Goal: Information Seeking & Learning: Learn about a topic

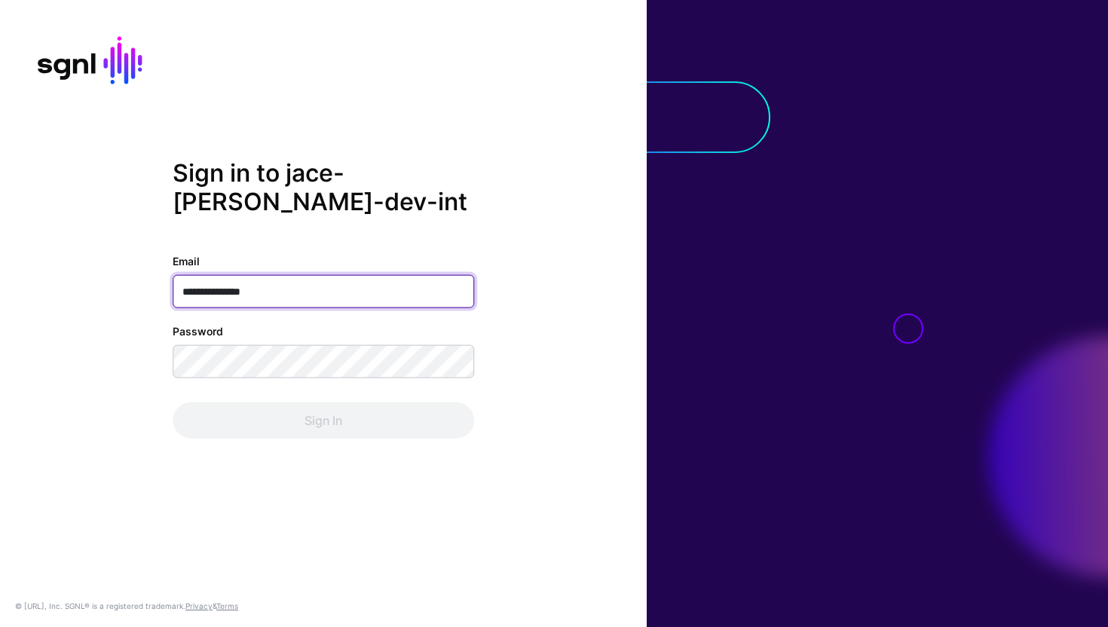
type input "**********"
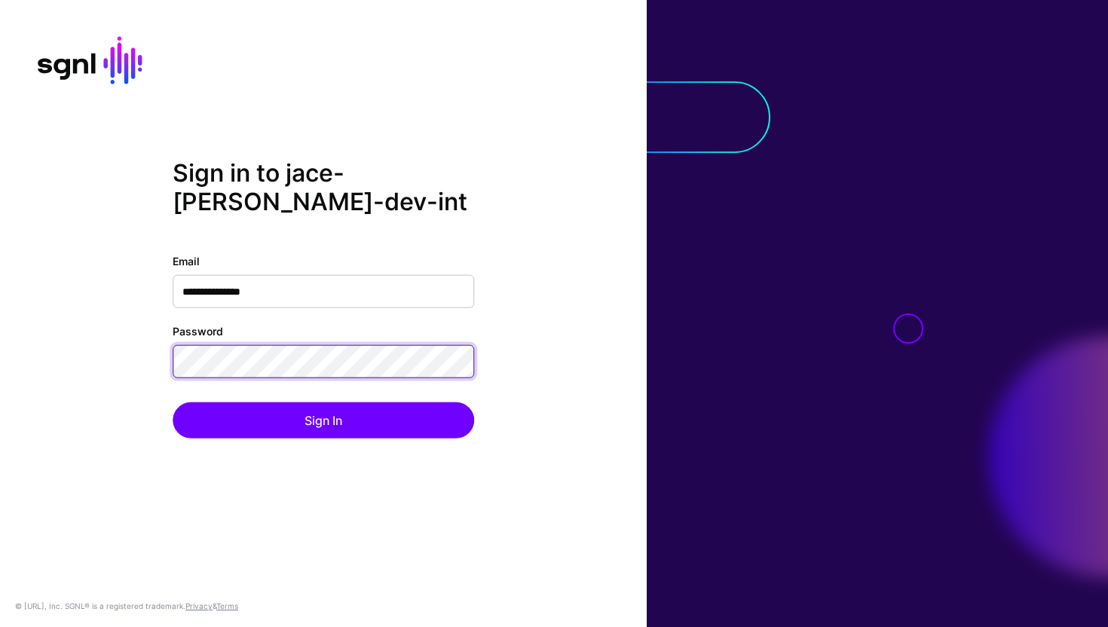
click at [173, 402] on button "Sign In" at bounding box center [323, 420] width 301 height 36
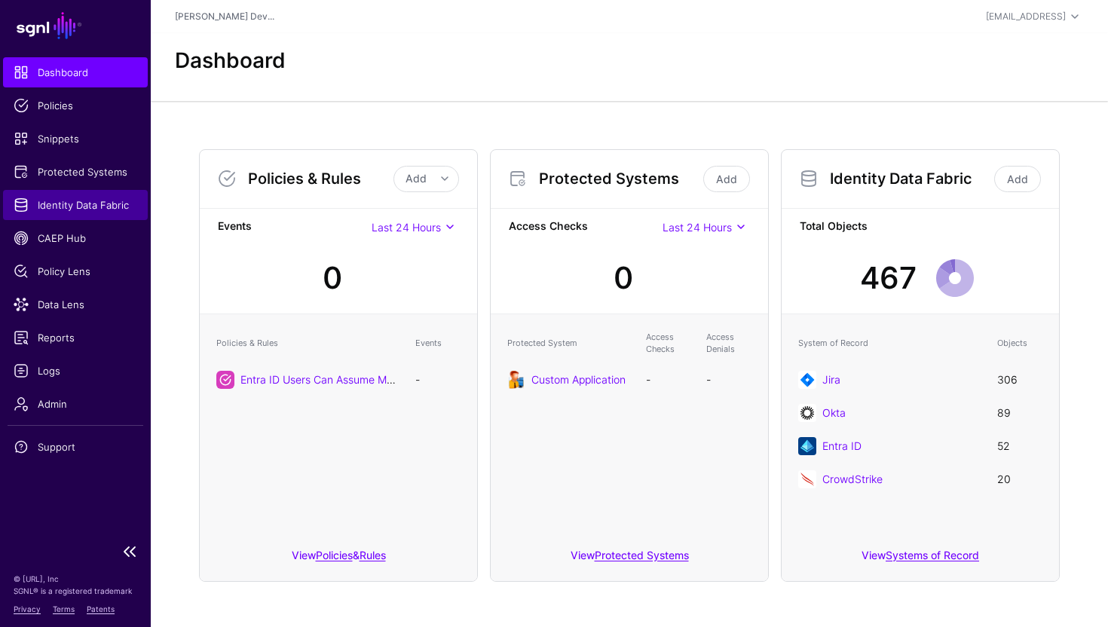
click at [75, 200] on span "Identity Data Fabric" at bounding box center [76, 204] width 124 height 15
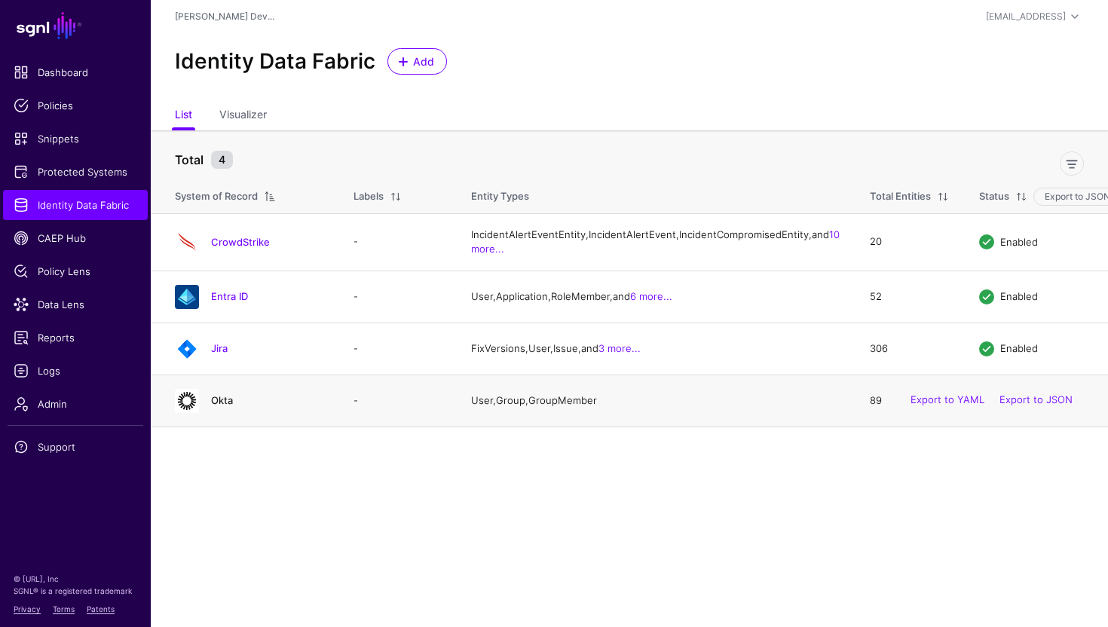
click at [222, 406] on link "Okta" at bounding box center [222, 400] width 22 height 12
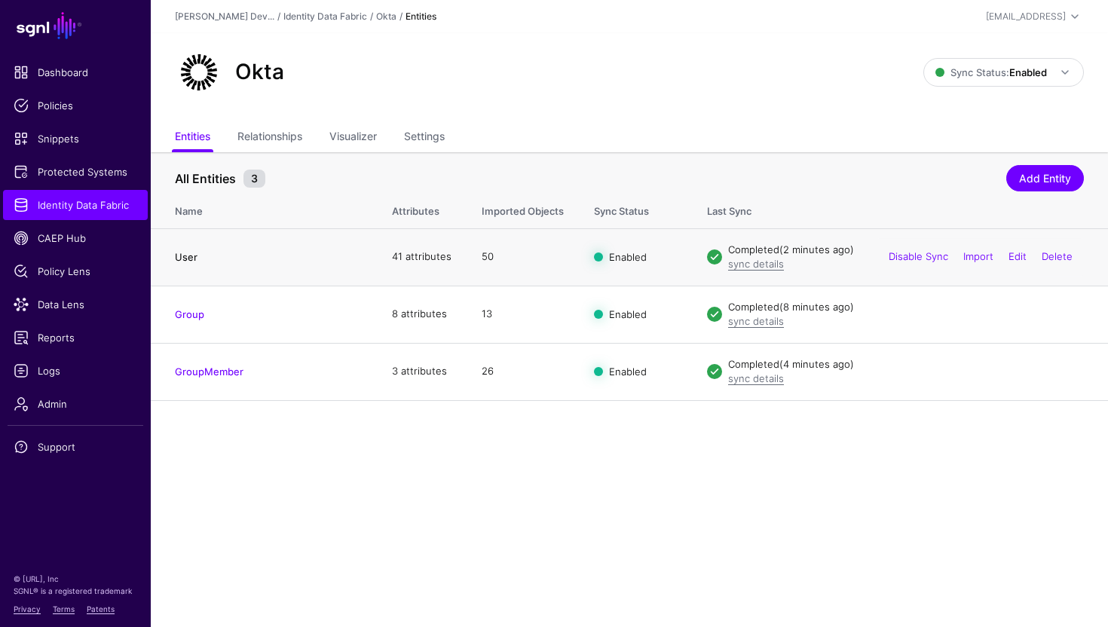
click at [187, 253] on link "User" at bounding box center [186, 257] width 23 height 12
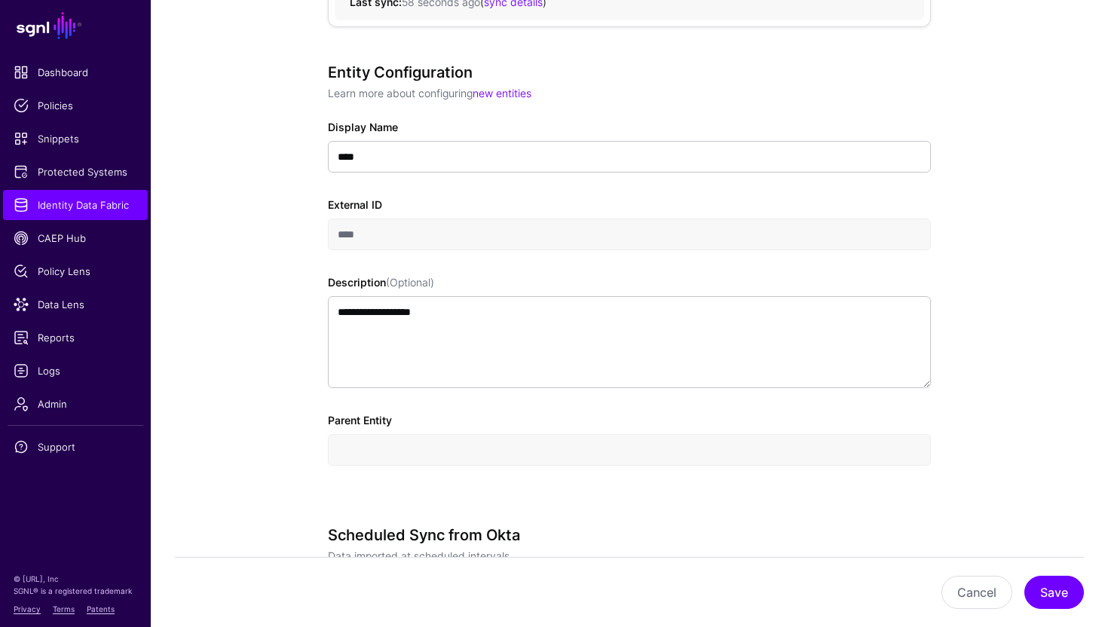
scroll to position [247, 0]
drag, startPoint x: 379, startPoint y: 451, endPoint x: 321, endPoint y: 207, distance: 251.0
click at [345, 366] on div "**********" at bounding box center [629, 288] width 603 height 445
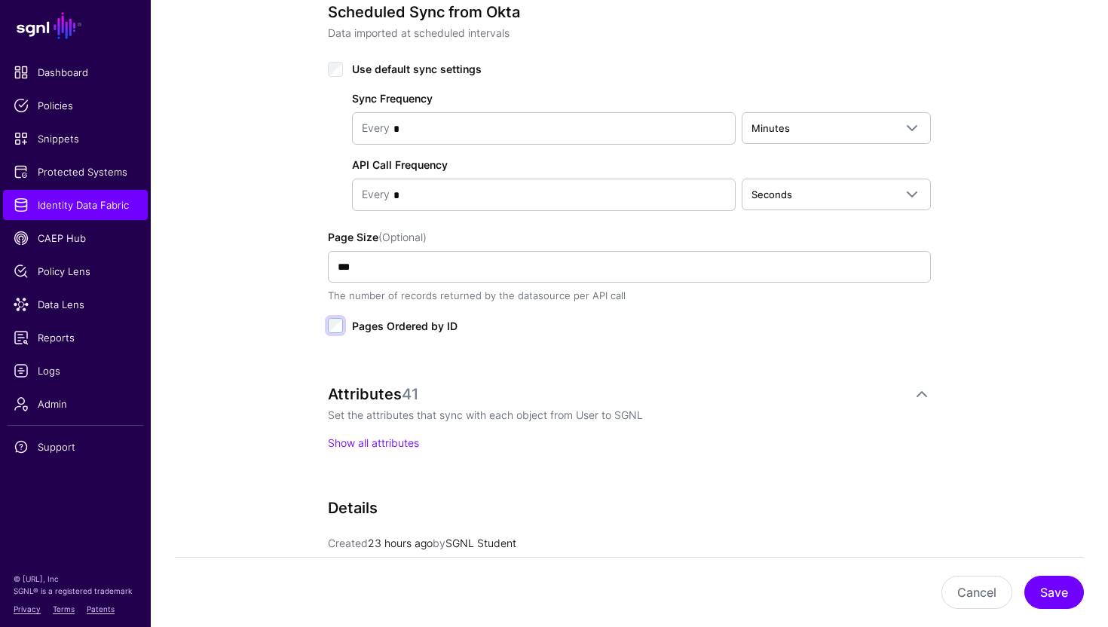
scroll to position [750, 0]
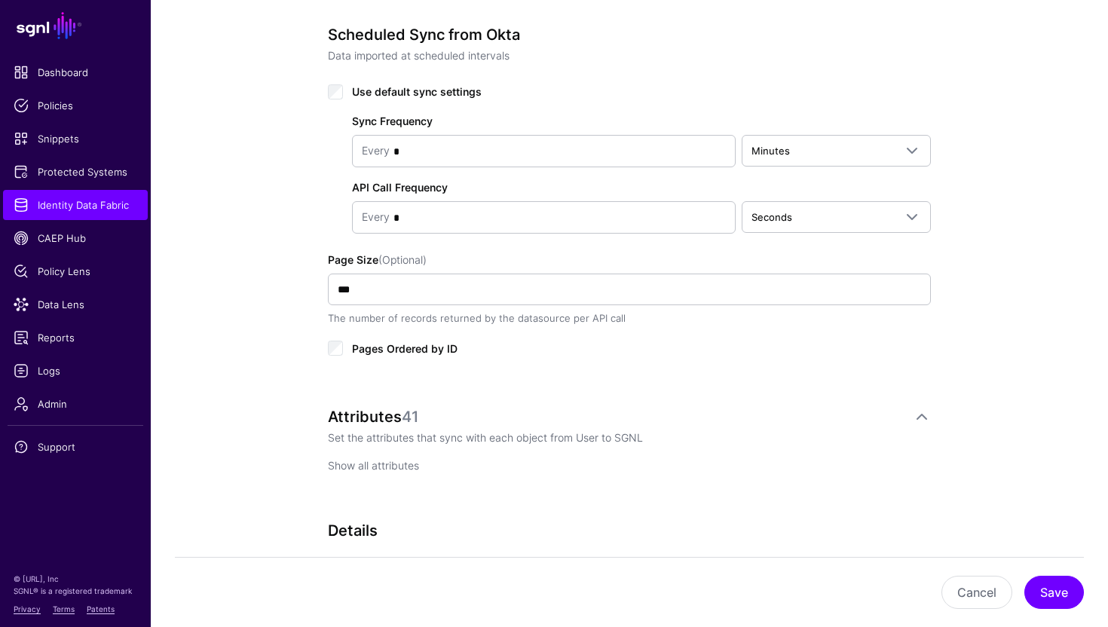
click at [381, 464] on link "Show all attributes" at bounding box center [373, 465] width 91 height 13
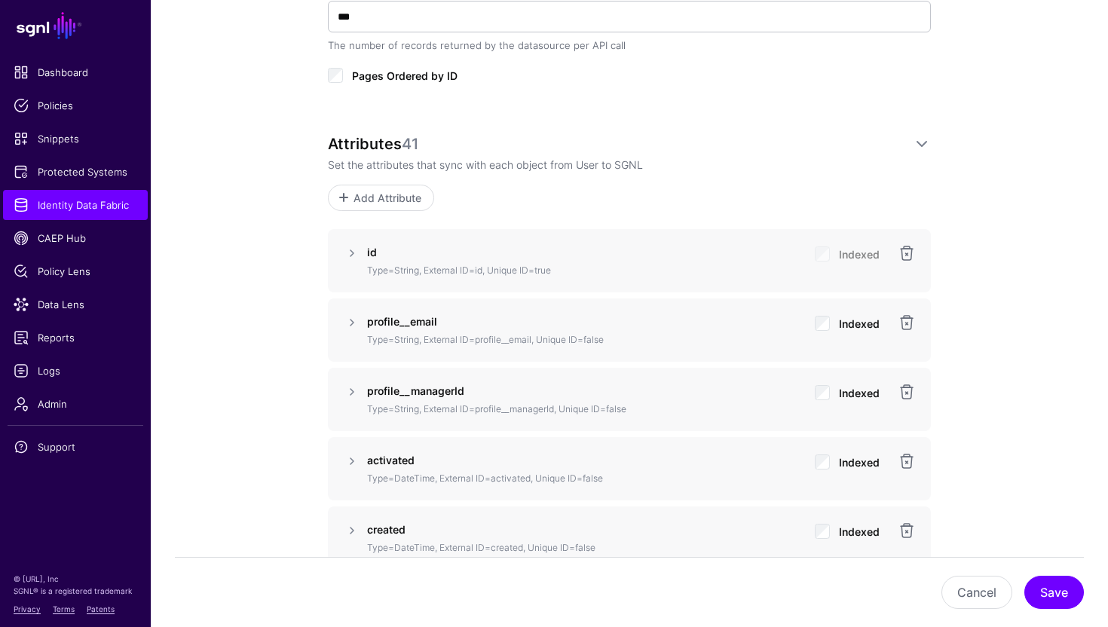
scroll to position [1722, 0]
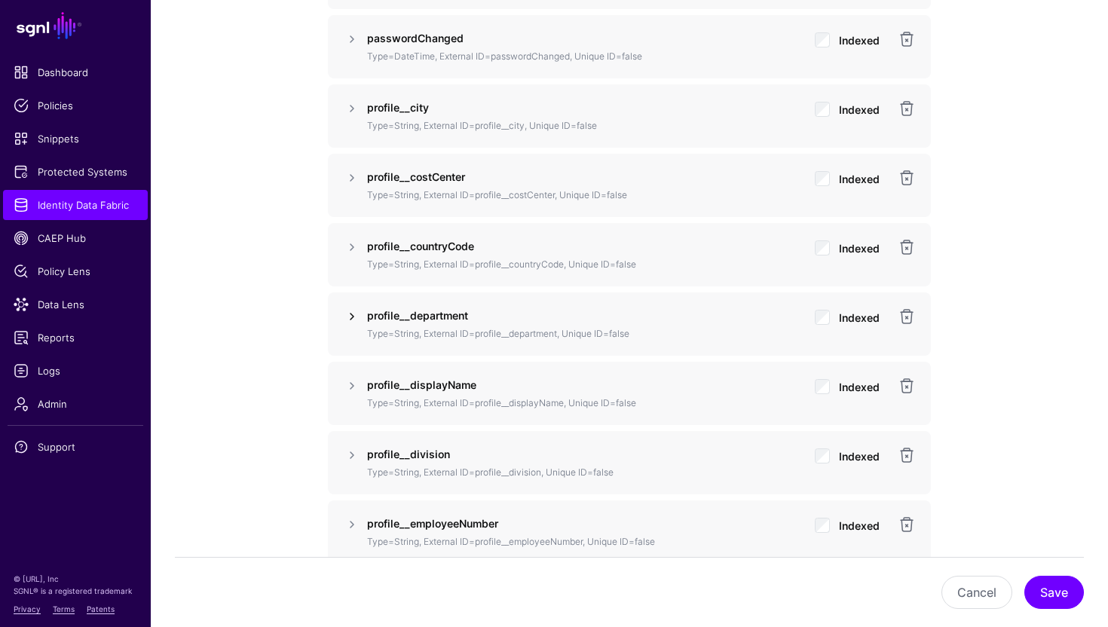
click at [353, 319] on link at bounding box center [352, 317] width 18 height 18
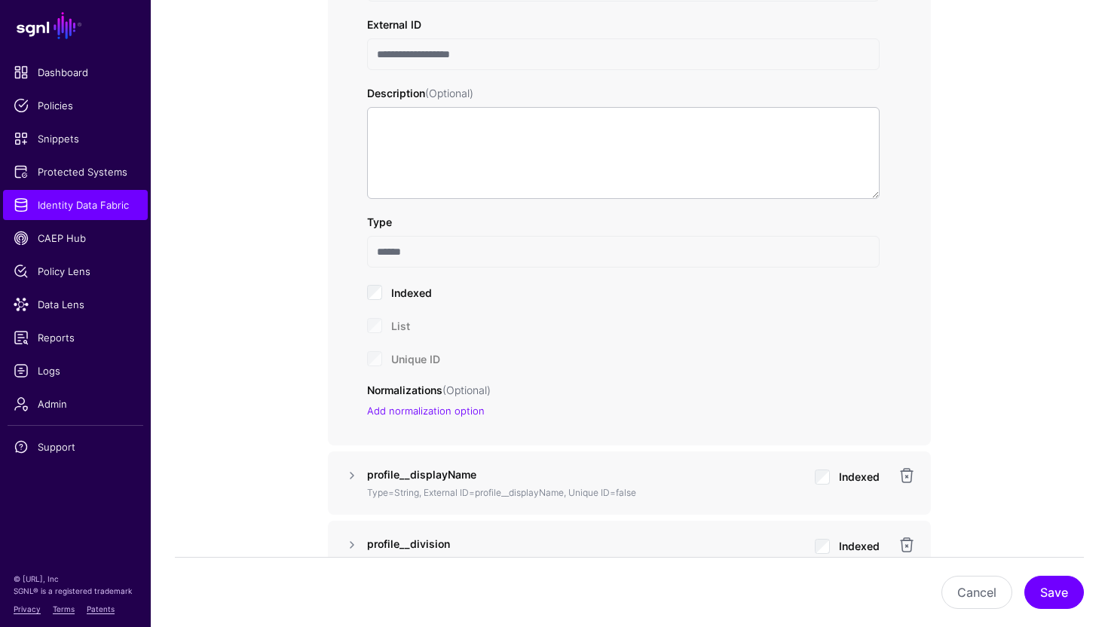
scroll to position [2089, 0]
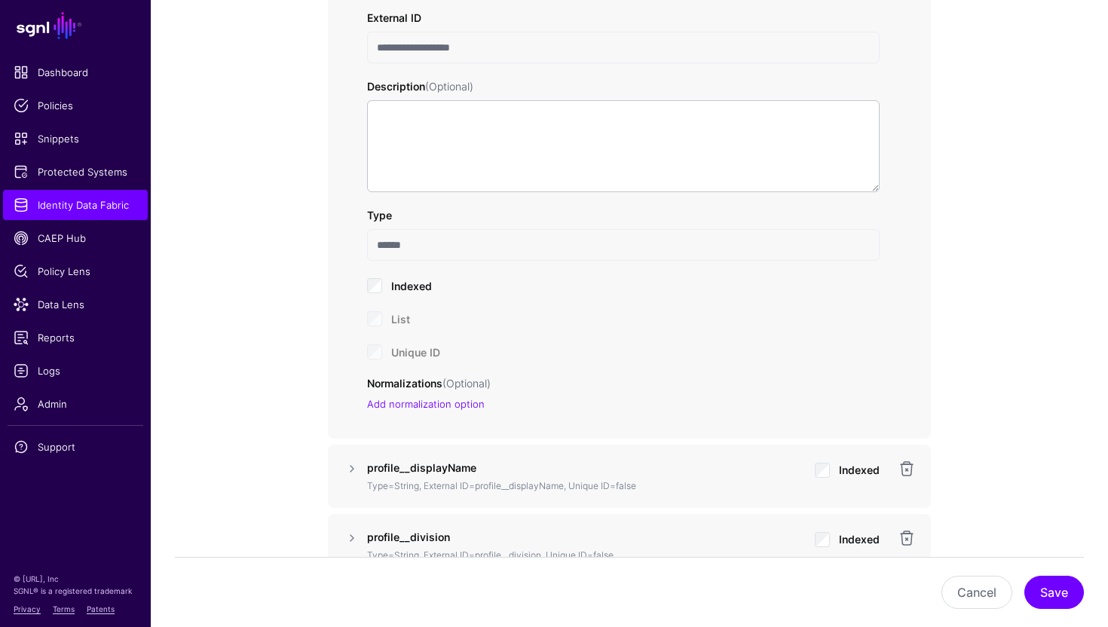
click at [378, 317] on div "List" at bounding box center [623, 318] width 513 height 18
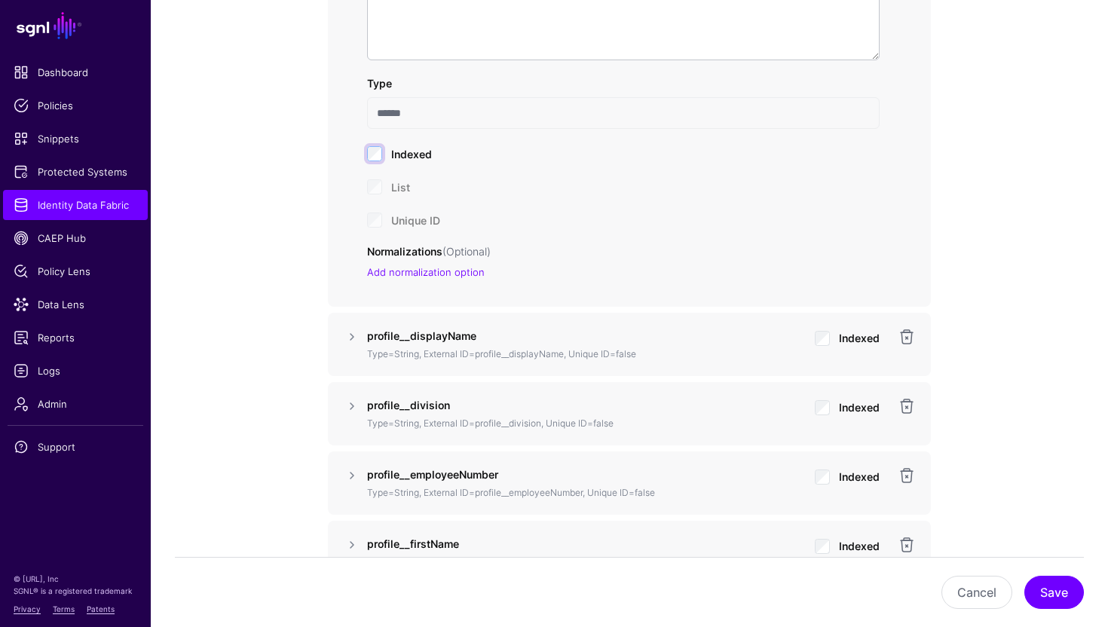
scroll to position [2279, 0]
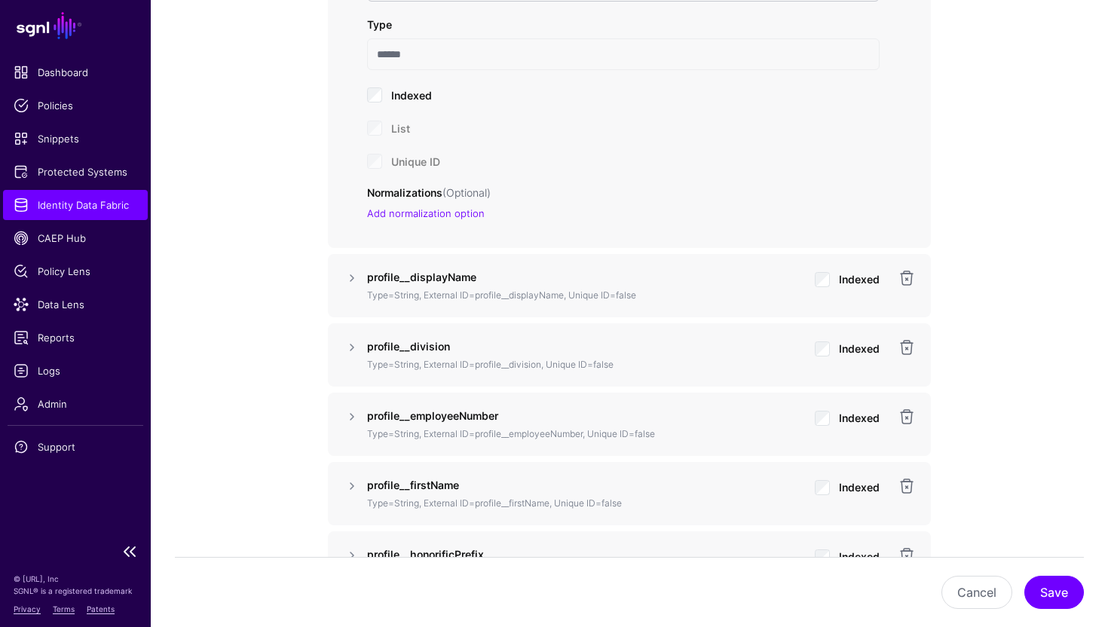
click at [87, 201] on span "Identity Data Fabric" at bounding box center [76, 204] width 124 height 15
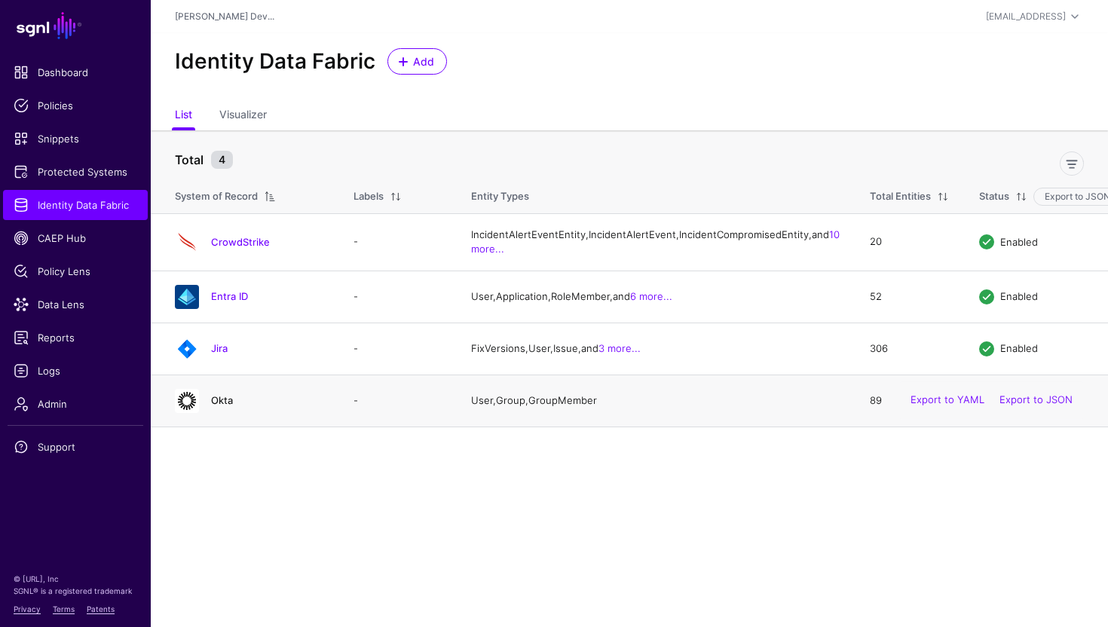
click at [218, 406] on link "Okta" at bounding box center [222, 400] width 22 height 12
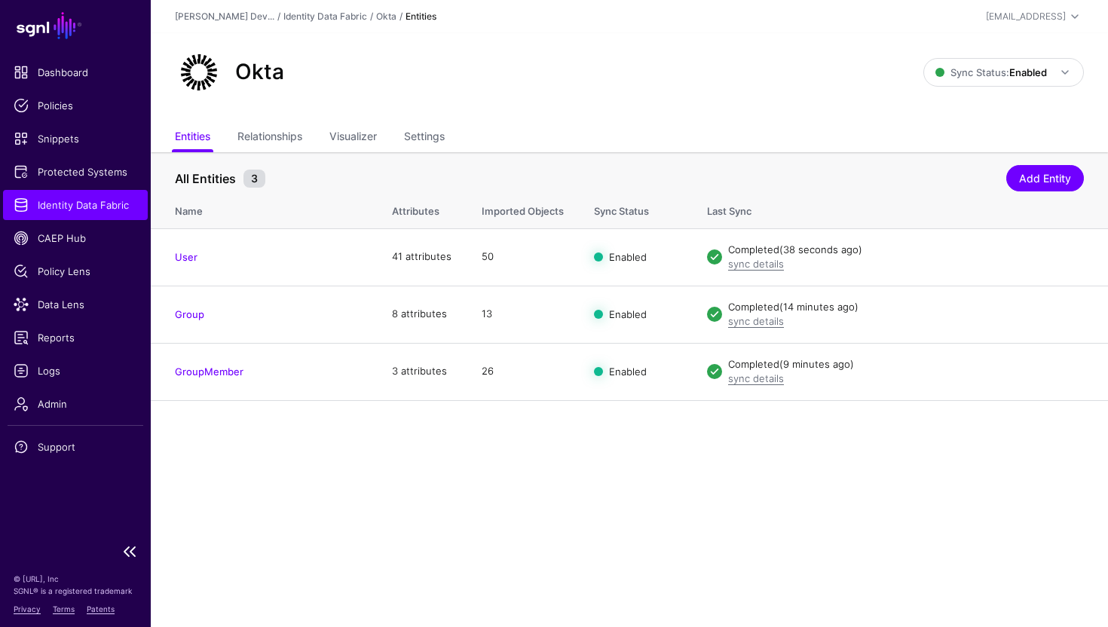
click at [85, 196] on link "Identity Data Fabric" at bounding box center [75, 205] width 145 height 30
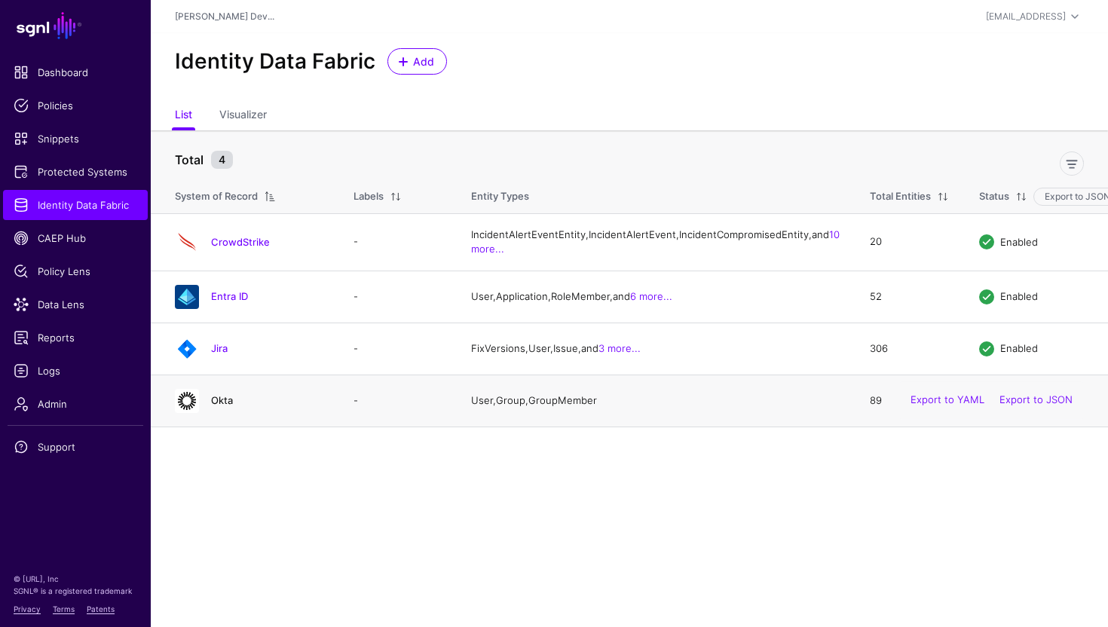
click at [218, 406] on link "Okta" at bounding box center [222, 400] width 22 height 12
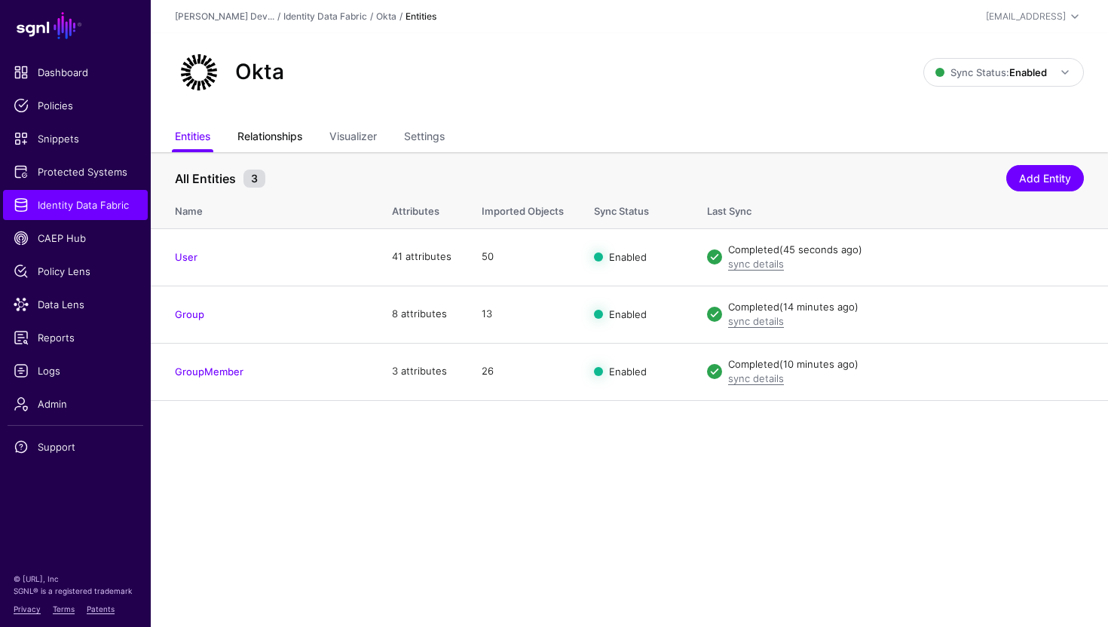
click at [300, 147] on link "Relationships" at bounding box center [269, 138] width 65 height 29
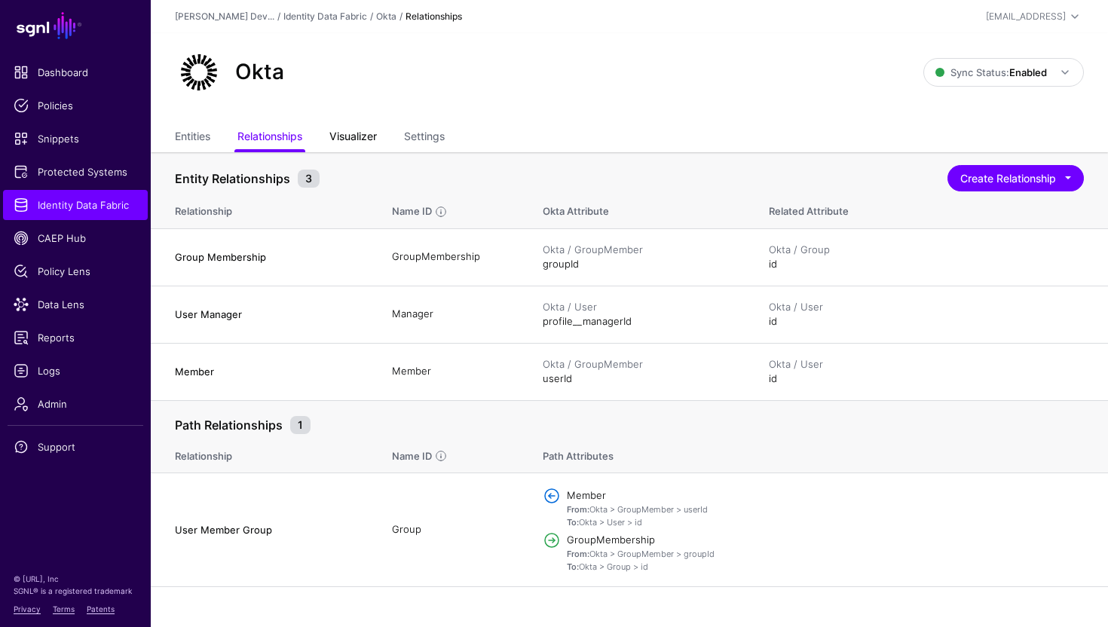
click at [350, 142] on link "Visualizer" at bounding box center [352, 138] width 47 height 29
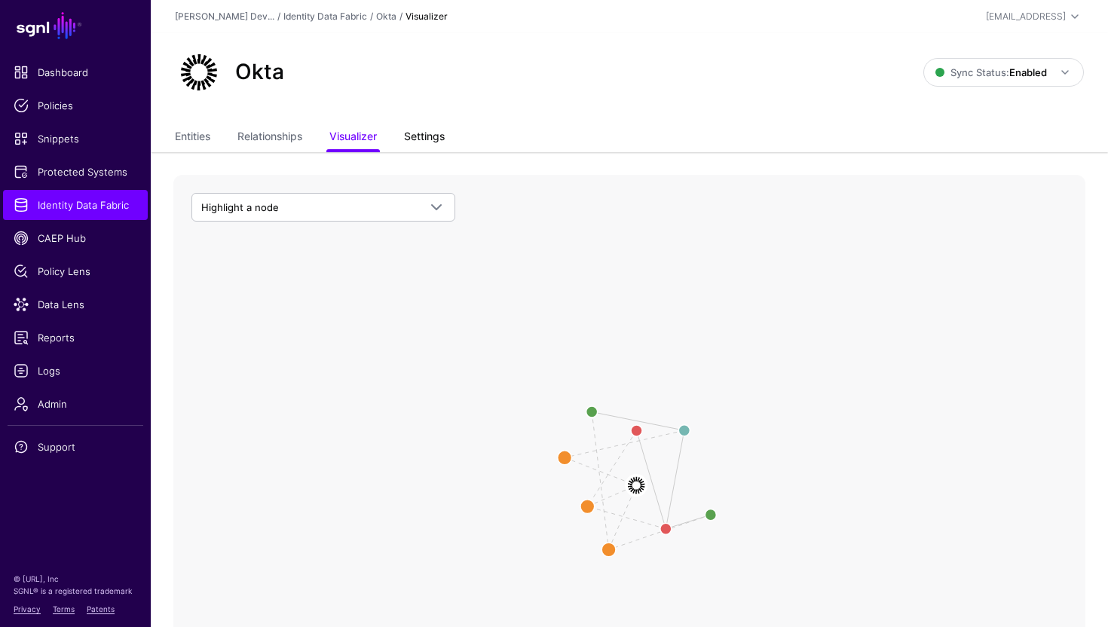
click at [418, 141] on link "Settings" at bounding box center [424, 138] width 41 height 29
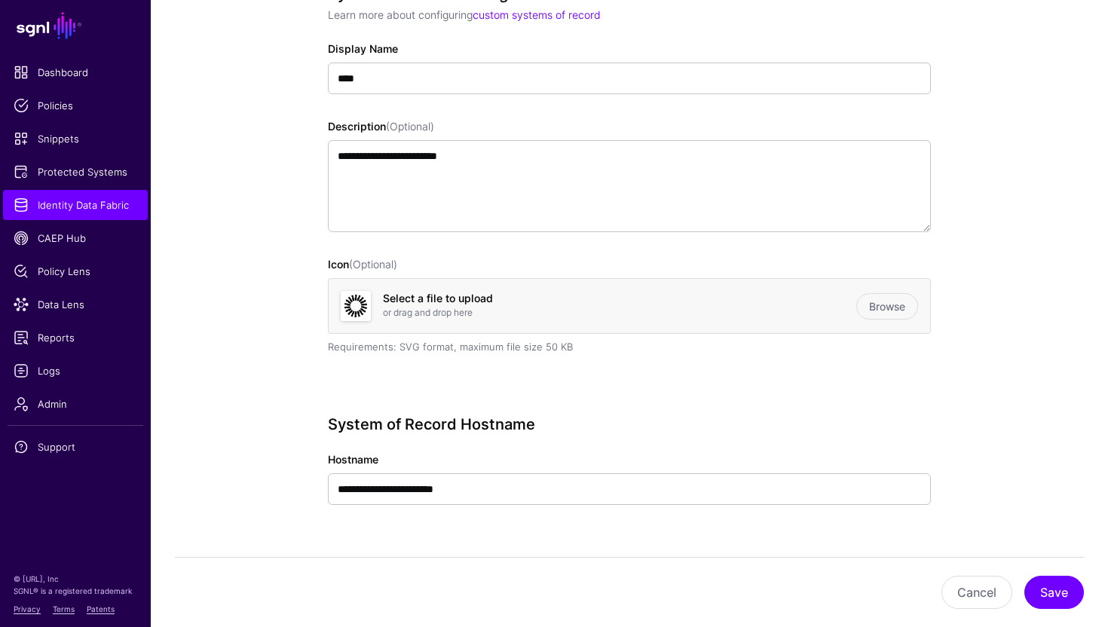
scroll to position [18, 0]
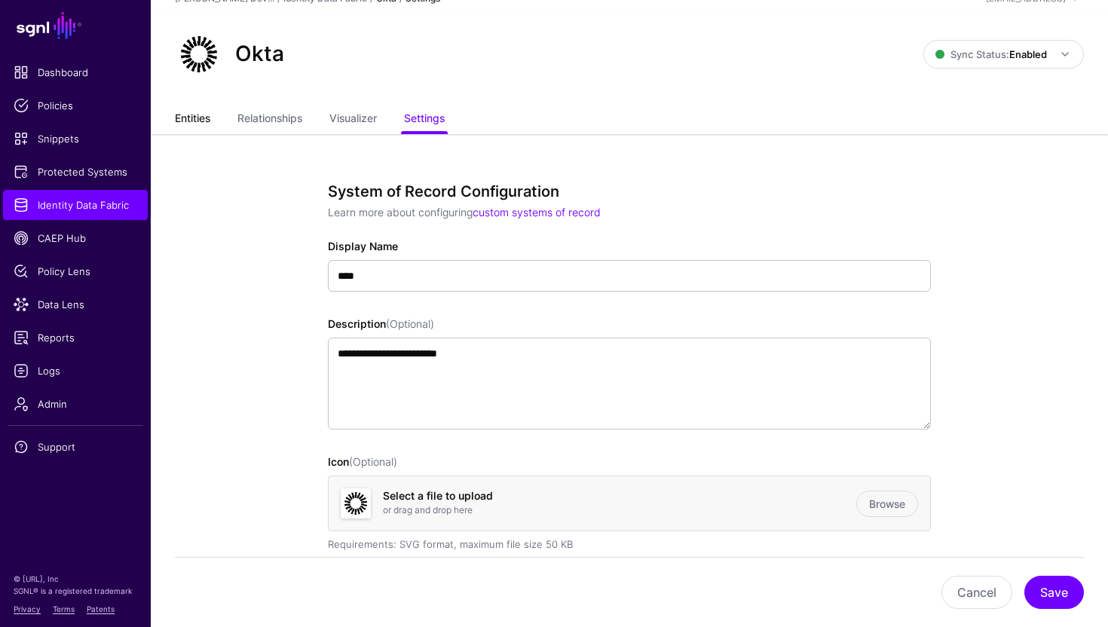
click at [203, 127] on link "Entities" at bounding box center [192, 120] width 35 height 29
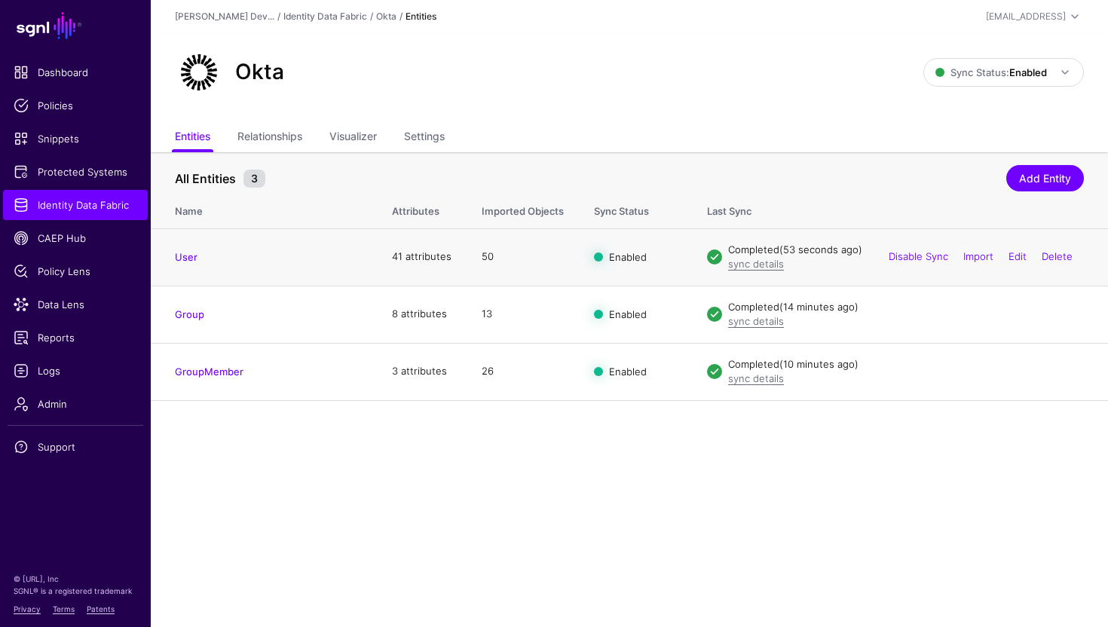
click at [197, 241] on td "User" at bounding box center [264, 256] width 226 height 57
click at [188, 256] on link "User" at bounding box center [186, 257] width 23 height 12
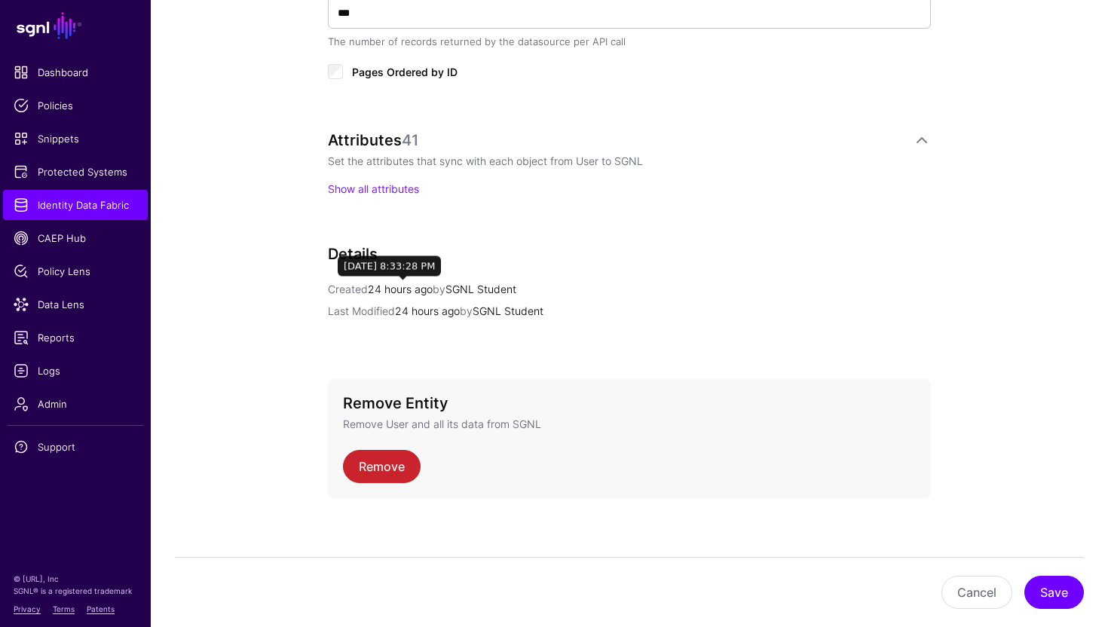
scroll to position [1034, 0]
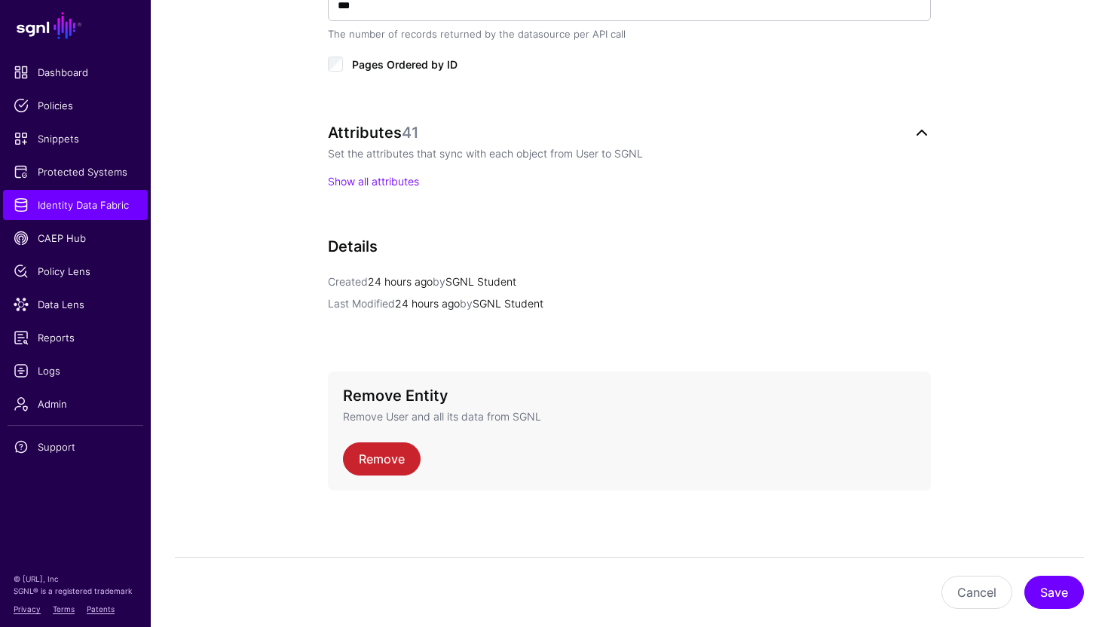
click at [923, 130] on link at bounding box center [922, 133] width 18 height 18
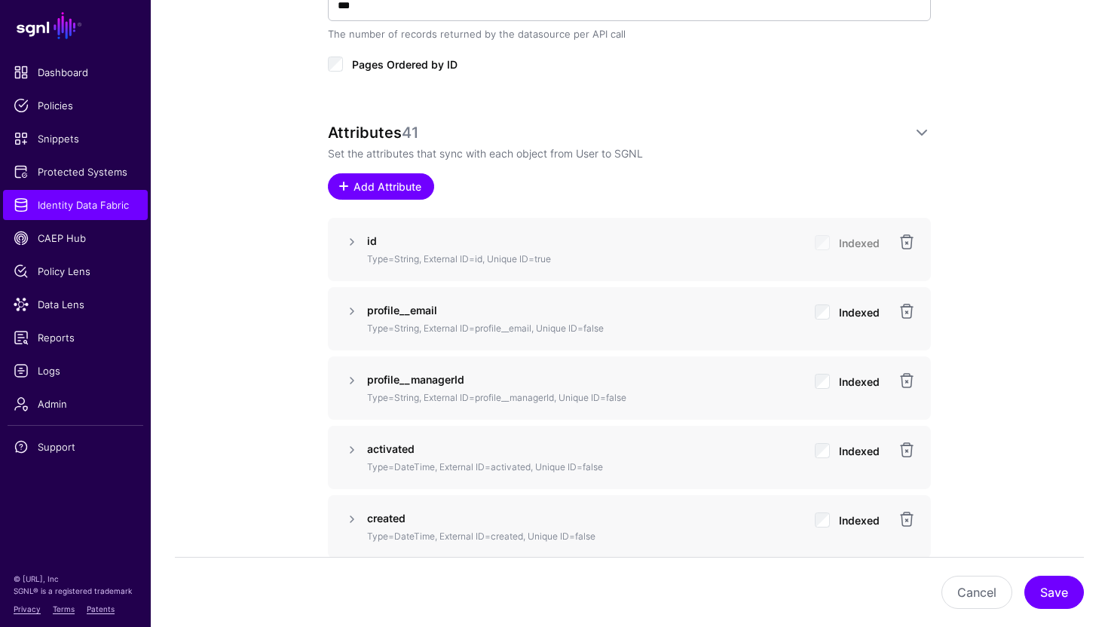
click at [367, 185] on span "Add Attribute" at bounding box center [388, 187] width 72 height 16
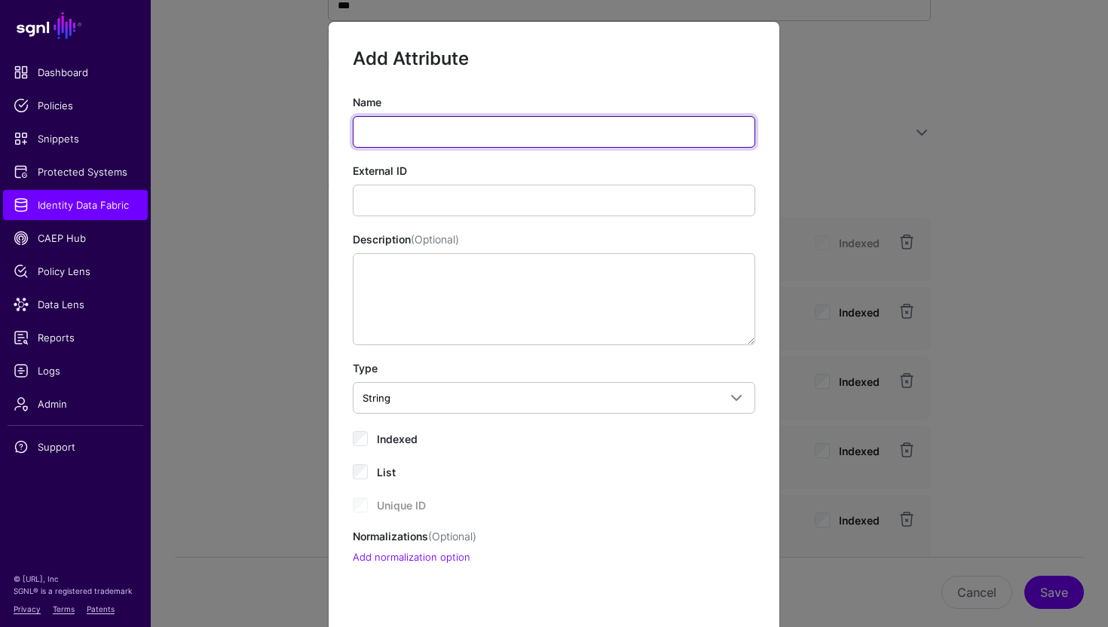
click at [397, 128] on input "Name" at bounding box center [554, 132] width 402 height 32
paste input "**********"
type input "**********"
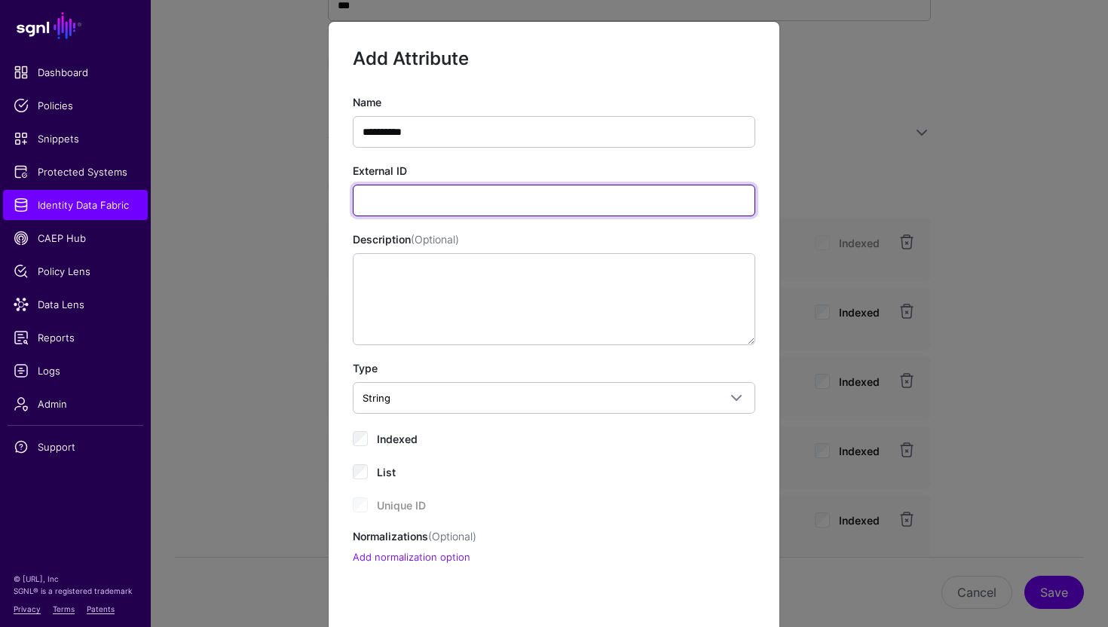
click at [432, 202] on input "External ID" at bounding box center [554, 201] width 402 height 32
paste input "**********"
type input "**********"
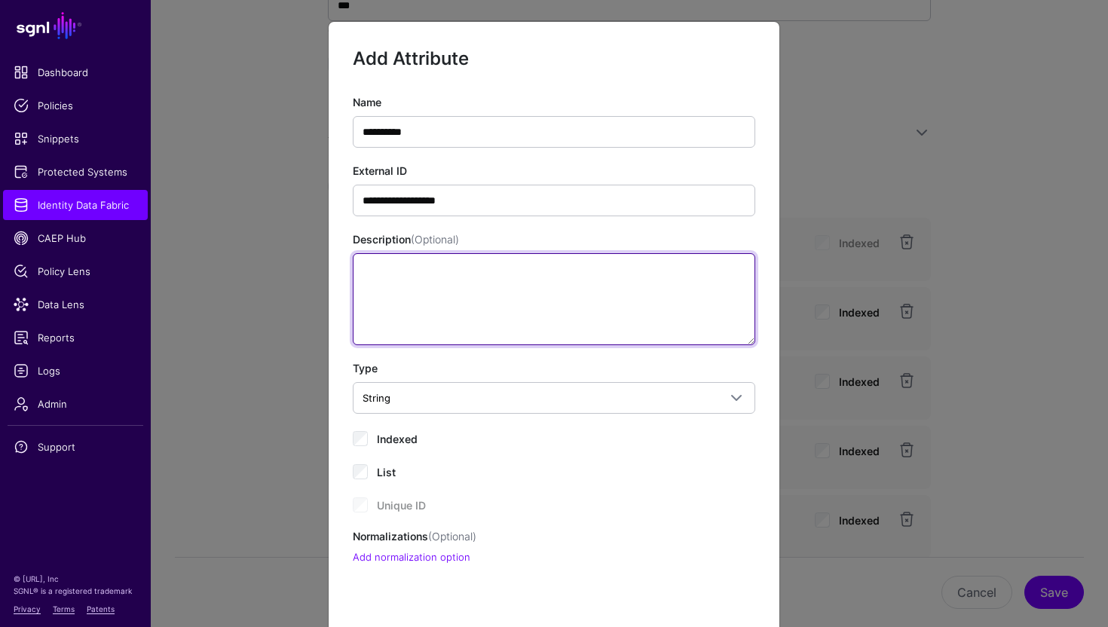
click at [424, 274] on textarea "Description (Optional)" at bounding box center [554, 299] width 402 height 92
type textarea "**********"
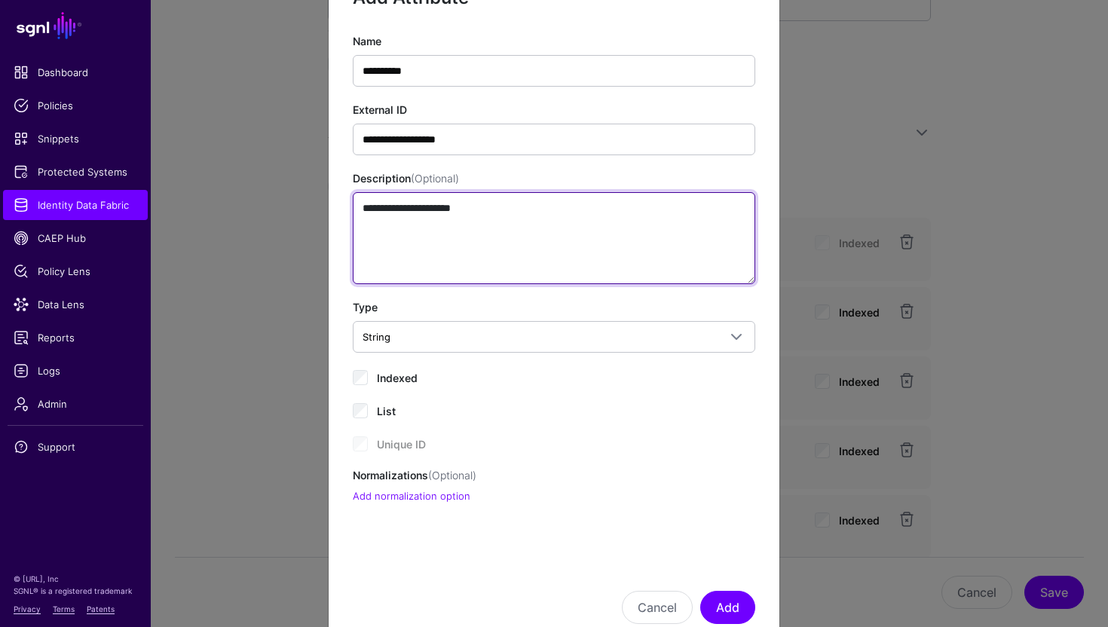
scroll to position [104, 0]
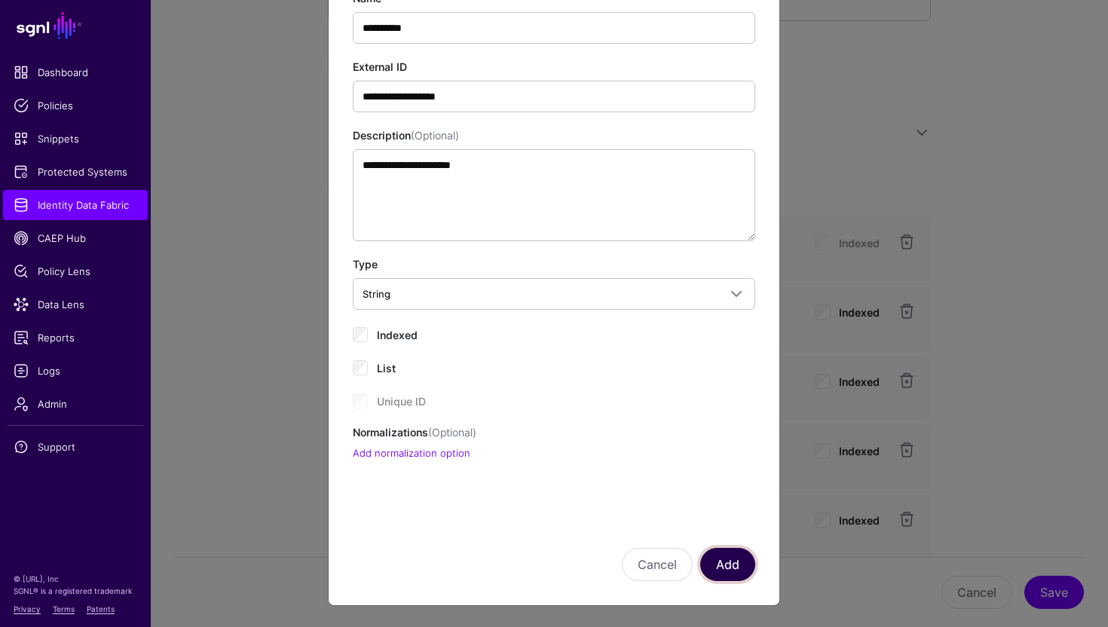
click at [715, 571] on button "Add" at bounding box center [727, 564] width 55 height 33
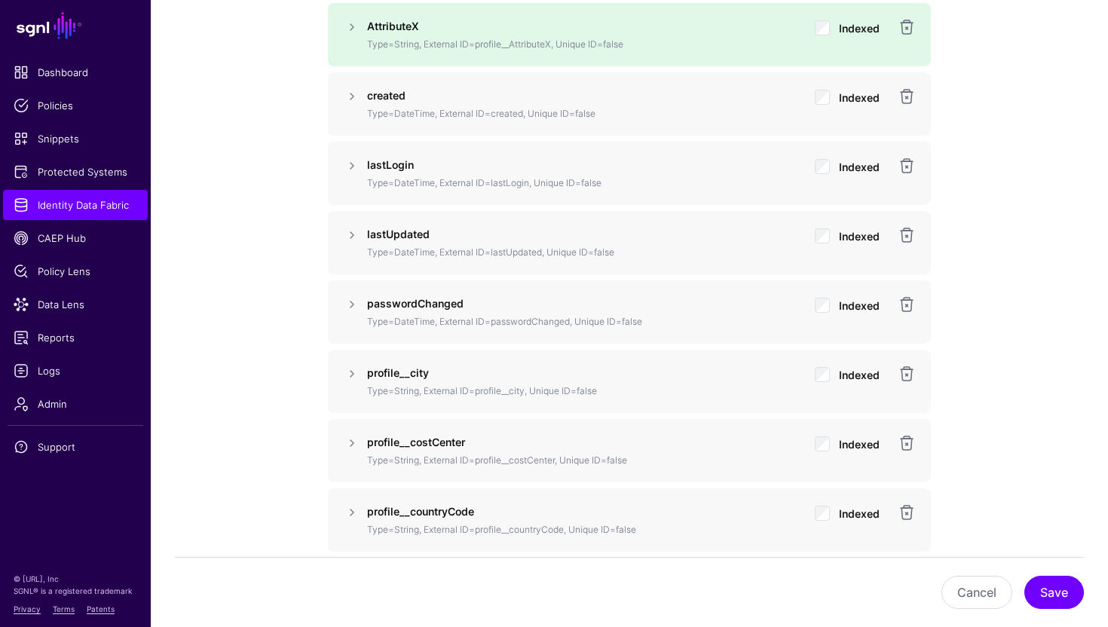
scroll to position [1527, 0]
click at [1053, 595] on button "Save" at bounding box center [1054, 592] width 60 height 33
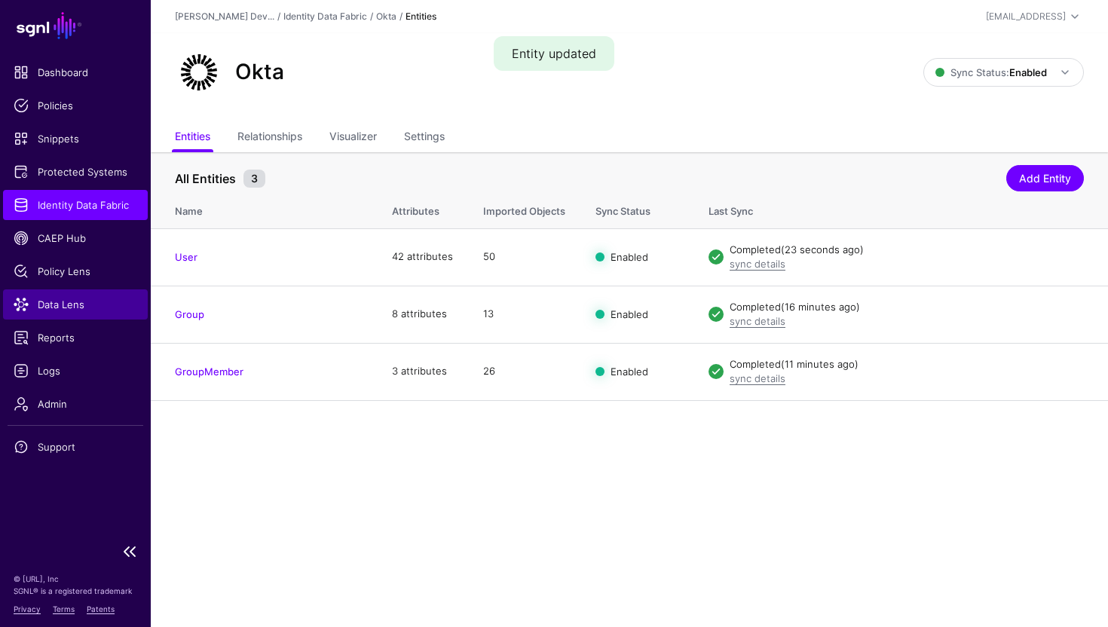
click at [75, 319] on link "Data Lens" at bounding box center [75, 304] width 145 height 30
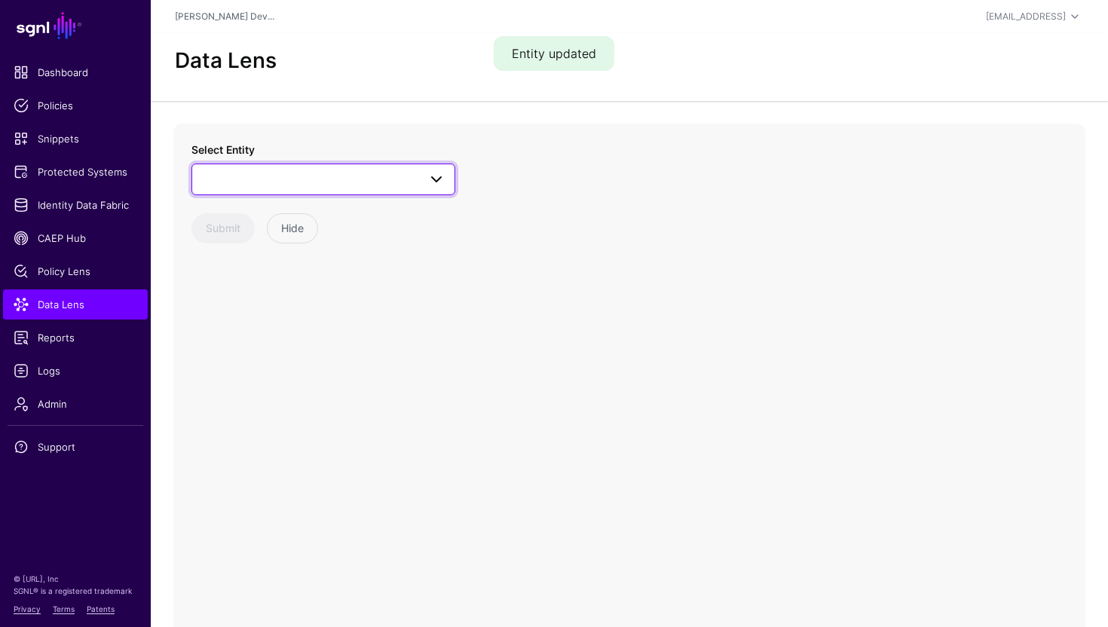
click at [240, 177] on span at bounding box center [323, 179] width 244 height 18
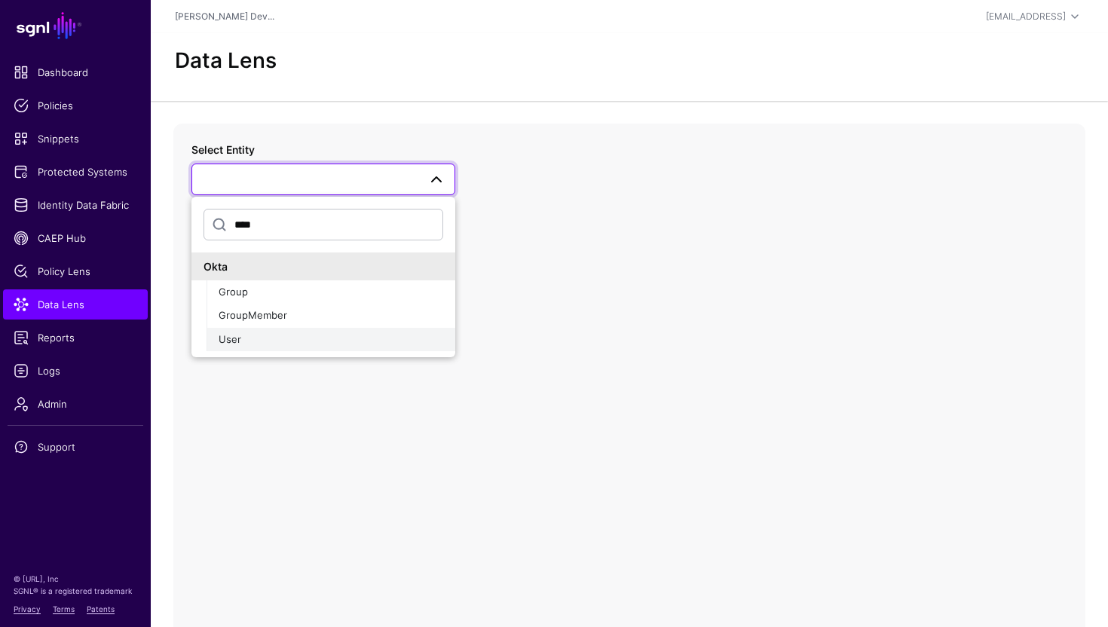
type input "****"
click at [311, 338] on div "User" at bounding box center [331, 339] width 225 height 15
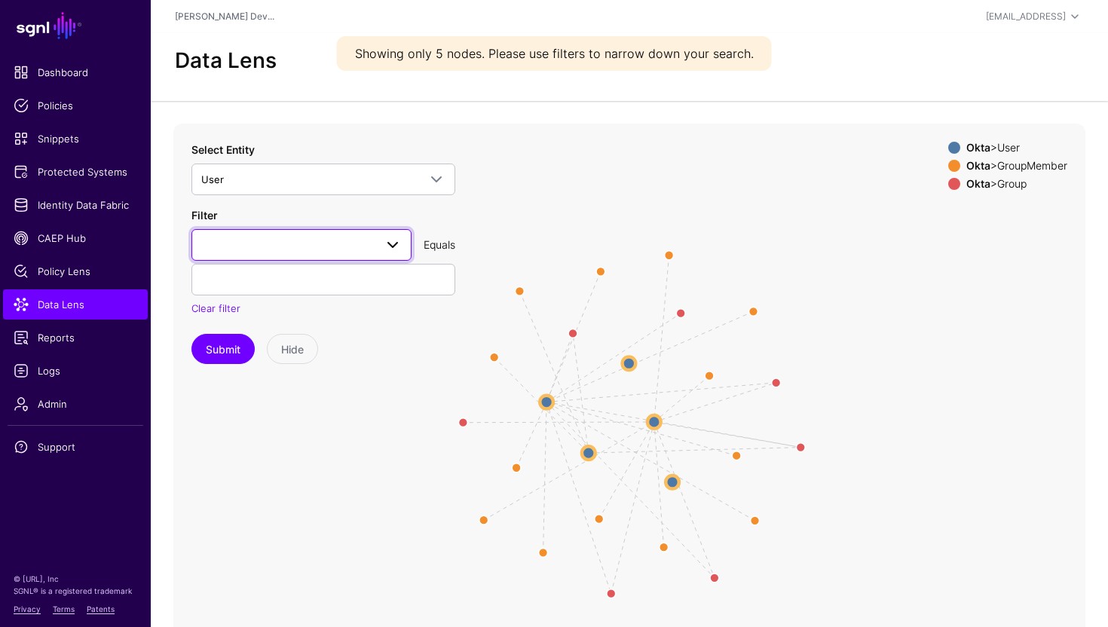
click at [265, 257] on link at bounding box center [301, 245] width 220 height 32
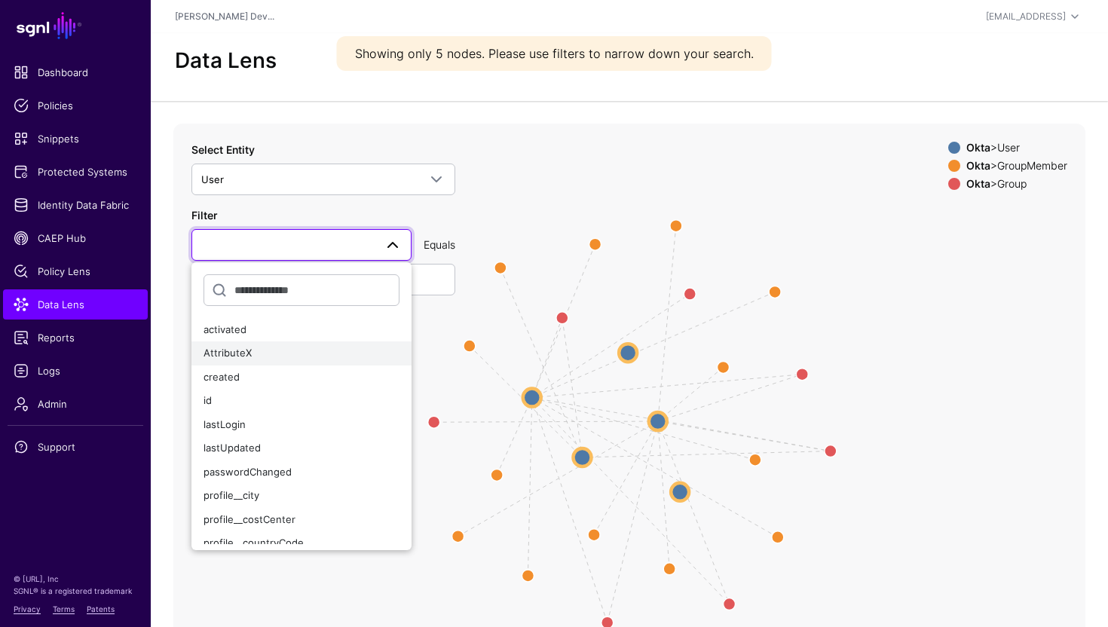
click at [261, 350] on div "AttributeX" at bounding box center [302, 353] width 196 height 15
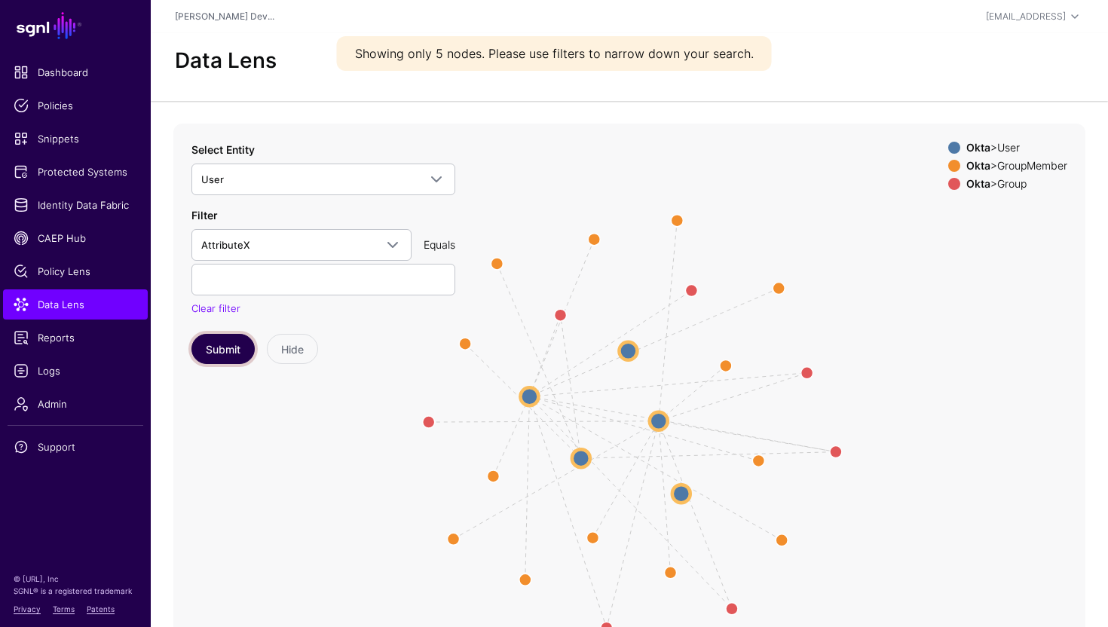
click at [216, 350] on button "Submit" at bounding box center [222, 349] width 63 height 30
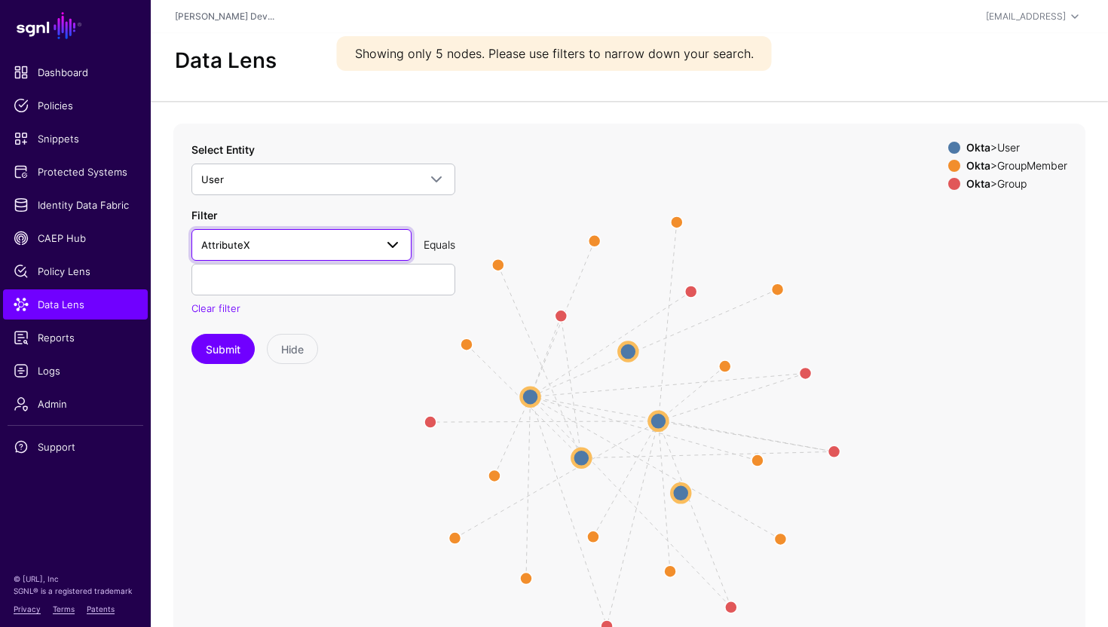
click at [277, 250] on span "AttributeX" at bounding box center [287, 245] width 173 height 17
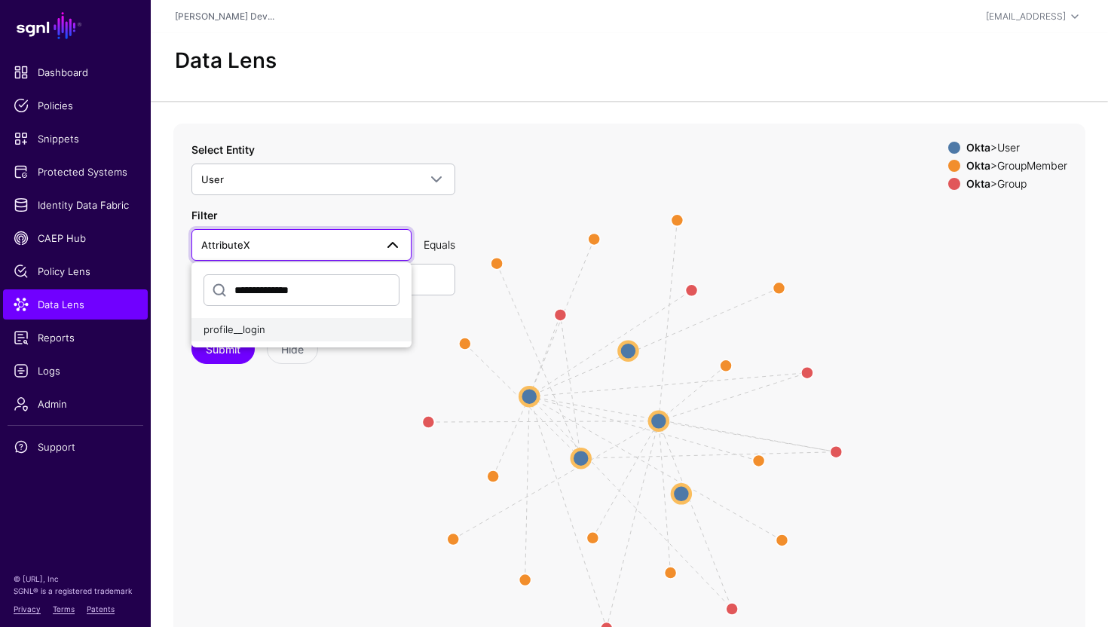
type input "**********"
click at [270, 334] on div "profile__login" at bounding box center [302, 330] width 196 height 15
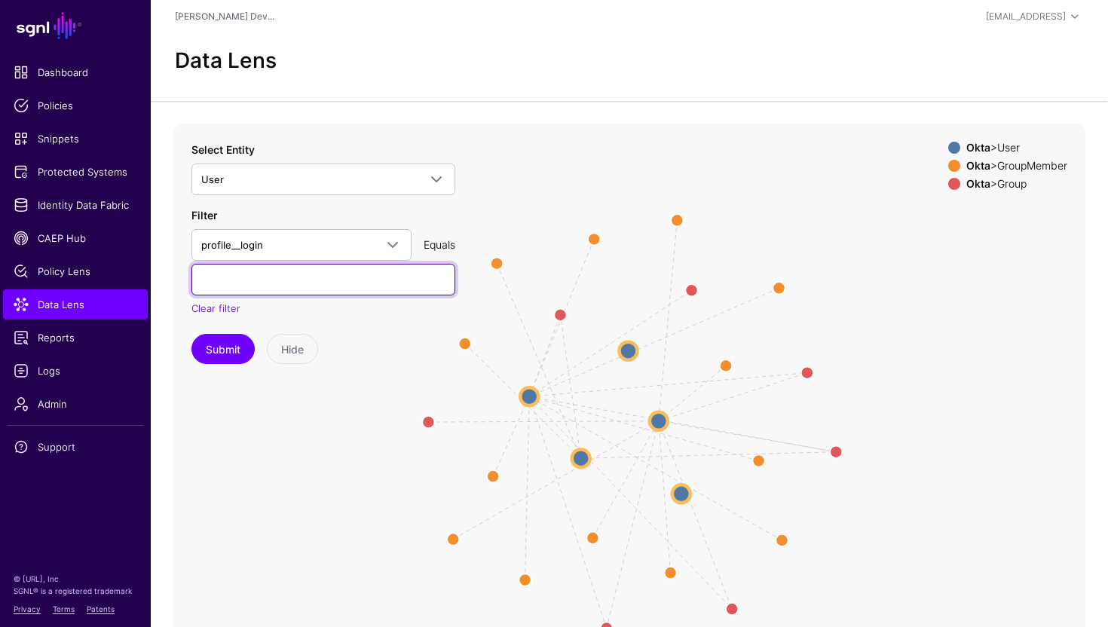
click at [274, 274] on input "text" at bounding box center [323, 280] width 264 height 32
click at [191, 334] on button "Submit" at bounding box center [222, 349] width 63 height 30
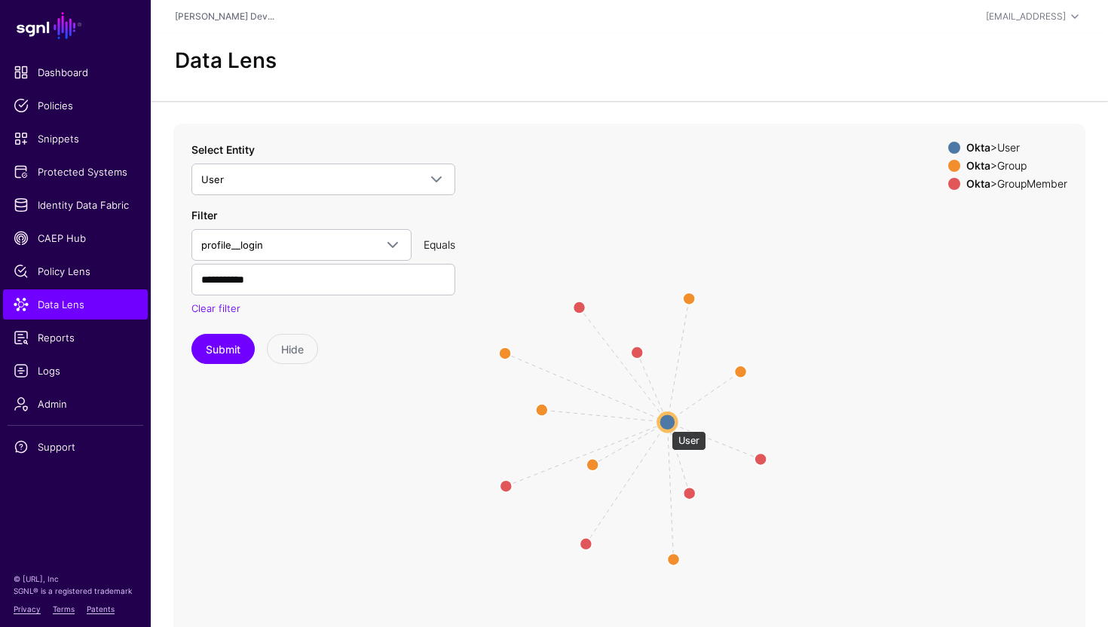
click at [664, 424] on circle at bounding box center [667, 422] width 18 height 18
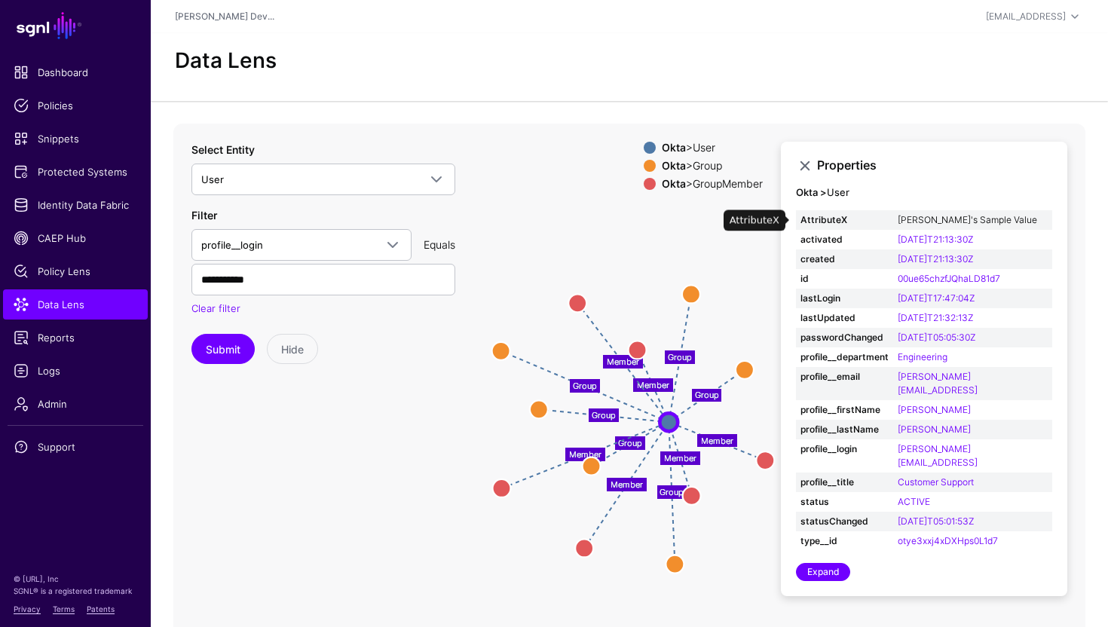
click at [956, 221] on link "[PERSON_NAME]'s Sample Value" at bounding box center [967, 219] width 139 height 11
type input "**********"
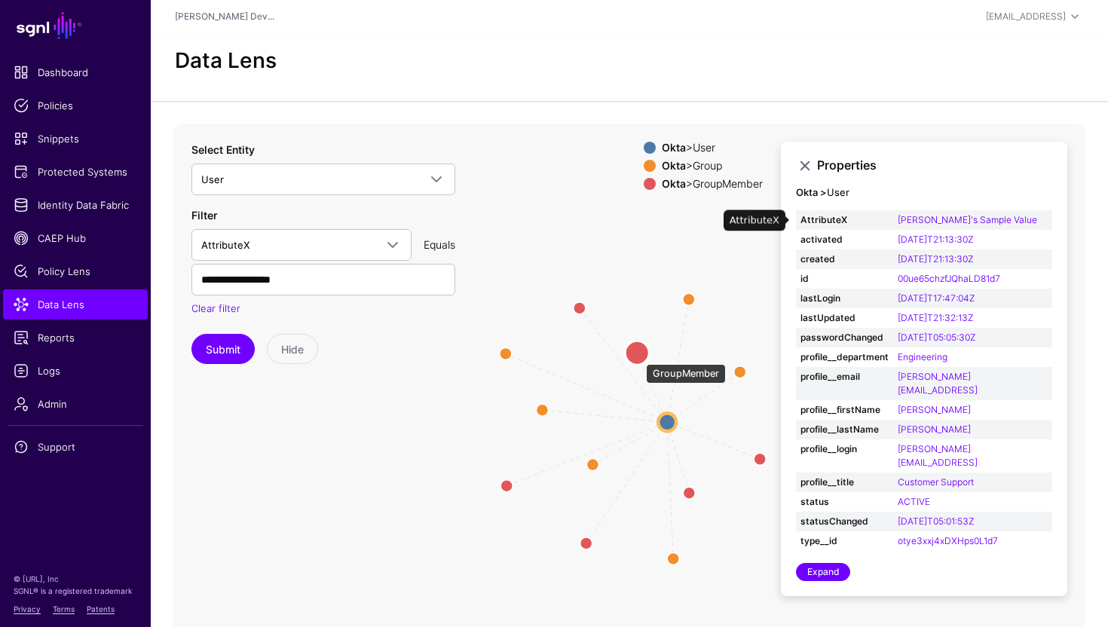
click at [638, 357] on circle at bounding box center [637, 353] width 24 height 24
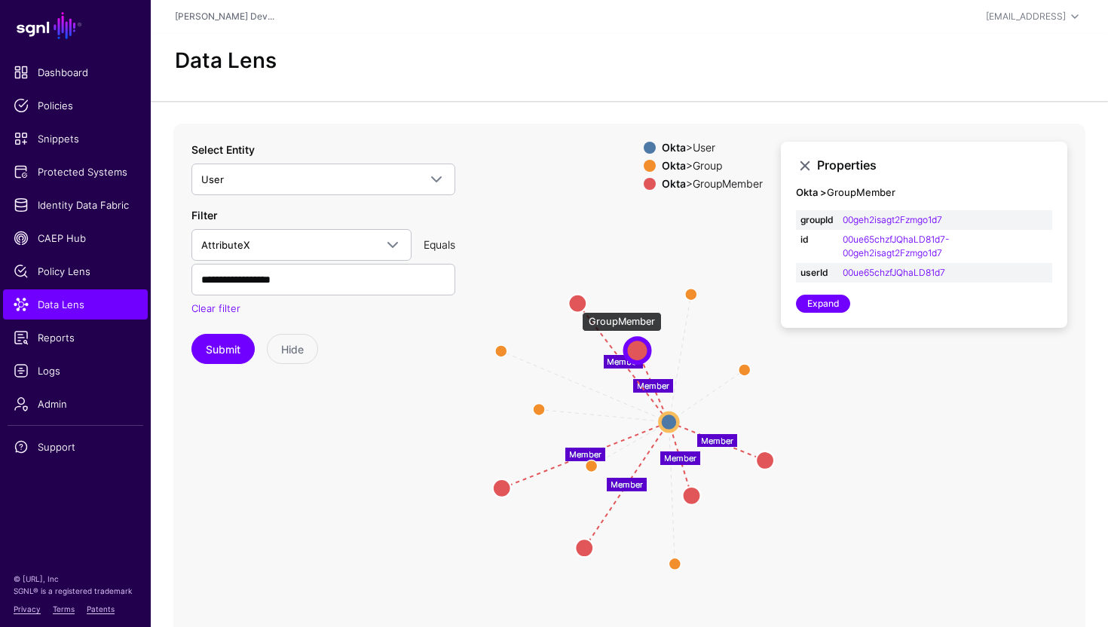
click at [574, 305] on circle at bounding box center [577, 303] width 18 height 18
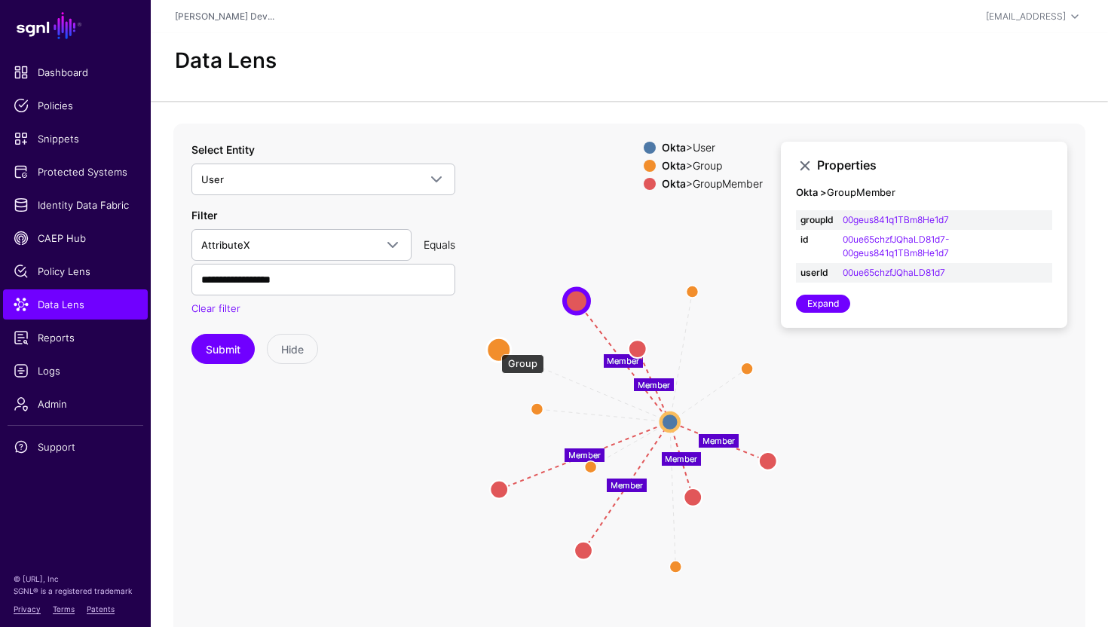
click at [494, 347] on circle at bounding box center [499, 350] width 24 height 24
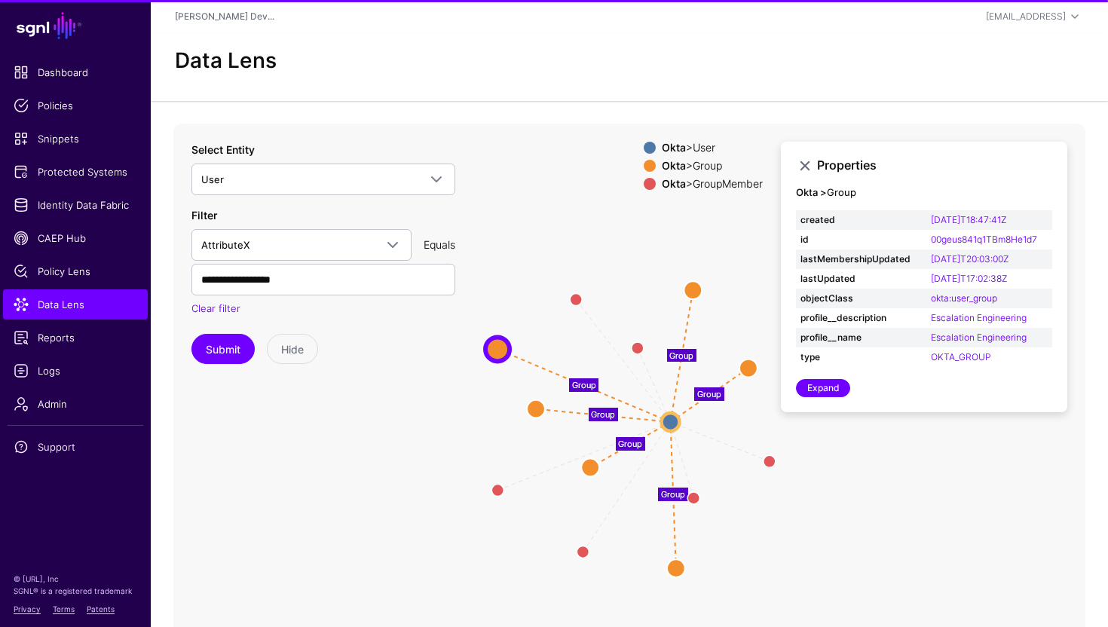
click at [540, 427] on icon "Member Member Member Member Member Member Group Group Group Group Group Group G…" at bounding box center [629, 425] width 912 height 603
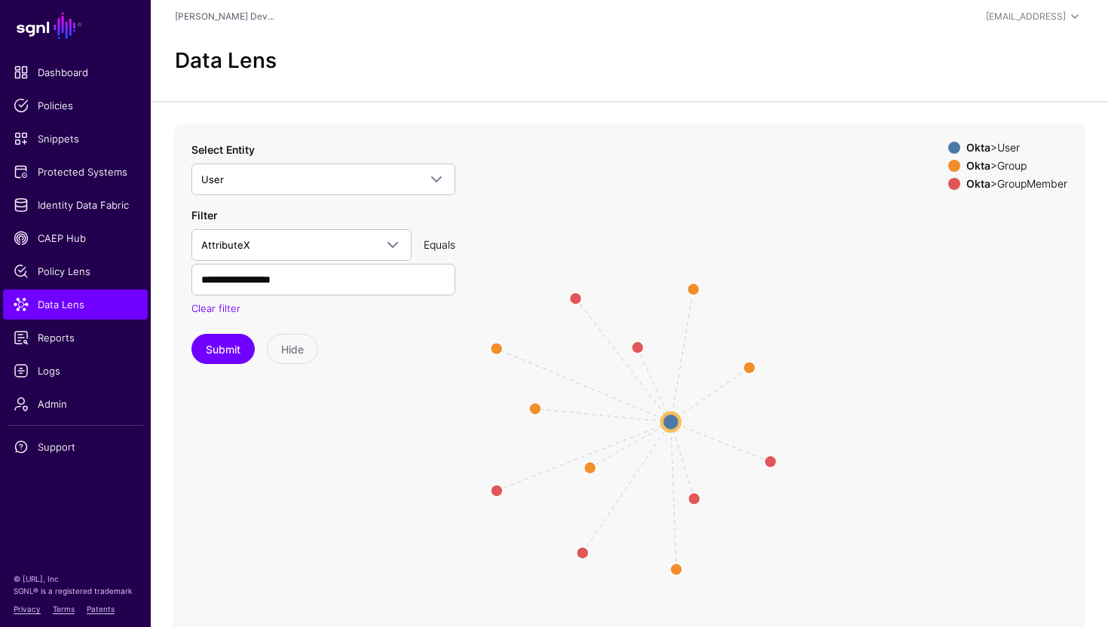
click at [657, 424] on icon "Member Member Member Member Member Member Group Group Group Group Group Group G…" at bounding box center [629, 425] width 912 height 603
click at [675, 429] on circle at bounding box center [671, 422] width 18 height 18
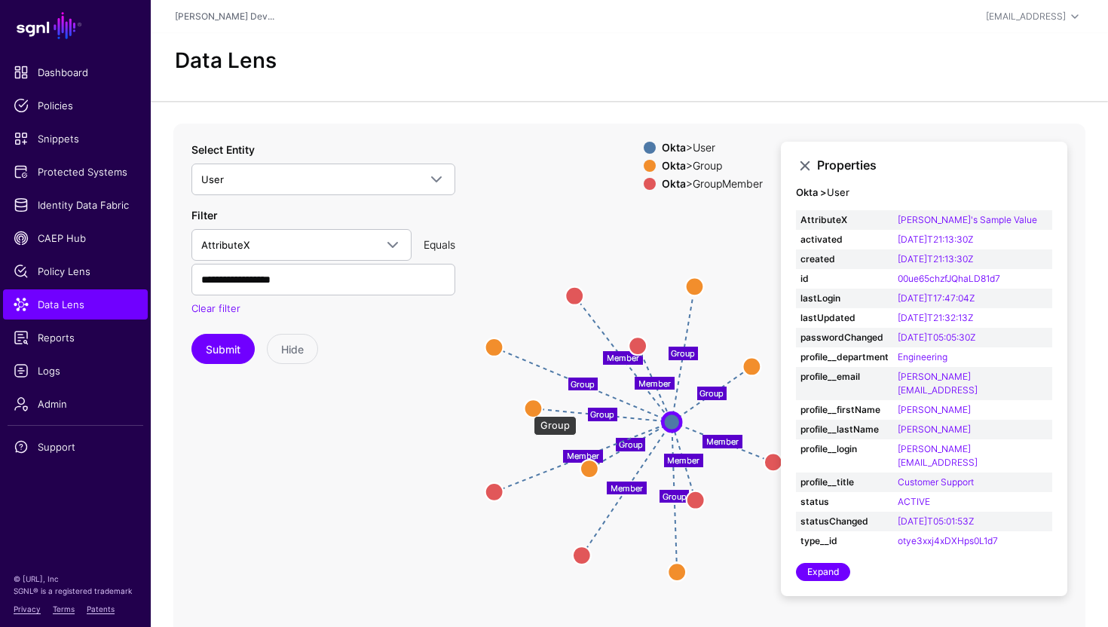
click at [526, 409] on circle at bounding box center [533, 408] width 18 height 18
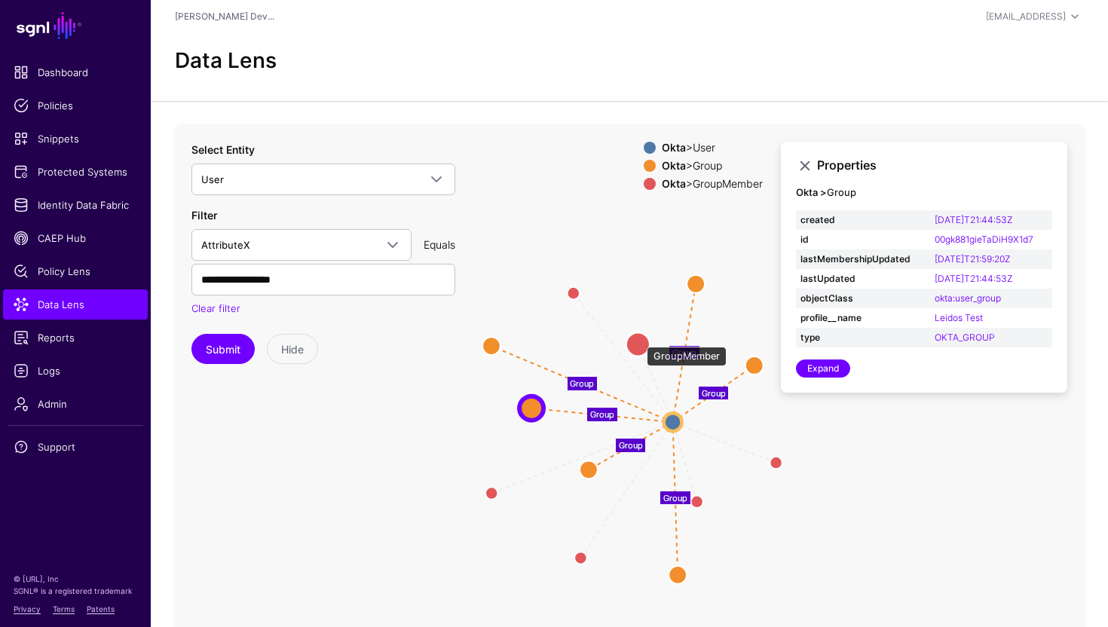
click at [639, 339] on circle at bounding box center [638, 344] width 24 height 24
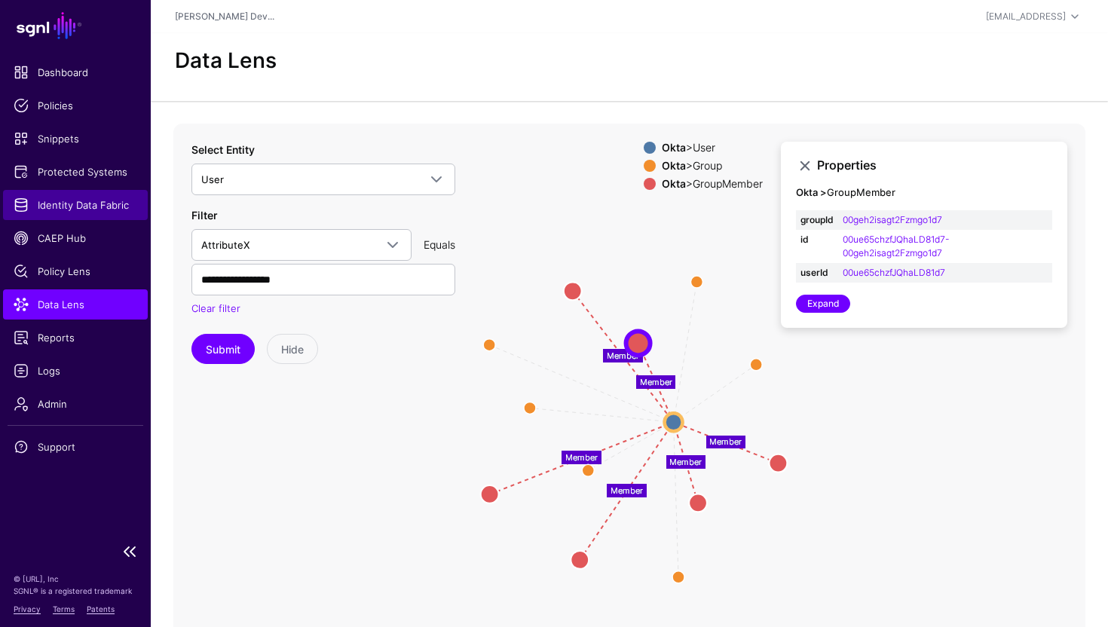
click at [79, 202] on span "Identity Data Fabric" at bounding box center [76, 204] width 124 height 15
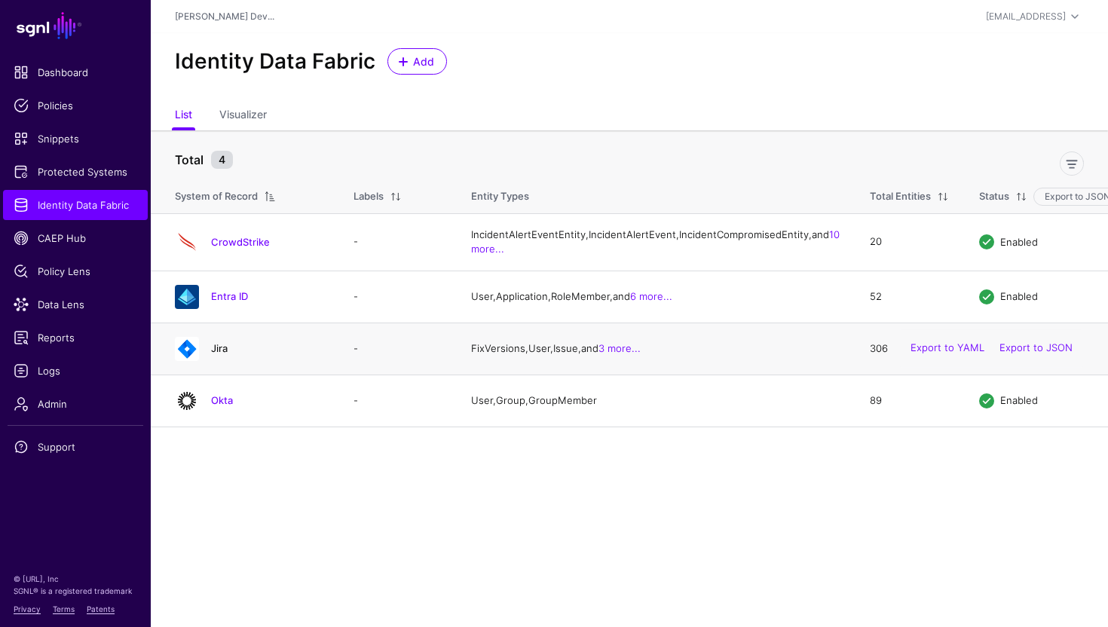
click at [222, 354] on link "Jira" at bounding box center [219, 348] width 17 height 12
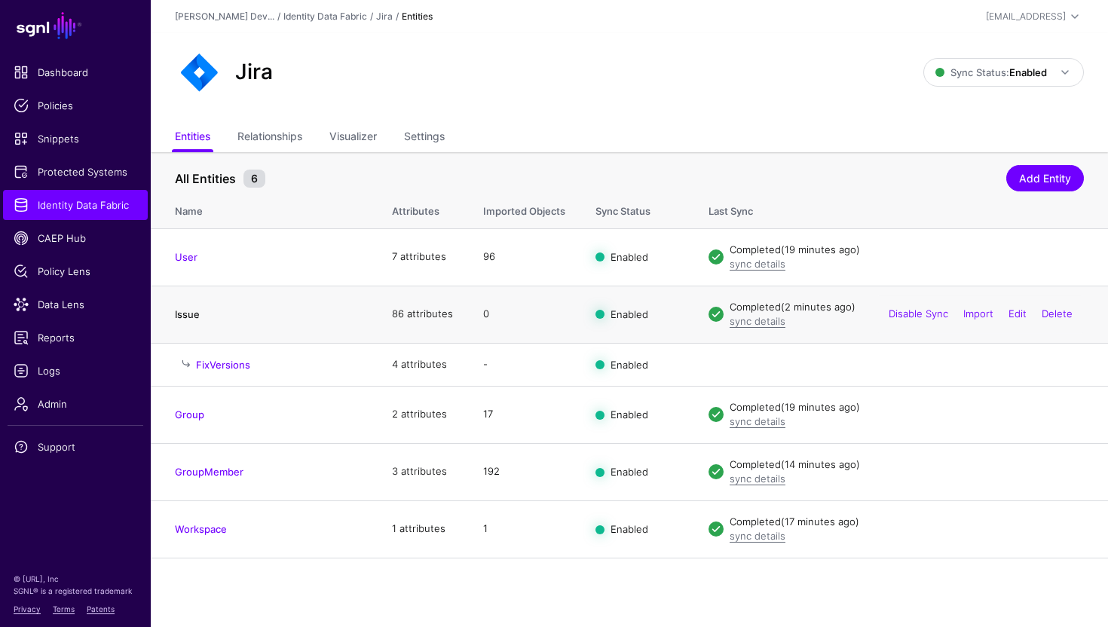
click at [188, 319] on link "Issue" at bounding box center [187, 314] width 25 height 12
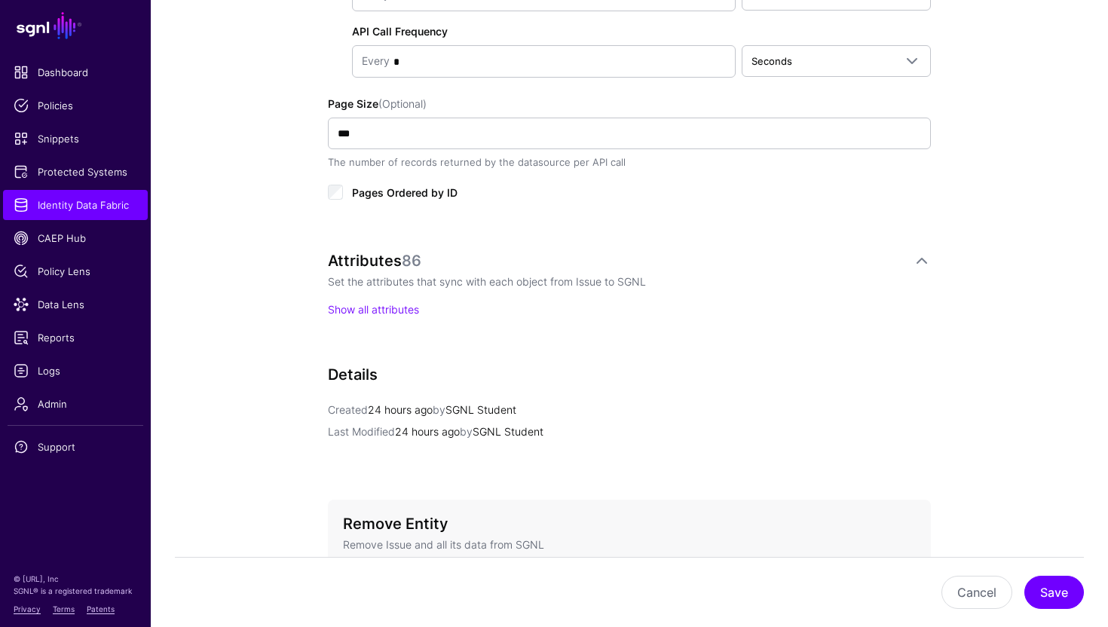
scroll to position [910, 0]
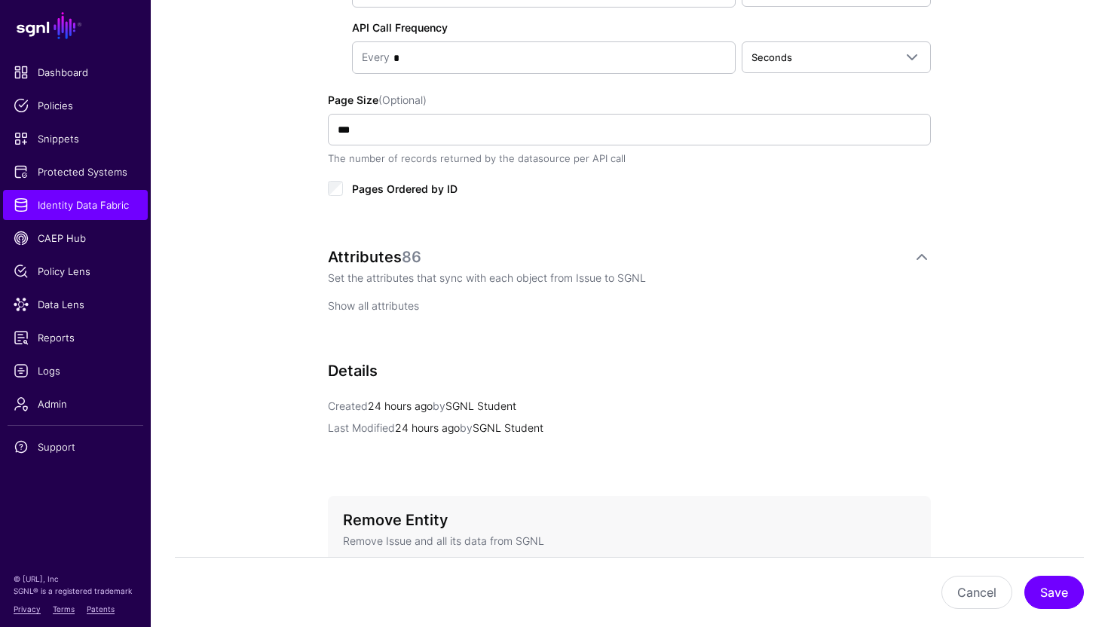
click at [384, 309] on link "Show all attributes" at bounding box center [373, 305] width 91 height 13
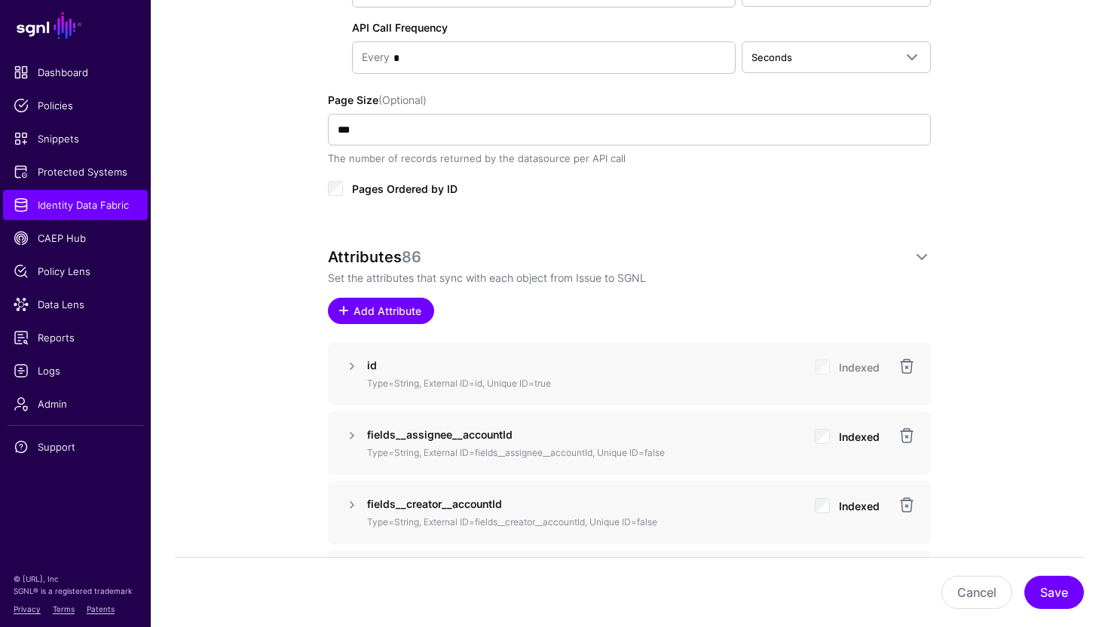
click at [381, 311] on span "Add Attribute" at bounding box center [388, 311] width 72 height 16
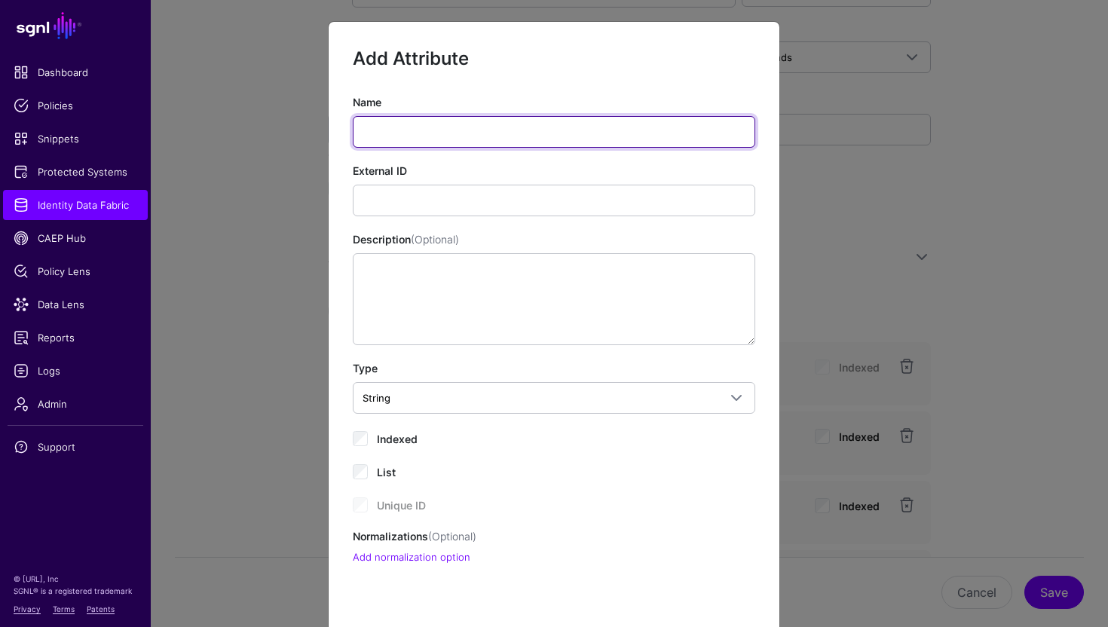
click at [426, 127] on input "Name" at bounding box center [554, 132] width 402 height 32
paste input "**********"
type input "**********"
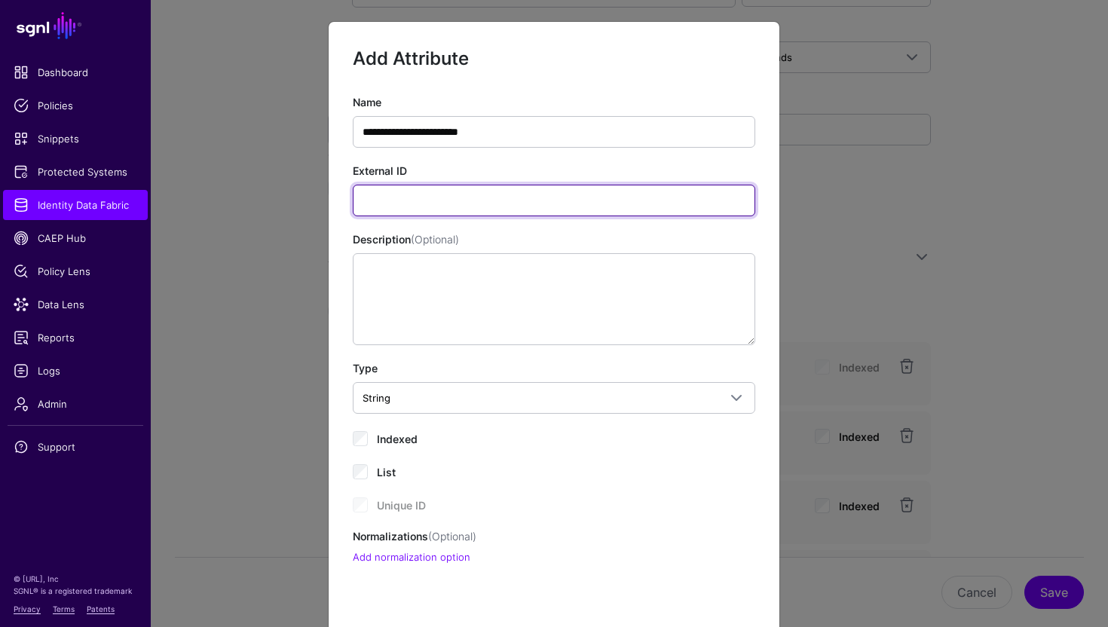
click at [406, 197] on input "External ID" at bounding box center [554, 201] width 402 height 32
paste input "**********"
type input "**********"
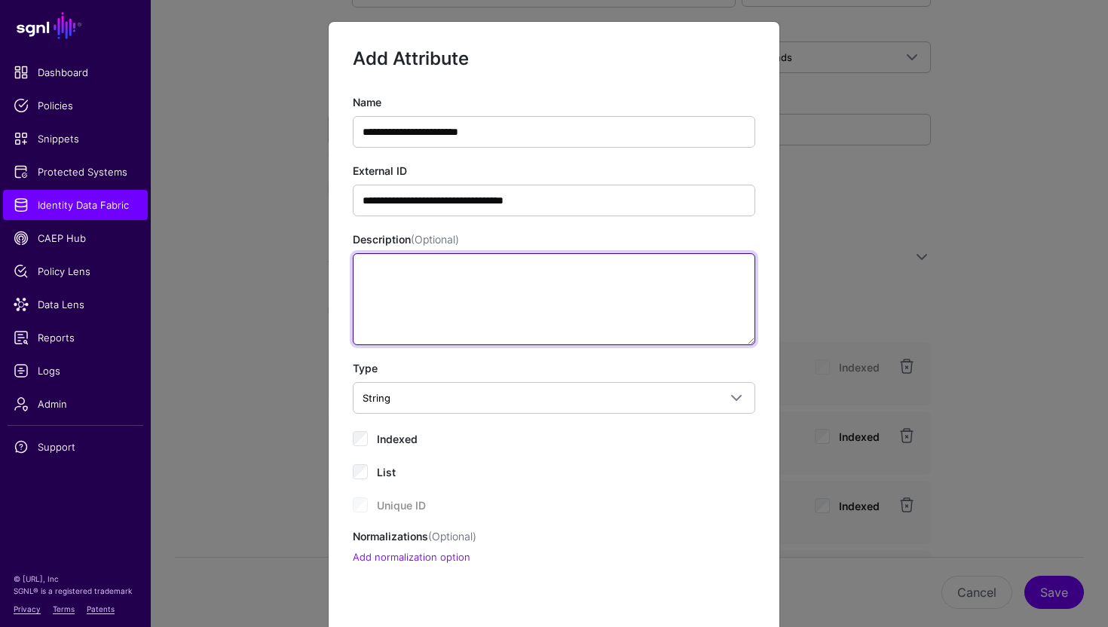
click at [447, 265] on textarea "Description (Optional)" at bounding box center [554, 299] width 402 height 92
paste textarea "**********"
type textarea "**********"
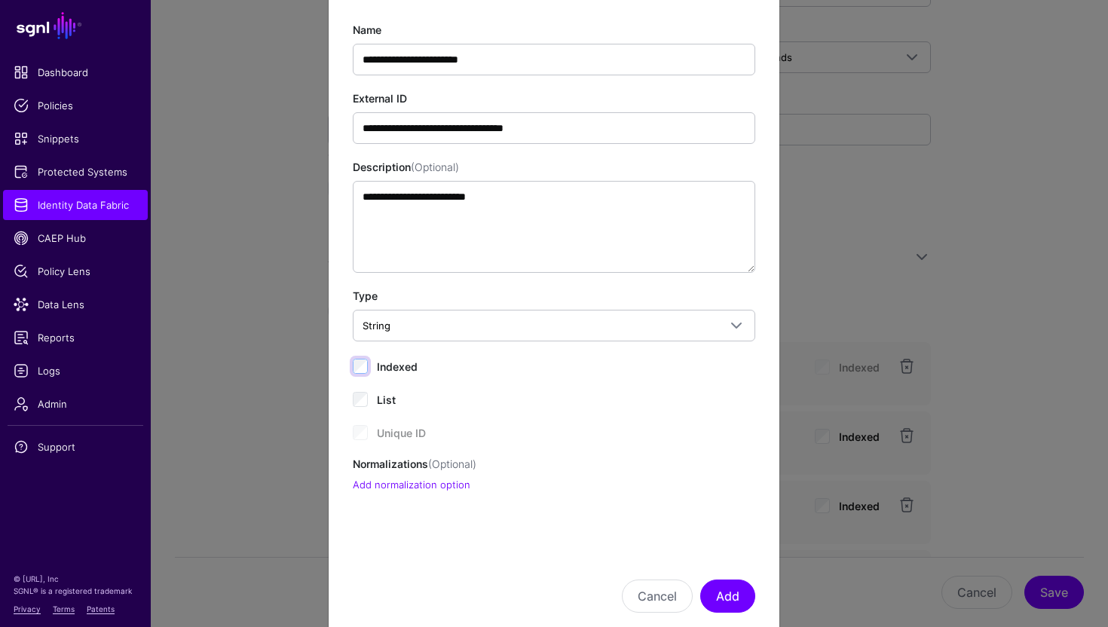
scroll to position [104, 0]
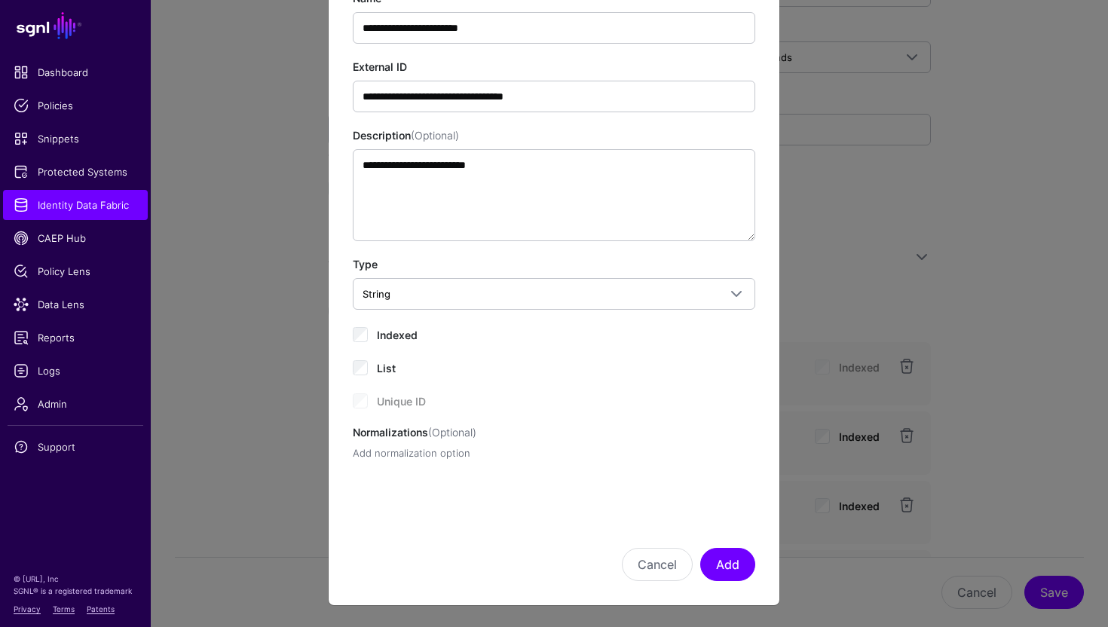
click at [451, 451] on link "Add normalization option" at bounding box center [412, 453] width 118 height 12
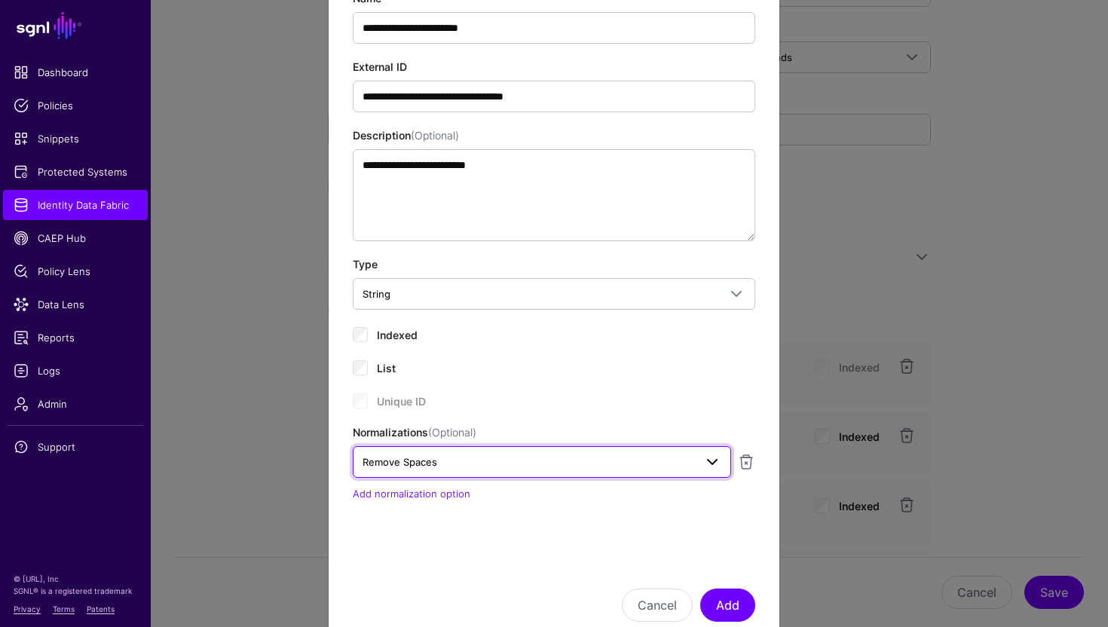
click at [493, 467] on span "Remove Spaces" at bounding box center [529, 462] width 332 height 17
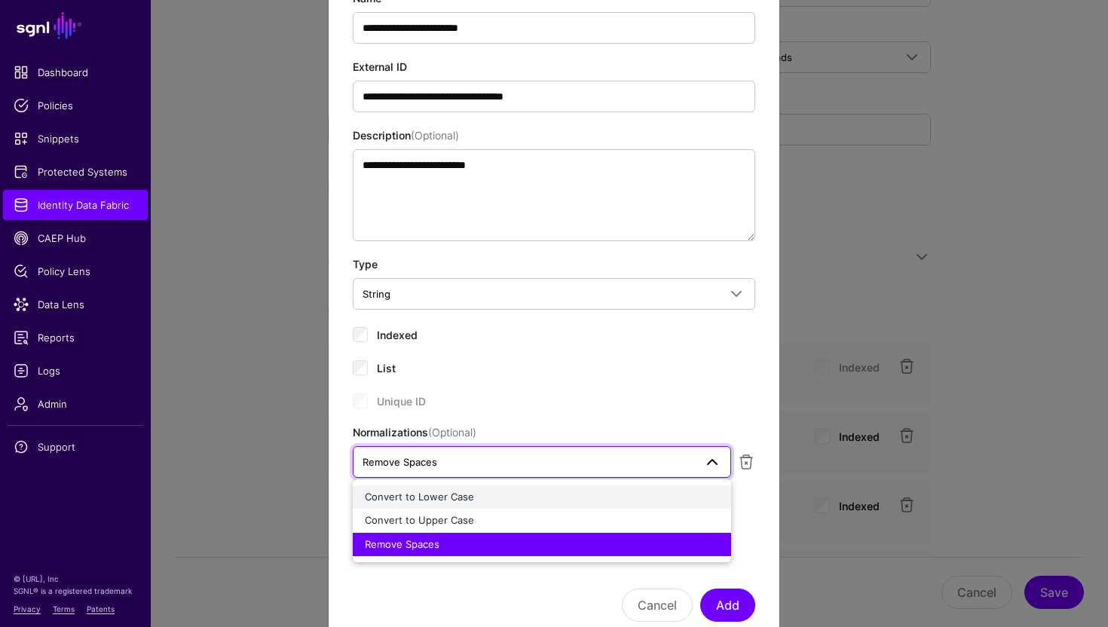
click at [476, 499] on div "Convert to Lower Case" at bounding box center [542, 497] width 354 height 15
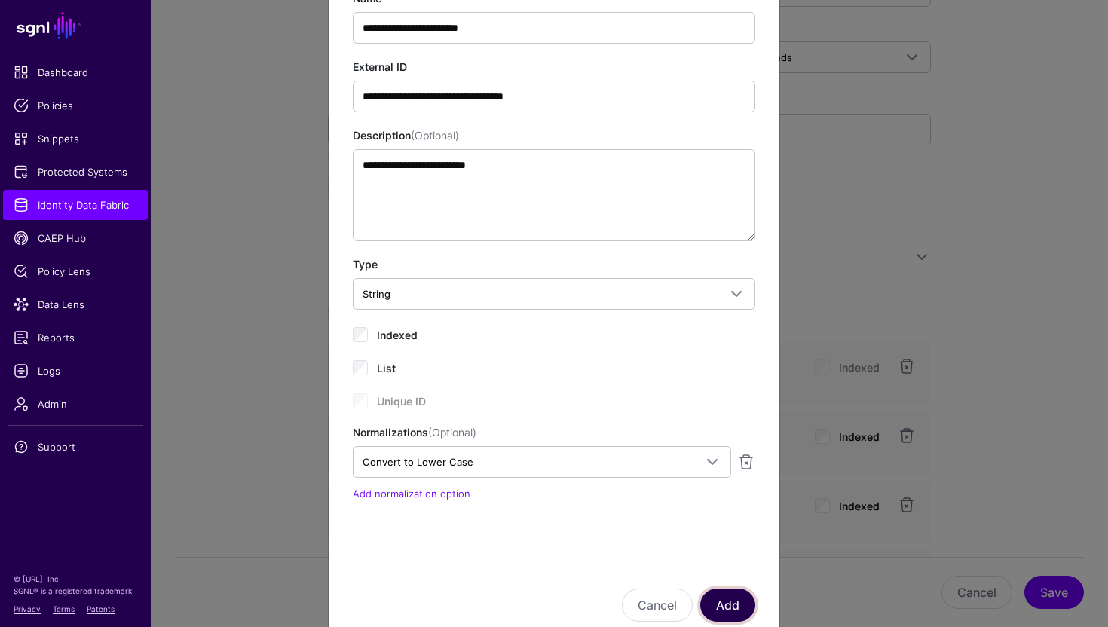
click at [736, 607] on button "Add" at bounding box center [727, 605] width 55 height 33
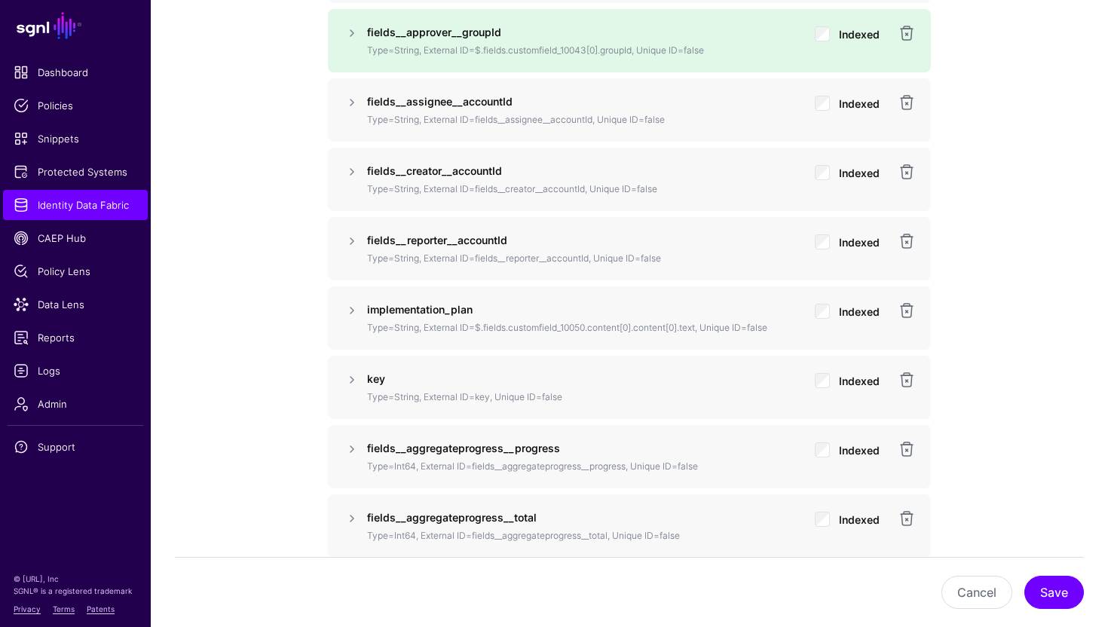
scroll to position [1319, 0]
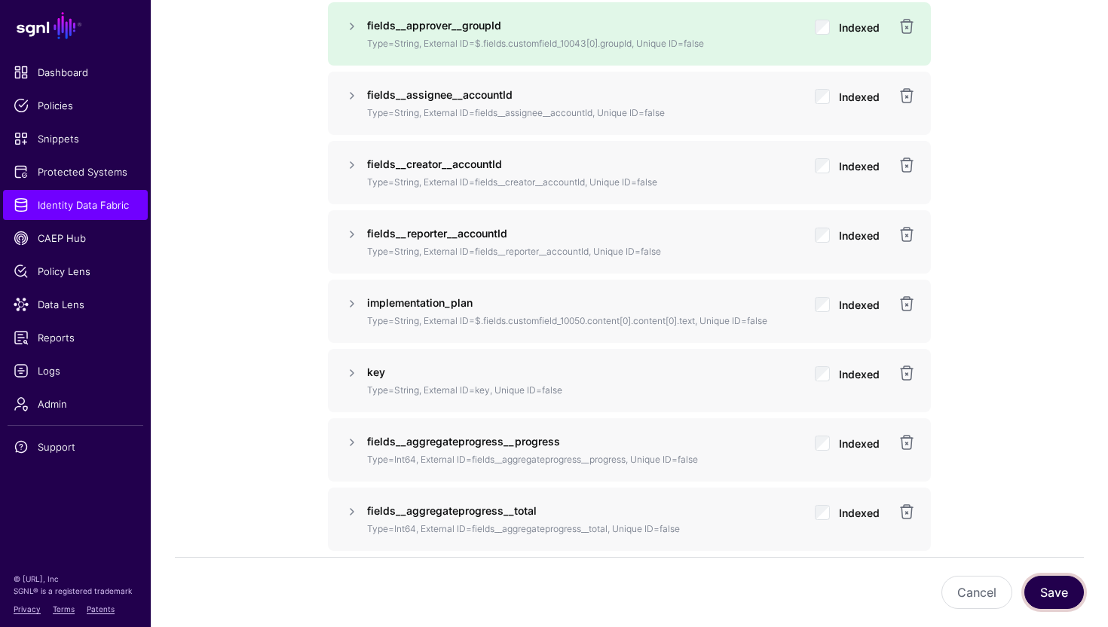
click at [1048, 587] on button "Save" at bounding box center [1054, 592] width 60 height 33
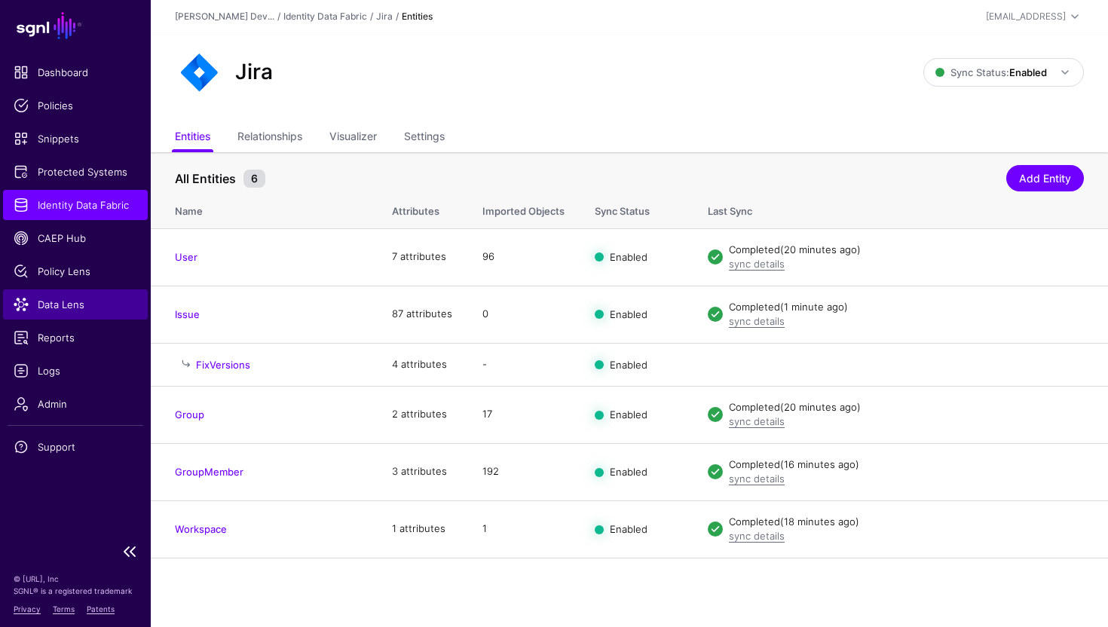
click at [97, 302] on span "Data Lens" at bounding box center [76, 304] width 124 height 15
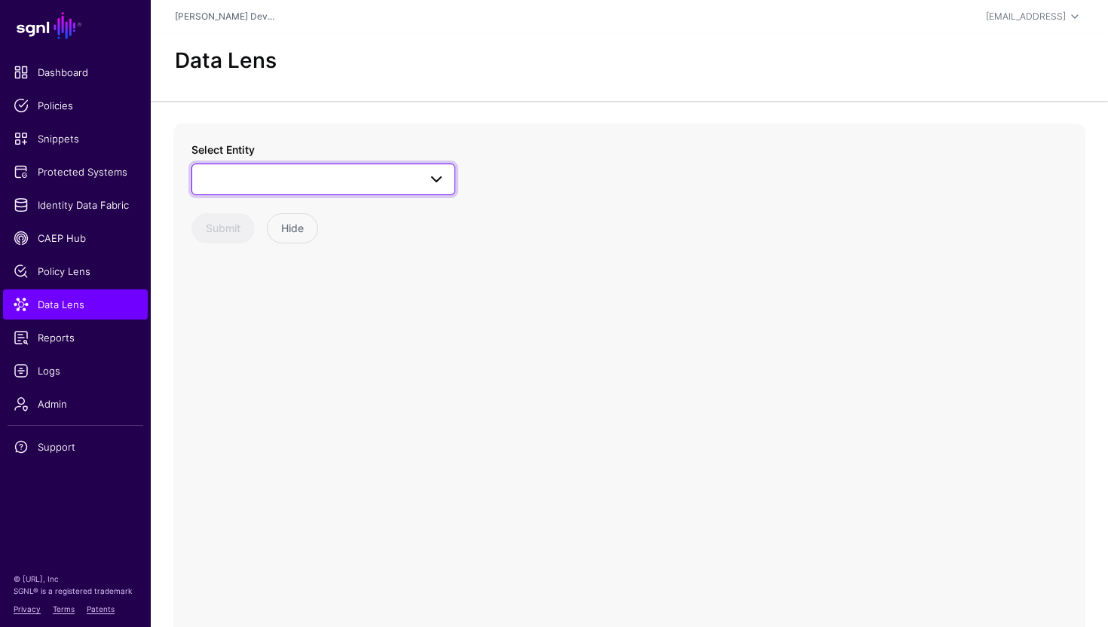
click at [262, 179] on span at bounding box center [323, 179] width 244 height 18
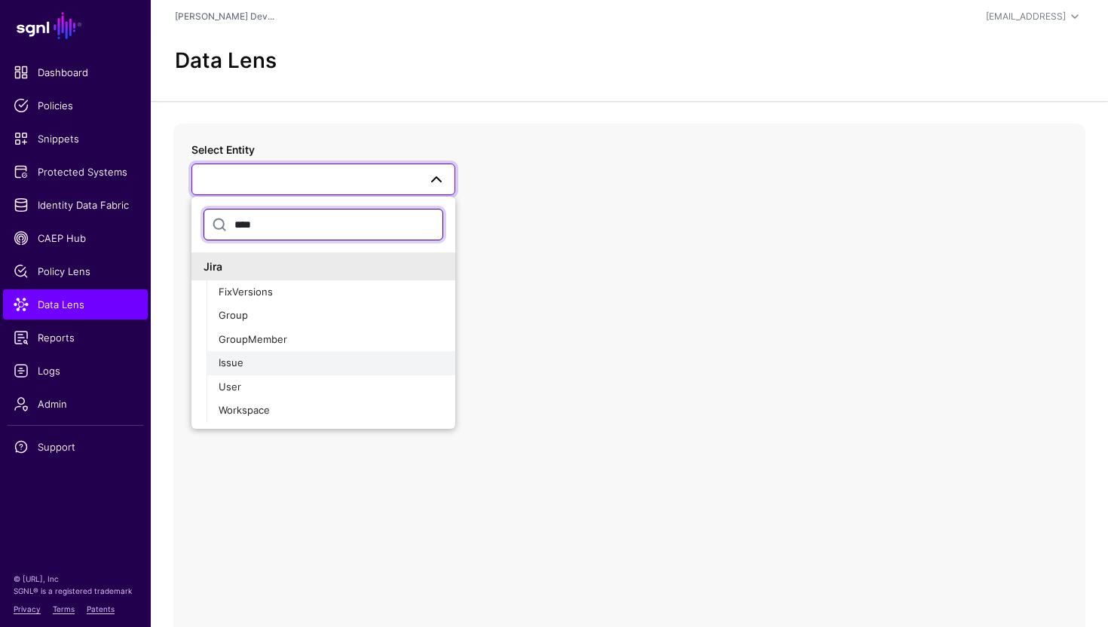
type input "****"
click at [308, 357] on div "Issue" at bounding box center [331, 363] width 225 height 15
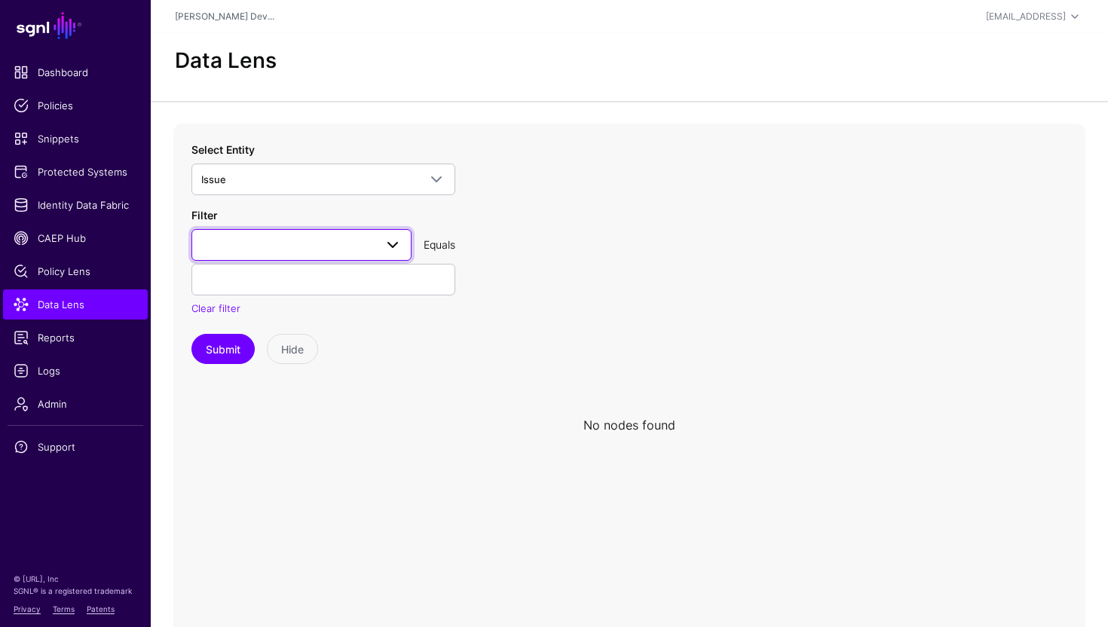
click at [323, 250] on span at bounding box center [301, 245] width 200 height 18
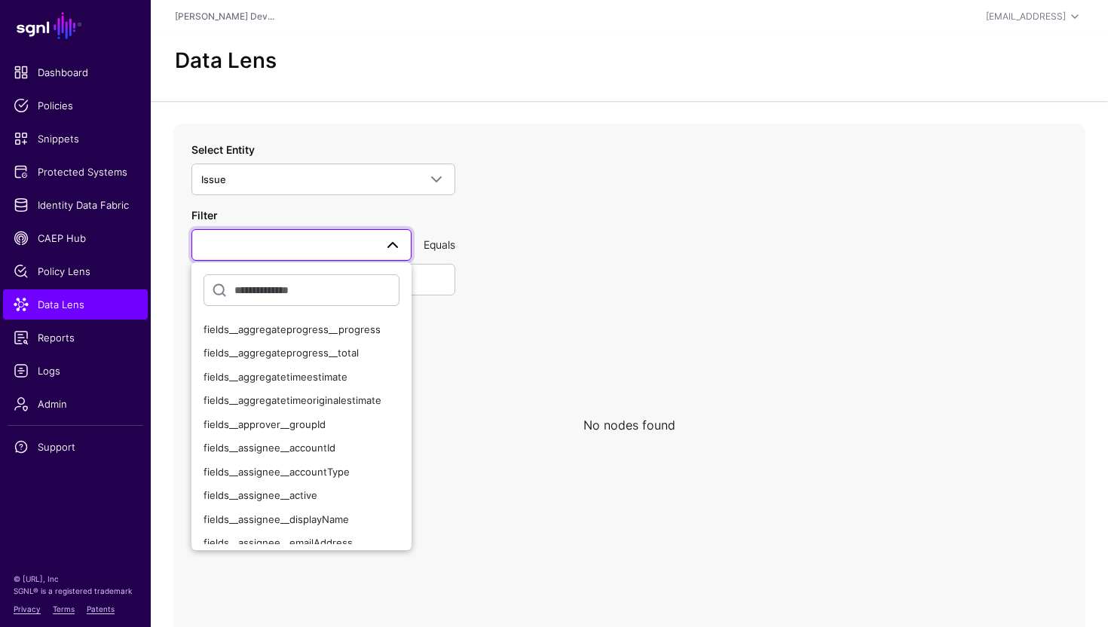
type input "*"
click at [323, 418] on div "fields__approver__groupId" at bounding box center [302, 425] width 196 height 15
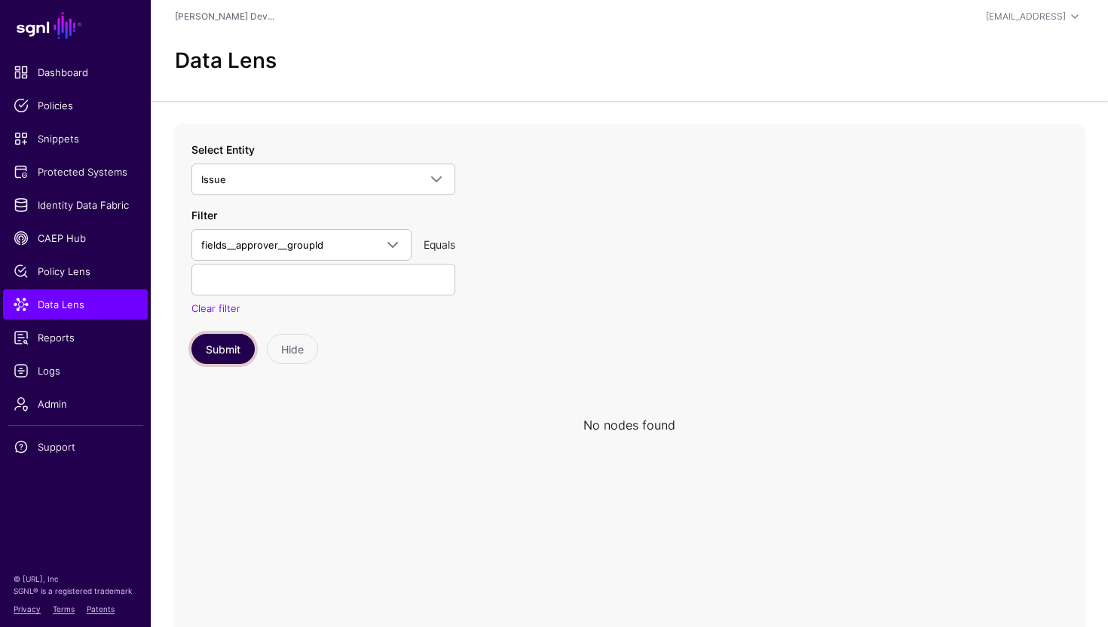
click at [233, 354] on button "Submit" at bounding box center [222, 349] width 63 height 30
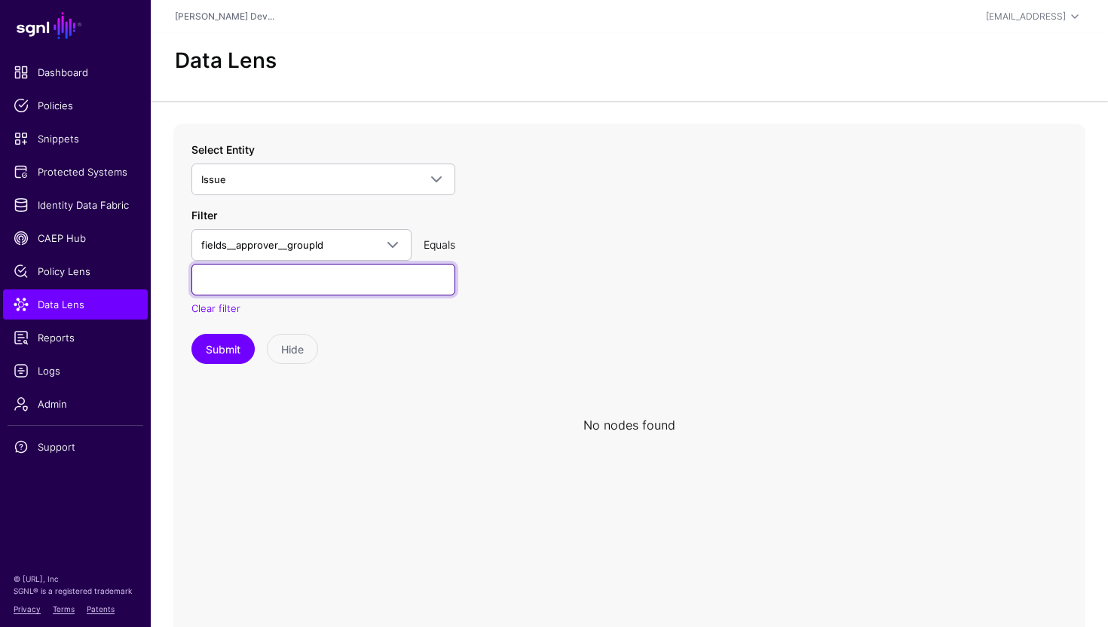
click at [300, 284] on input "text" at bounding box center [323, 280] width 264 height 32
paste input "**********"
type input "**********"
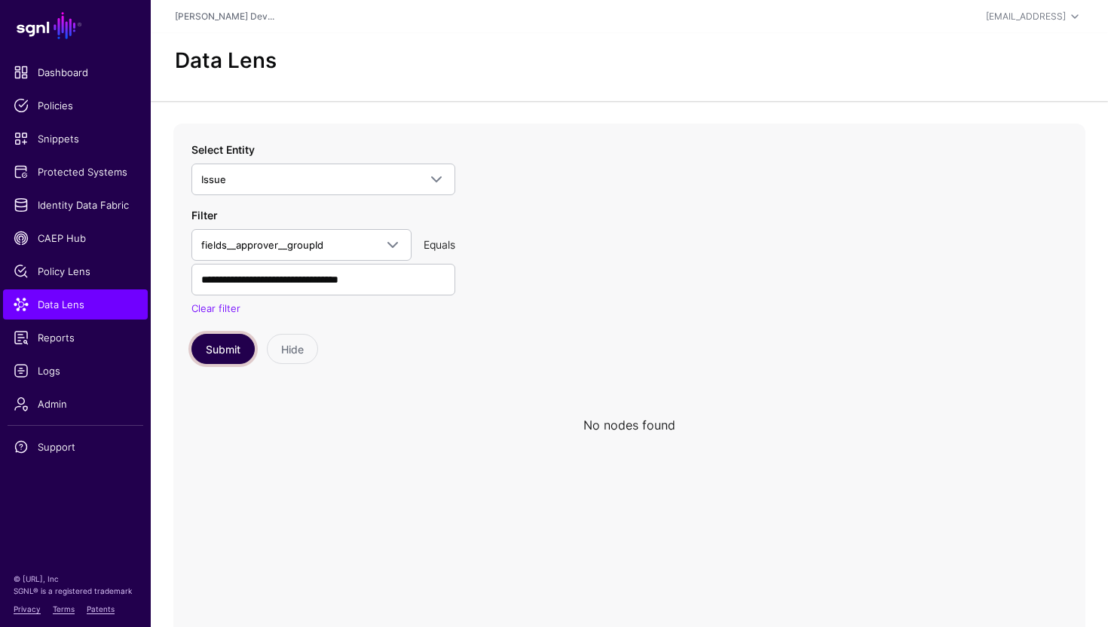
click at [225, 352] on button "Submit" at bounding box center [222, 349] width 63 height 30
click at [84, 206] on span "Identity Data Fabric" at bounding box center [76, 204] width 124 height 15
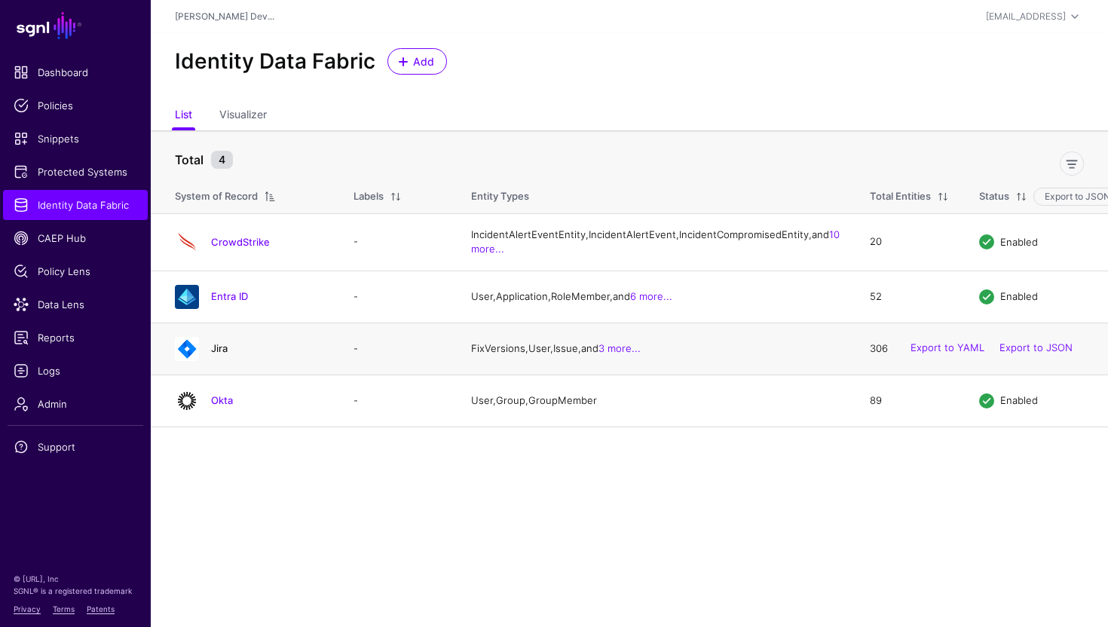
click at [214, 354] on link "Jira" at bounding box center [219, 348] width 17 height 12
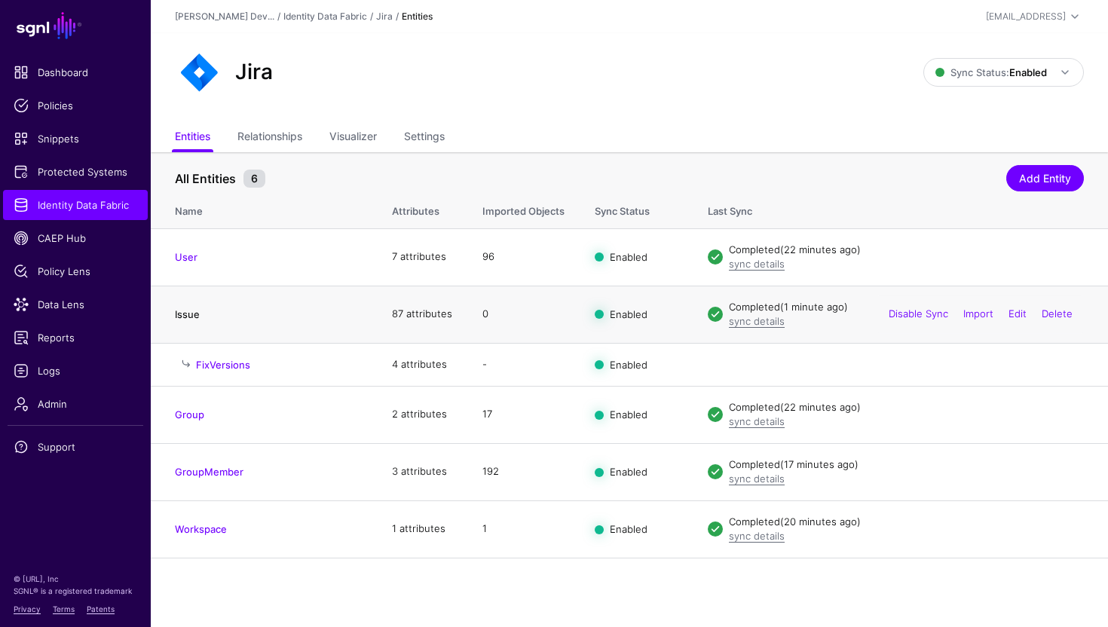
click at [182, 314] on link "Issue" at bounding box center [187, 314] width 25 height 12
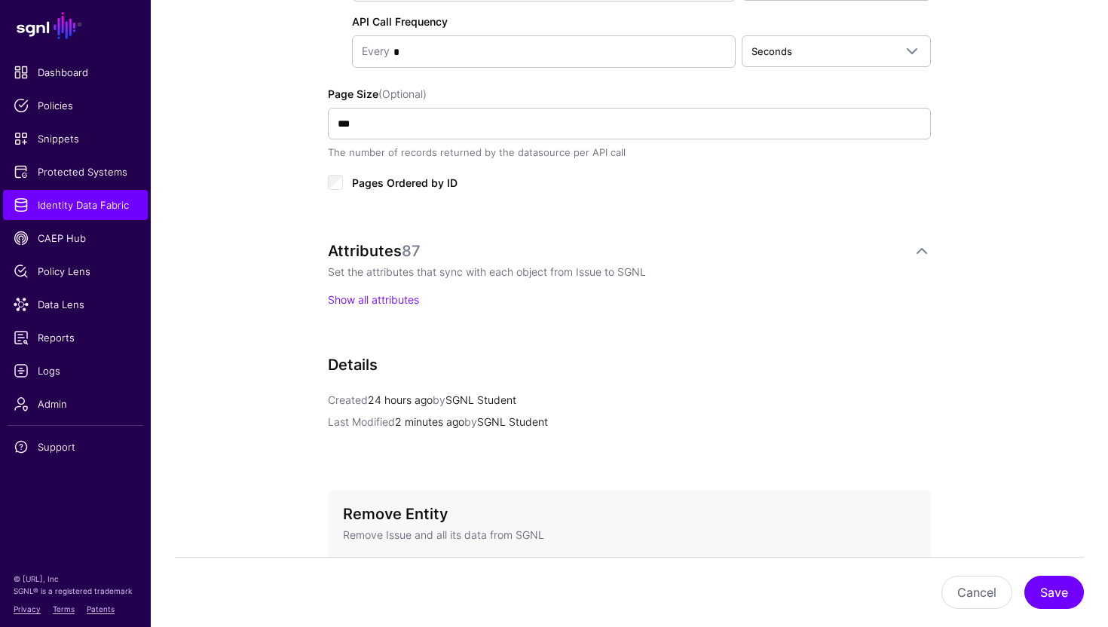
scroll to position [938, 0]
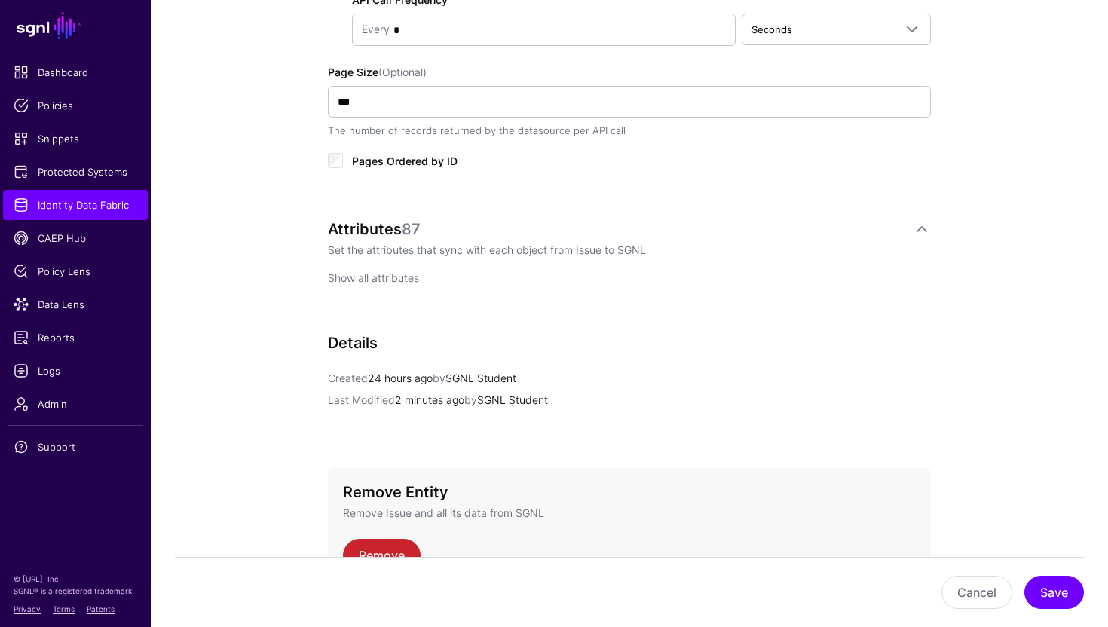
click at [363, 271] on link "Show all attributes" at bounding box center [373, 277] width 91 height 13
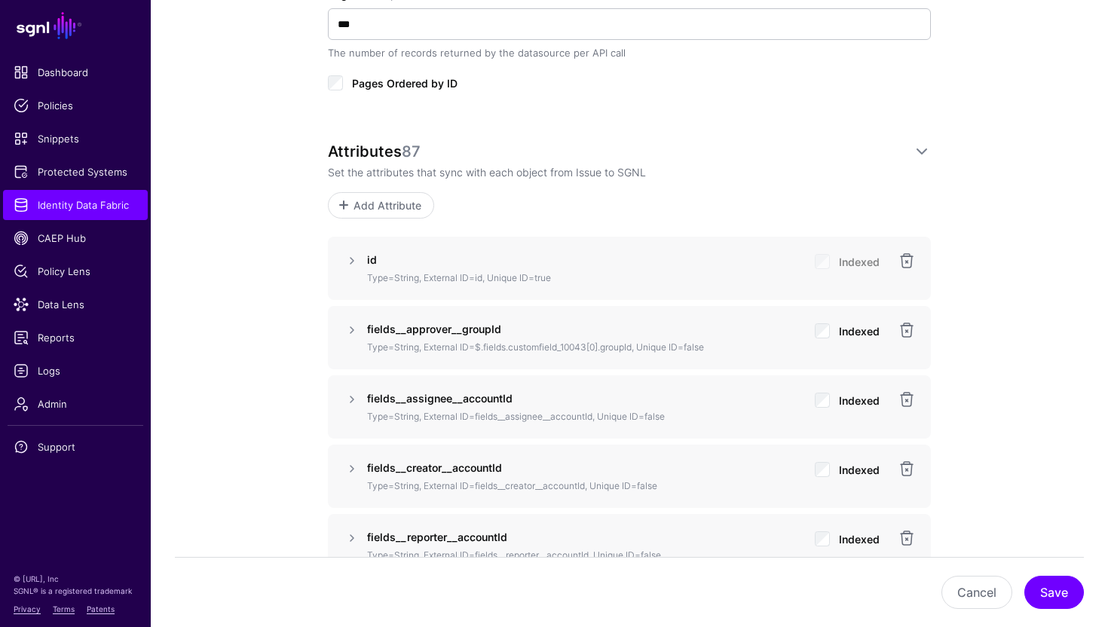
scroll to position [1021, 0]
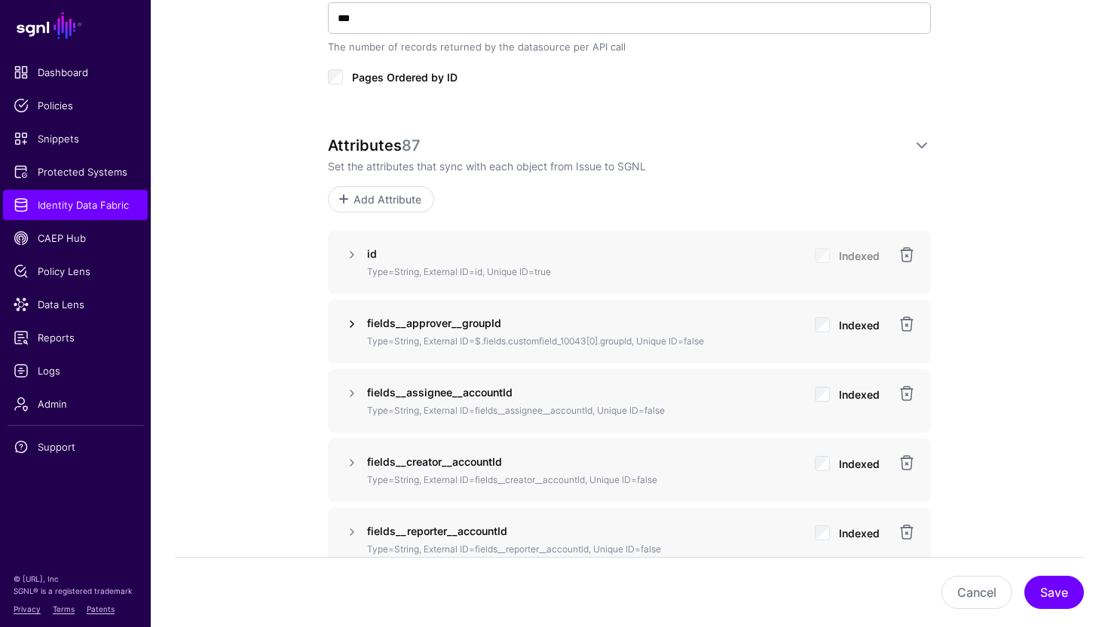
click at [359, 326] on link at bounding box center [352, 324] width 18 height 18
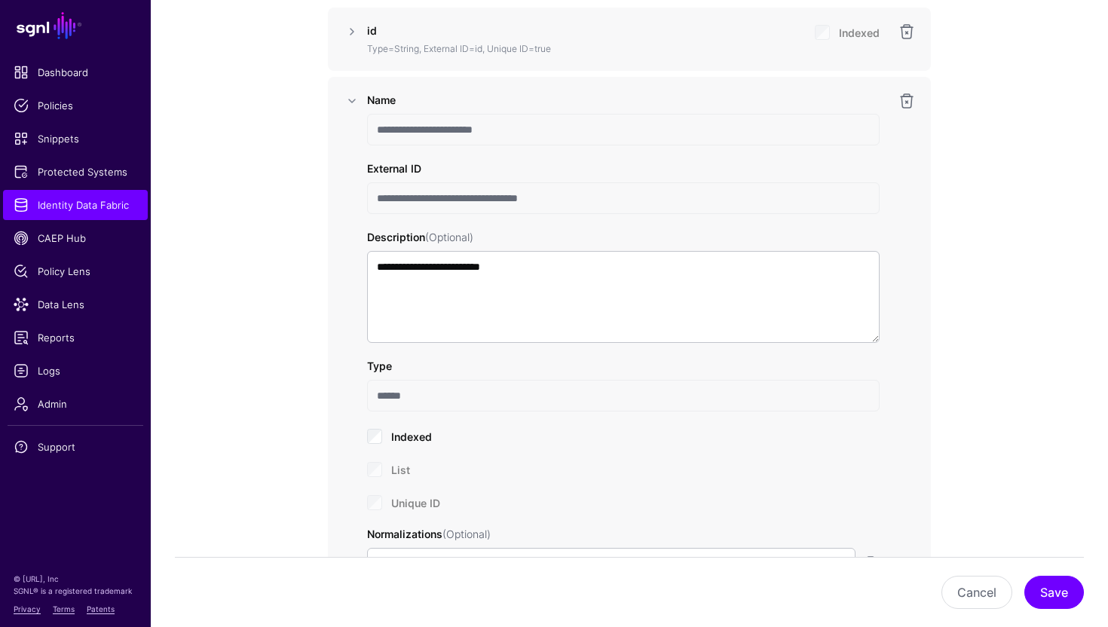
scroll to position [1220, 0]
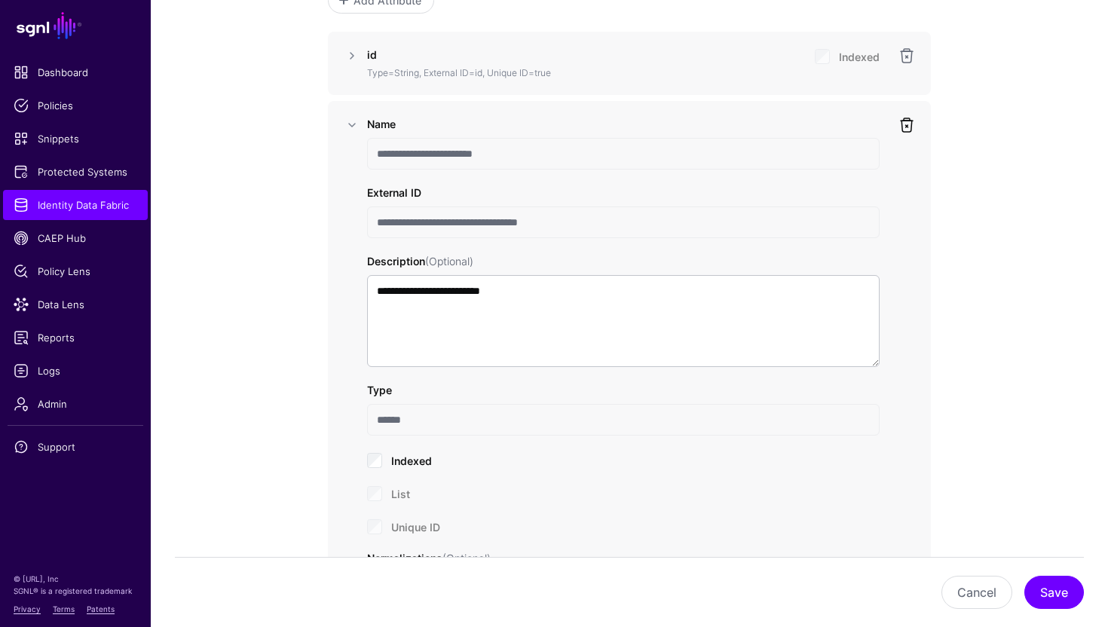
click at [901, 132] on link at bounding box center [907, 125] width 18 height 18
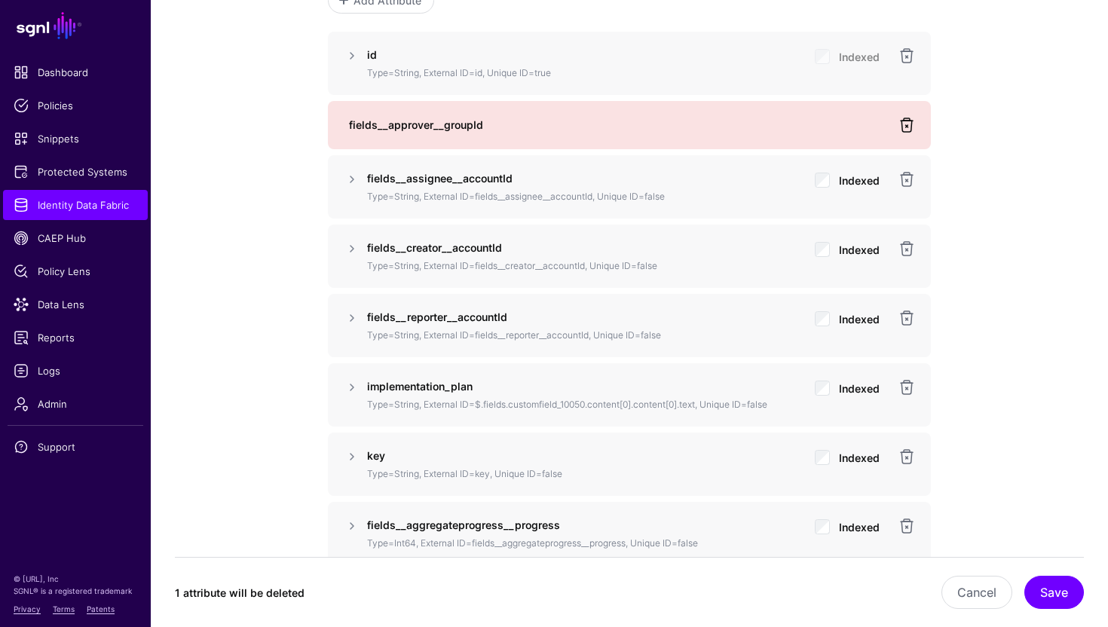
click at [909, 126] on link at bounding box center [907, 125] width 18 height 18
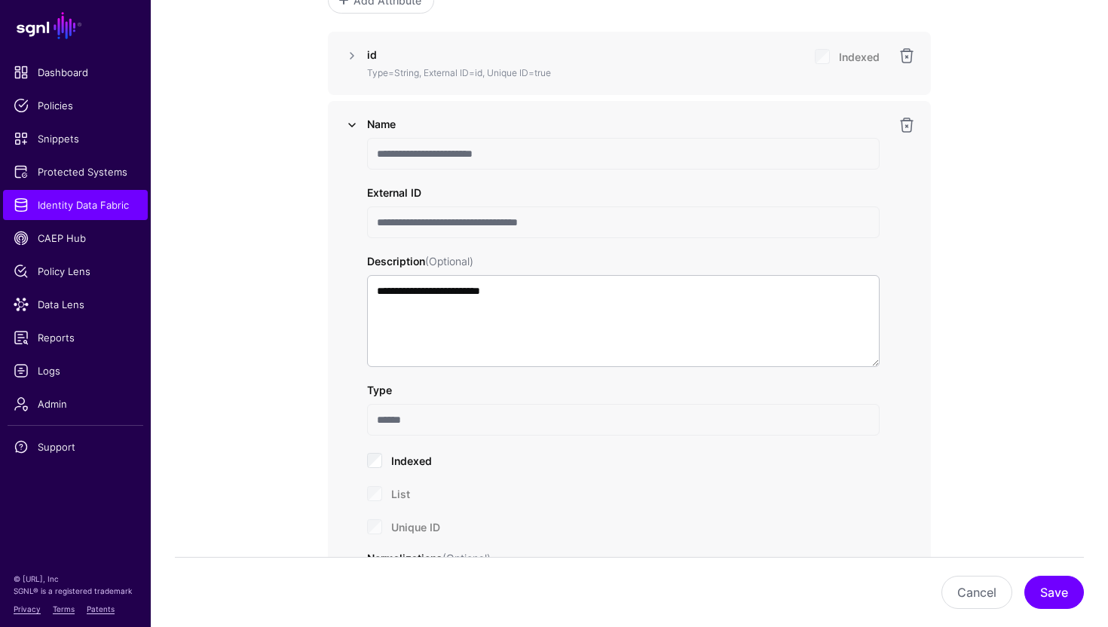
click at [354, 116] on link at bounding box center [352, 125] width 18 height 18
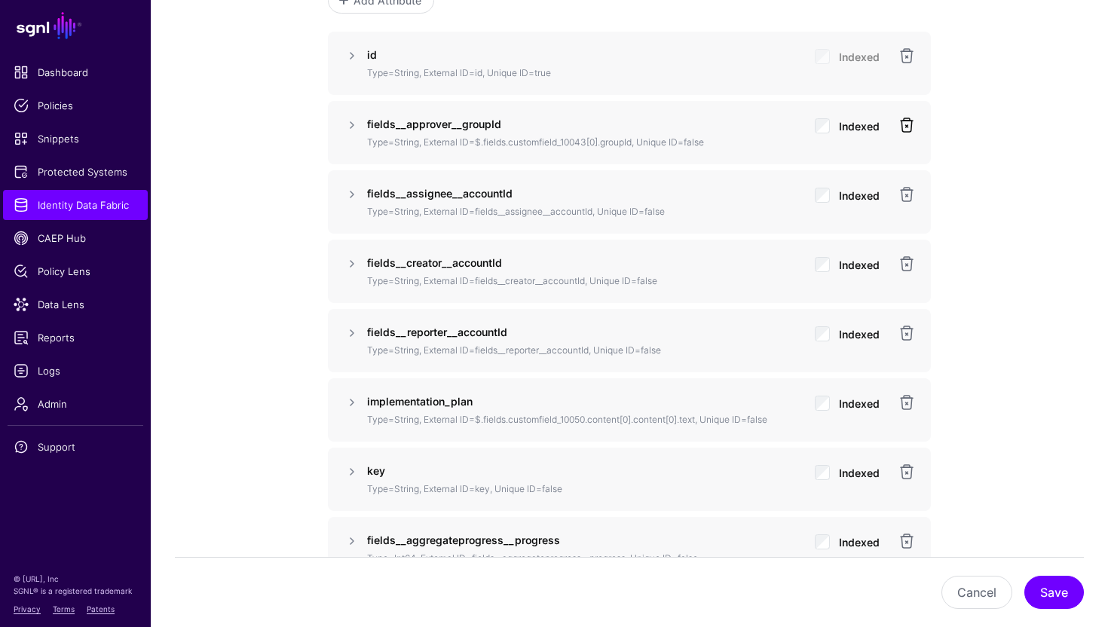
click at [907, 125] on link at bounding box center [907, 125] width 18 height 18
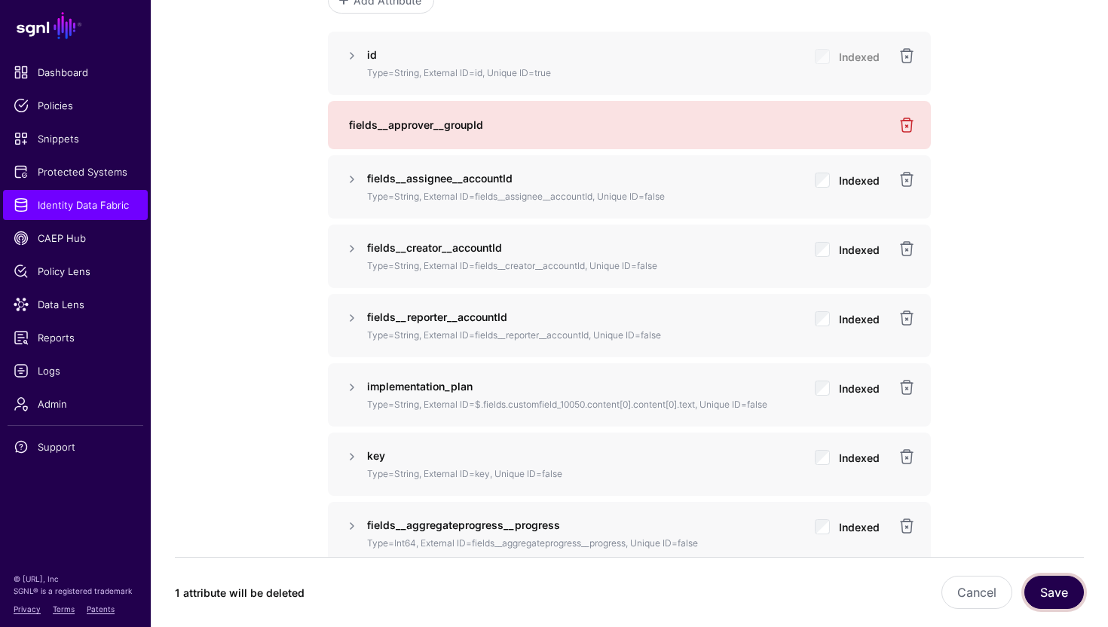
click at [1057, 591] on button "Save" at bounding box center [1054, 592] width 60 height 33
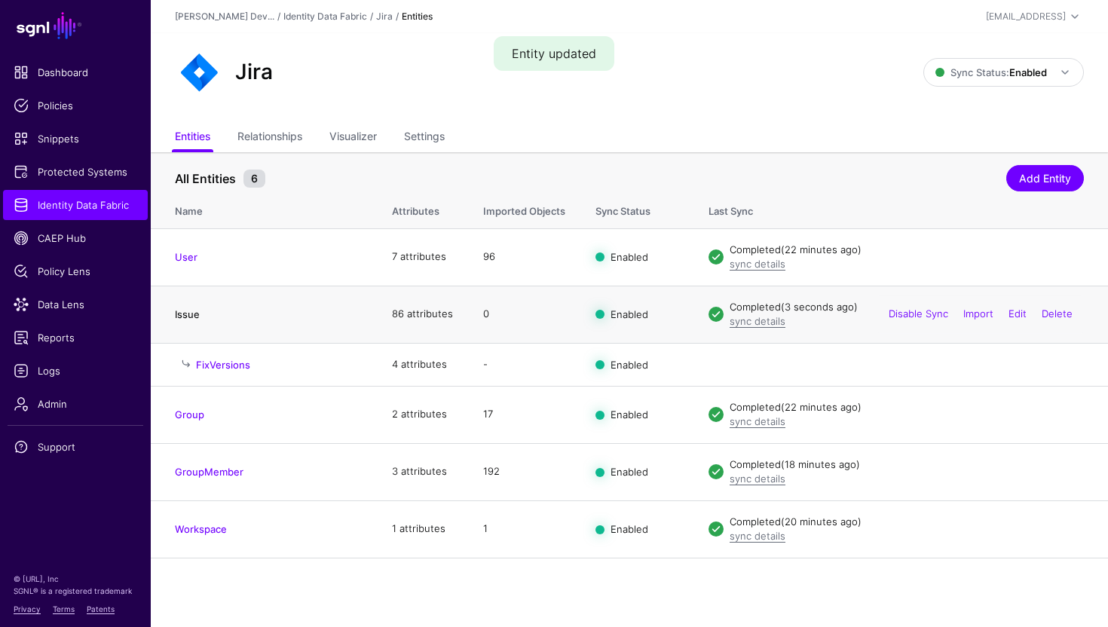
click at [190, 316] on link "Issue" at bounding box center [187, 314] width 25 height 12
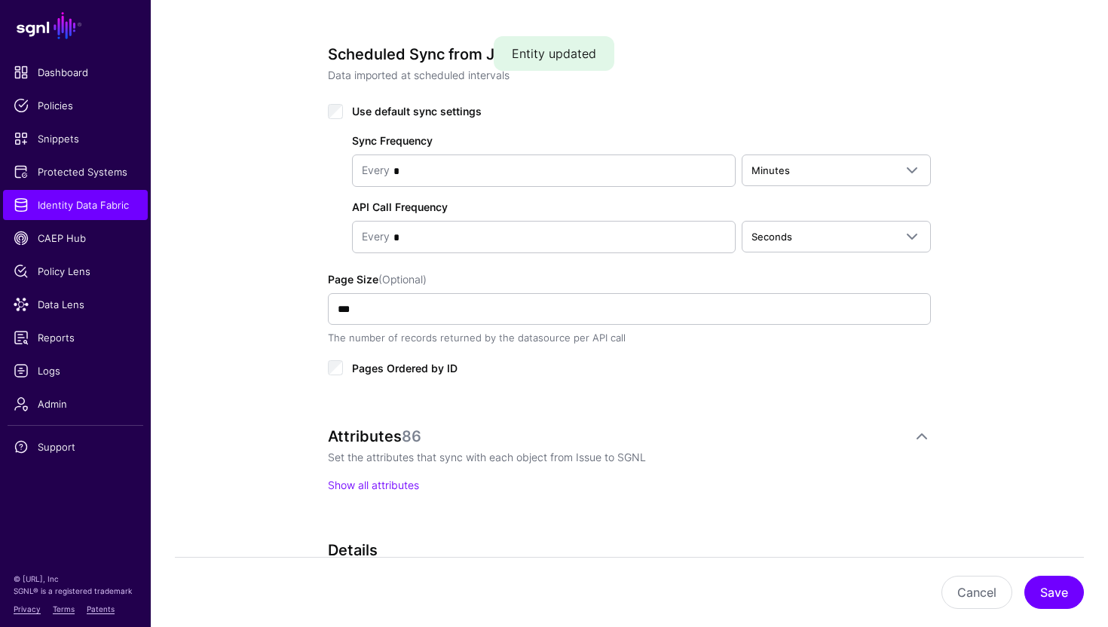
scroll to position [740, 0]
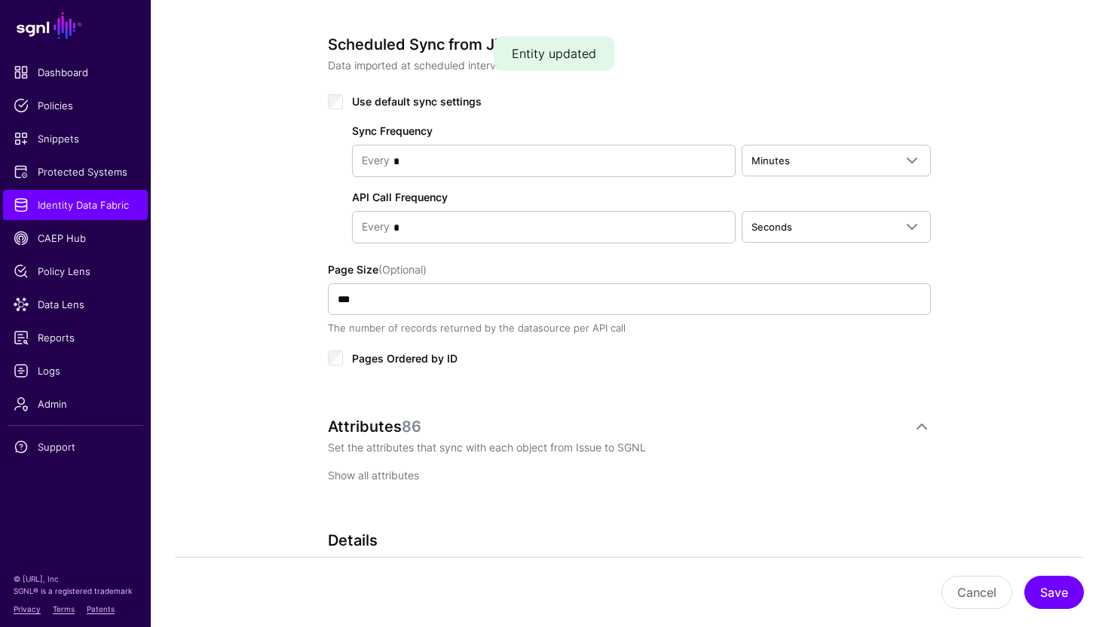
click at [368, 469] on link "Show all attributes" at bounding box center [373, 475] width 91 height 13
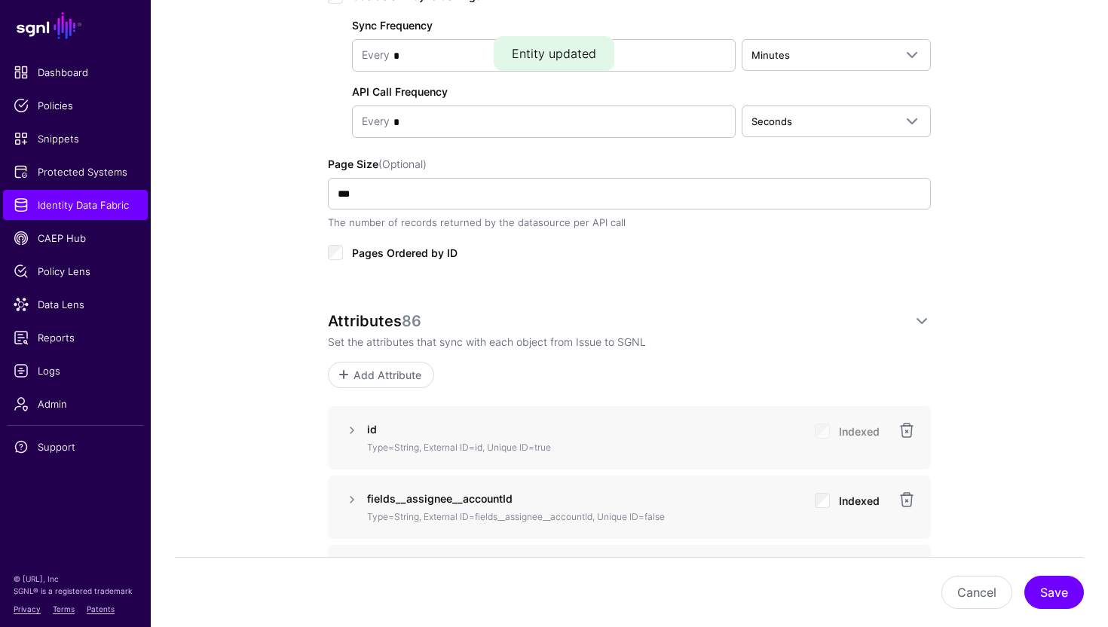
scroll to position [903, 0]
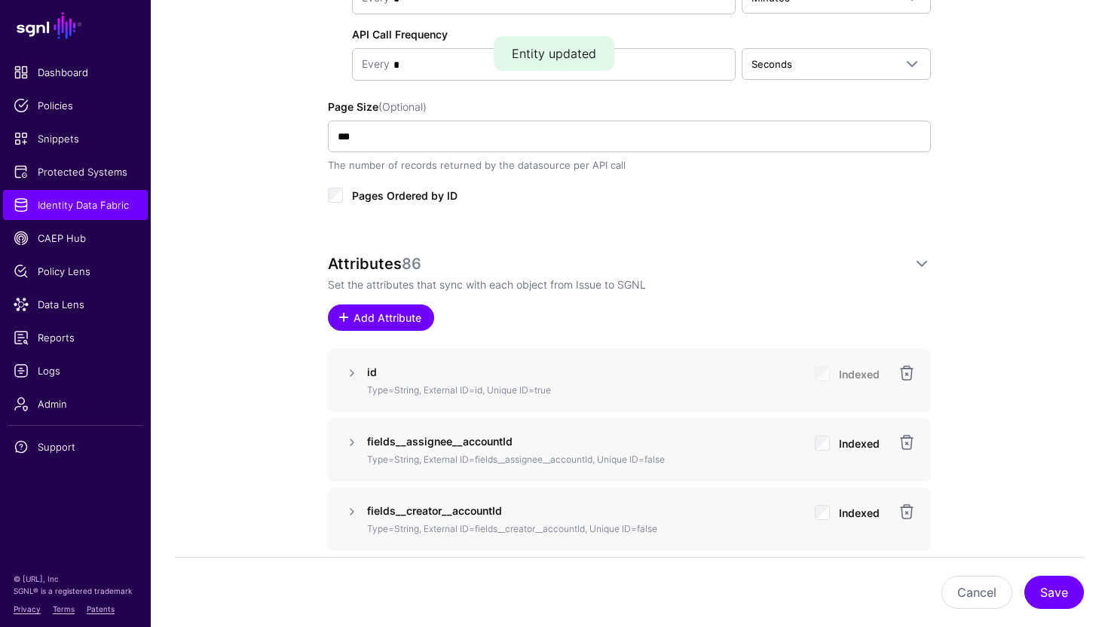
click at [386, 312] on span "Add Attribute" at bounding box center [388, 318] width 72 height 16
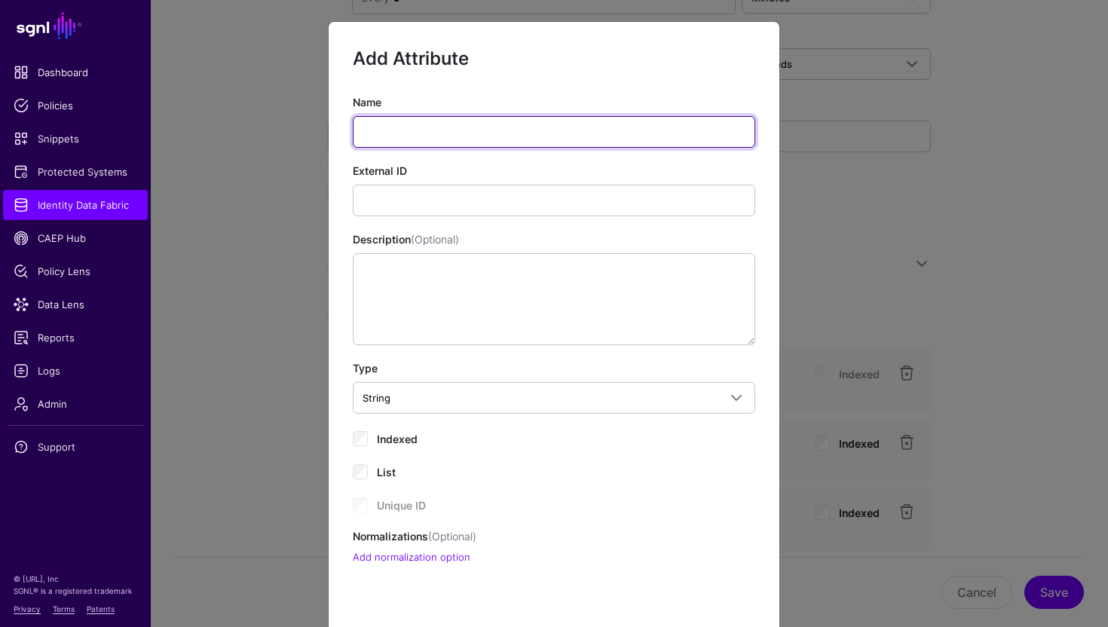
click at [420, 135] on input "Name" at bounding box center [554, 132] width 402 height 32
type input "**********"
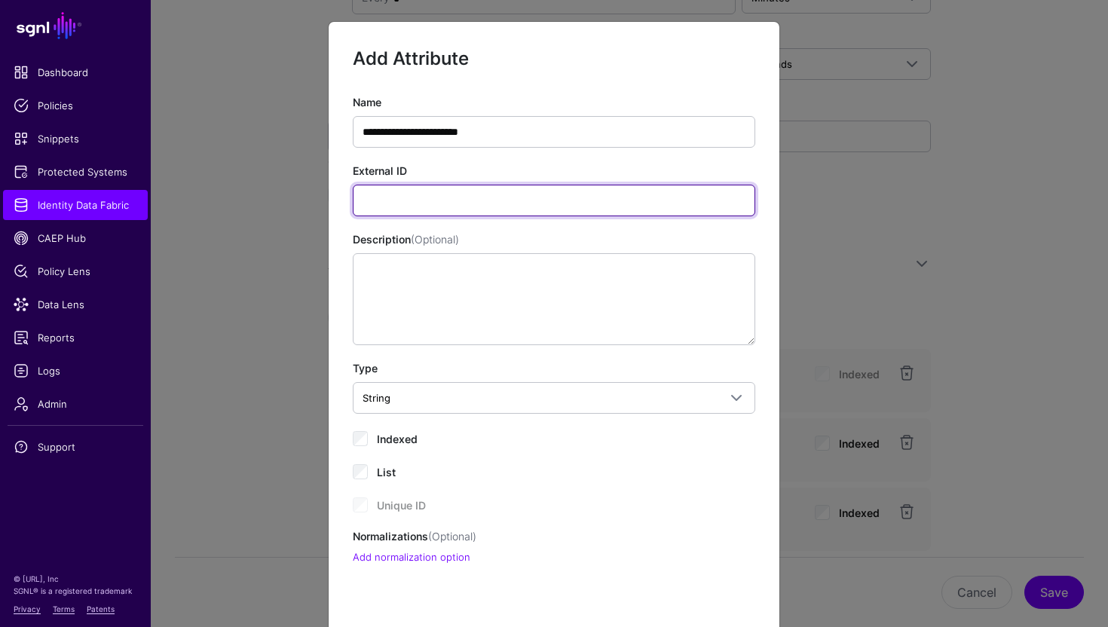
click at [415, 190] on input "External ID" at bounding box center [554, 201] width 402 height 32
paste input "**********"
click at [367, 204] on input "**********" at bounding box center [554, 201] width 402 height 32
type input "**********"
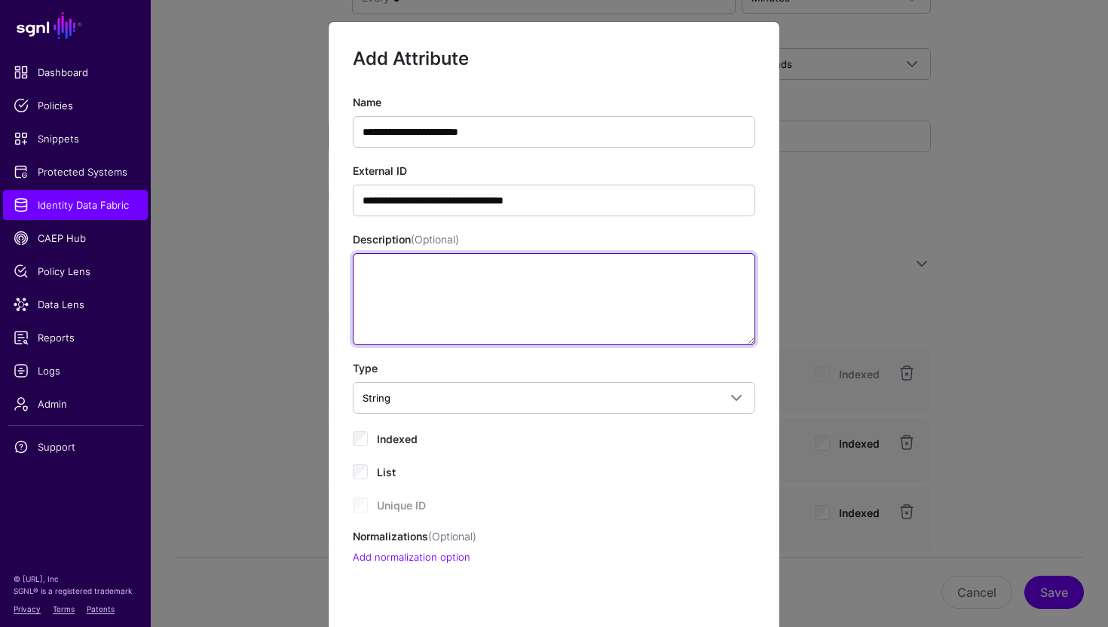
click at [396, 298] on textarea "Description (Optional)" at bounding box center [554, 299] width 402 height 92
type textarea "**********"
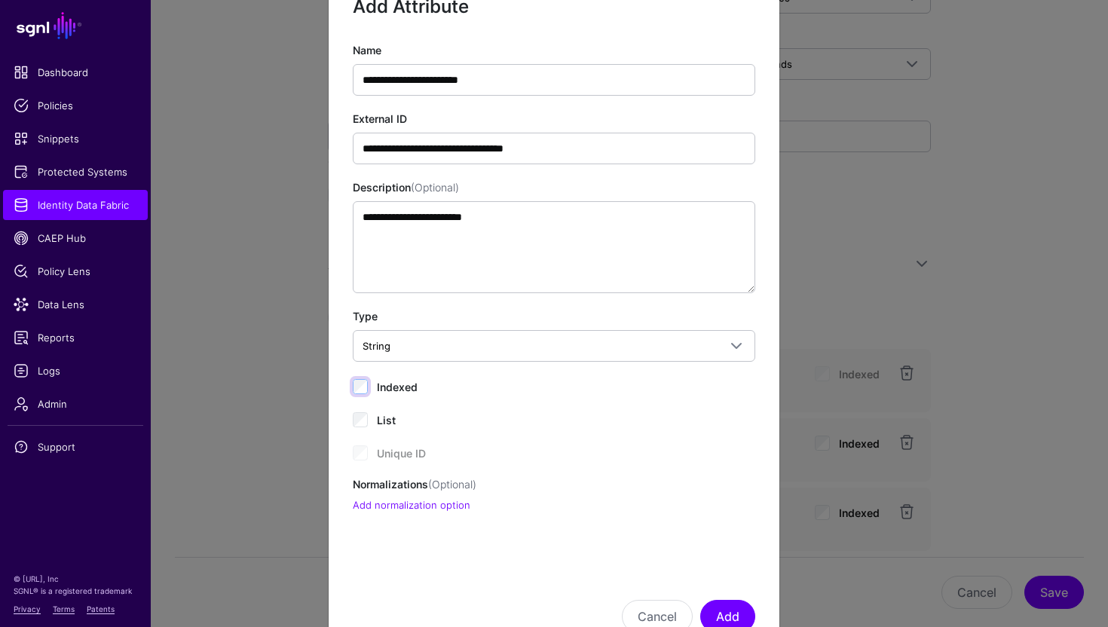
scroll to position [104, 0]
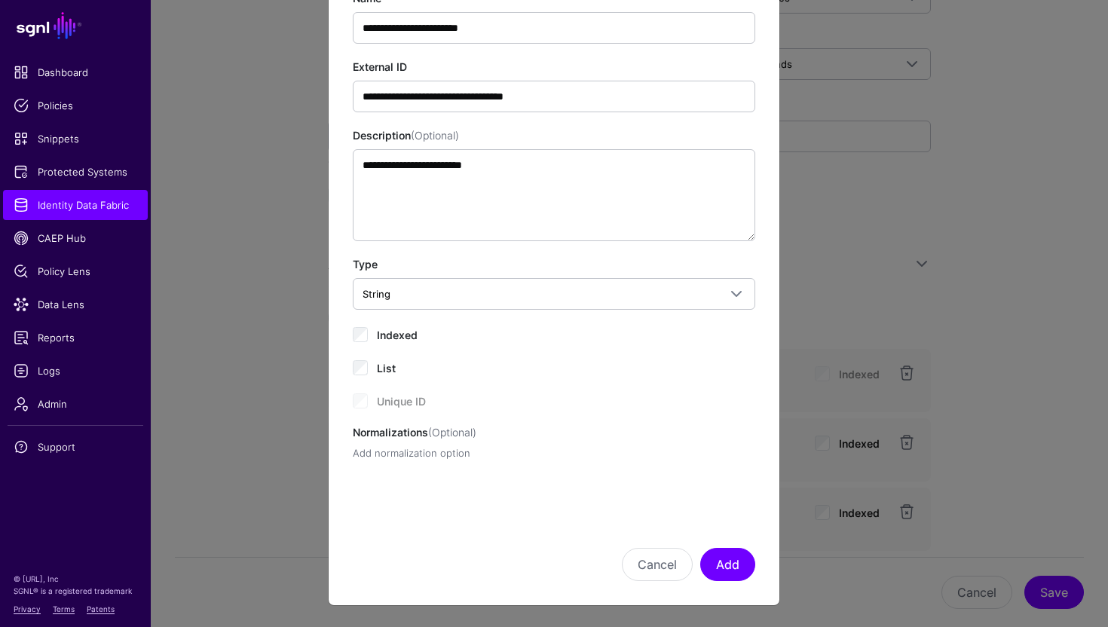
click at [419, 456] on link "Add normalization option" at bounding box center [412, 453] width 118 height 12
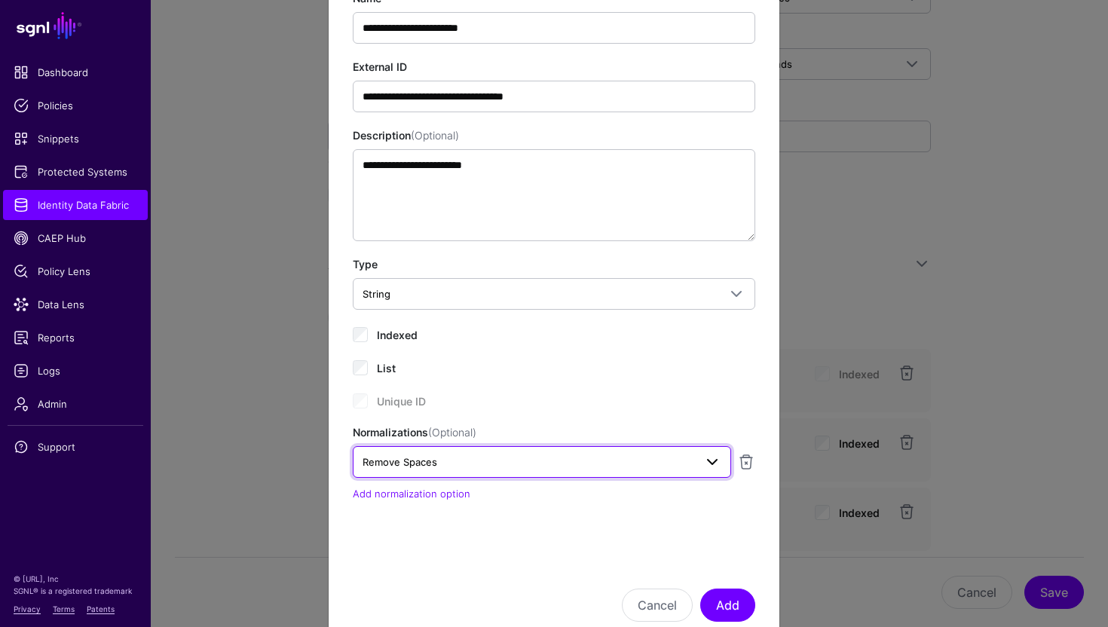
click at [443, 459] on span "Remove Spaces" at bounding box center [529, 462] width 332 height 17
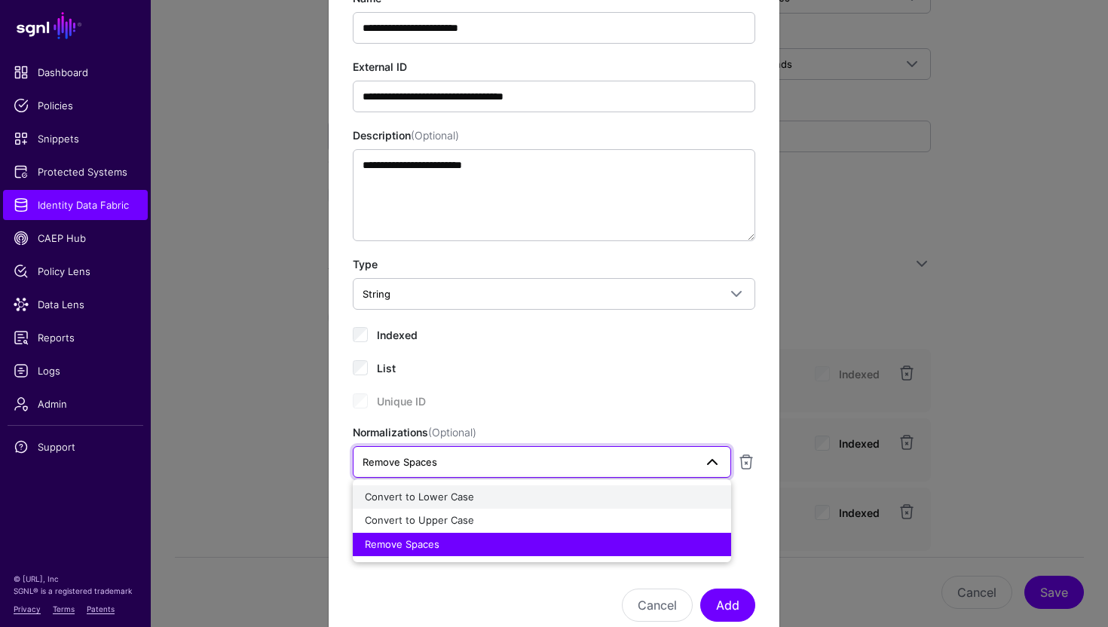
click at [448, 493] on span "Convert to Lower Case" at bounding box center [419, 497] width 109 height 12
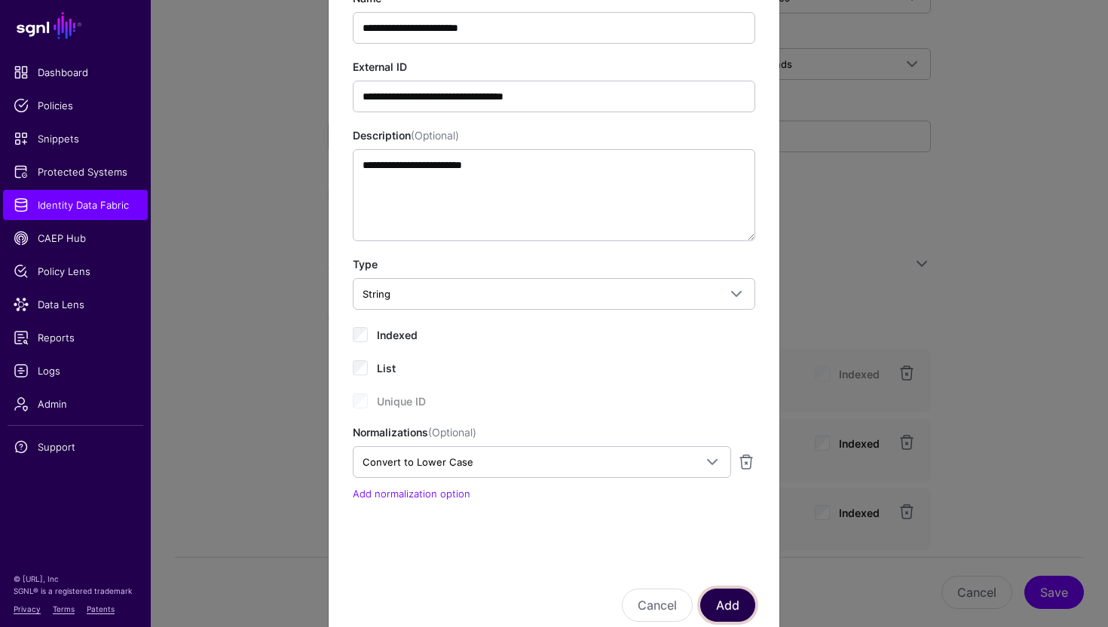
click at [728, 596] on button "Add" at bounding box center [727, 605] width 55 height 33
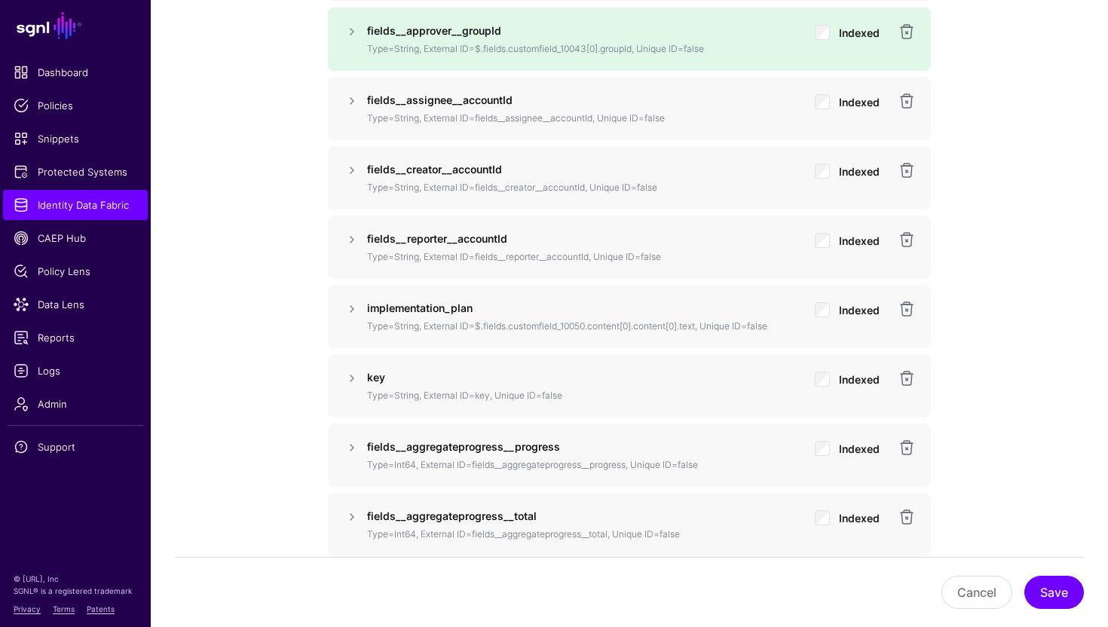
scroll to position [1319, 0]
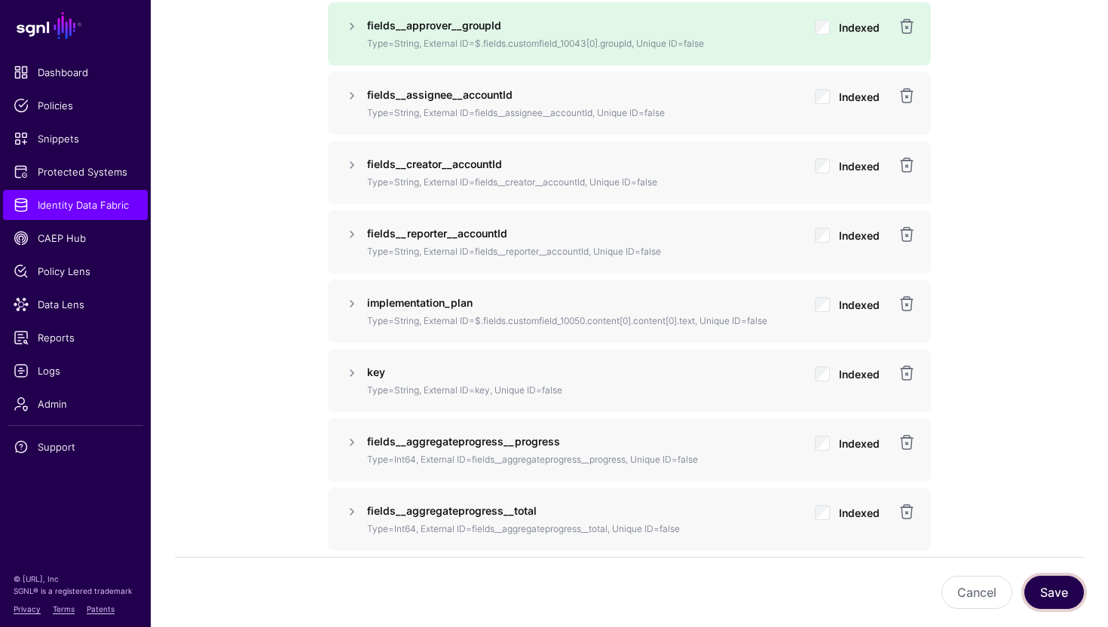
click at [1035, 592] on button "Save" at bounding box center [1054, 592] width 60 height 33
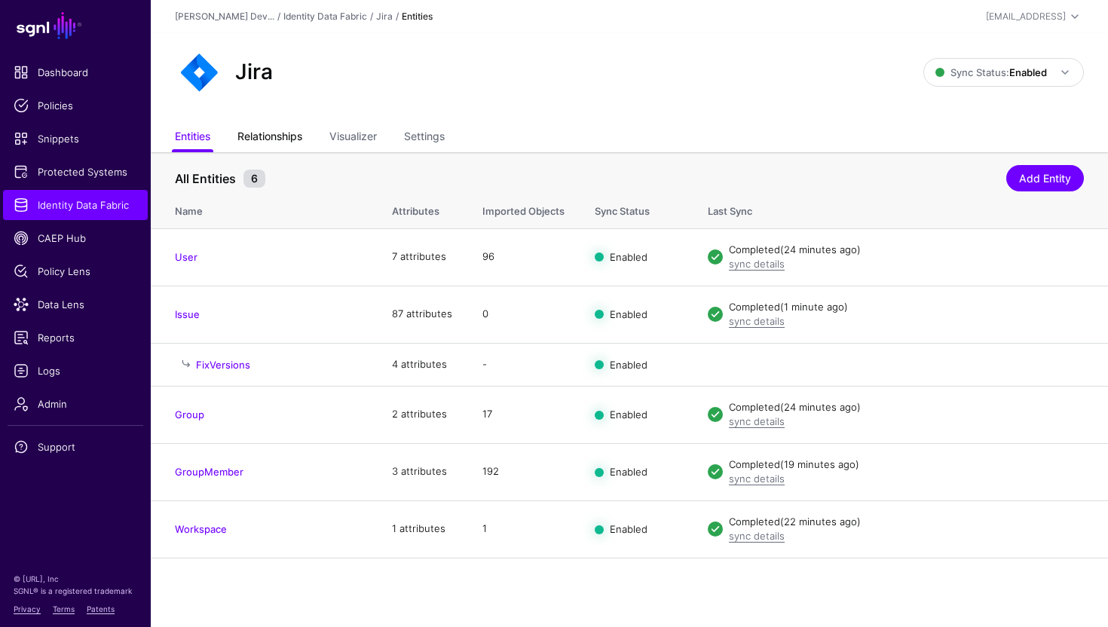
click at [278, 139] on link "Relationships" at bounding box center [269, 138] width 65 height 29
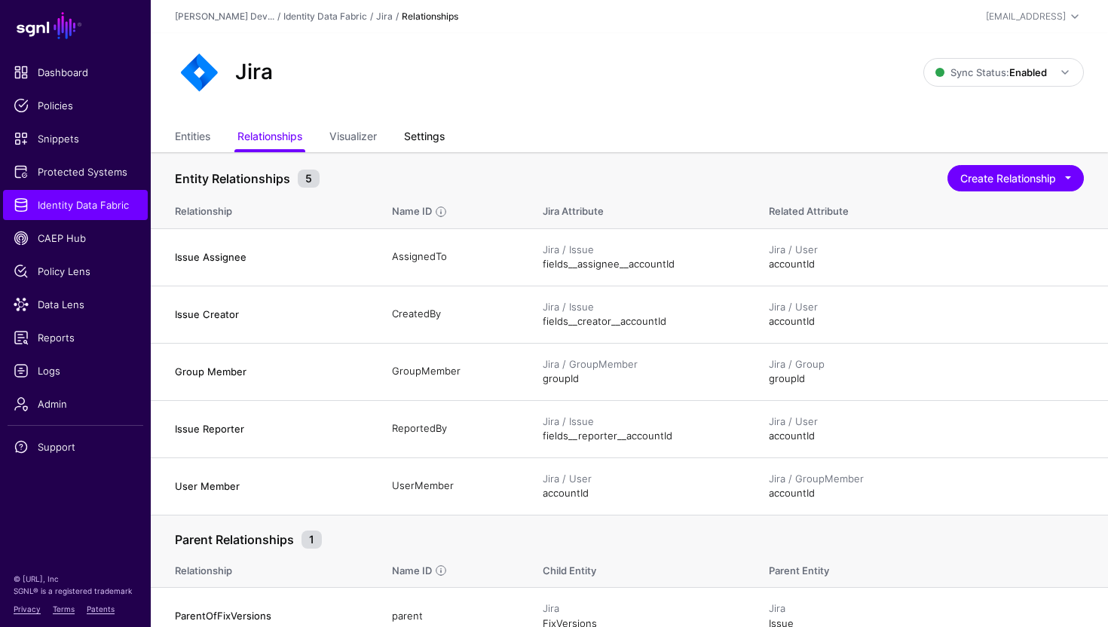
click at [412, 140] on link "Settings" at bounding box center [424, 138] width 41 height 29
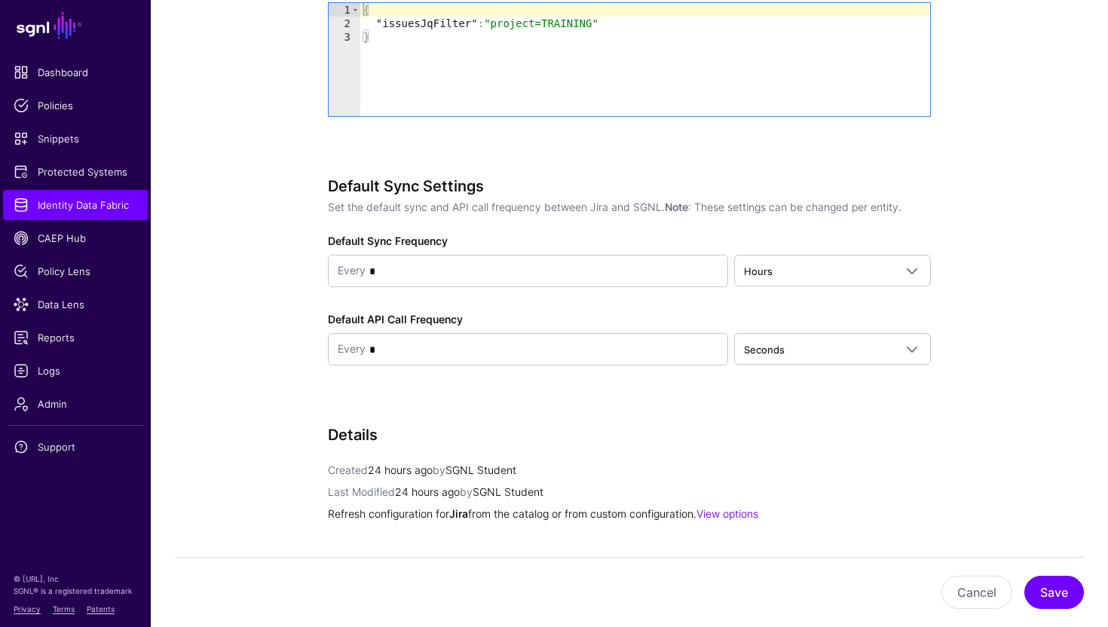
scroll to position [1377, 0]
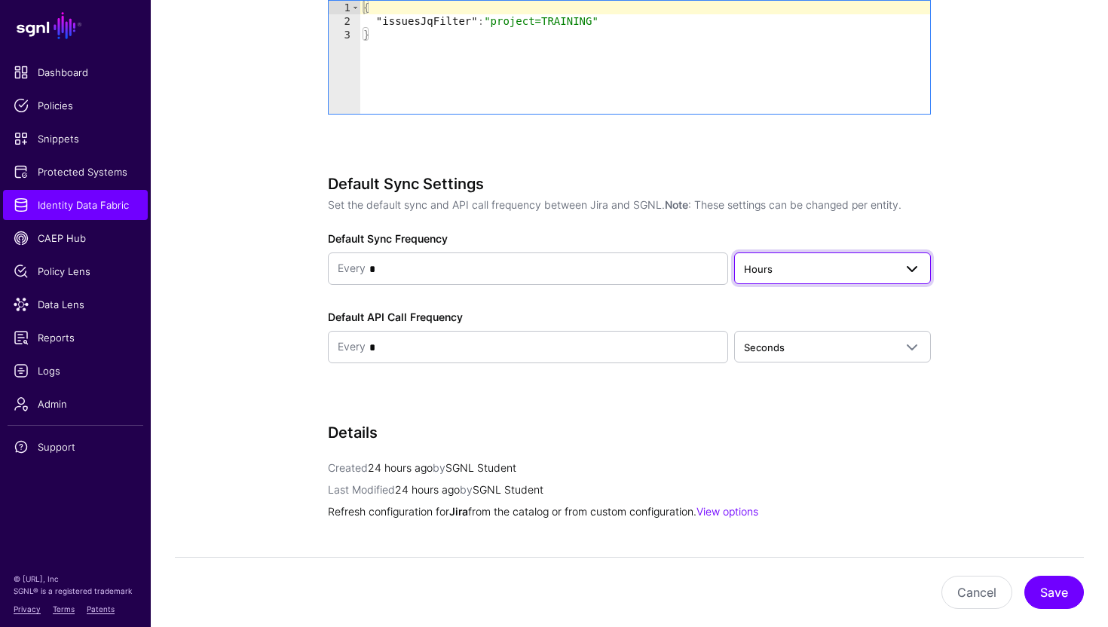
click at [793, 276] on span "Hours" at bounding box center [832, 268] width 177 height 18
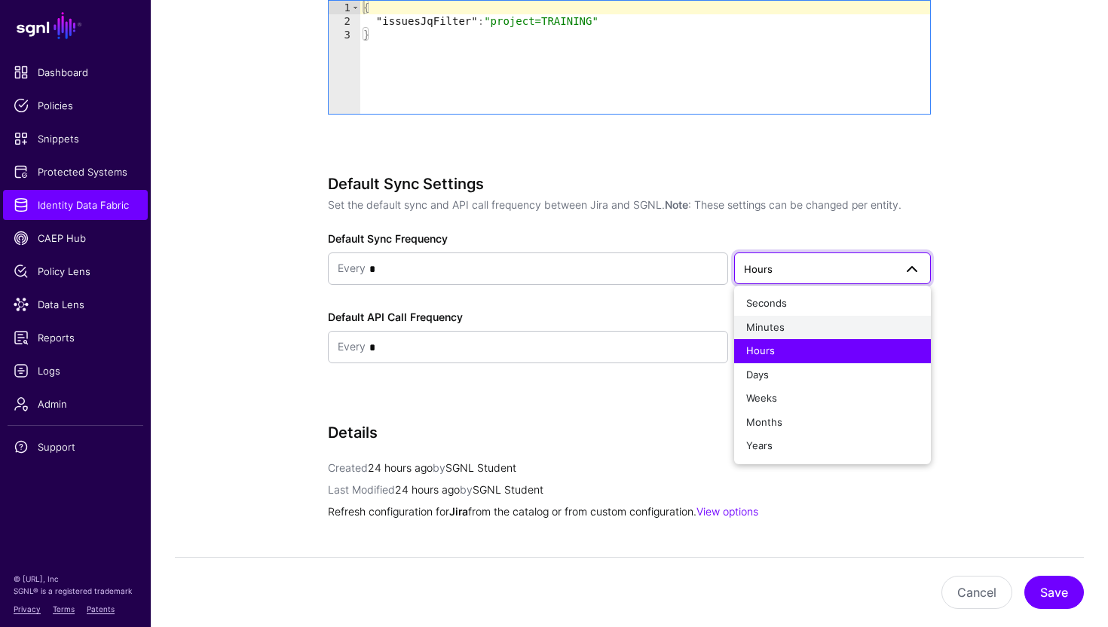
click at [803, 328] on div "Minutes" at bounding box center [832, 327] width 173 height 15
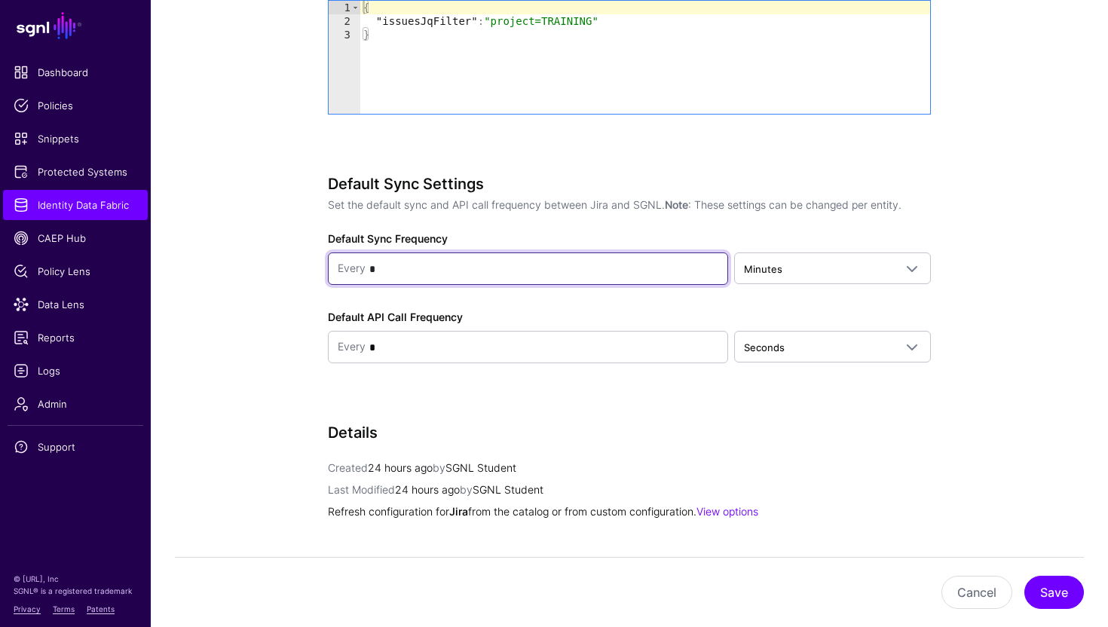
click at [670, 263] on input "*" at bounding box center [542, 269] width 353 height 30
click at [620, 302] on div "Default Sync Settings Set the default sync and API call frequency between Jira …" at bounding box center [629, 290] width 603 height 231
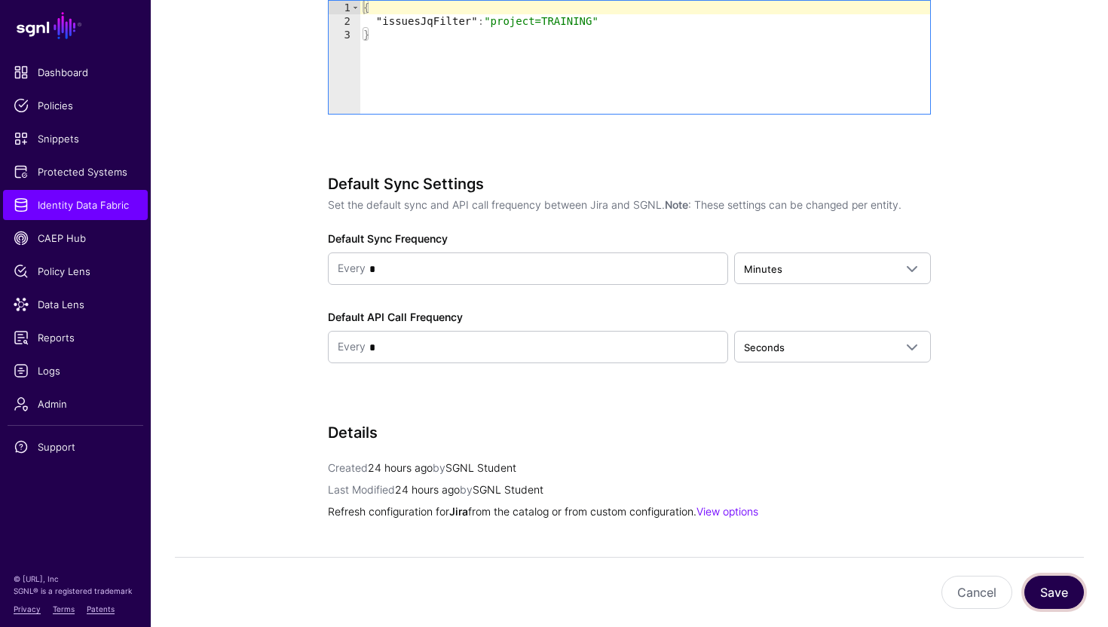
click at [1056, 593] on button "Save" at bounding box center [1054, 592] width 60 height 33
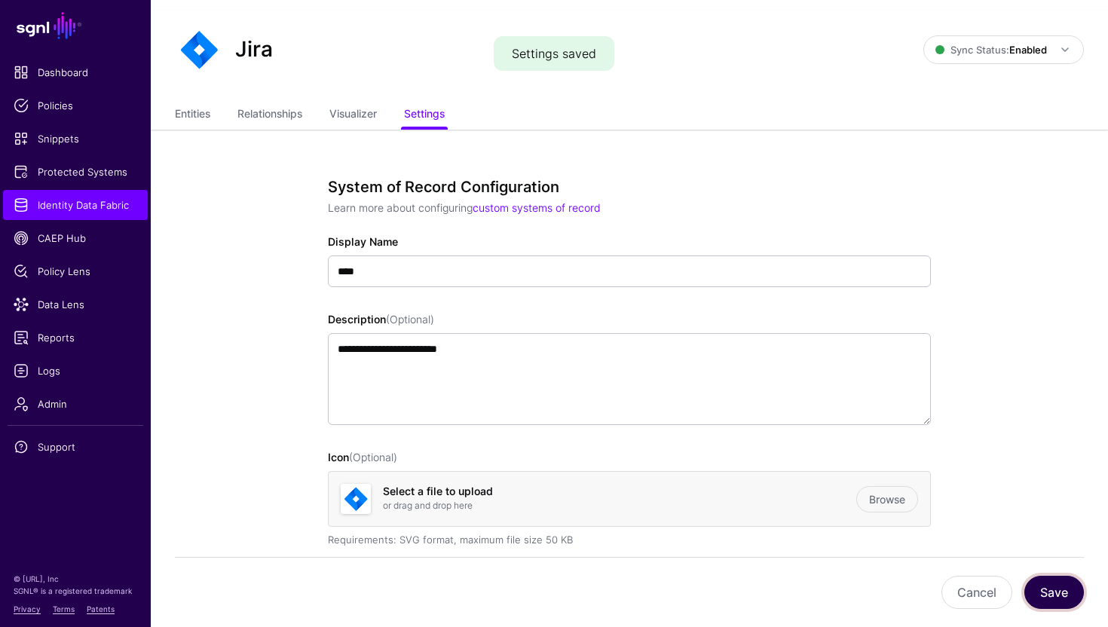
scroll to position [0, 0]
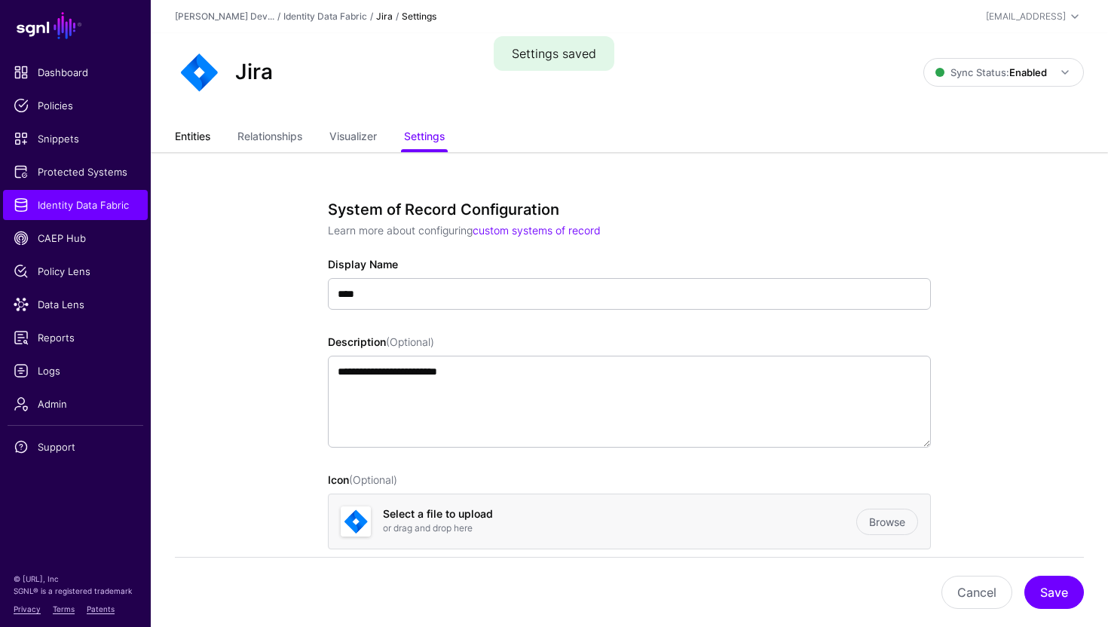
click at [198, 140] on link "Entities" at bounding box center [192, 138] width 35 height 29
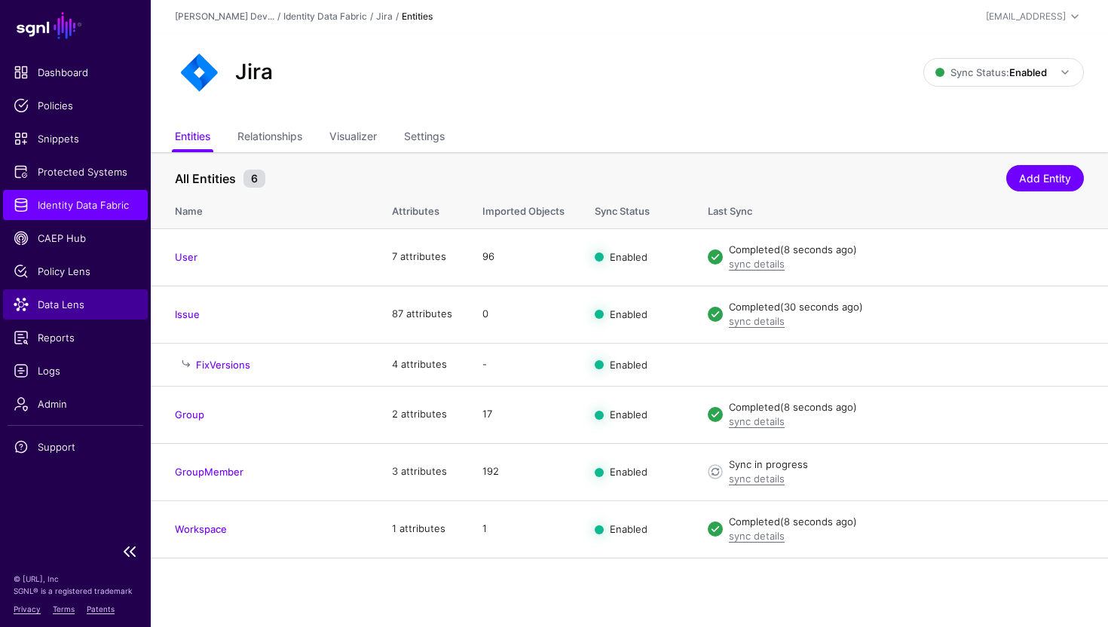
click at [66, 308] on span "Data Lens" at bounding box center [76, 304] width 124 height 15
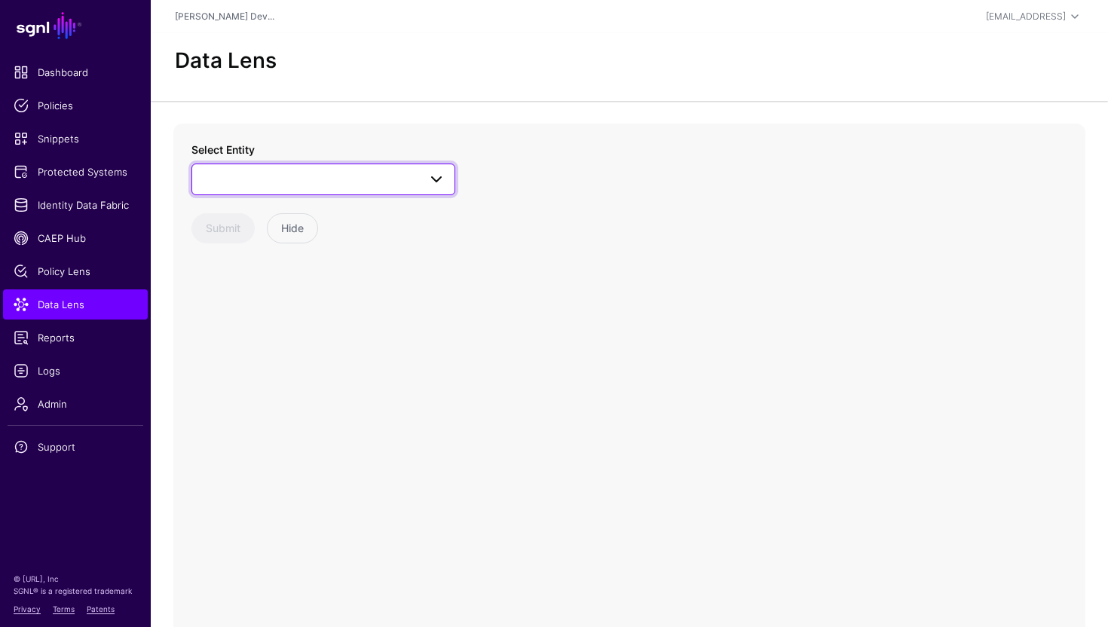
click at [308, 179] on span at bounding box center [323, 179] width 244 height 18
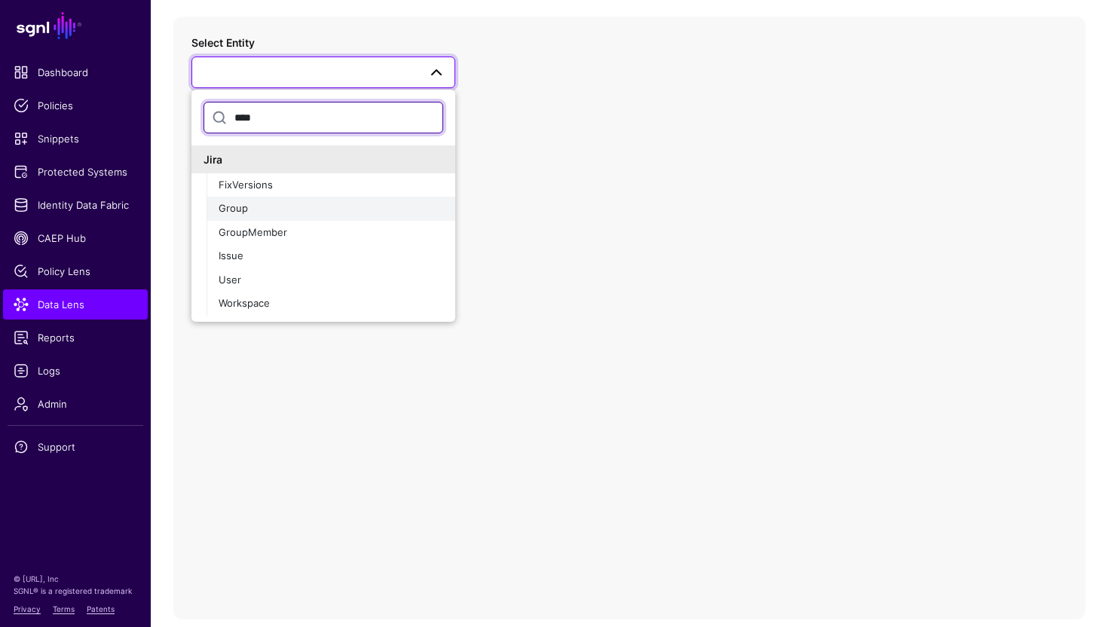
scroll to position [109, 0]
type input "****"
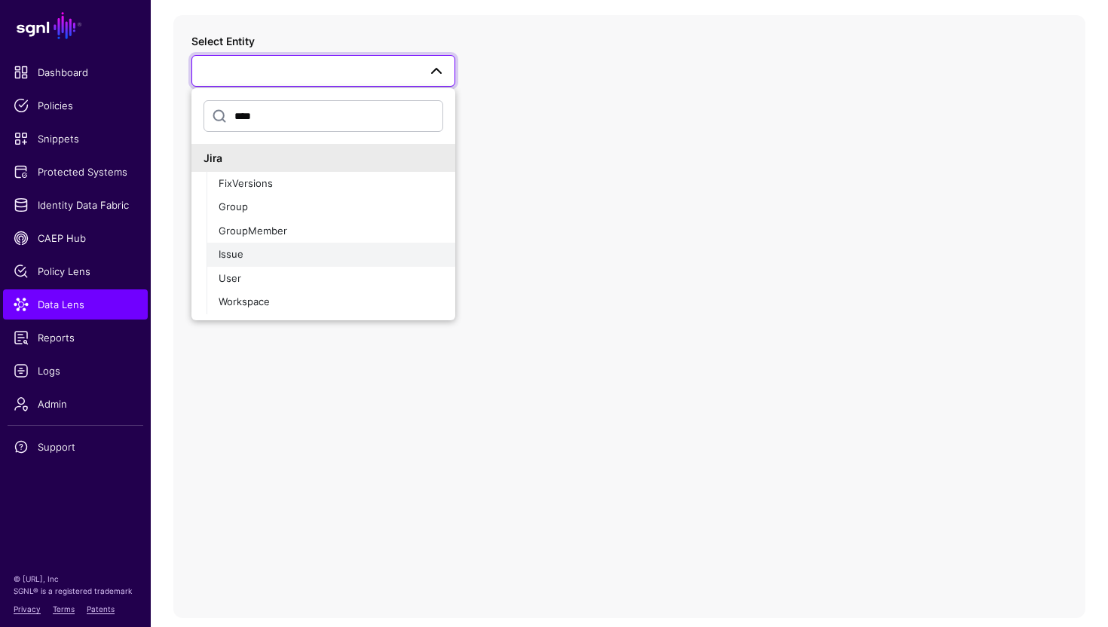
click at [289, 252] on div "Issue" at bounding box center [331, 254] width 225 height 15
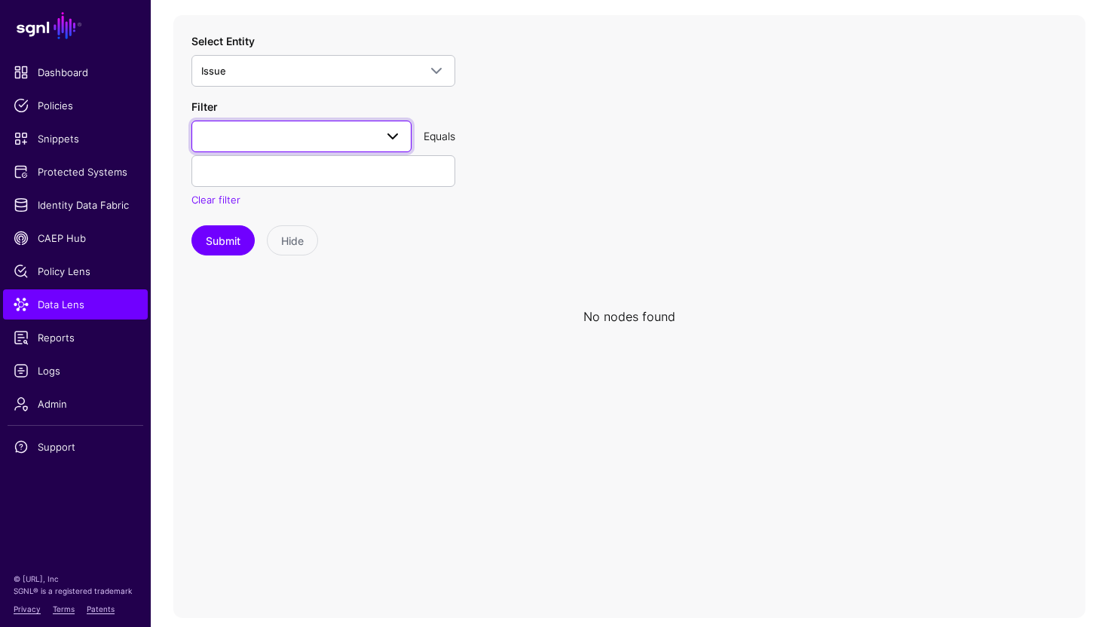
click at [290, 142] on span at bounding box center [301, 136] width 200 height 18
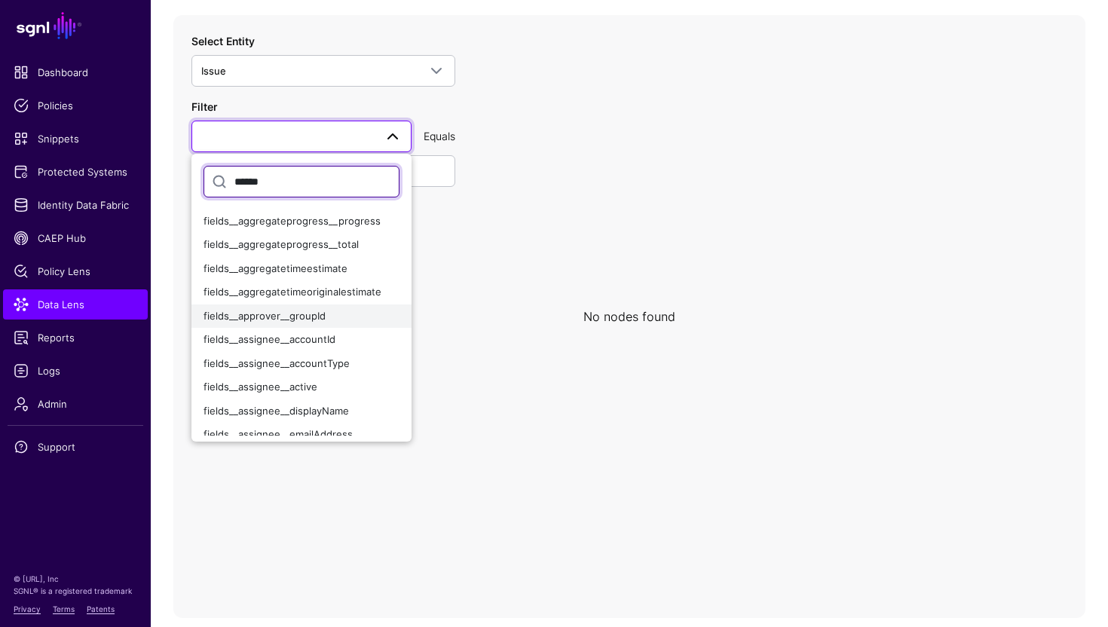
type input "******"
click at [332, 319] on div "fields__approver__groupId" at bounding box center [302, 316] width 196 height 15
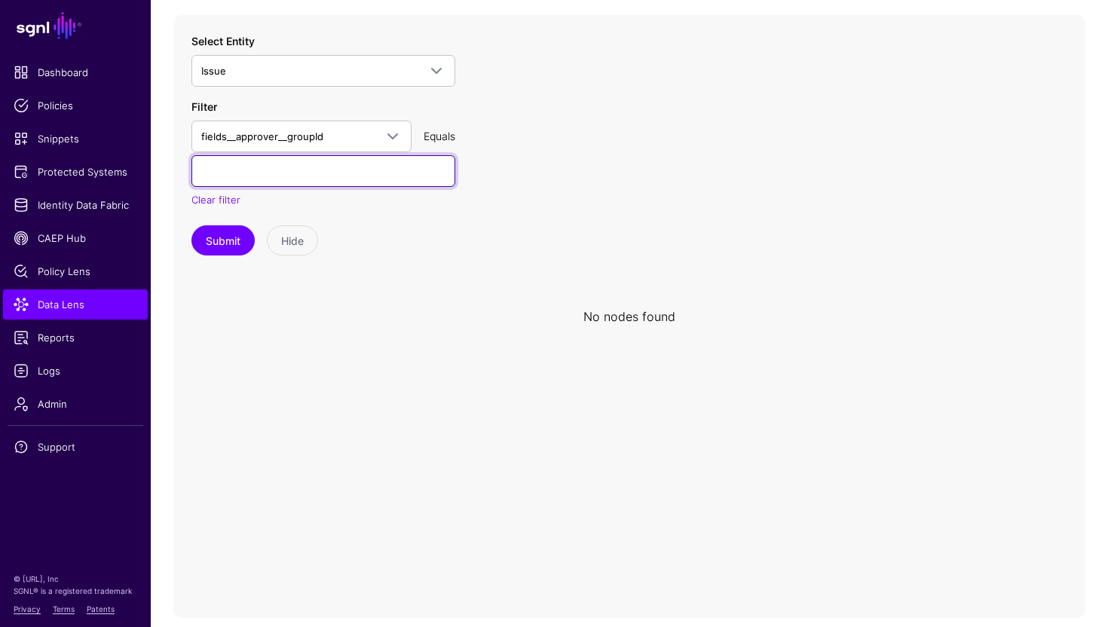
click at [305, 178] on input "text" at bounding box center [323, 171] width 264 height 32
paste input "**********"
type input "**********"
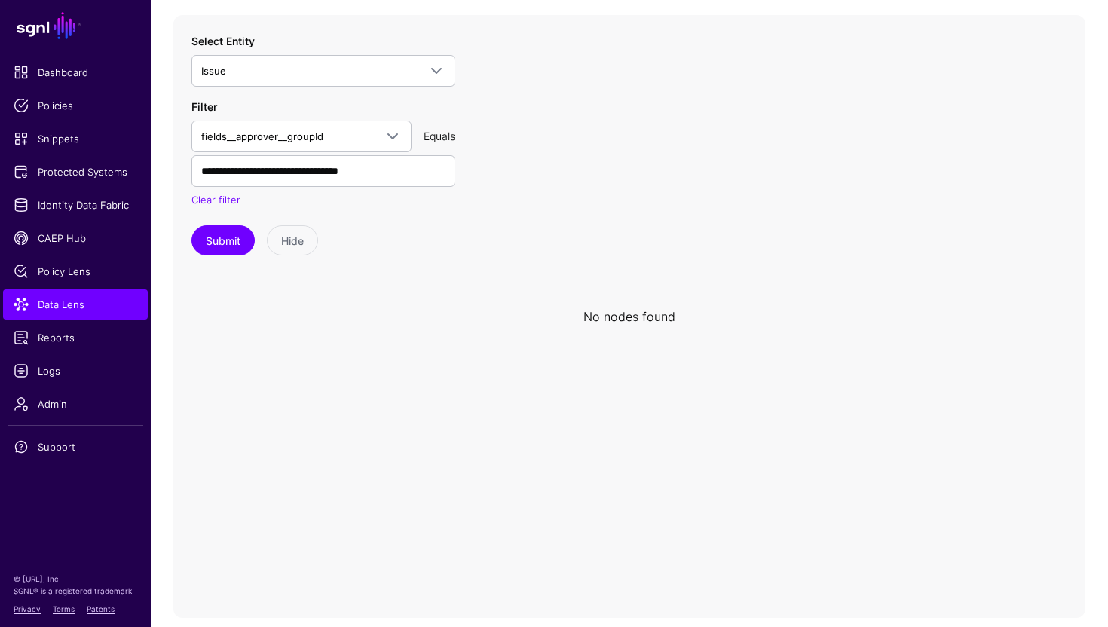
click at [384, 266] on icon at bounding box center [629, 316] width 912 height 603
click at [211, 243] on button "Submit" at bounding box center [222, 240] width 63 height 30
click at [234, 246] on button "Submit" at bounding box center [222, 240] width 63 height 30
click at [106, 208] on span "Identity Data Fabric" at bounding box center [76, 204] width 124 height 15
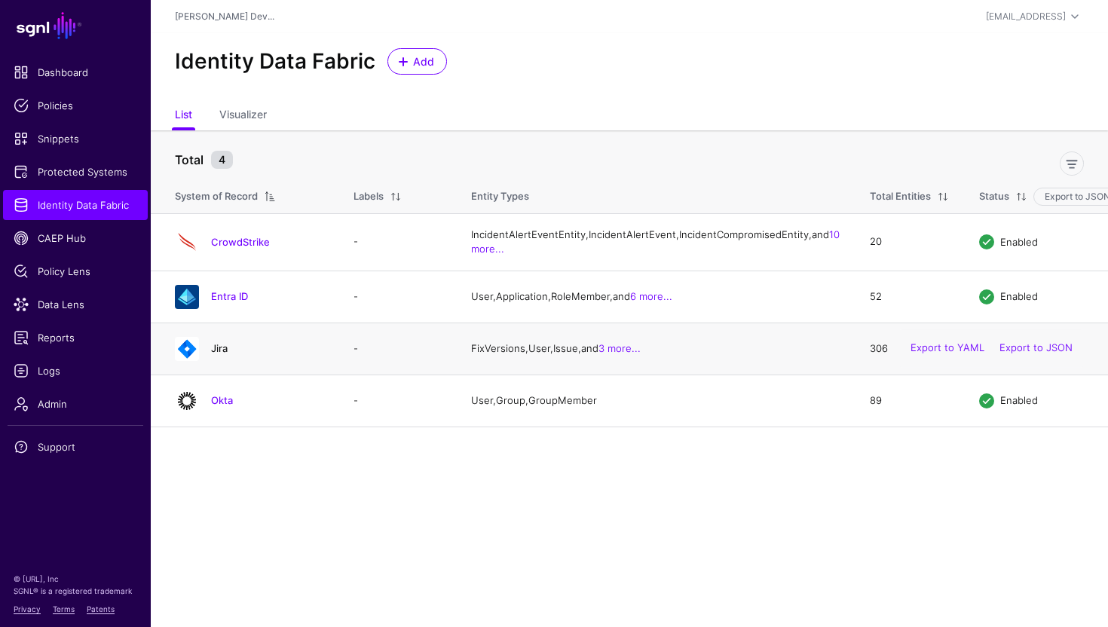
click at [218, 354] on link "Jira" at bounding box center [219, 348] width 17 height 12
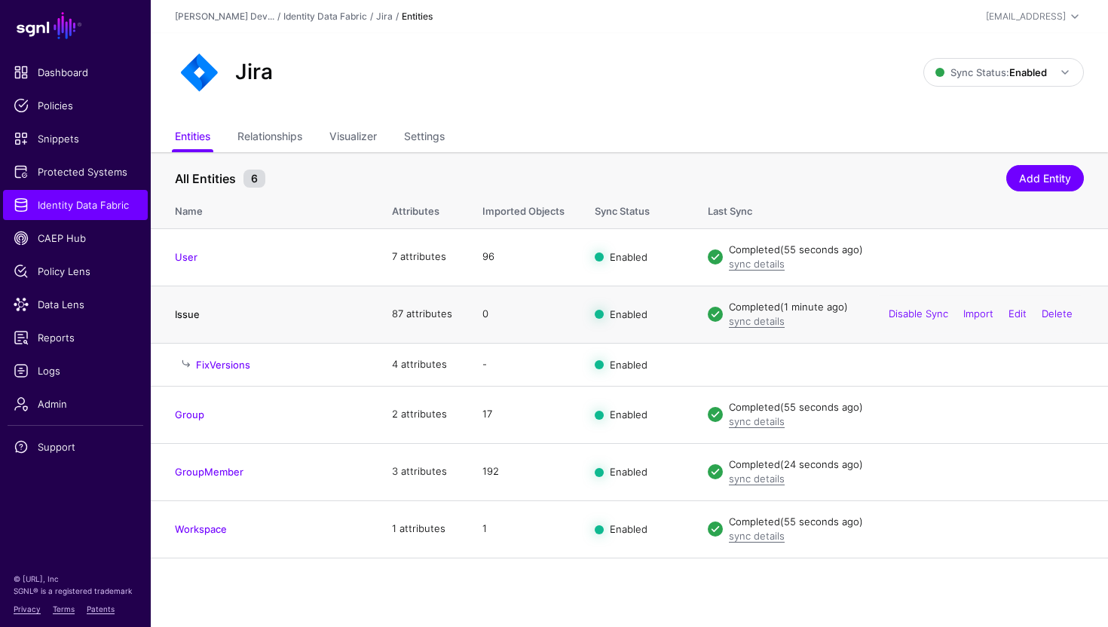
click at [194, 319] on link "Issue" at bounding box center [187, 314] width 25 height 12
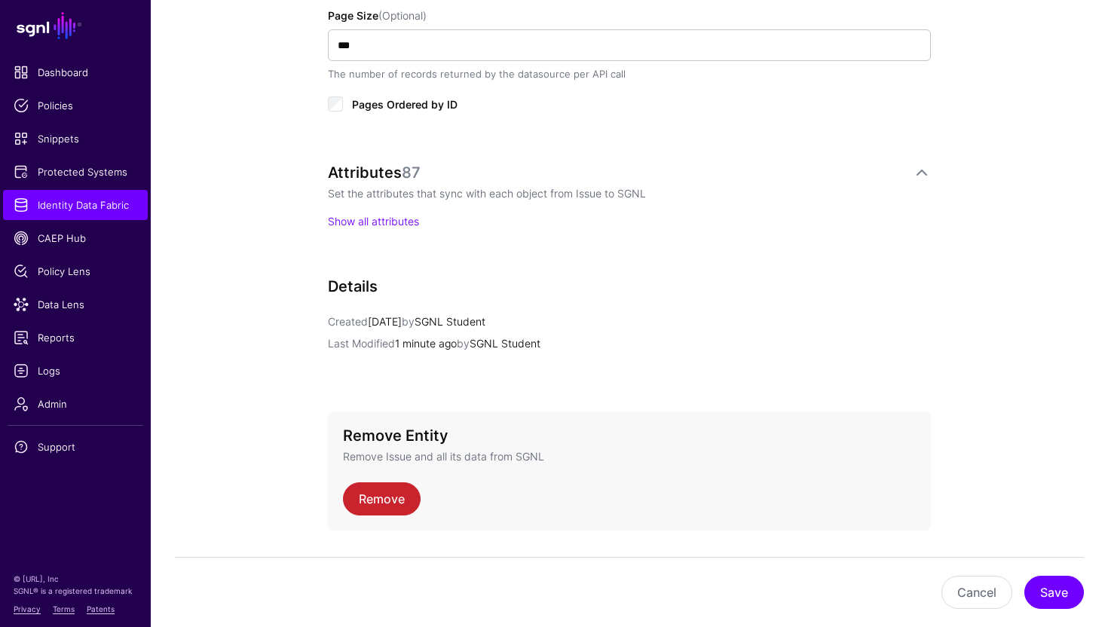
scroll to position [1034, 0]
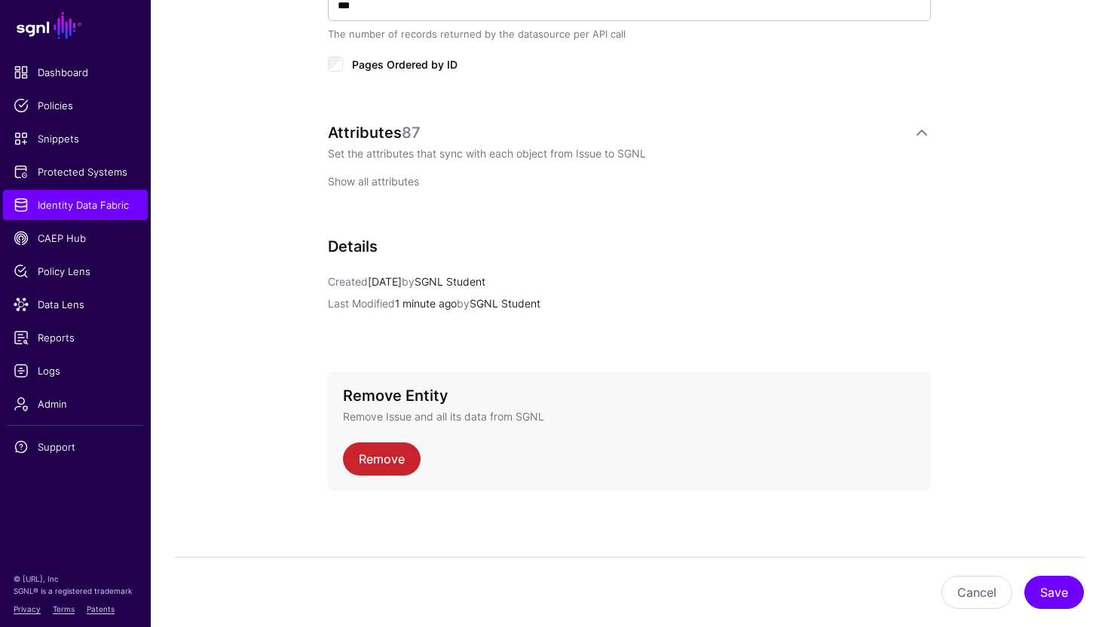
click at [403, 176] on link "Show all attributes" at bounding box center [373, 181] width 91 height 13
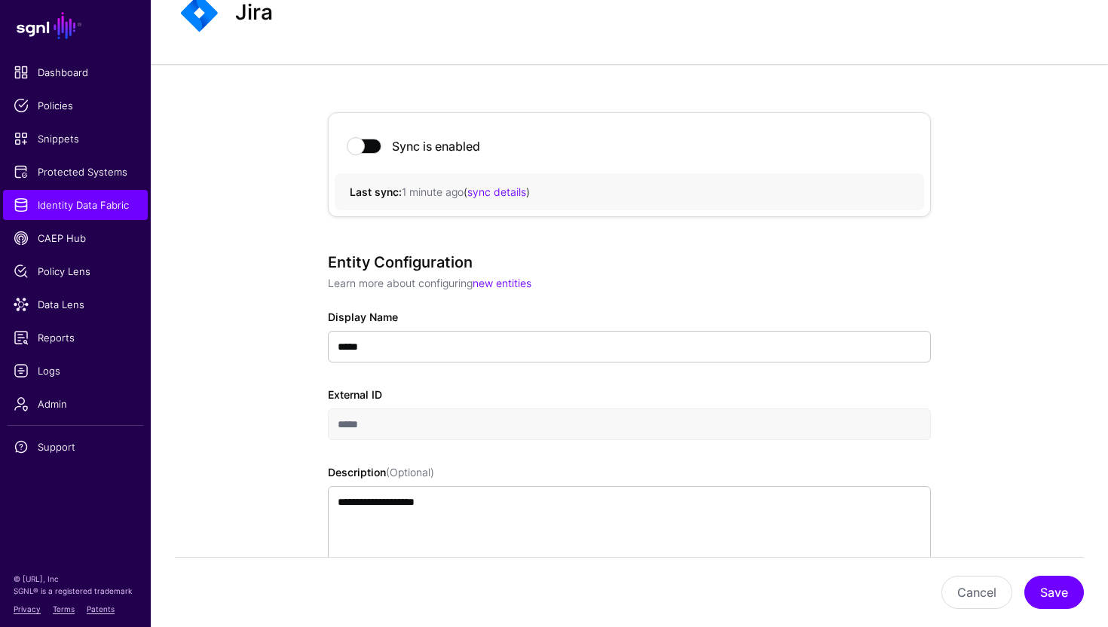
scroll to position [0, 0]
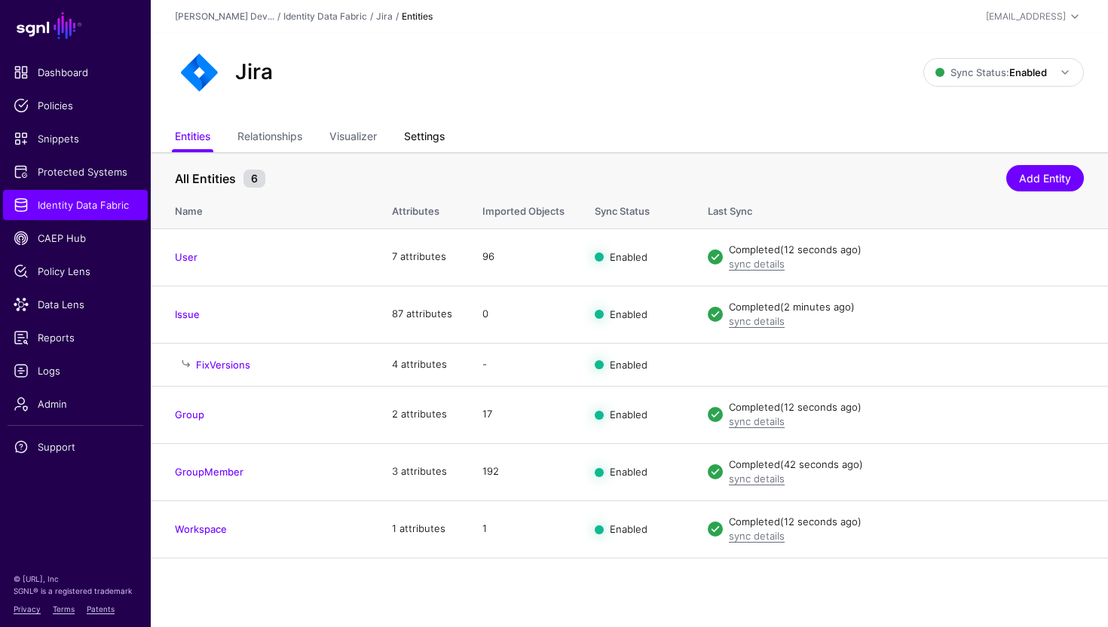
click at [434, 131] on link "Settings" at bounding box center [424, 138] width 41 height 29
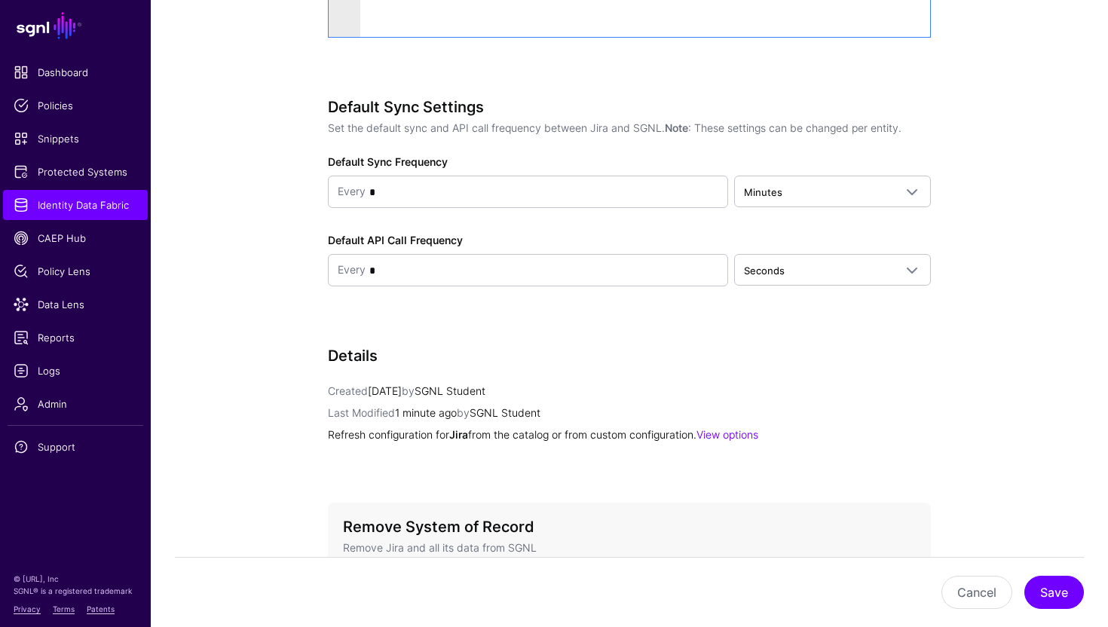
scroll to position [1432, 0]
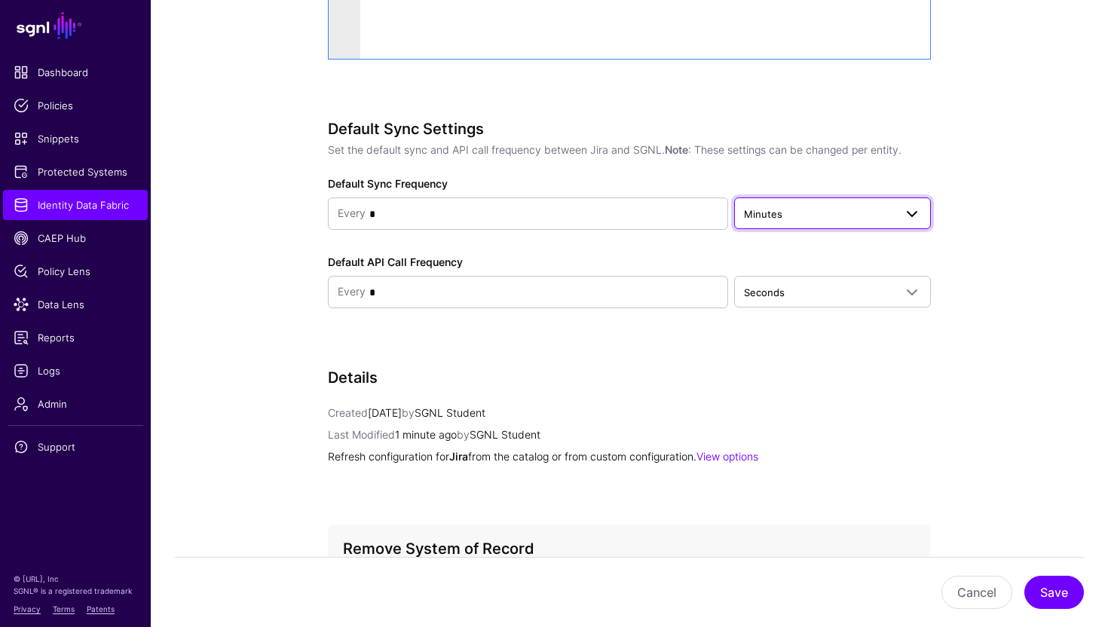
click at [834, 213] on span "Minutes" at bounding box center [819, 214] width 150 height 17
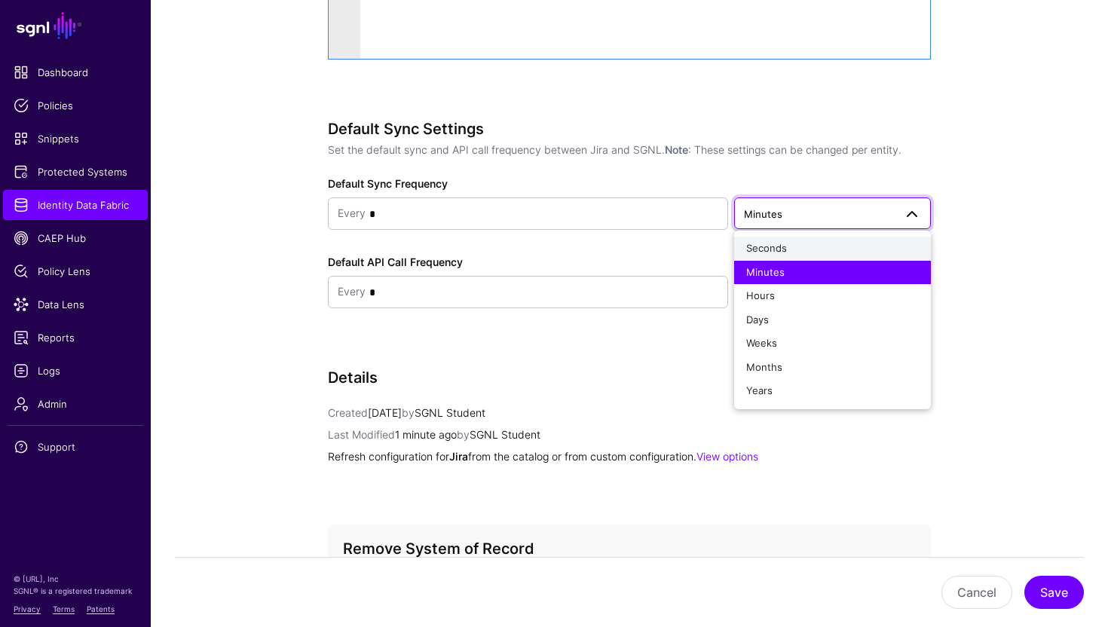
click at [808, 249] on div "Seconds" at bounding box center [832, 248] width 173 height 15
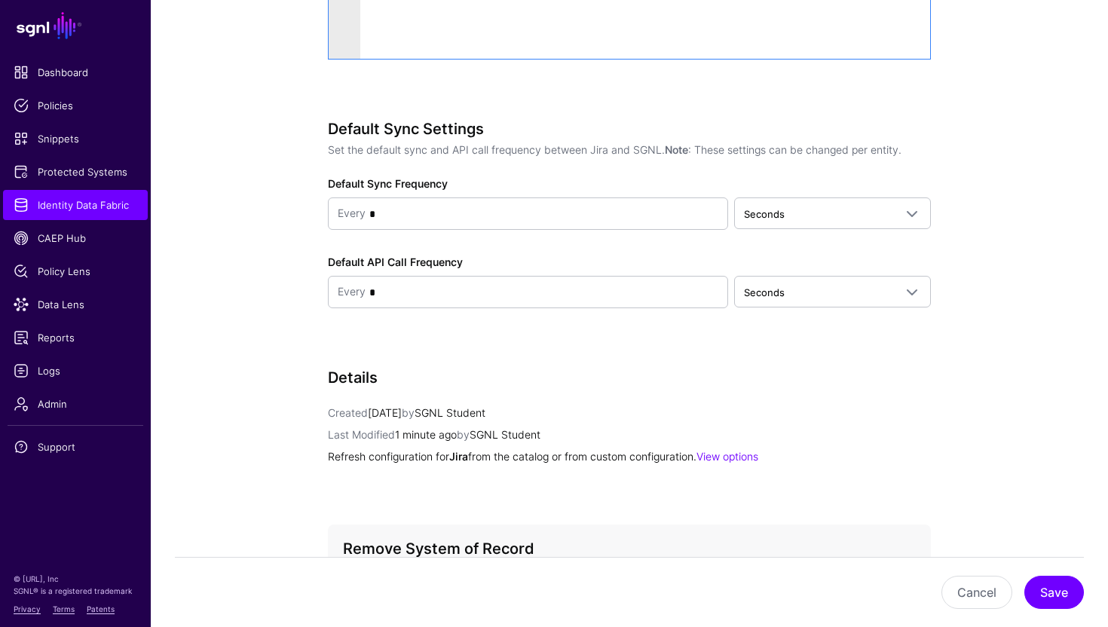
click at [700, 375] on h3 "Details" at bounding box center [629, 378] width 603 height 18
click at [1057, 594] on button "Save" at bounding box center [1054, 592] width 60 height 33
click at [1061, 592] on button "Save" at bounding box center [1054, 592] width 60 height 33
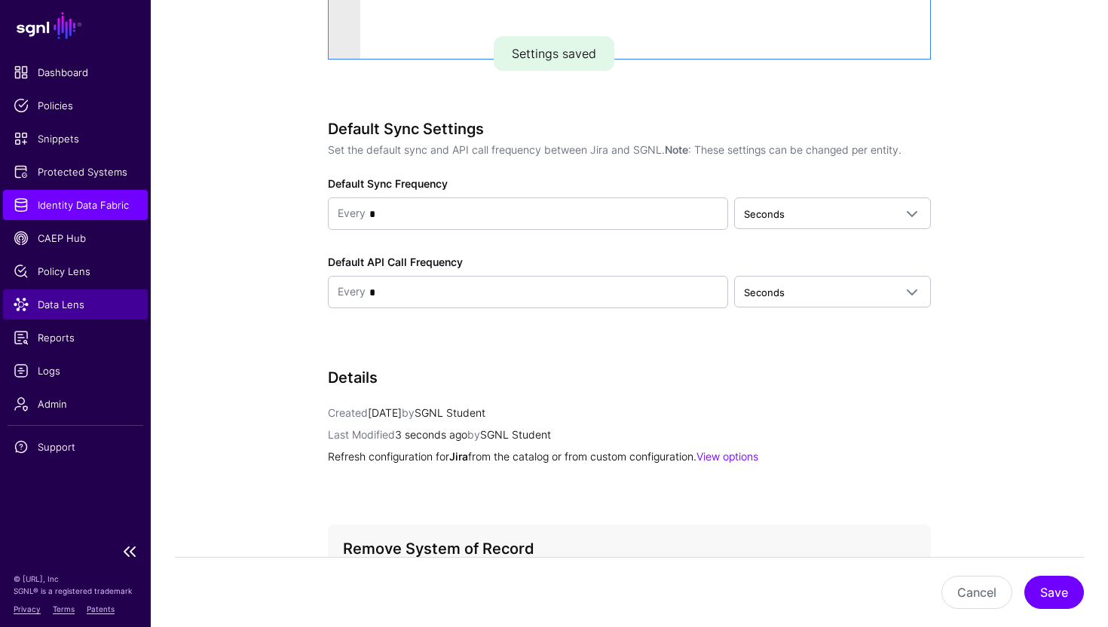
click at [87, 301] on span "Data Lens" at bounding box center [76, 304] width 124 height 15
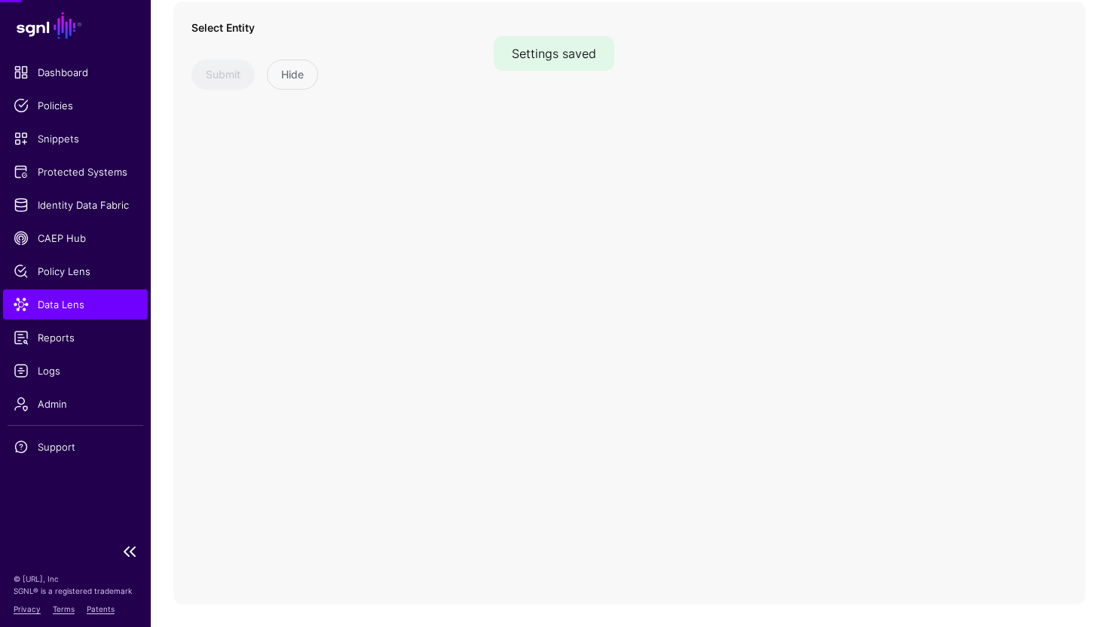
scroll to position [121, 0]
click at [326, 60] on span at bounding box center [323, 58] width 244 height 18
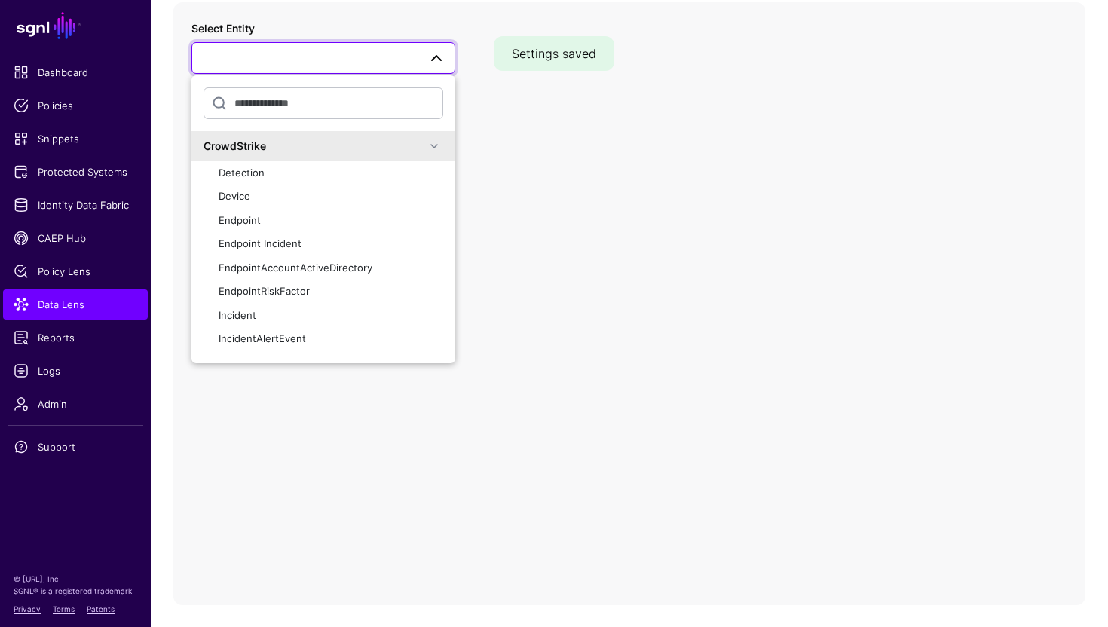
click at [344, 149] on div "CrowdStrike" at bounding box center [315, 146] width 222 height 16
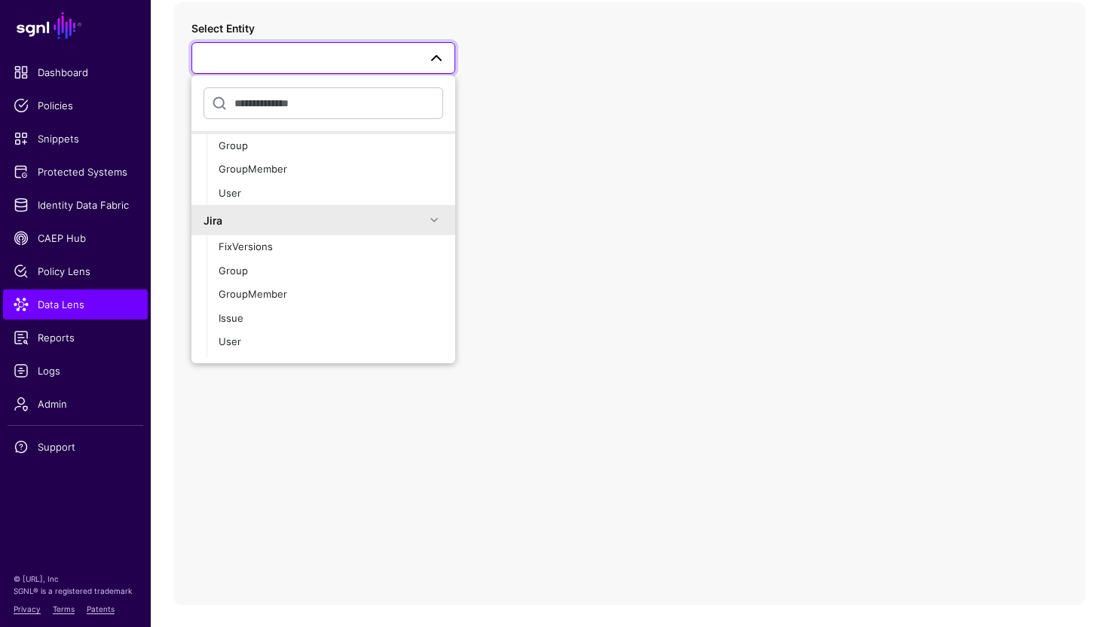
scroll to position [72, 0]
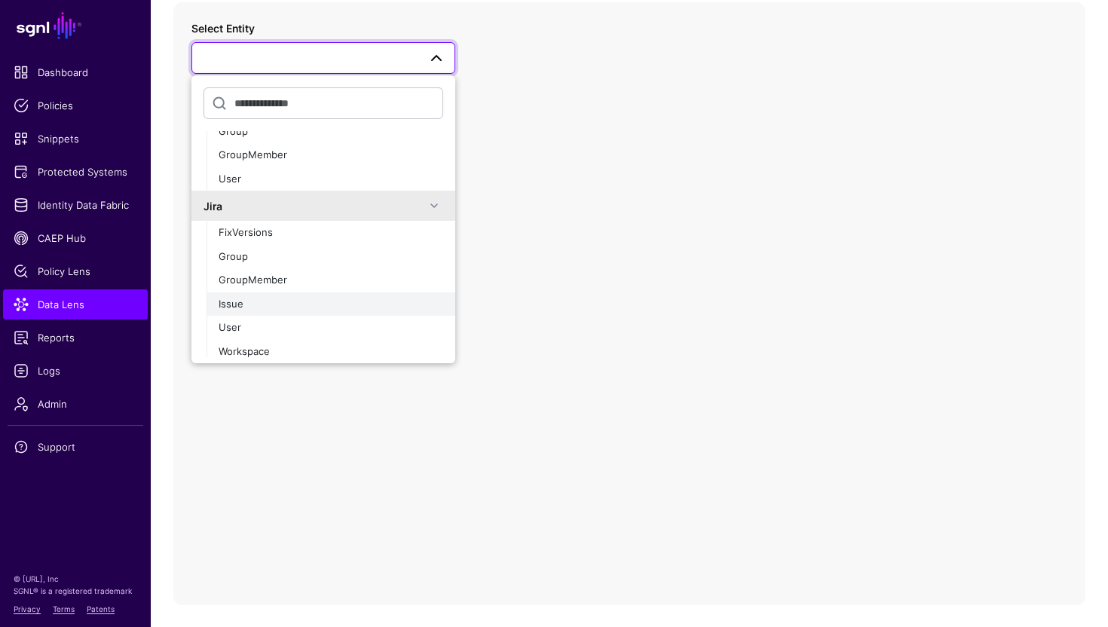
click at [256, 301] on div "Issue" at bounding box center [331, 304] width 225 height 15
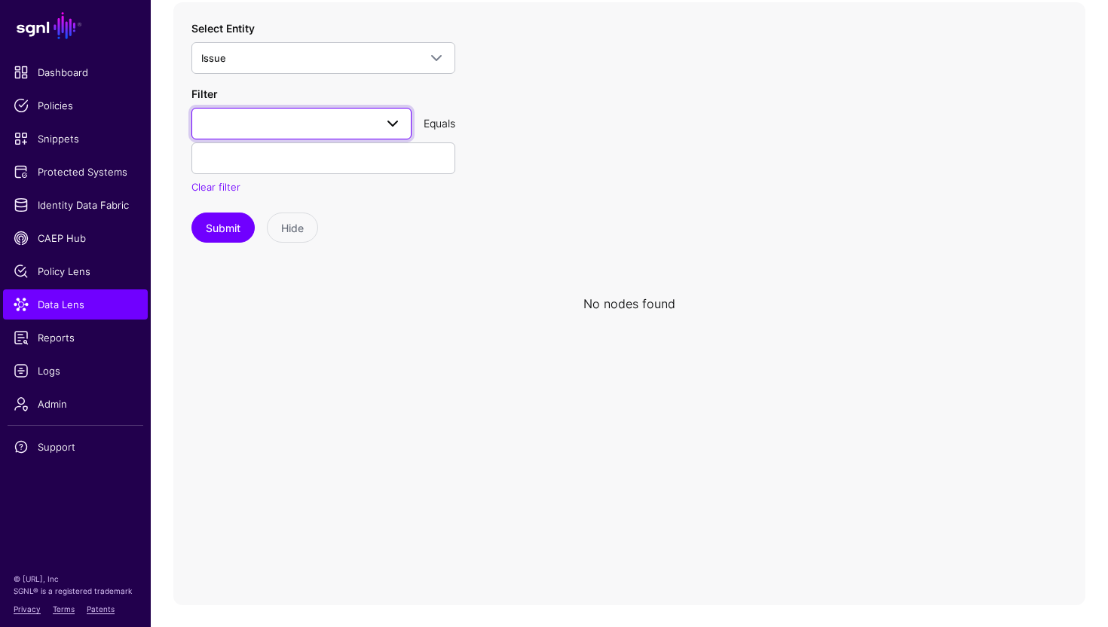
click at [364, 119] on span at bounding box center [301, 124] width 200 height 18
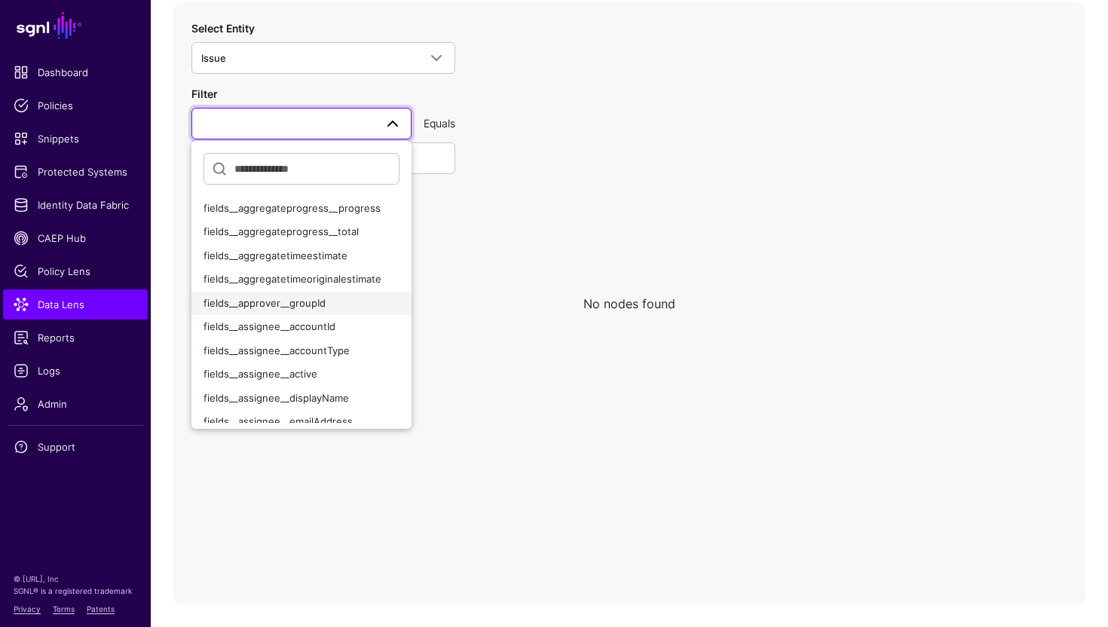
click at [334, 302] on div "fields__approver__groupId" at bounding box center [302, 303] width 196 height 15
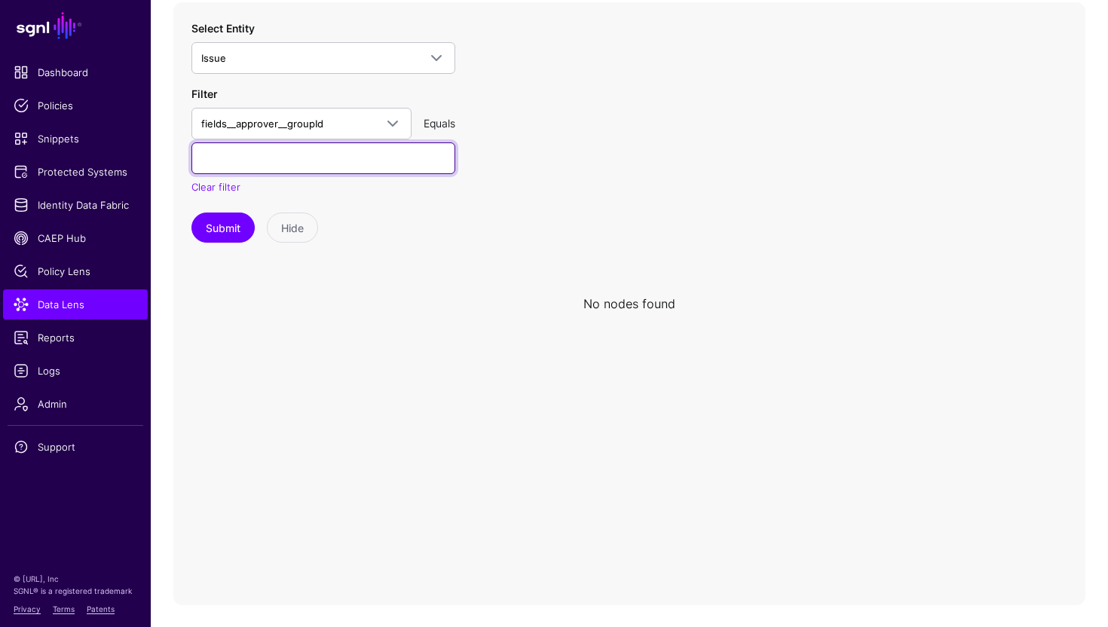
click at [269, 164] on input "text" at bounding box center [323, 158] width 264 height 32
click at [300, 200] on div "Select Entity Issue CrowdStrike Okta Group GroupMember User Jira FixVersions Gr…" at bounding box center [323, 131] width 264 height 223
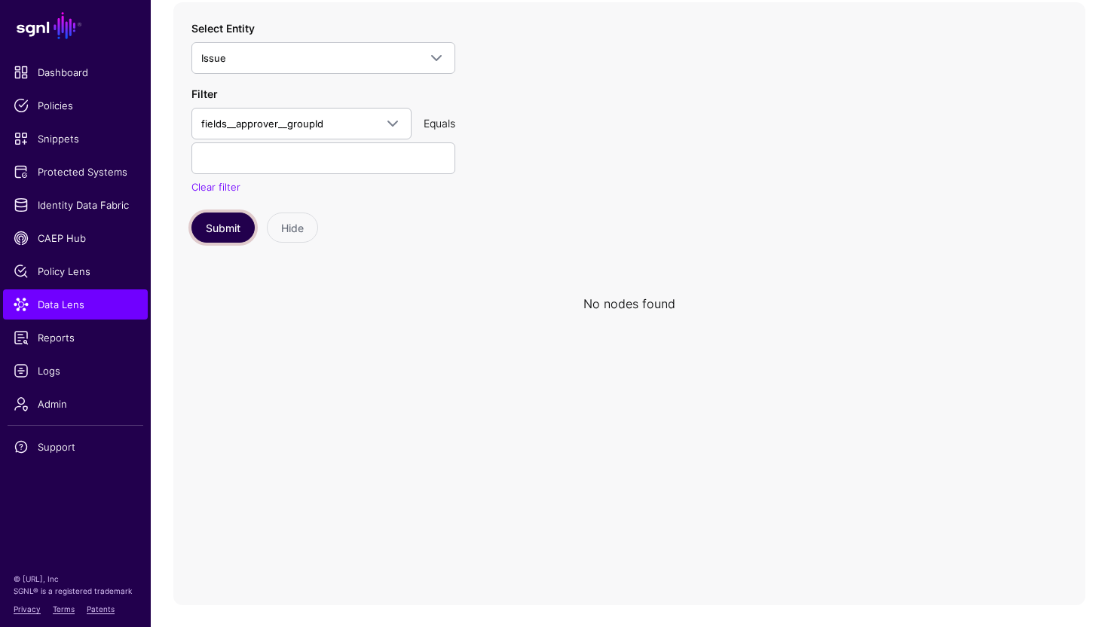
click at [226, 218] on button "Submit" at bounding box center [222, 228] width 63 height 30
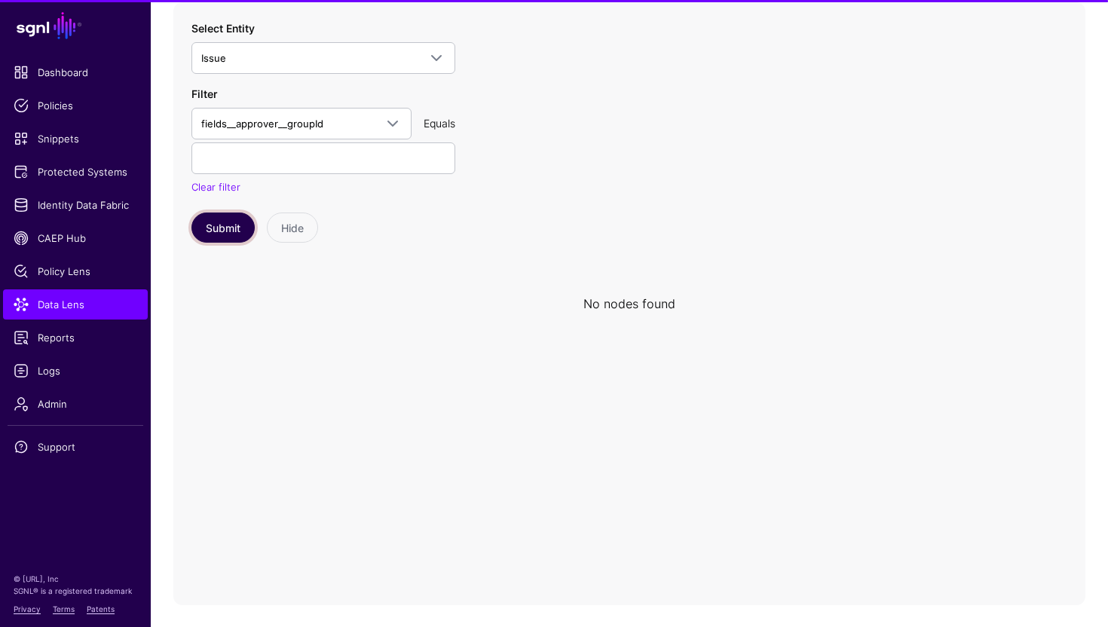
click at [226, 218] on button "Submit" at bounding box center [222, 228] width 63 height 30
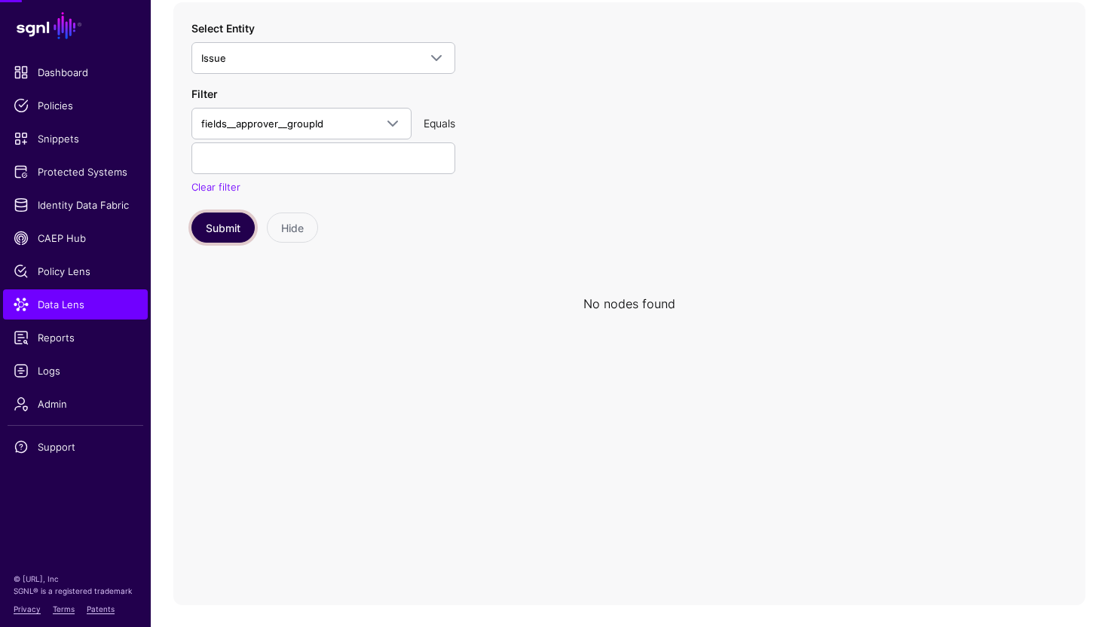
click at [226, 218] on button "Submit" at bounding box center [222, 228] width 63 height 30
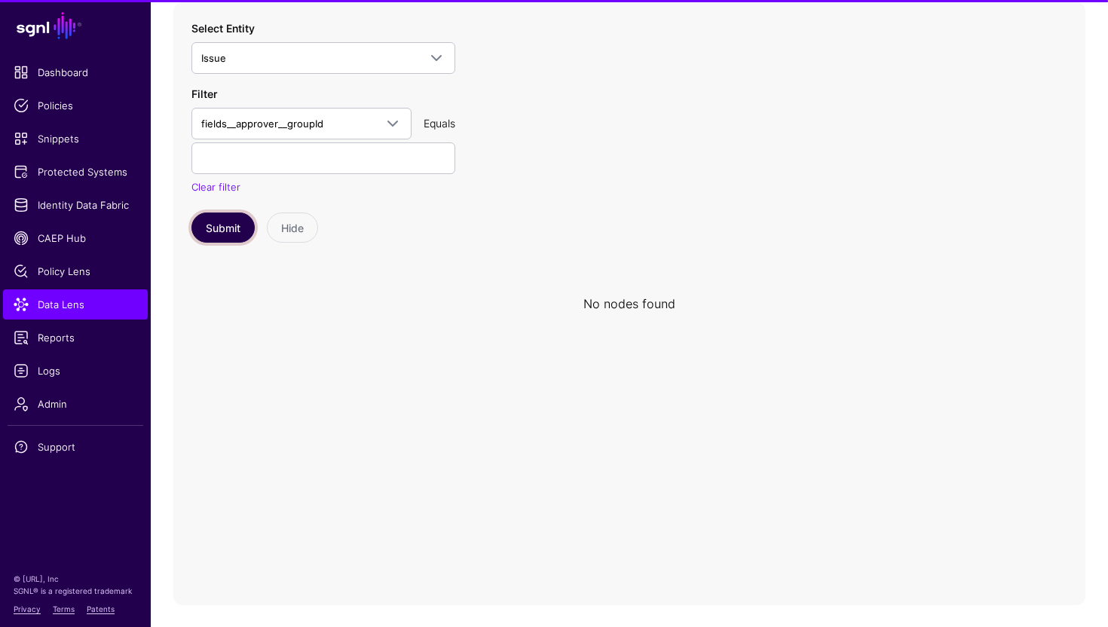
click at [226, 218] on button "Submit" at bounding box center [222, 228] width 63 height 30
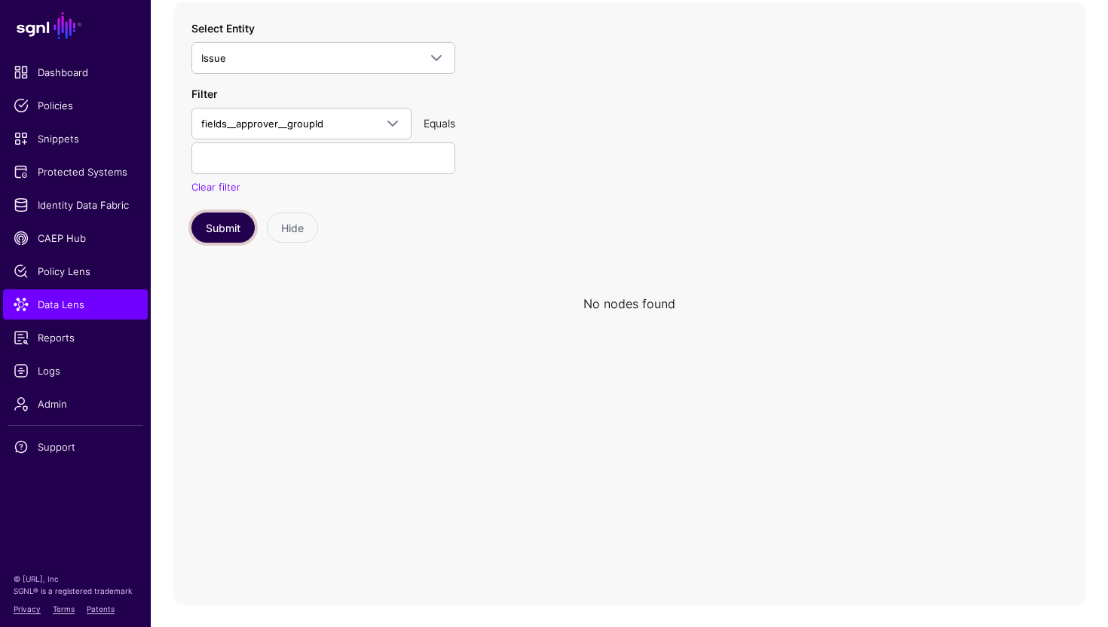
click at [226, 218] on button "Submit" at bounding box center [222, 228] width 63 height 30
click at [228, 230] on button "Submit" at bounding box center [222, 228] width 63 height 30
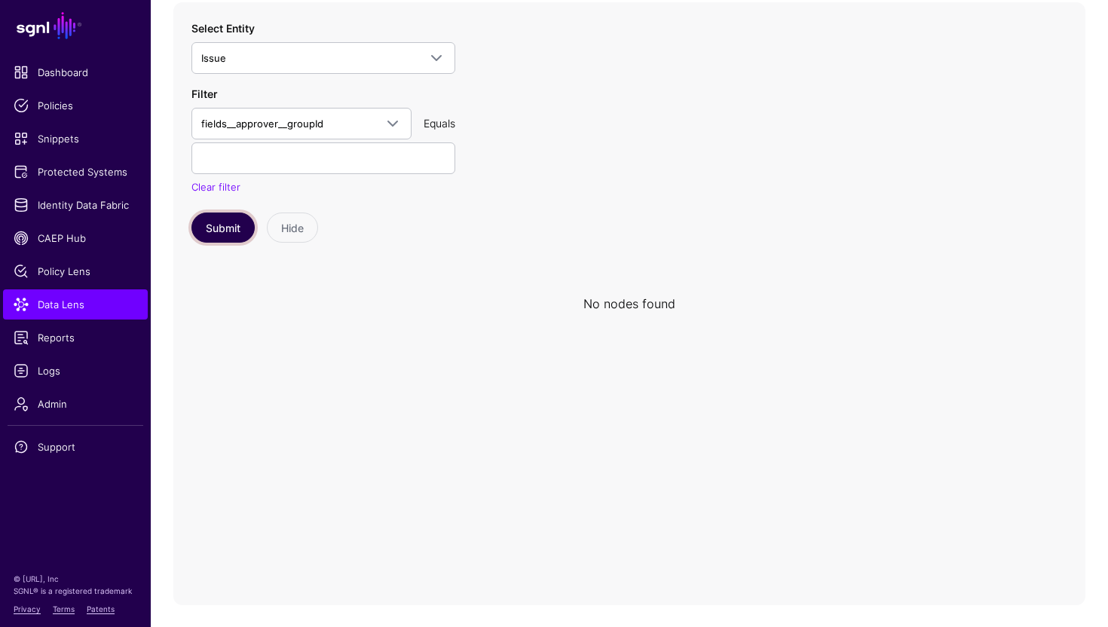
click at [231, 230] on button "Submit" at bounding box center [222, 228] width 63 height 30
click at [605, 284] on icon at bounding box center [629, 303] width 912 height 603
click at [620, 301] on div "No nodes found" at bounding box center [629, 304] width 92 height 18
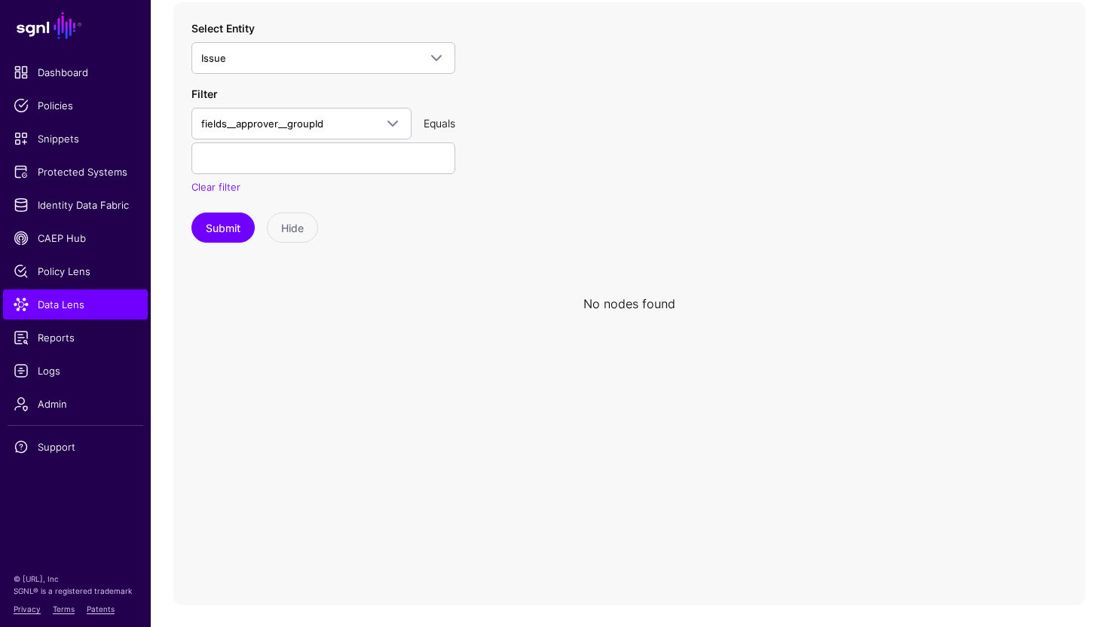
click at [629, 295] on div "No nodes found" at bounding box center [629, 304] width 92 height 18
click at [395, 123] on span at bounding box center [393, 124] width 18 height 18
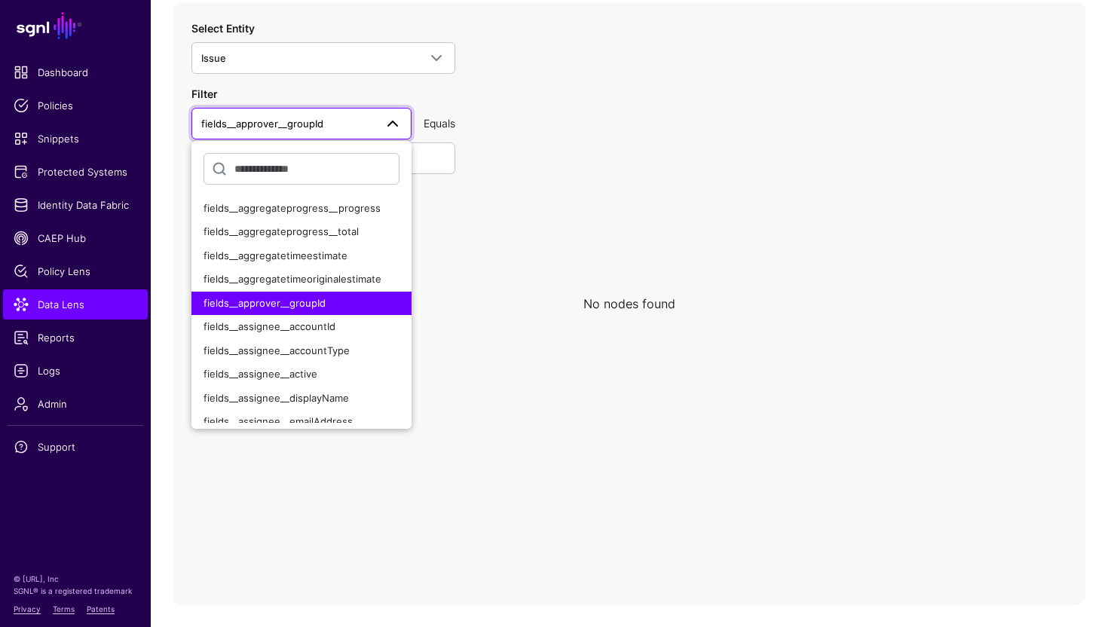
click at [375, 305] on div "fields__approver__groupId" at bounding box center [302, 303] width 196 height 15
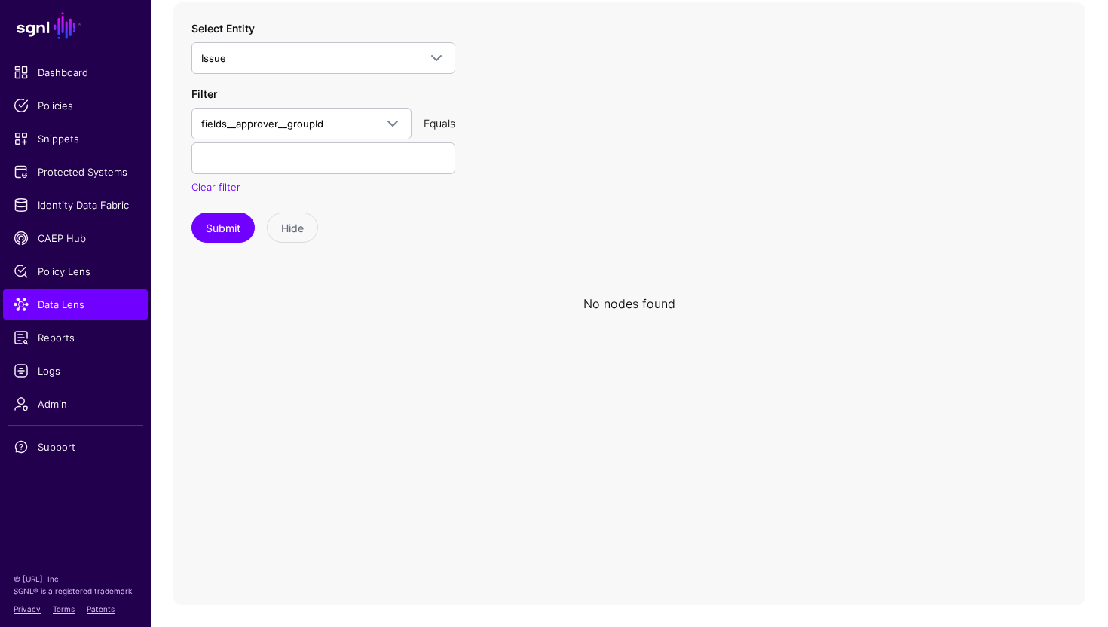
click at [421, 257] on icon at bounding box center [629, 303] width 912 height 603
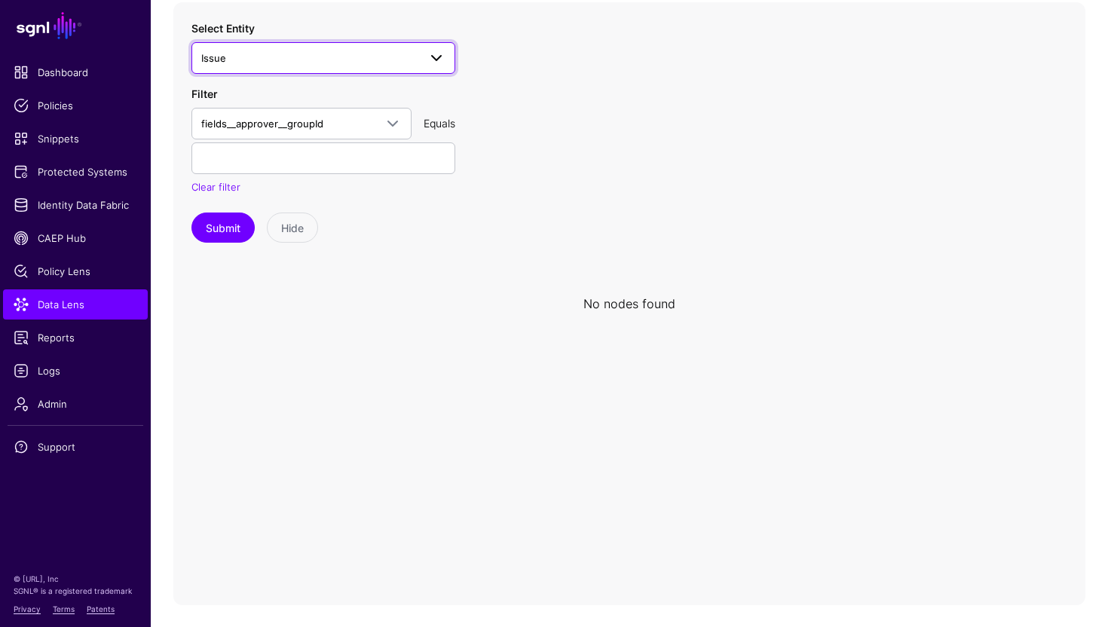
click at [398, 63] on span "Issue" at bounding box center [309, 58] width 217 height 17
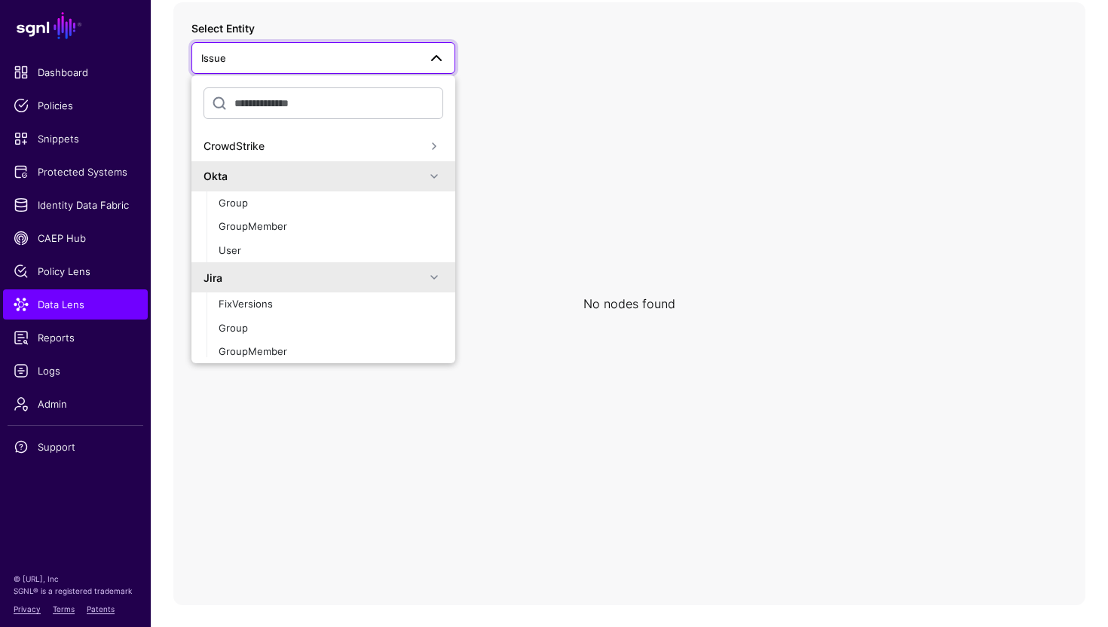
click at [359, 173] on div "Okta" at bounding box center [315, 176] width 222 height 16
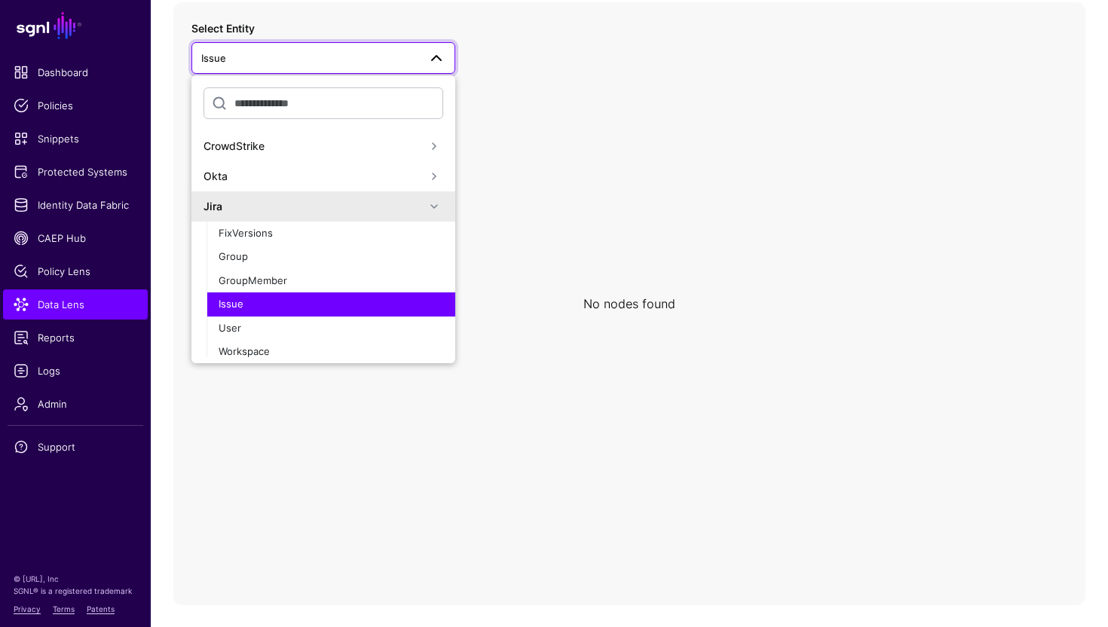
click at [268, 200] on div "Jira" at bounding box center [315, 206] width 222 height 16
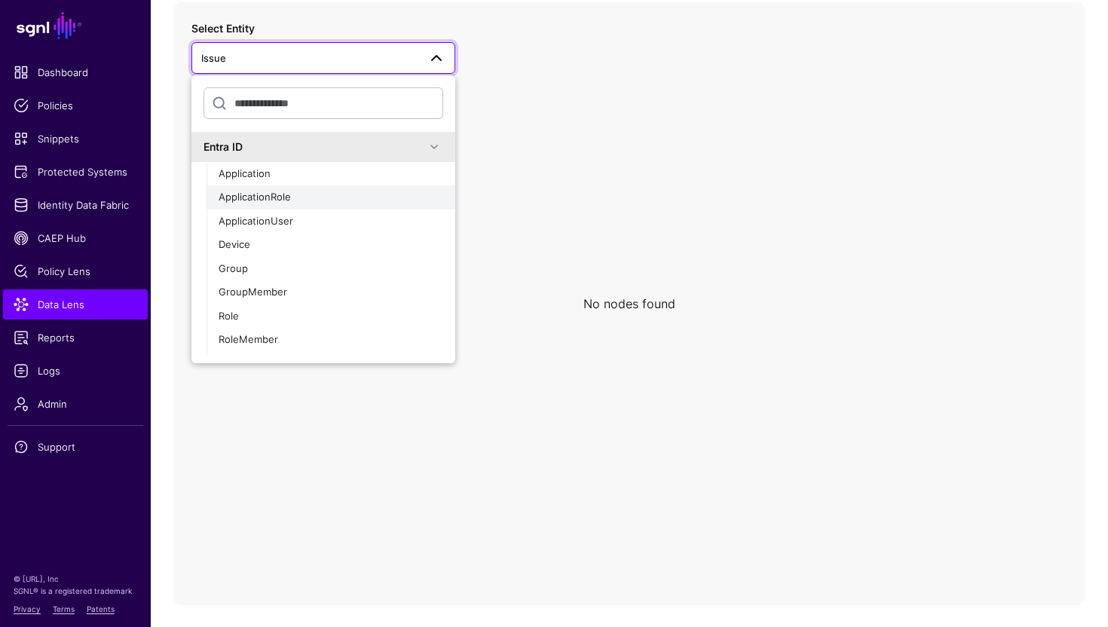
scroll to position [108, 0]
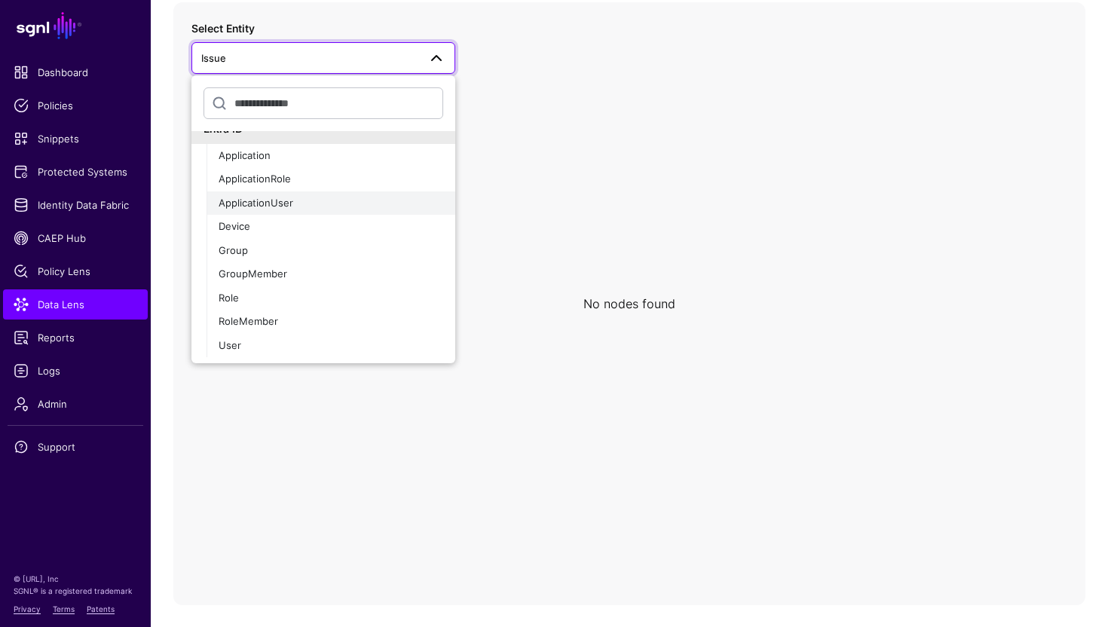
click at [278, 207] on span "ApplicationUser" at bounding box center [256, 203] width 75 height 12
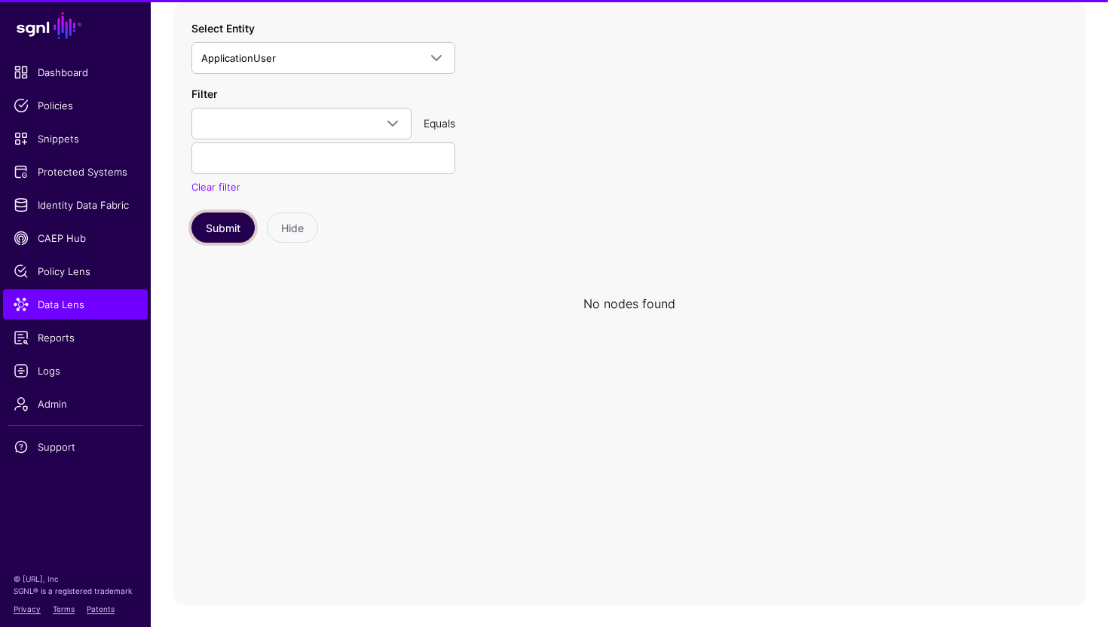
click at [222, 233] on button "Submit" at bounding box center [222, 228] width 63 height 30
click at [227, 230] on button "Submit" at bounding box center [222, 228] width 63 height 30
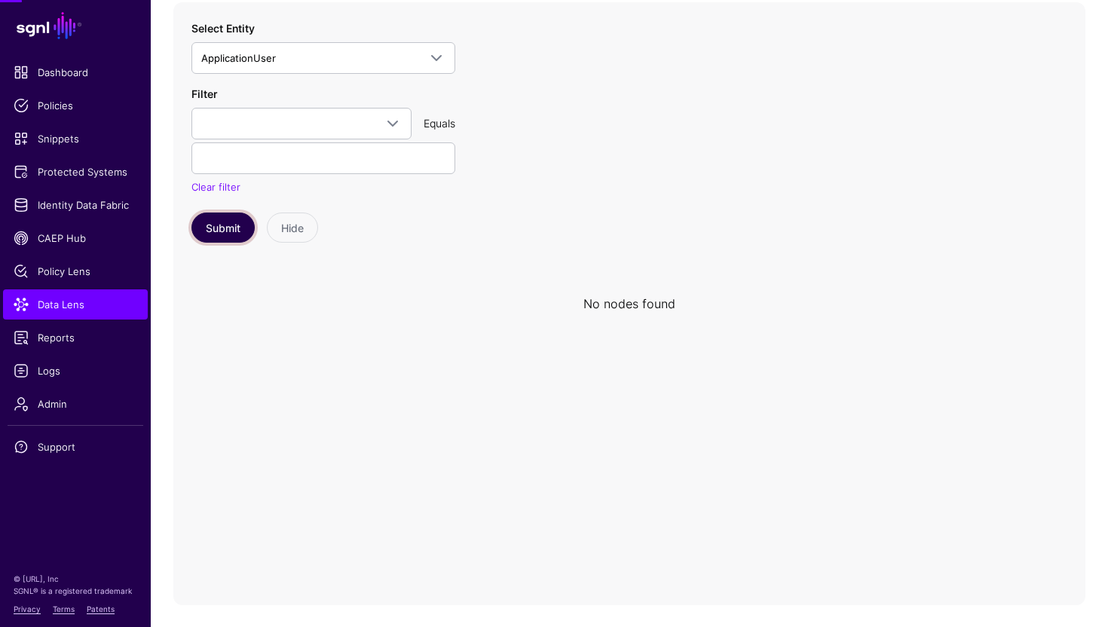
click at [227, 230] on button "Submit" at bounding box center [222, 228] width 63 height 30
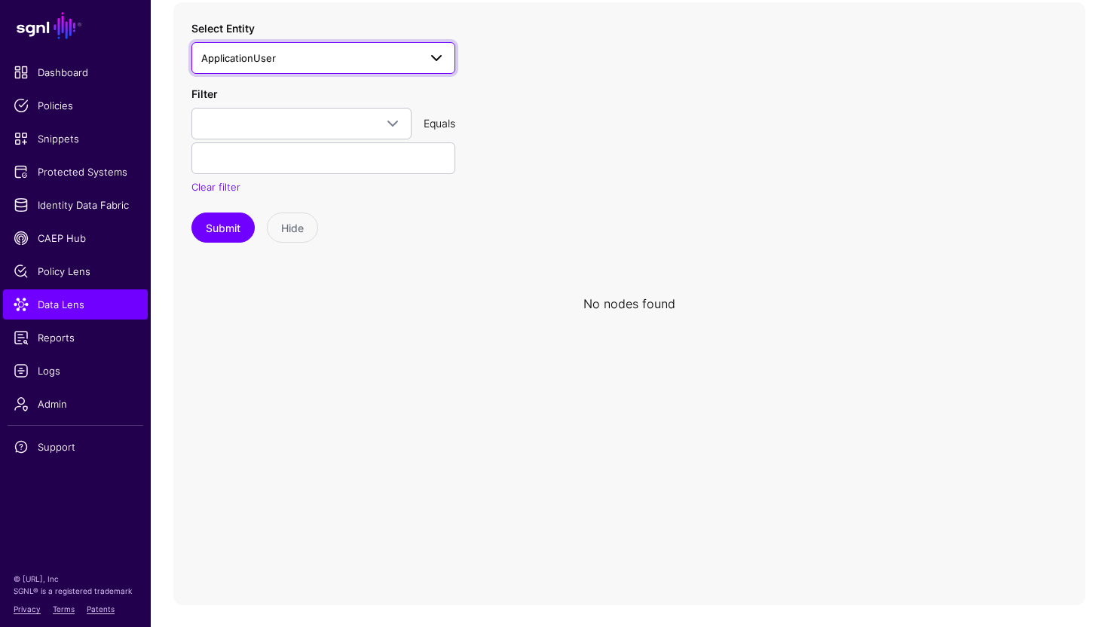
click at [317, 57] on span "ApplicationUser" at bounding box center [309, 58] width 217 height 17
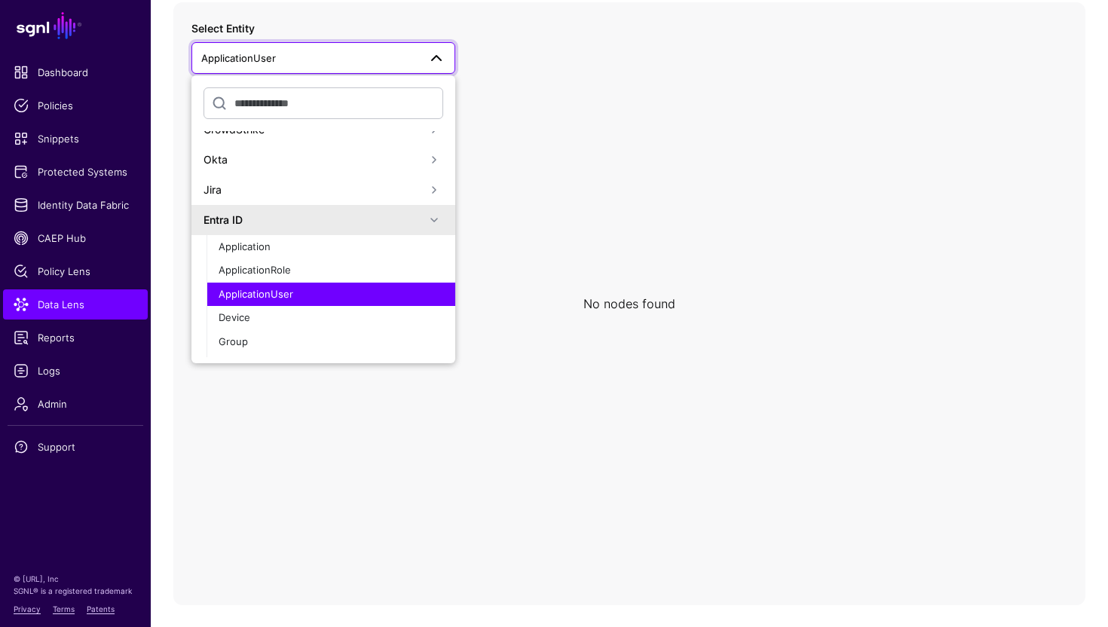
scroll to position [21, 0]
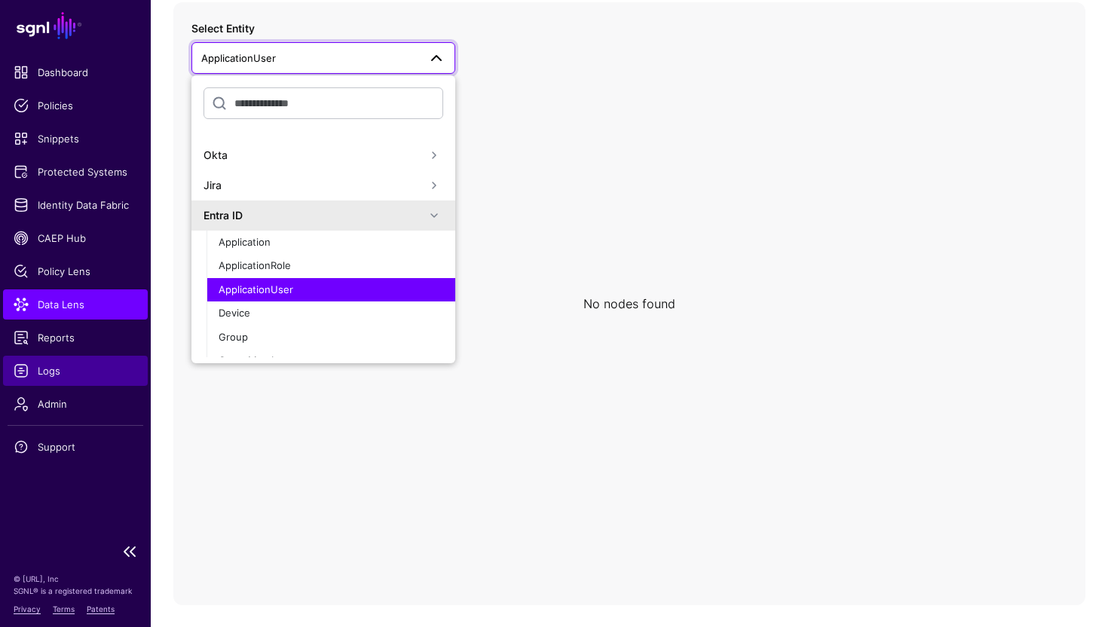
click at [49, 369] on span "Logs" at bounding box center [76, 370] width 124 height 15
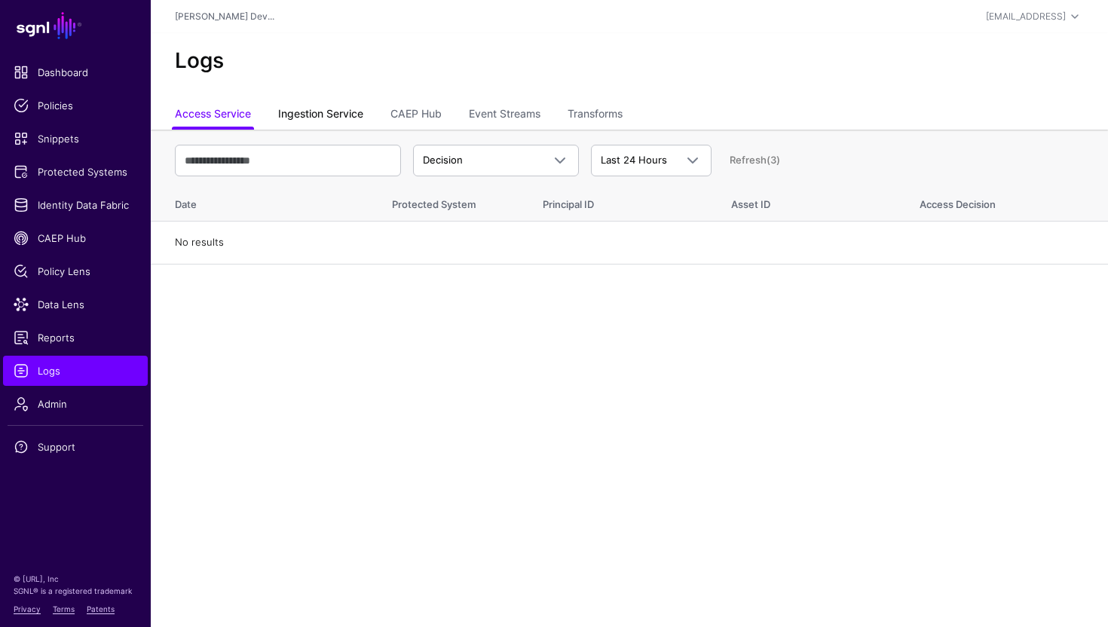
click at [324, 118] on link "Ingestion Service" at bounding box center [320, 115] width 85 height 29
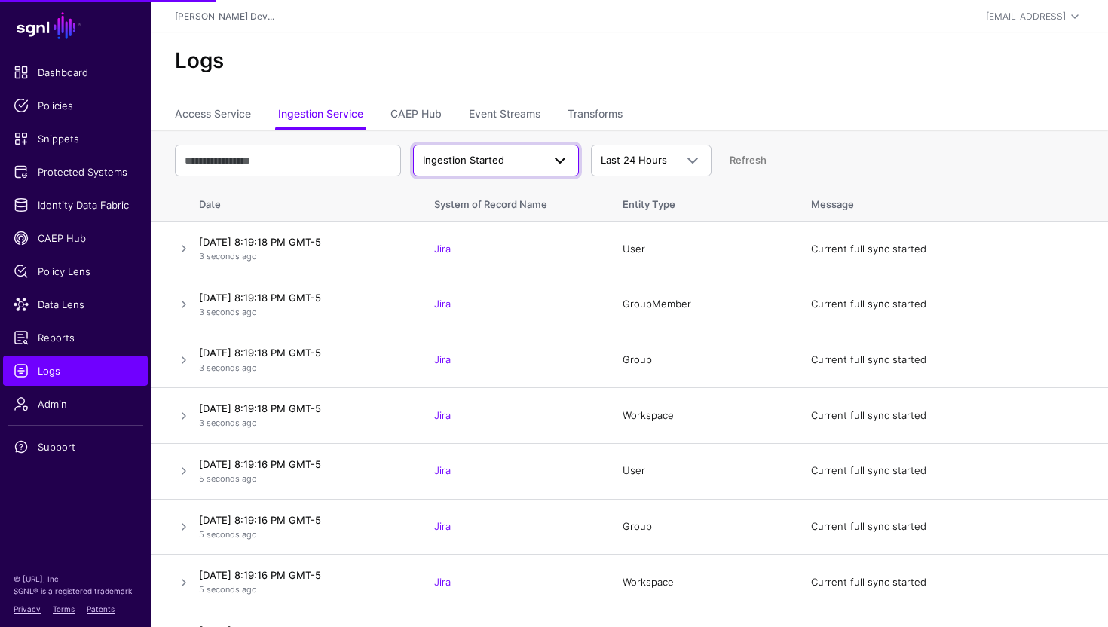
click at [522, 156] on span "Ingestion Started" at bounding box center [482, 160] width 119 height 15
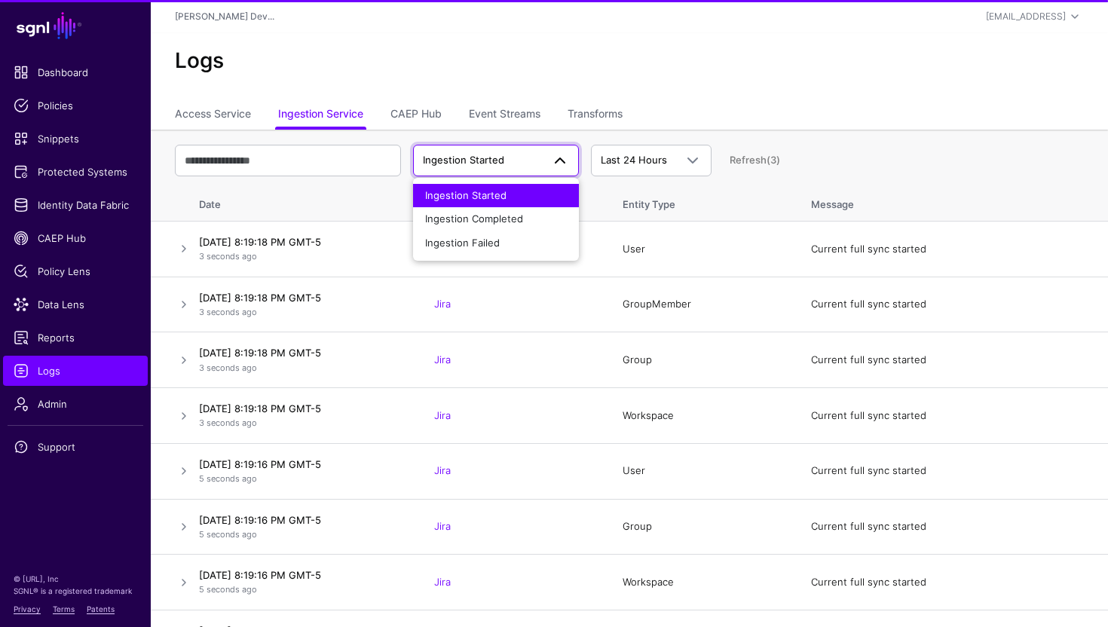
click at [336, 142] on div "Ingestion Started Ingestion Started Ingestion Completed Ingestion Failed Last 2…" at bounding box center [629, 161] width 909 height 44
click at [319, 155] on input "text" at bounding box center [288, 161] width 226 height 32
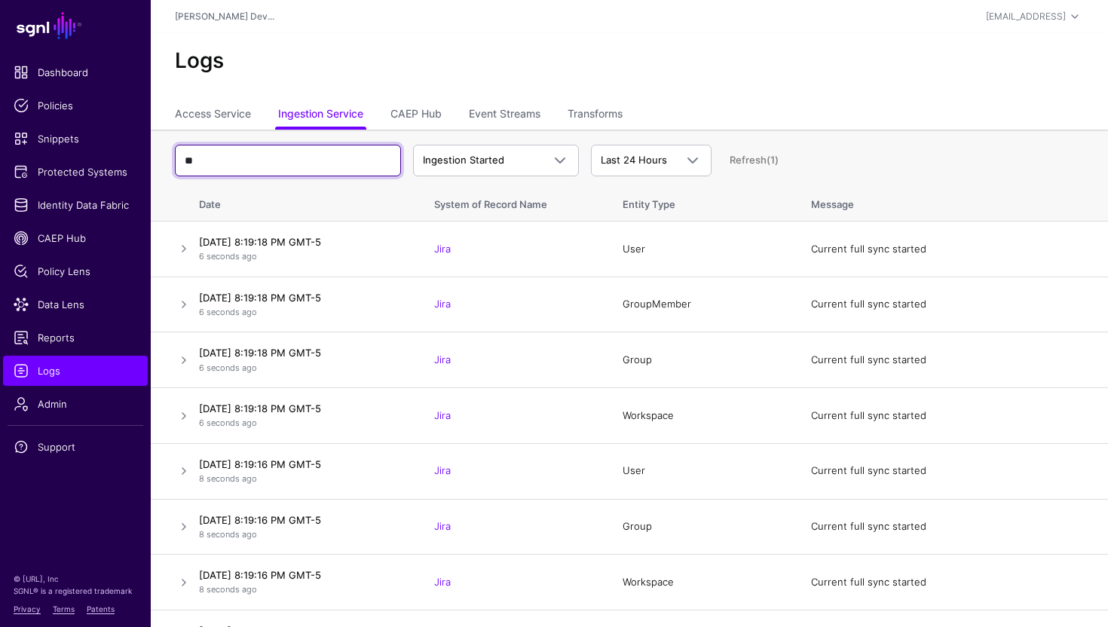
type input "*"
click at [271, 170] on input "****" at bounding box center [288, 161] width 226 height 32
type input "*"
type input "****"
click at [181, 251] on link at bounding box center [184, 249] width 18 height 18
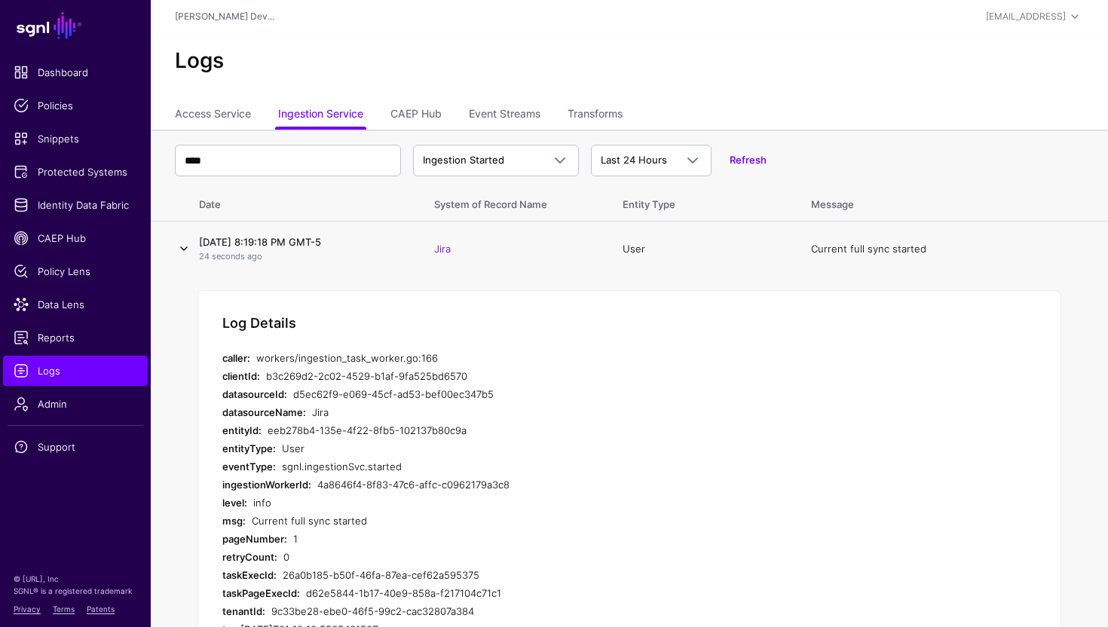
click at [191, 252] on link at bounding box center [184, 249] width 18 height 18
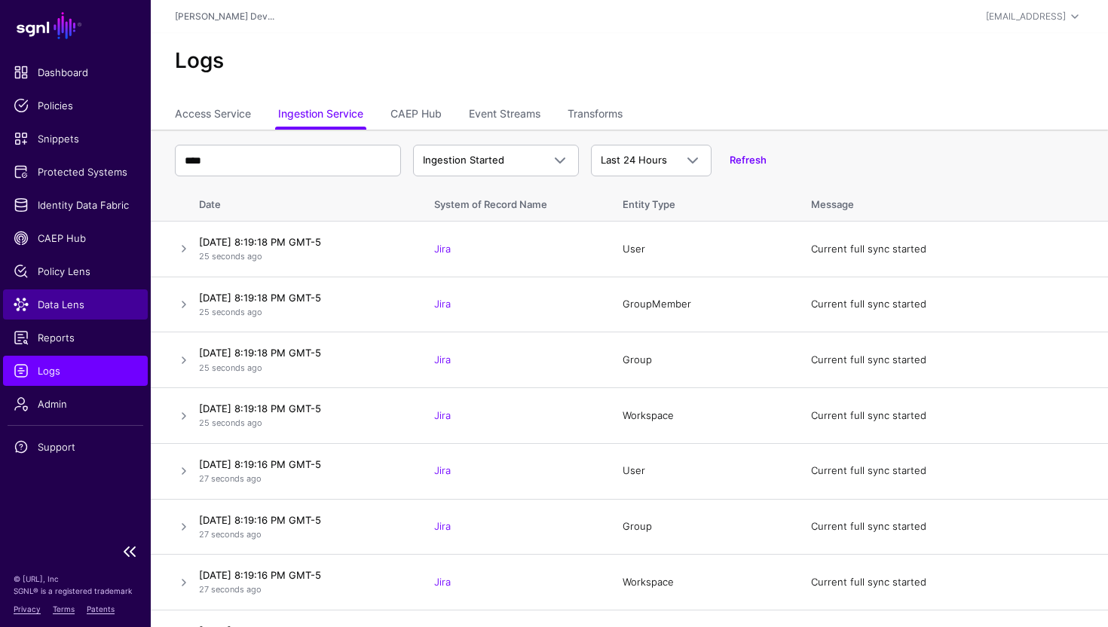
click at [81, 311] on span "Data Lens" at bounding box center [76, 304] width 124 height 15
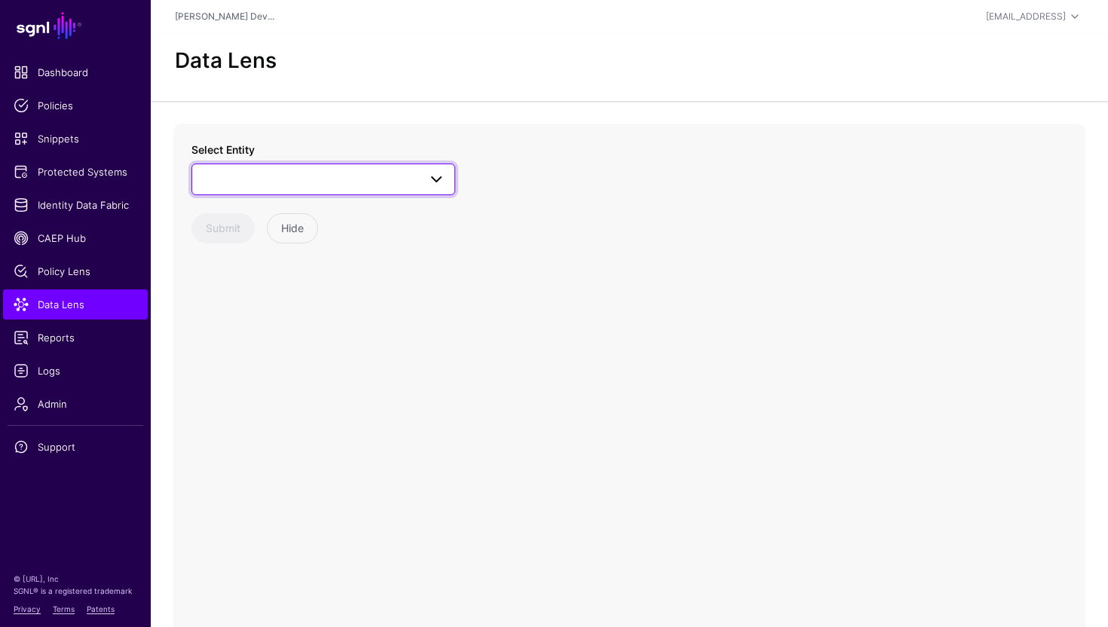
click at [324, 176] on span at bounding box center [323, 179] width 244 height 18
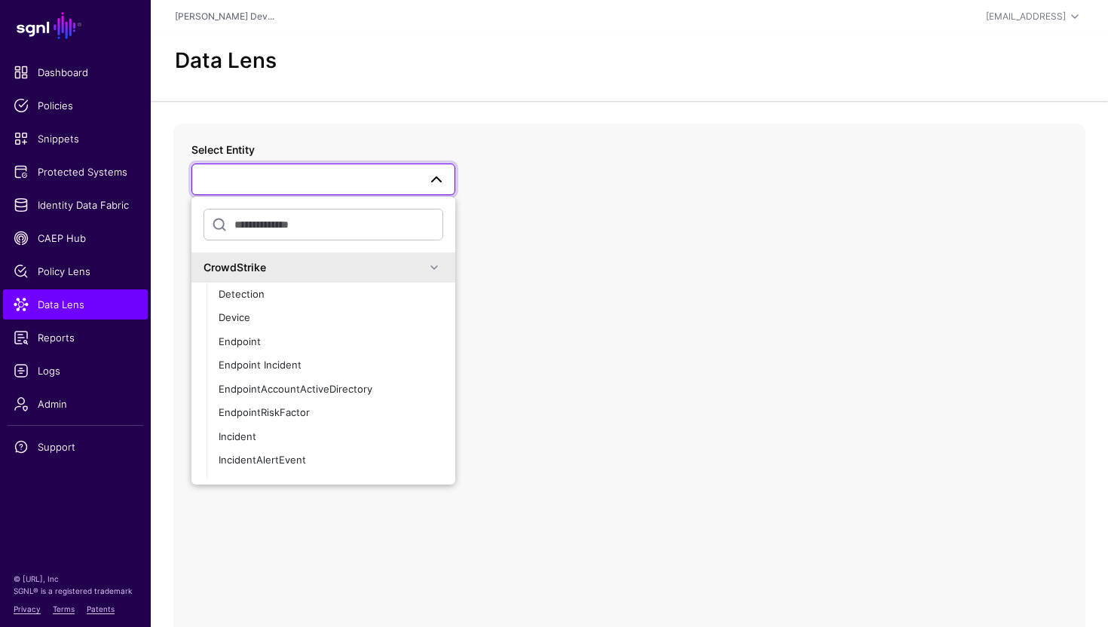
click at [318, 264] on div "CrowdStrike" at bounding box center [315, 267] width 222 height 16
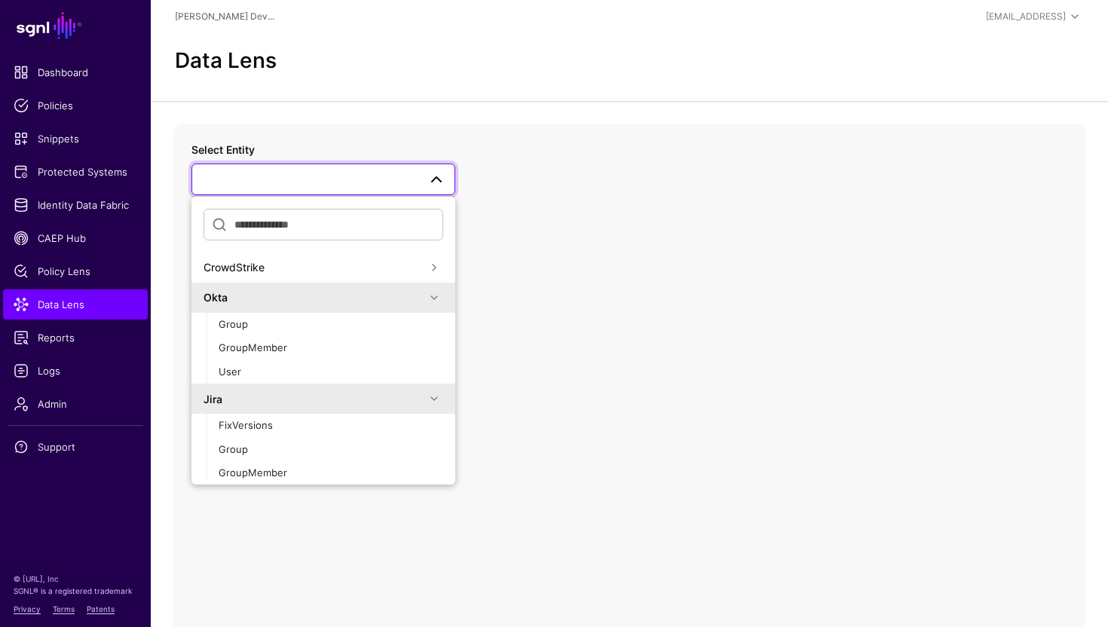
scroll to position [29, 0]
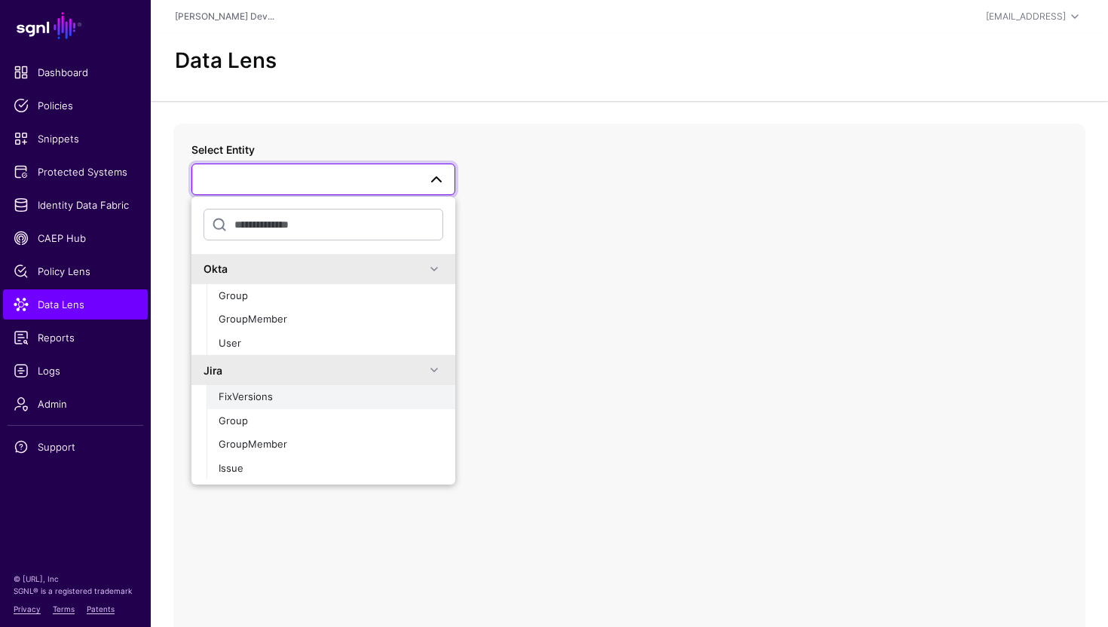
click at [252, 402] on span "FixVersions" at bounding box center [246, 396] width 54 height 12
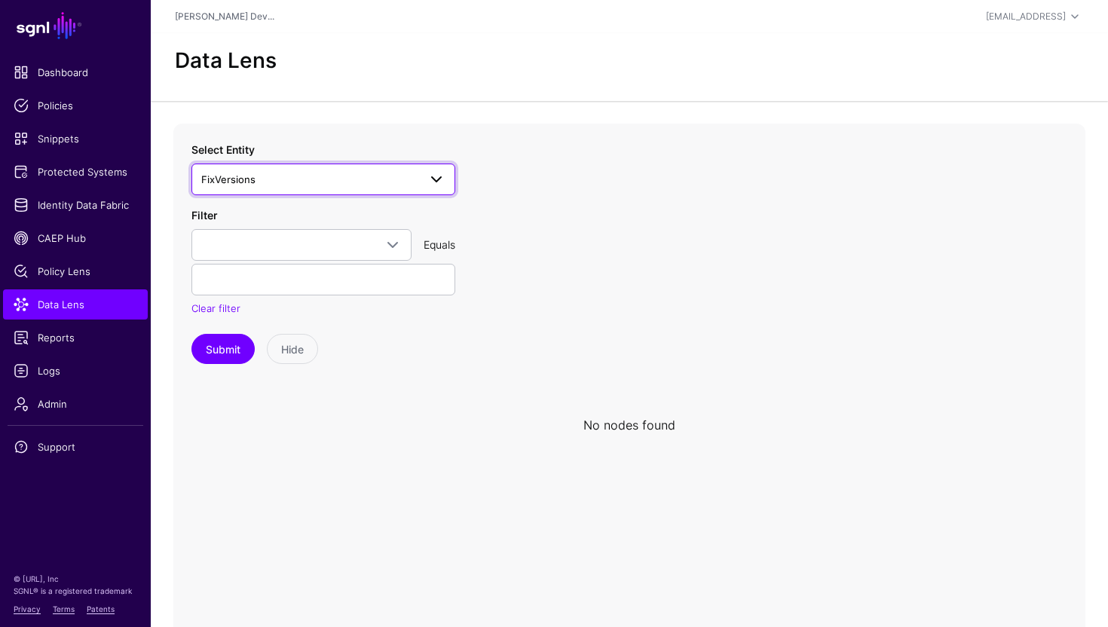
click at [356, 175] on span "FixVersions" at bounding box center [309, 179] width 217 height 17
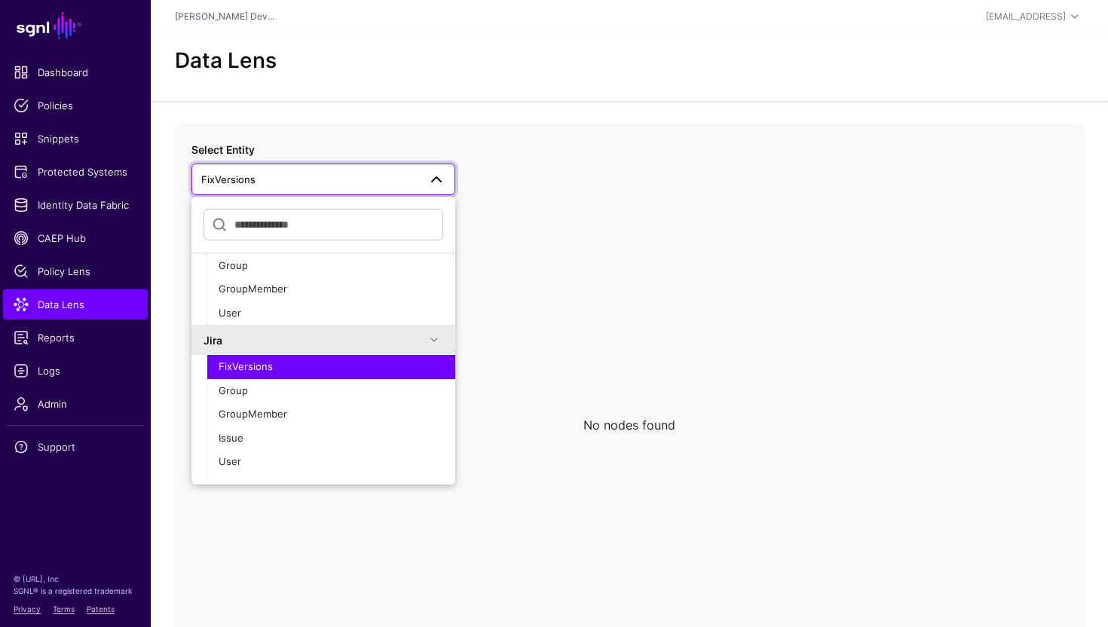
scroll to position [91, 0]
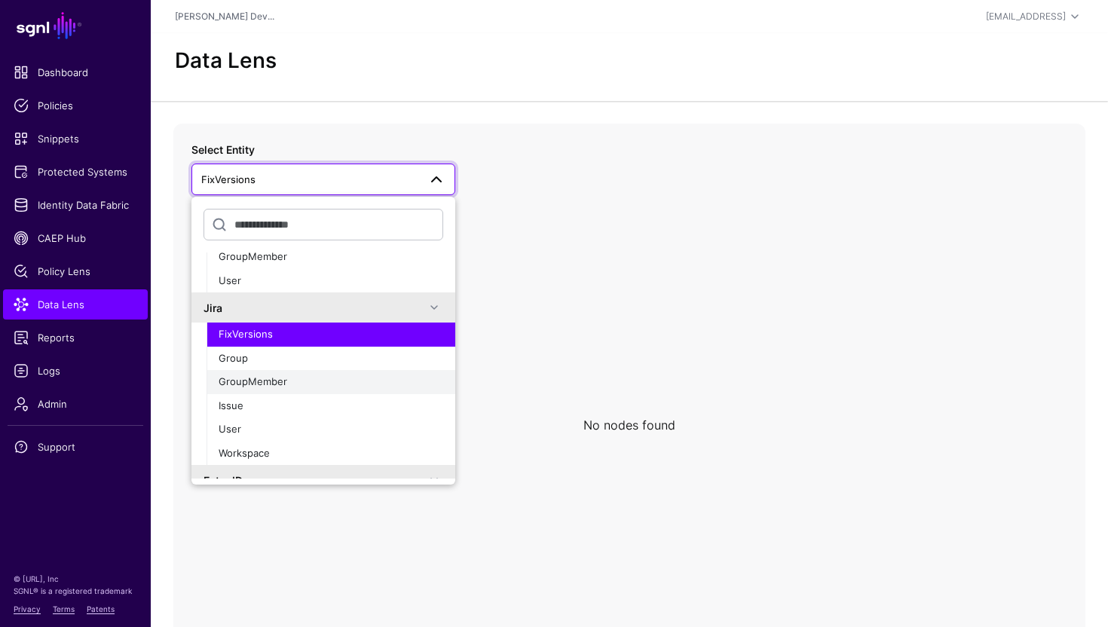
click at [259, 390] on button "GroupMember" at bounding box center [331, 382] width 249 height 24
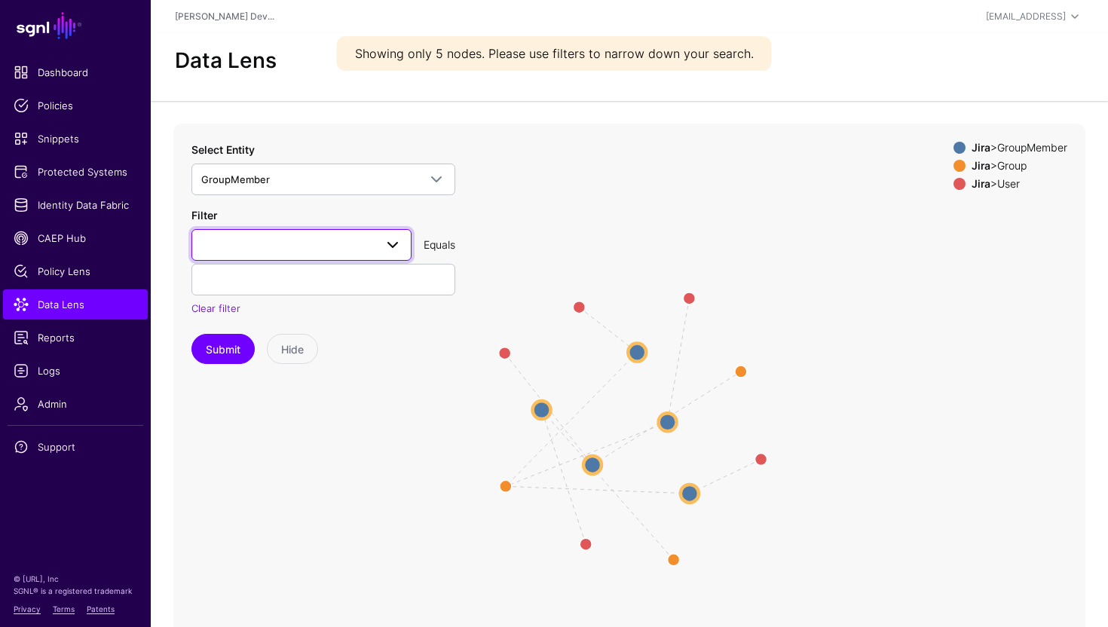
click at [331, 246] on span at bounding box center [301, 245] width 200 height 18
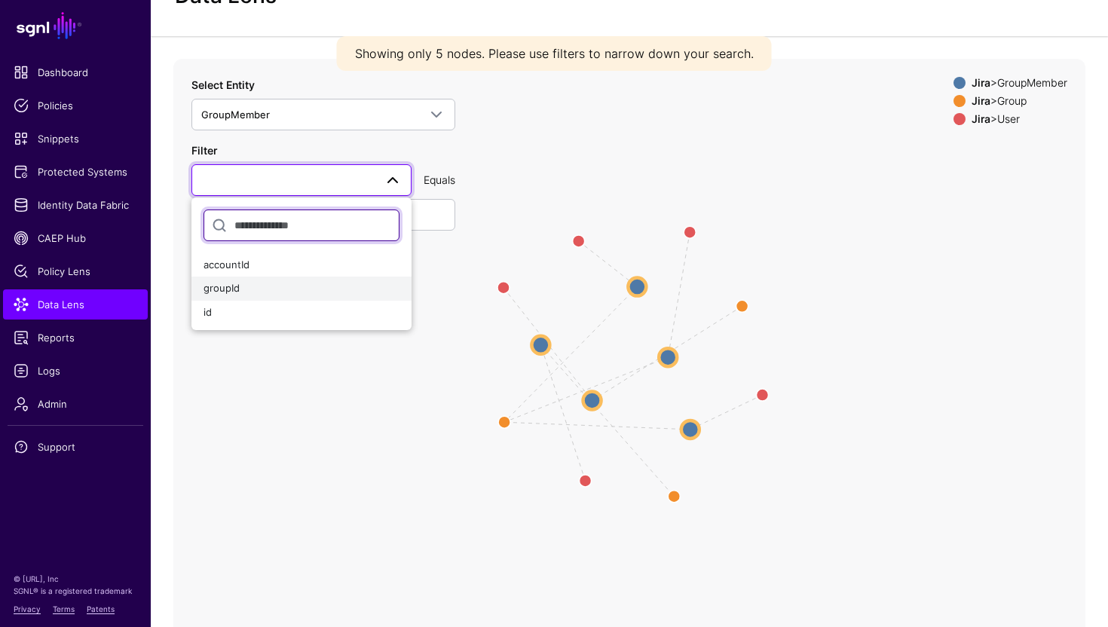
scroll to position [88, 0]
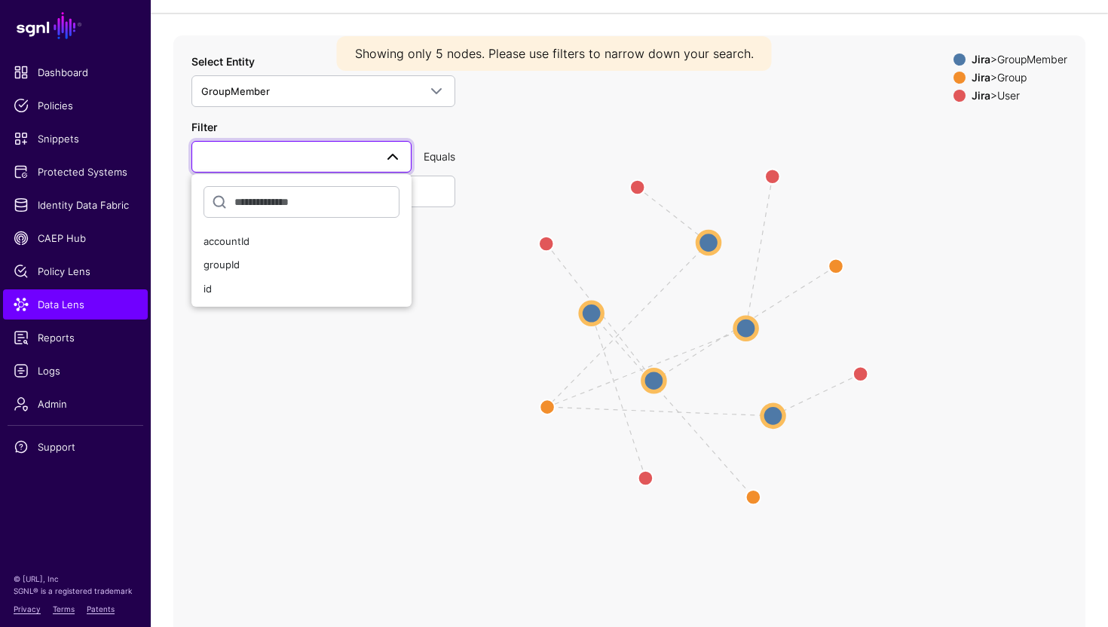
click at [385, 350] on icon "UserMember GroupMember UserMember GroupMember UserMember GroupMember UserMember…" at bounding box center [629, 336] width 912 height 603
click at [451, 93] on link "GroupMember" at bounding box center [323, 91] width 264 height 32
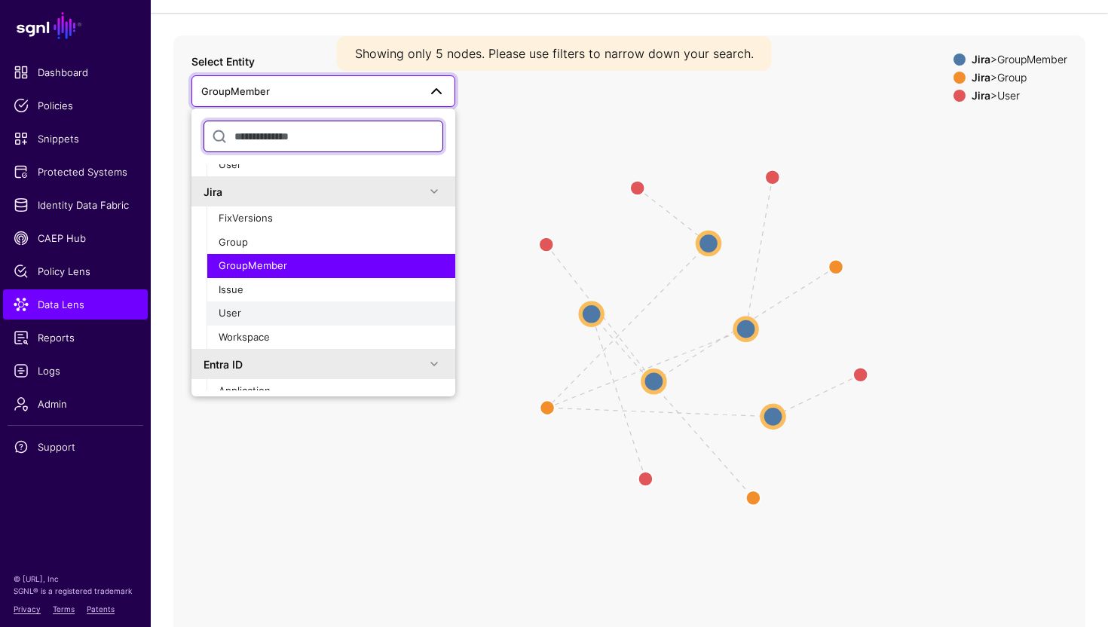
scroll to position [122, 0]
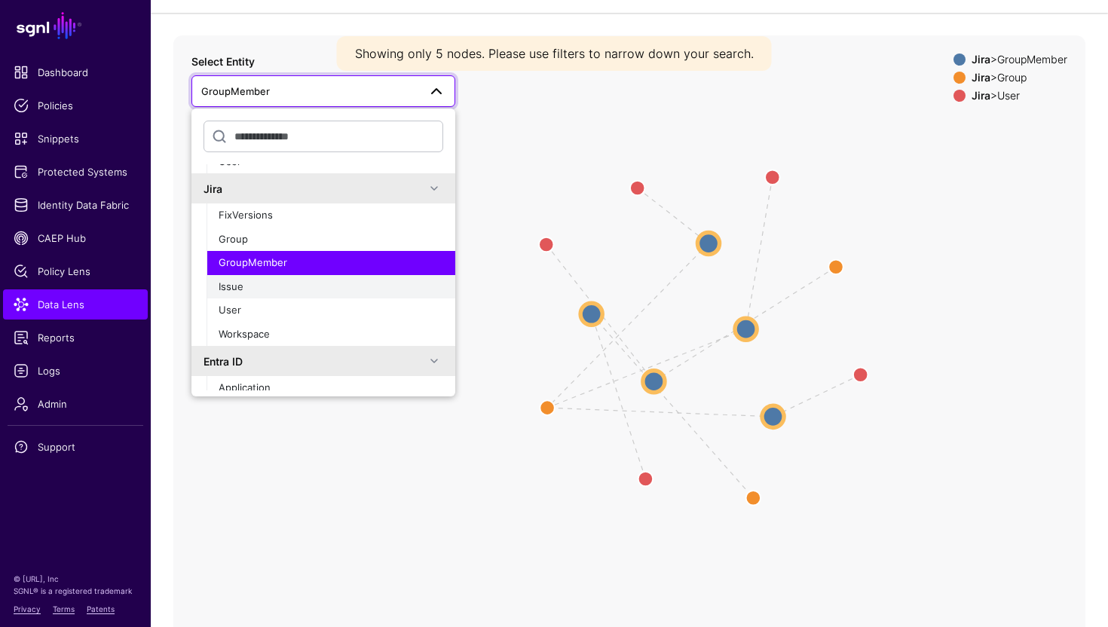
click at [250, 290] on div "Issue" at bounding box center [331, 287] width 225 height 15
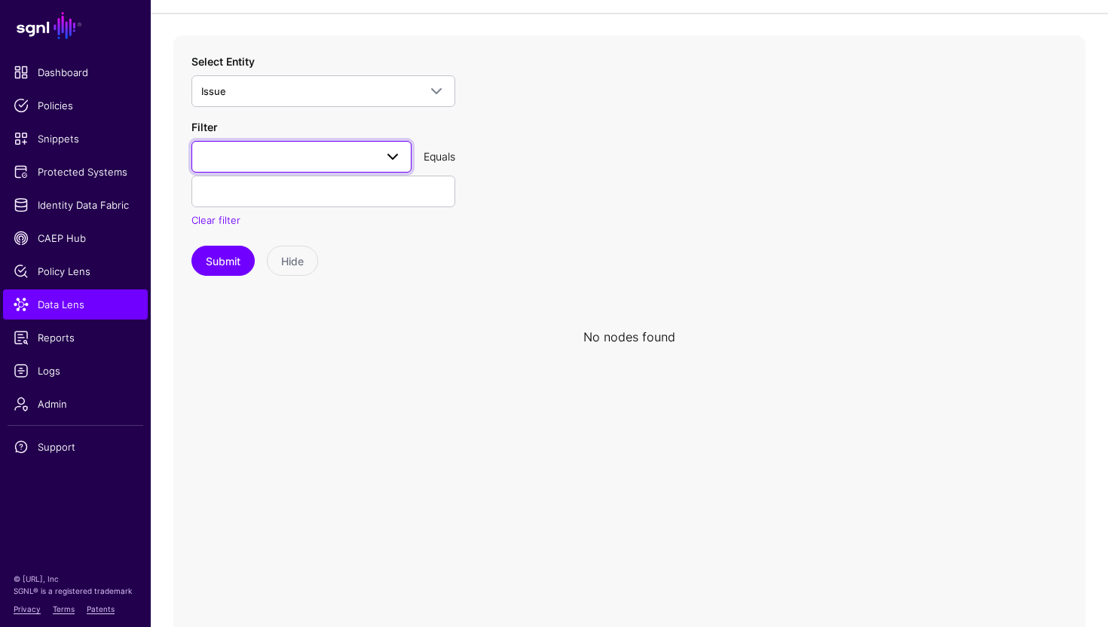
click at [369, 152] on span at bounding box center [301, 157] width 200 height 18
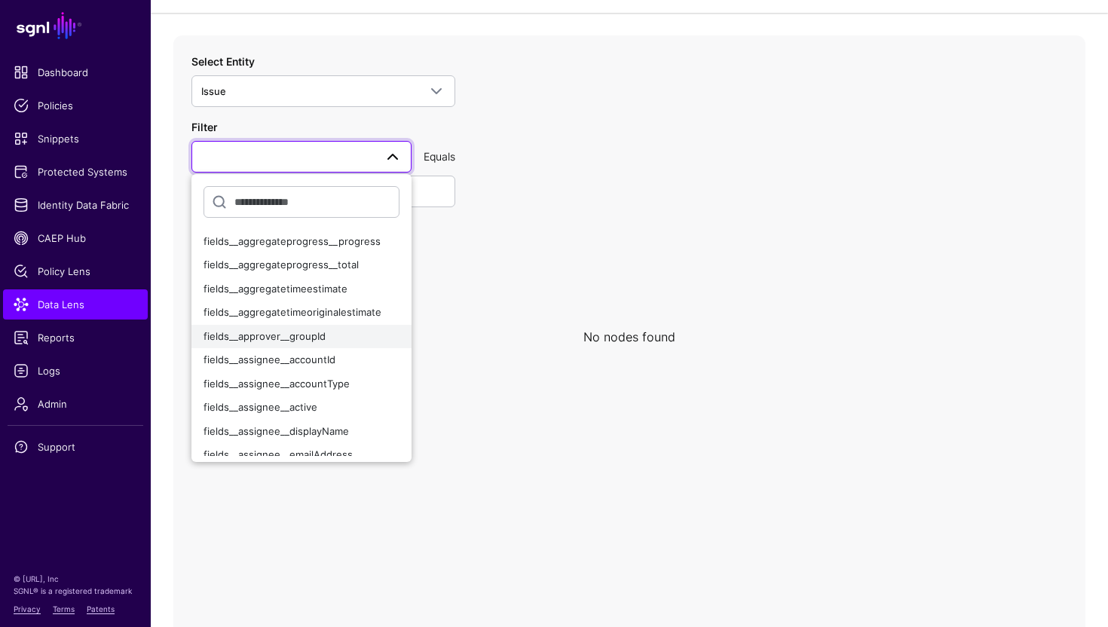
click at [336, 344] on button "fields__approver__groupId" at bounding box center [301, 337] width 220 height 24
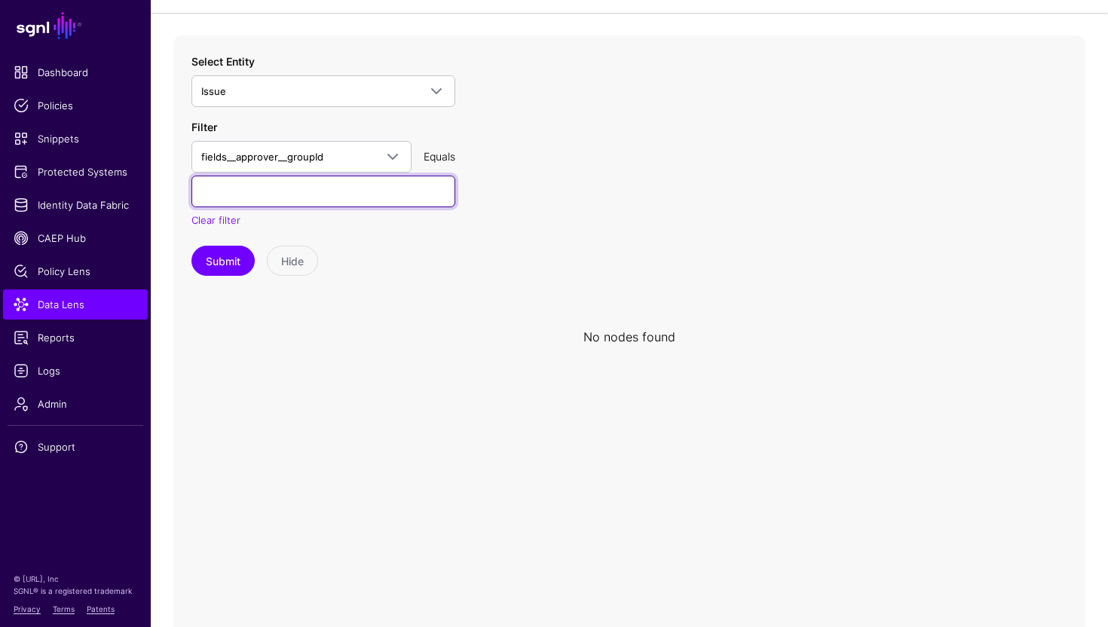
click at [389, 191] on input "text" at bounding box center [323, 192] width 264 height 32
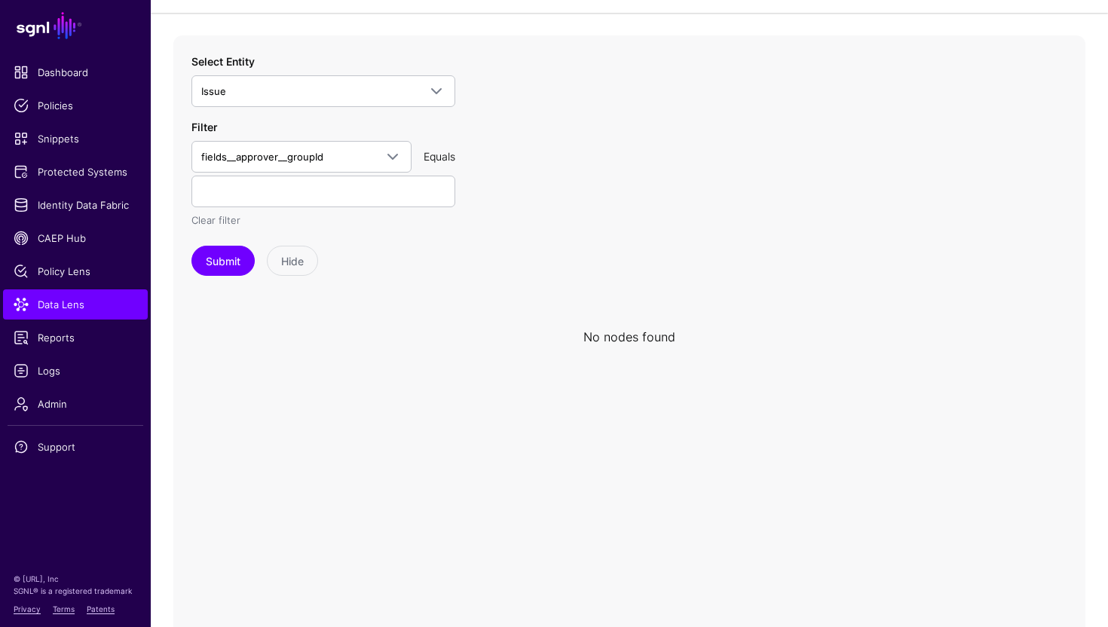
click at [215, 224] on link "Clear filter" at bounding box center [215, 220] width 49 height 12
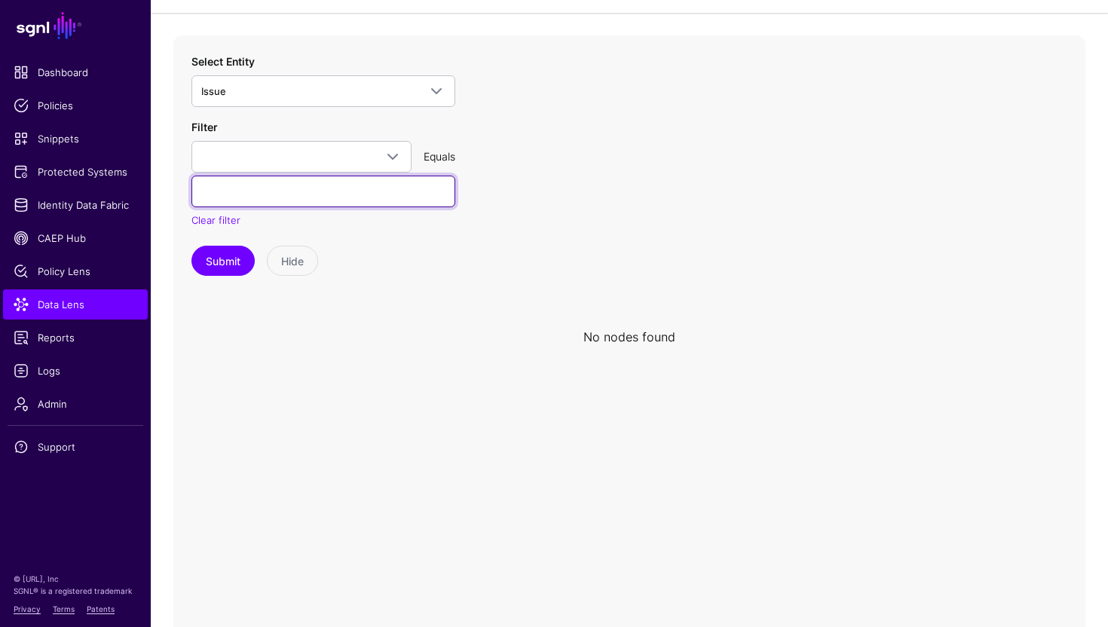
click at [265, 191] on input "text" at bounding box center [323, 192] width 264 height 32
paste input "**********"
type input "**********"
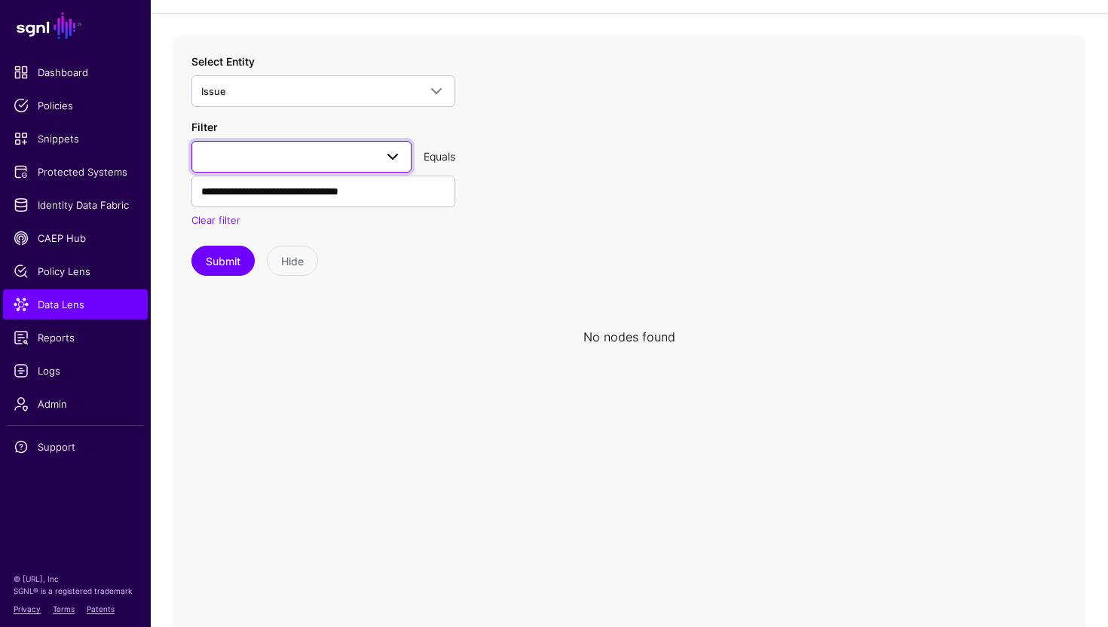
click at [268, 160] on span at bounding box center [301, 157] width 200 height 18
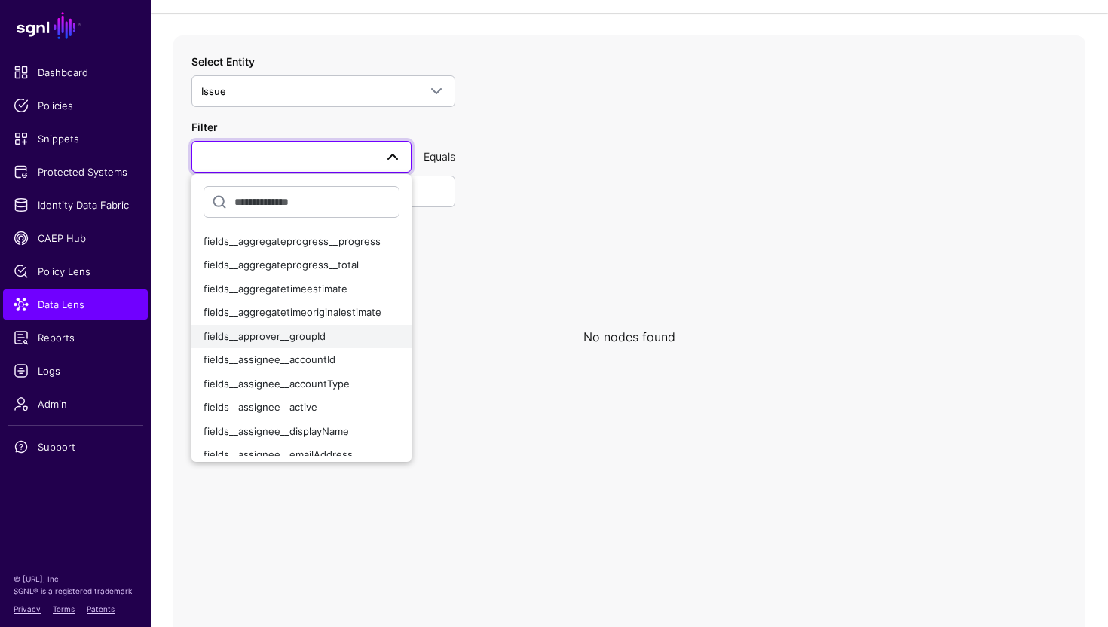
click at [332, 331] on div "fields__approver__groupId" at bounding box center [302, 336] width 196 height 15
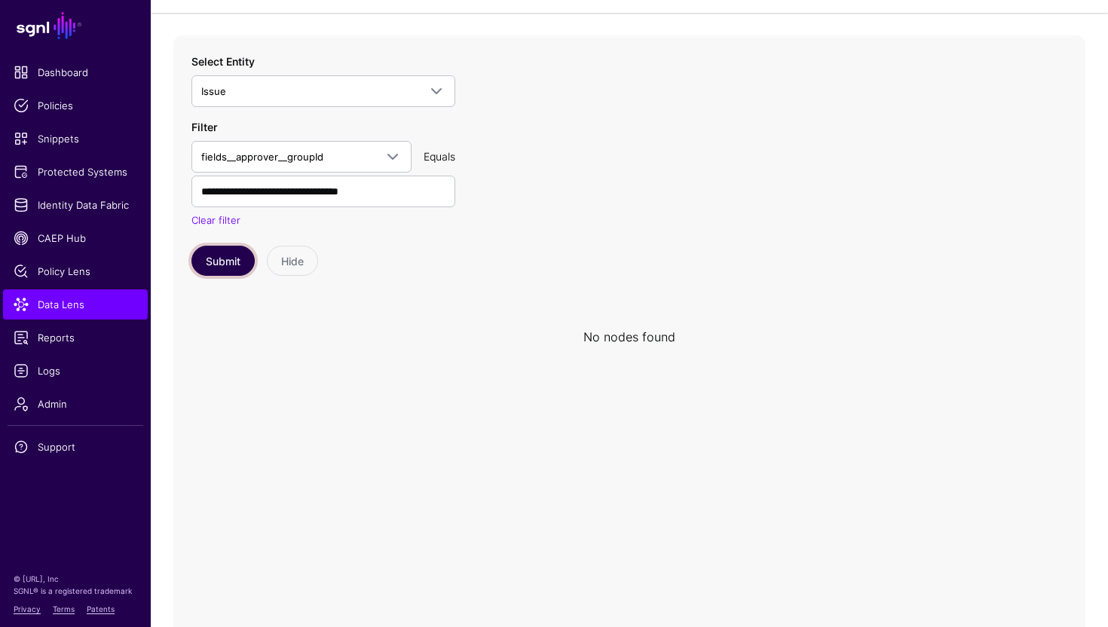
click at [226, 259] on button "Submit" at bounding box center [222, 261] width 63 height 30
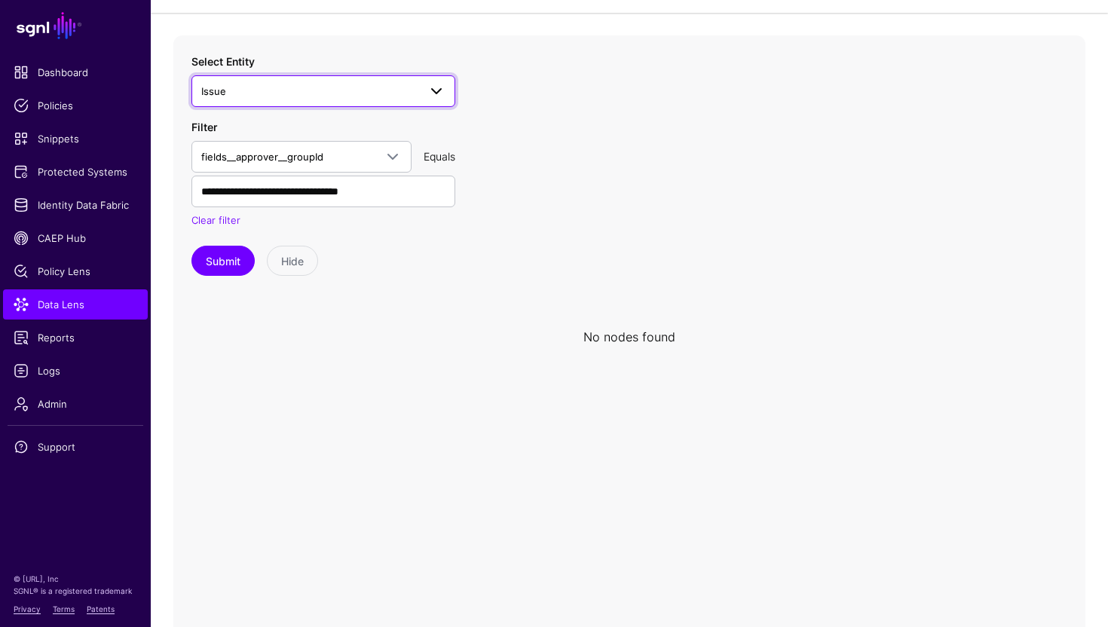
click at [293, 91] on span "Issue" at bounding box center [309, 91] width 217 height 17
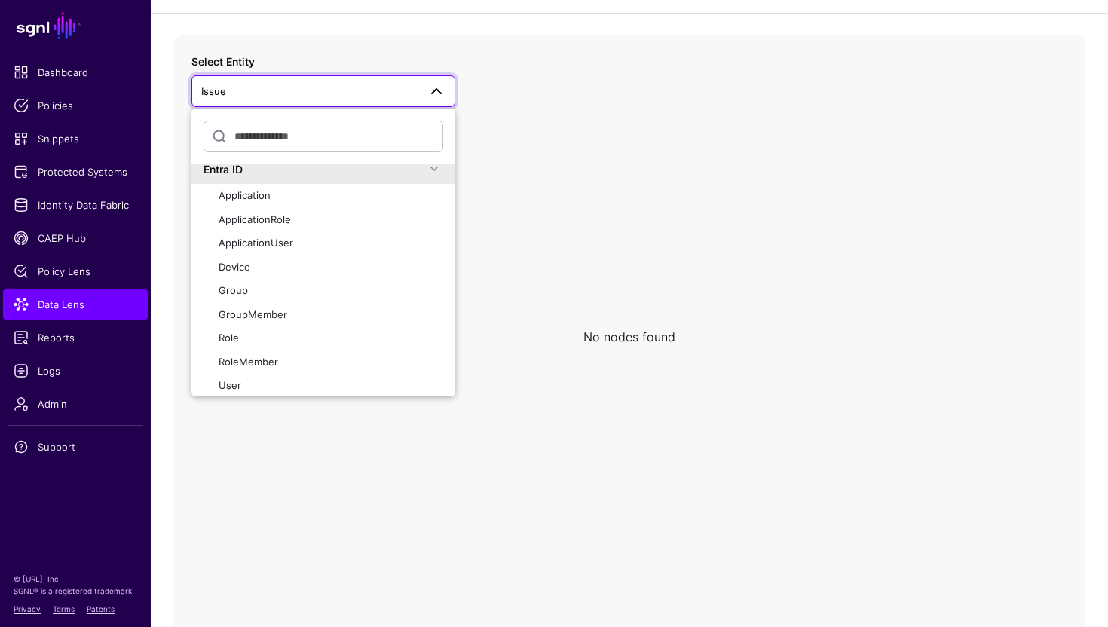
scroll to position [317, 0]
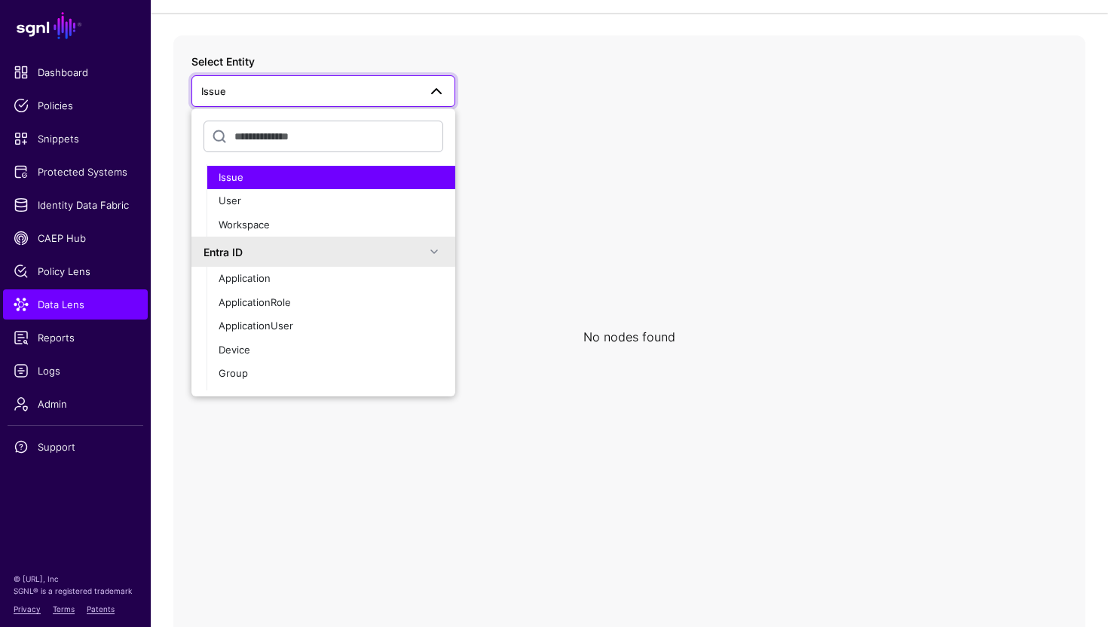
click at [254, 258] on div "Entra ID" at bounding box center [315, 252] width 222 height 16
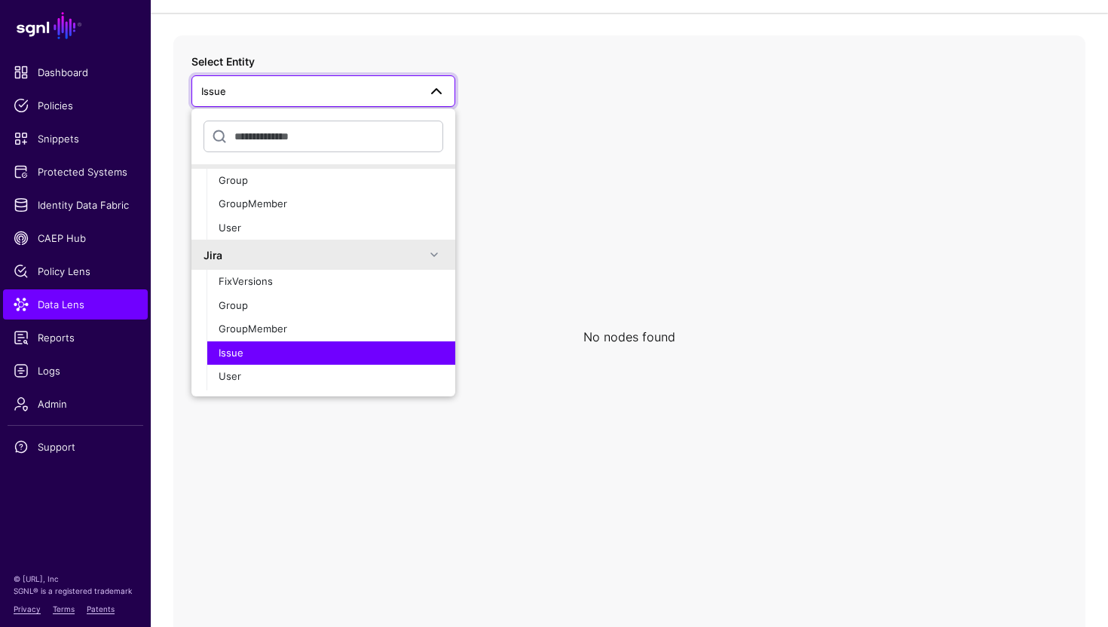
scroll to position [20, 0]
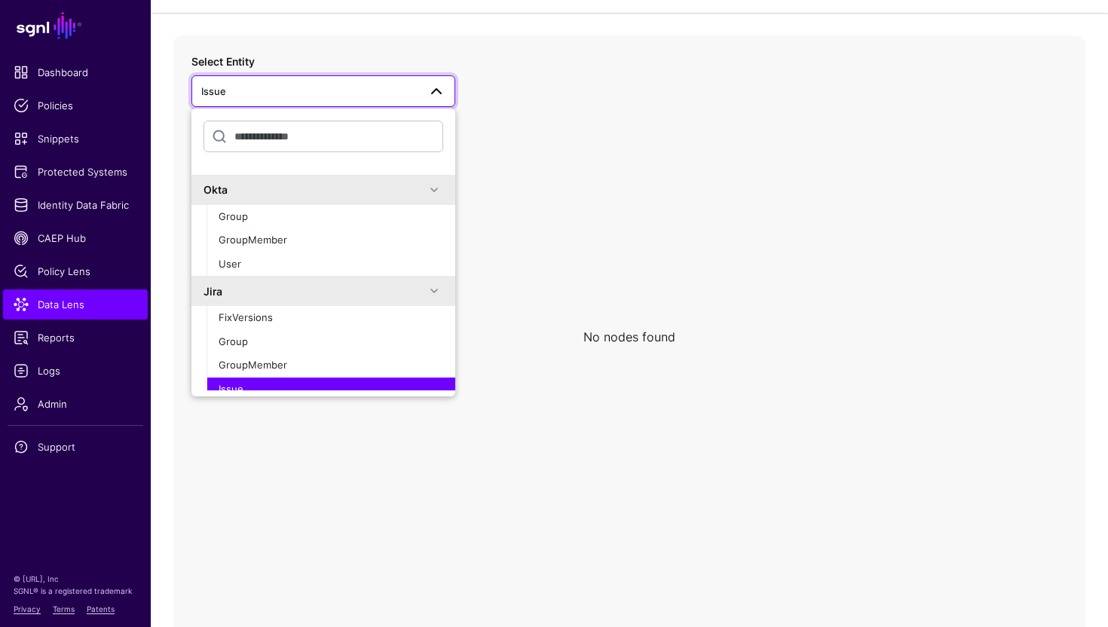
click at [497, 231] on icon at bounding box center [629, 336] width 912 height 603
click at [586, 186] on icon at bounding box center [629, 336] width 912 height 603
click at [95, 307] on span "Data Lens" at bounding box center [76, 304] width 124 height 15
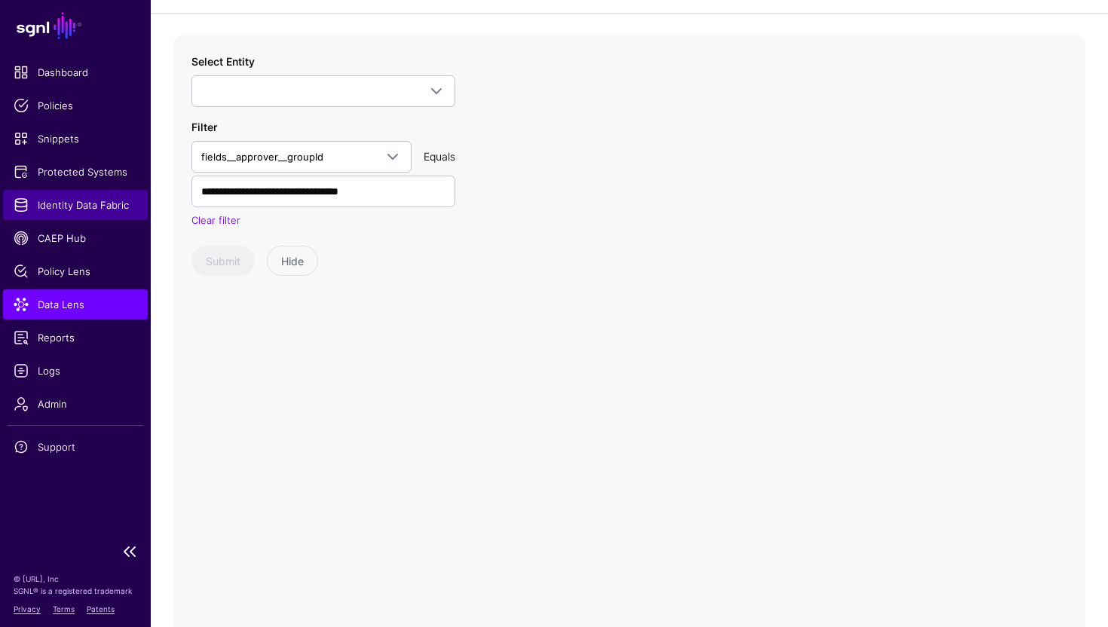
click at [87, 200] on span "Identity Data Fabric" at bounding box center [76, 204] width 124 height 15
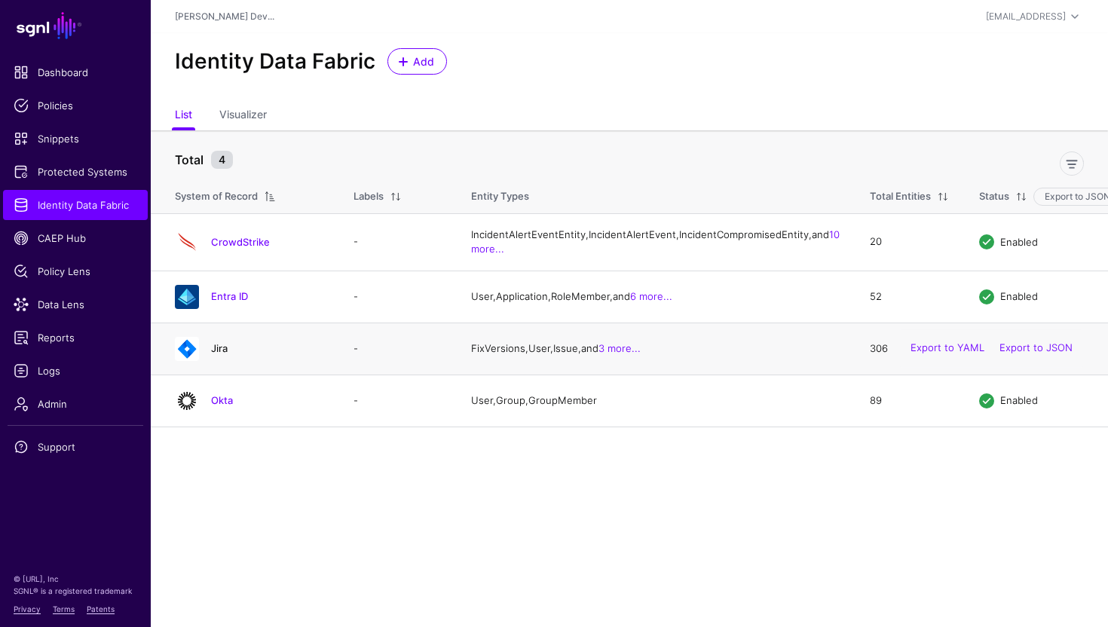
click at [221, 354] on link "Jira" at bounding box center [219, 348] width 17 height 12
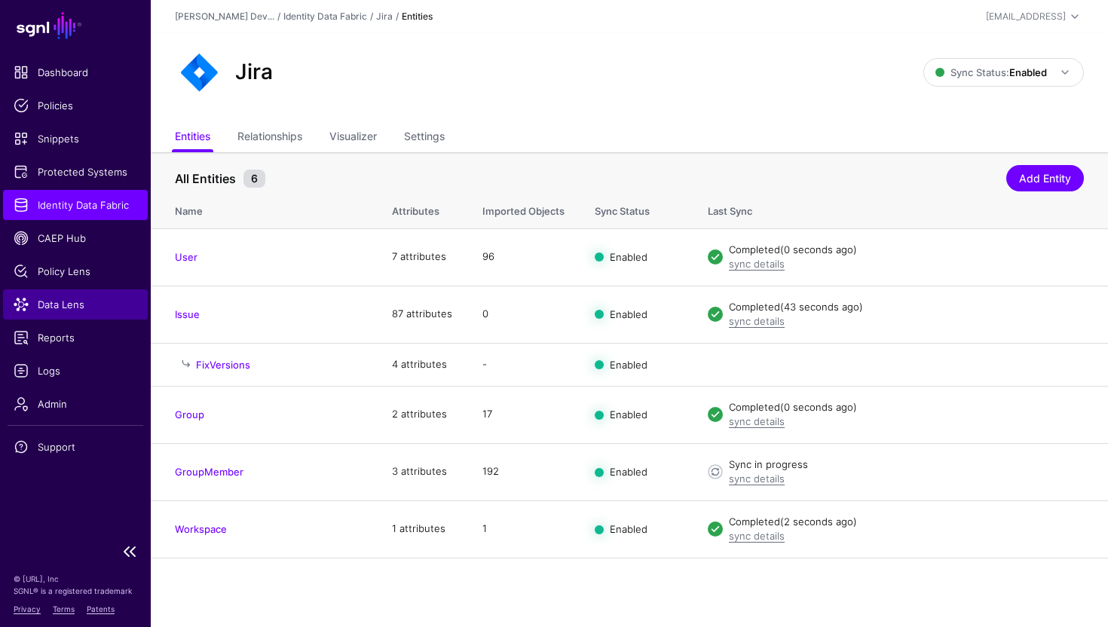
click at [92, 313] on link "Data Lens" at bounding box center [75, 304] width 145 height 30
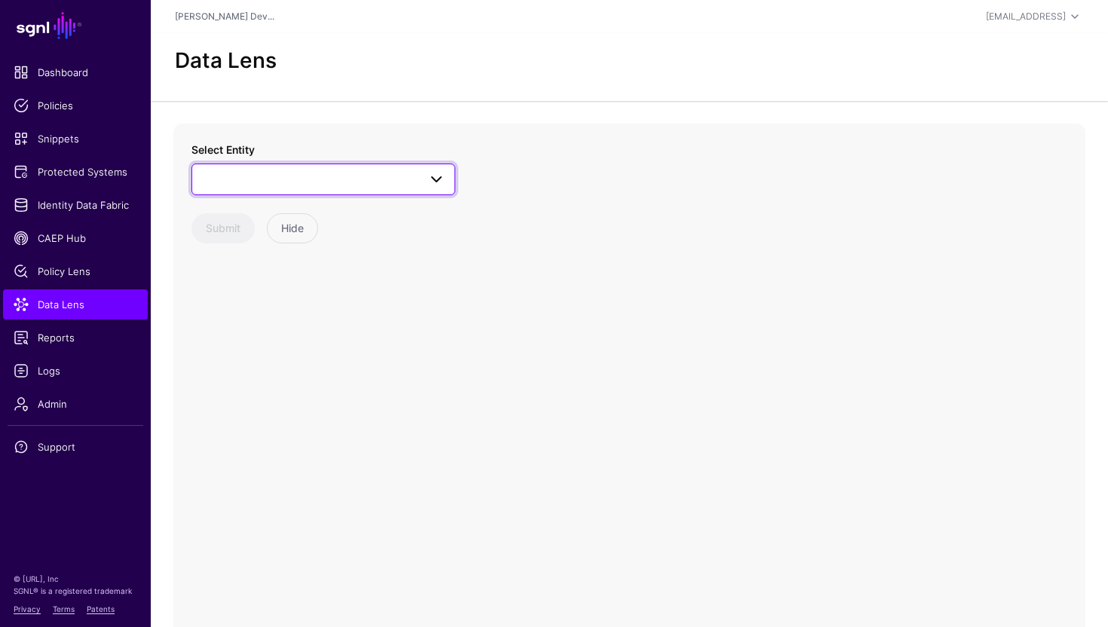
click at [285, 189] on link at bounding box center [323, 180] width 264 height 32
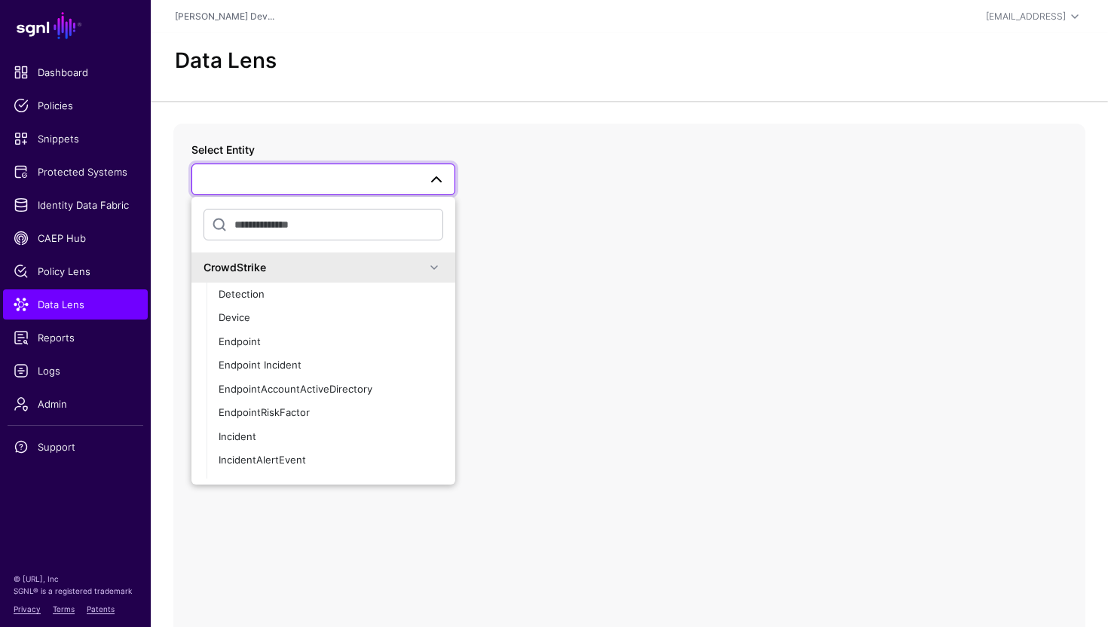
click at [326, 264] on div "CrowdStrike" at bounding box center [315, 267] width 222 height 16
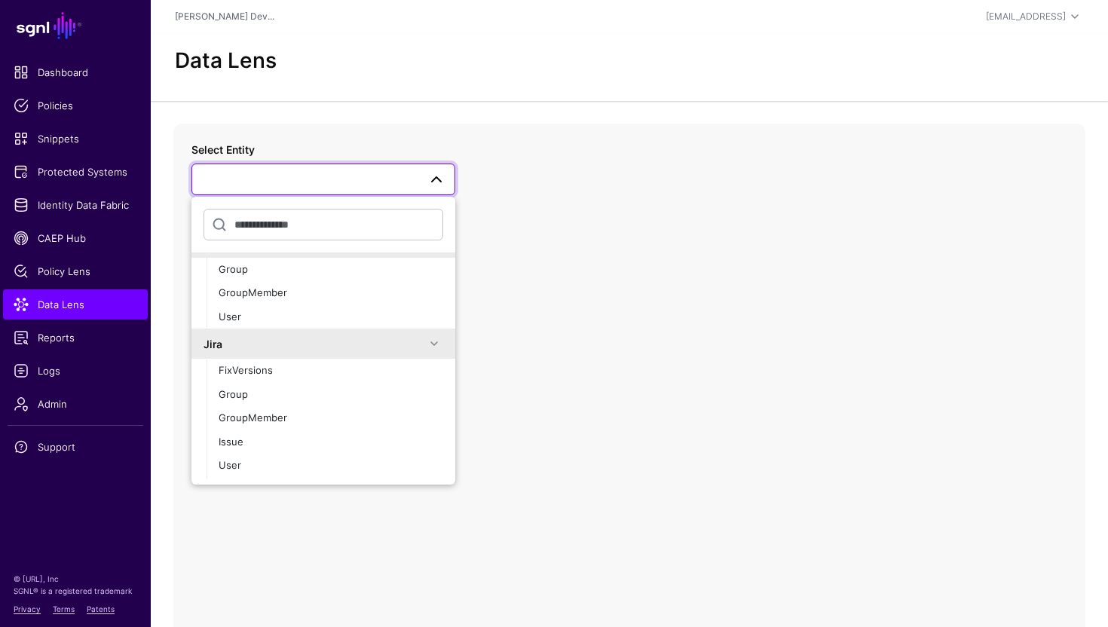
scroll to position [89, 0]
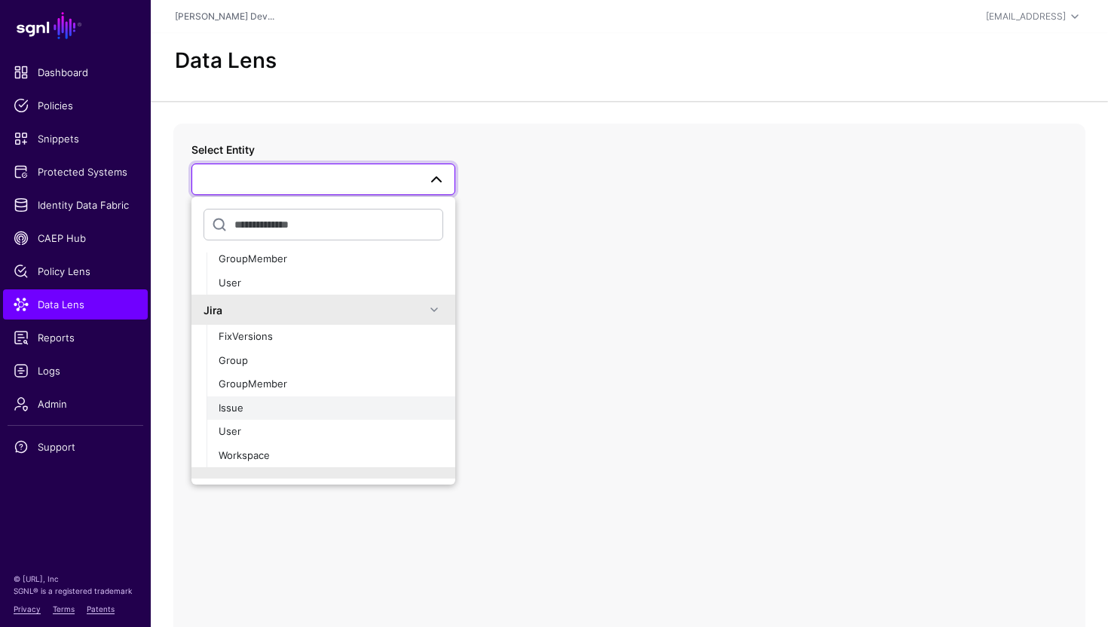
click at [257, 409] on div "Issue" at bounding box center [331, 408] width 225 height 15
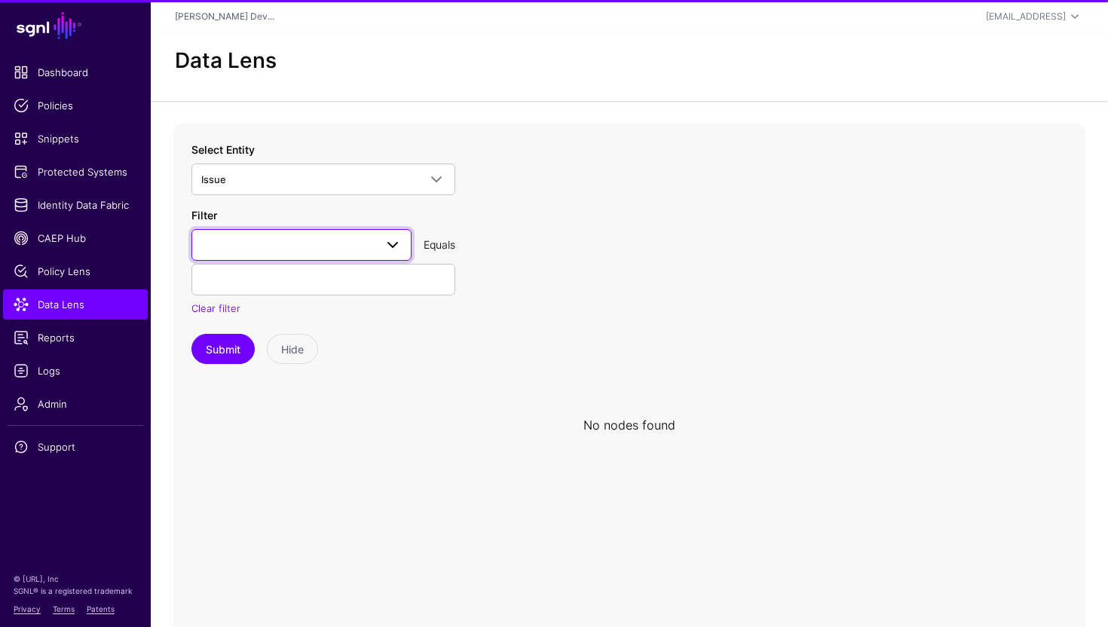
click at [232, 251] on span at bounding box center [301, 245] width 200 height 18
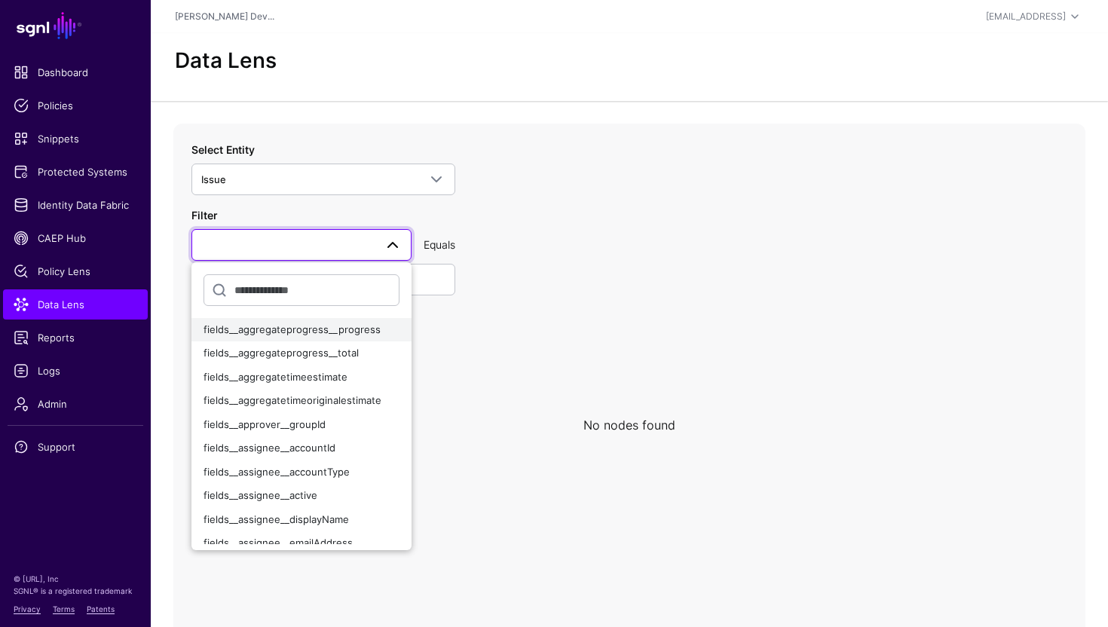
click at [312, 329] on span "fields__aggregateprogress__progress" at bounding box center [292, 329] width 177 height 12
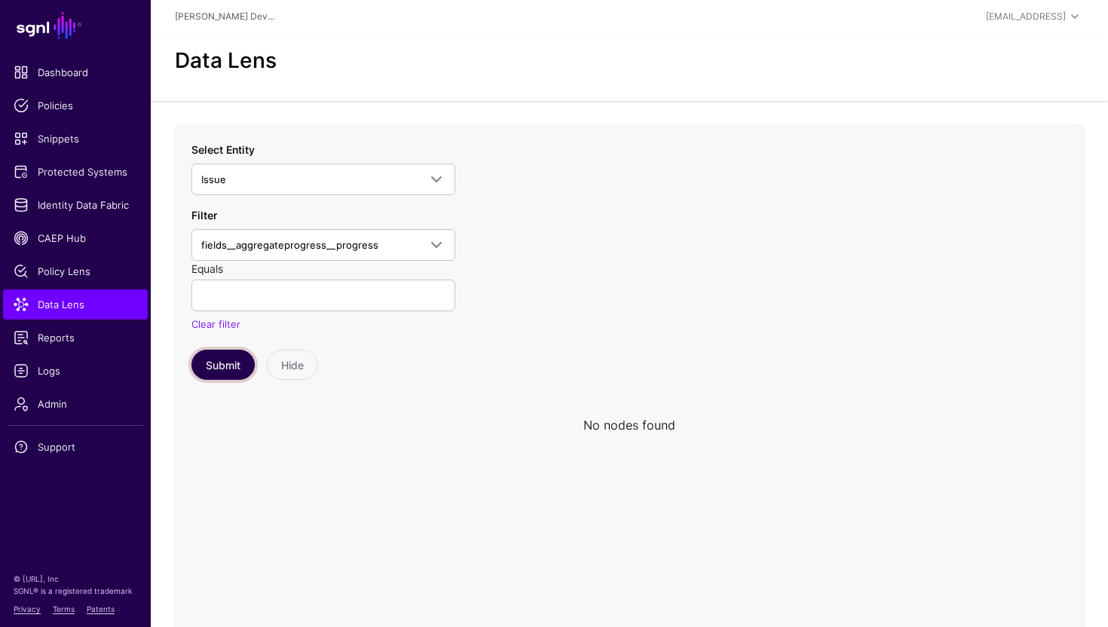
click at [207, 374] on button "Submit" at bounding box center [222, 365] width 63 height 30
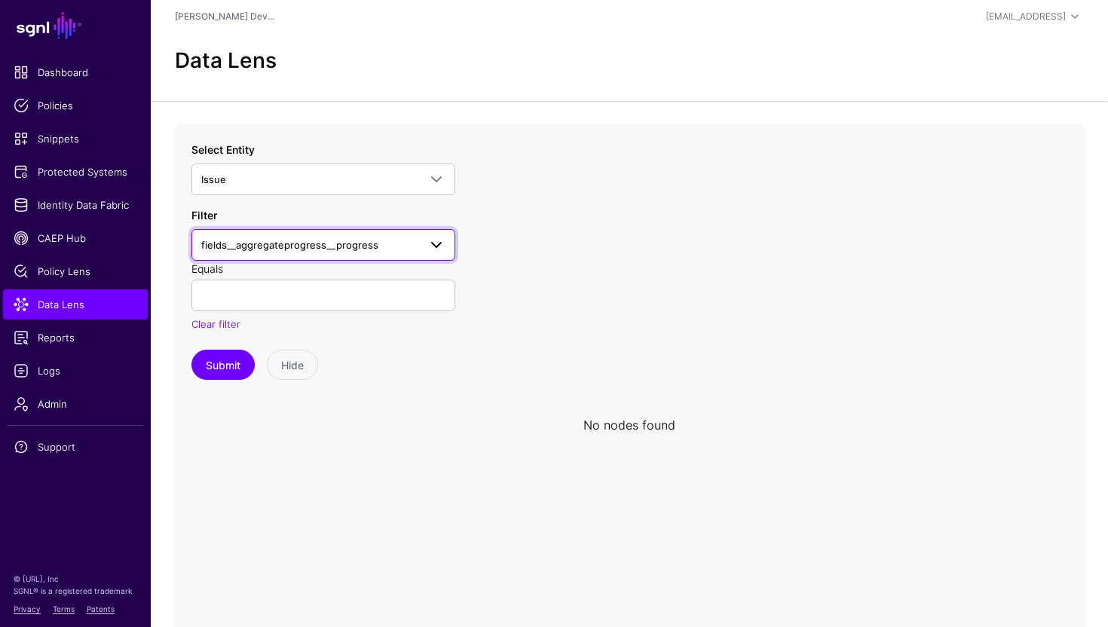
click at [325, 244] on span "fields__aggregateprogress__progress" at bounding box center [289, 245] width 177 height 12
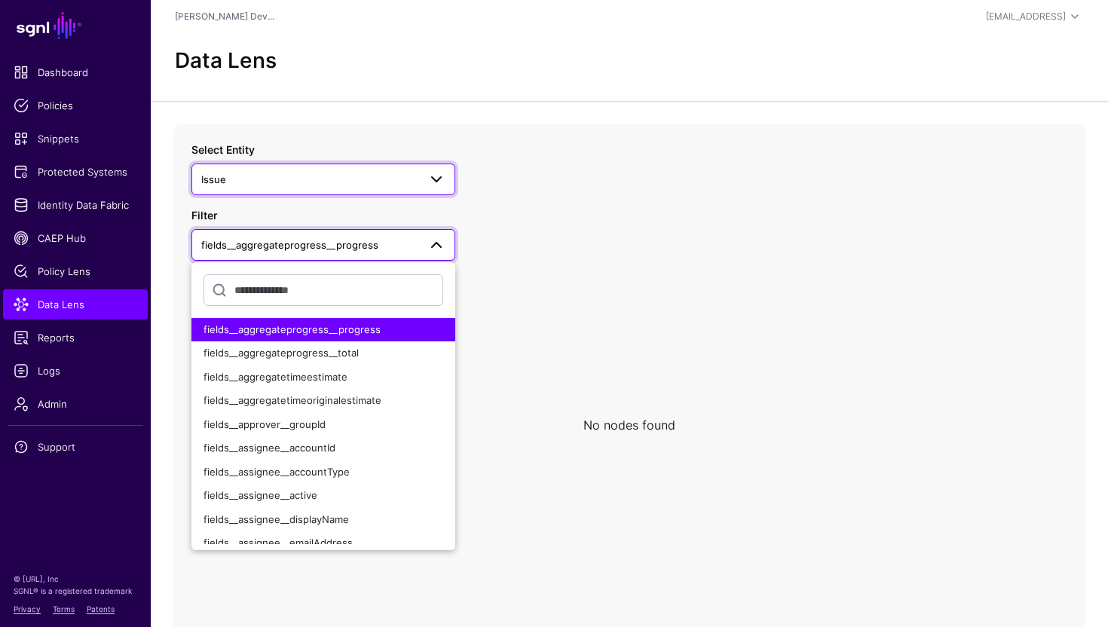
click at [307, 176] on span "Issue" at bounding box center [309, 179] width 217 height 17
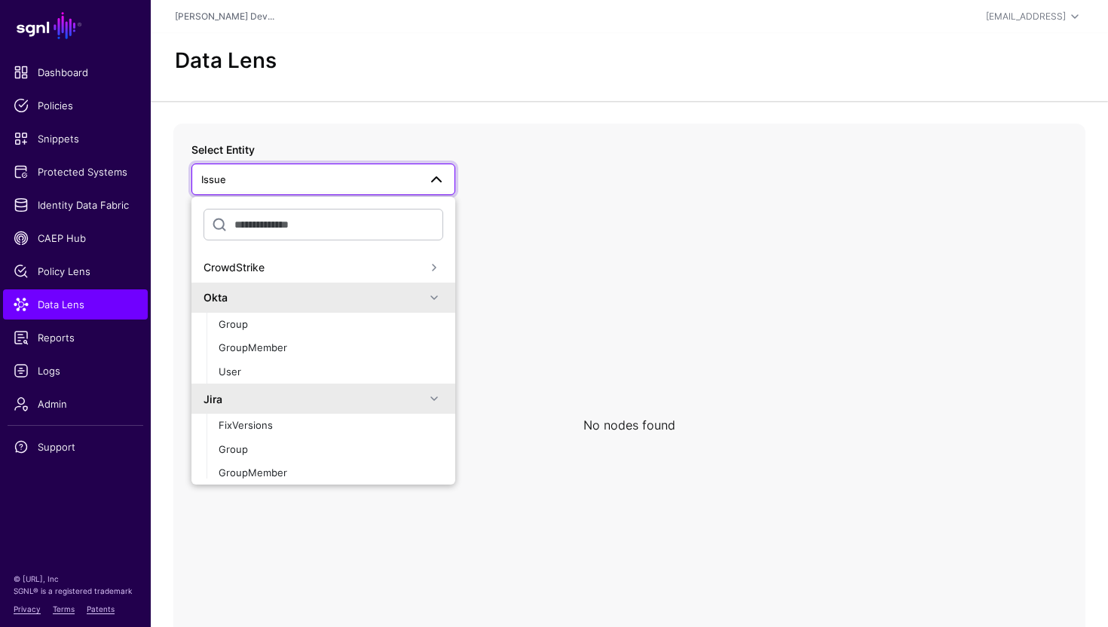
click at [534, 227] on icon at bounding box center [629, 425] width 912 height 603
click at [498, 248] on icon at bounding box center [629, 425] width 912 height 603
click at [370, 179] on span "Issue" at bounding box center [309, 179] width 217 height 17
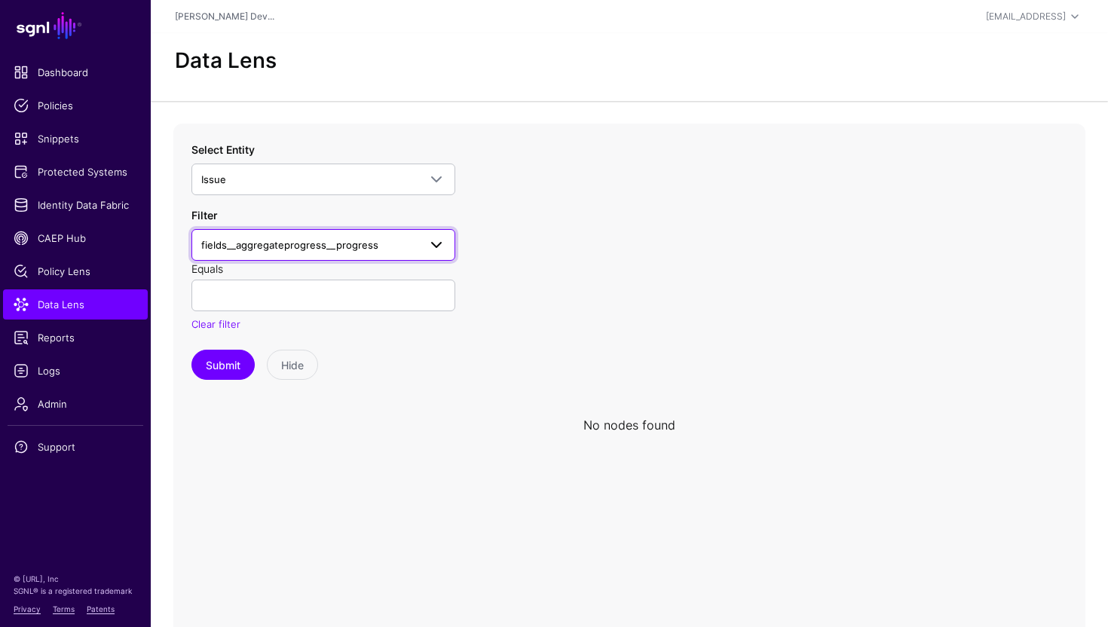
click at [324, 239] on span "fields__aggregateprogress__progress" at bounding box center [289, 245] width 177 height 12
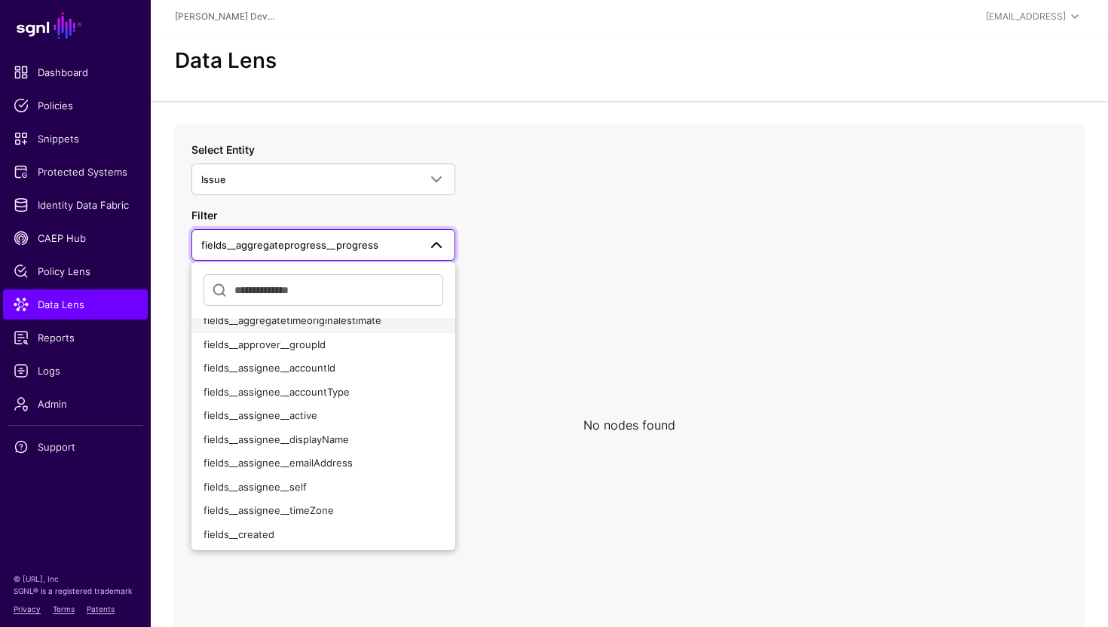
scroll to position [111, 0]
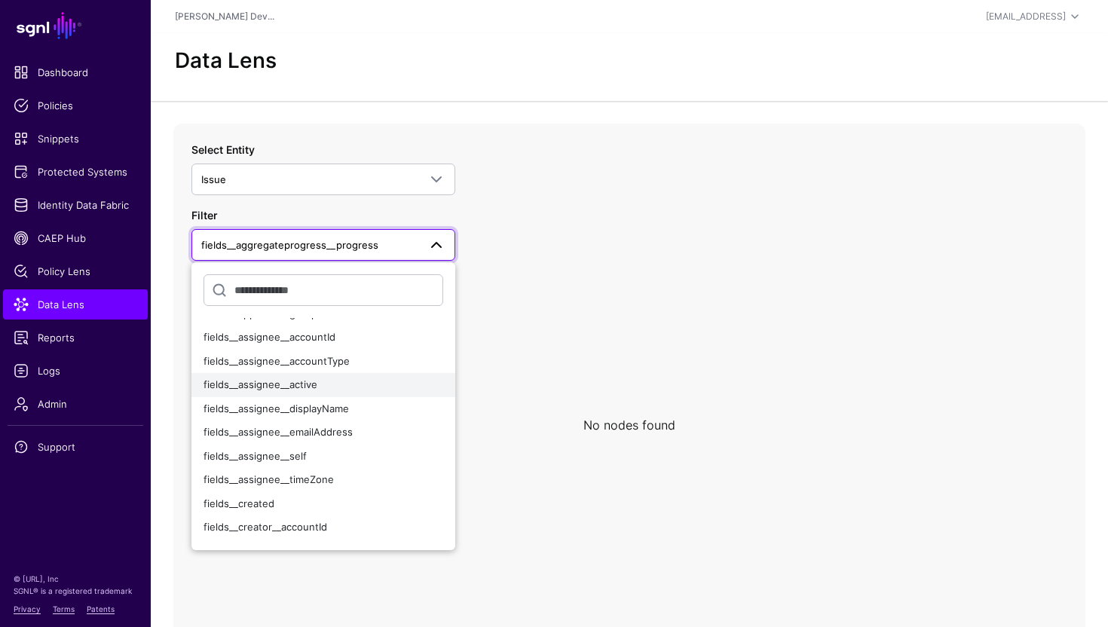
click at [344, 384] on div "fields__assignee__active" at bounding box center [324, 385] width 240 height 15
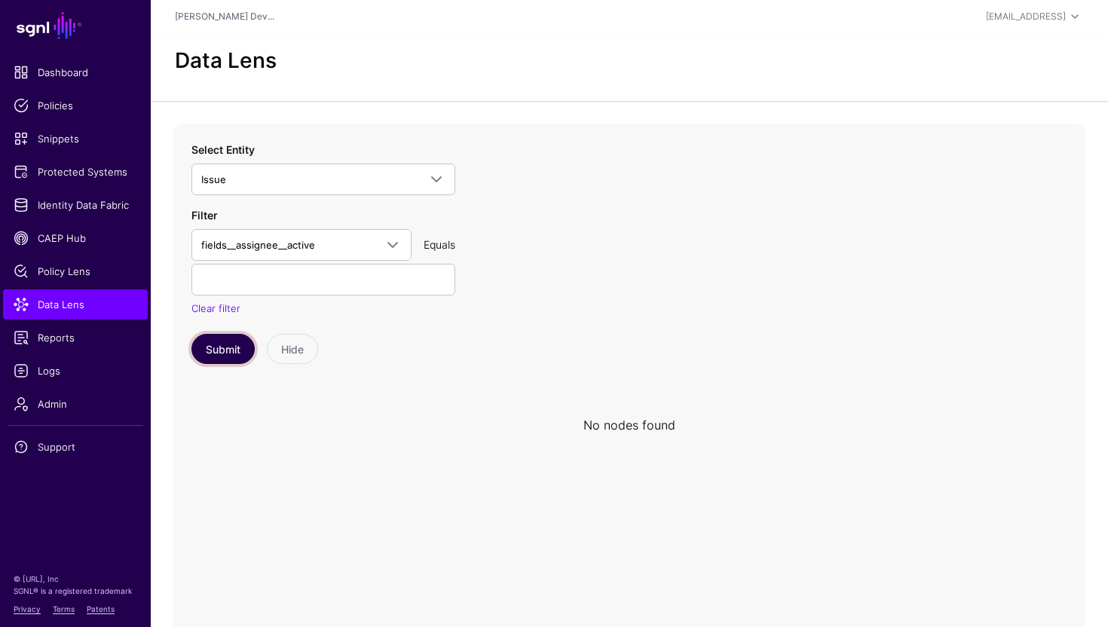
click at [231, 348] on button "Submit" at bounding box center [222, 349] width 63 height 30
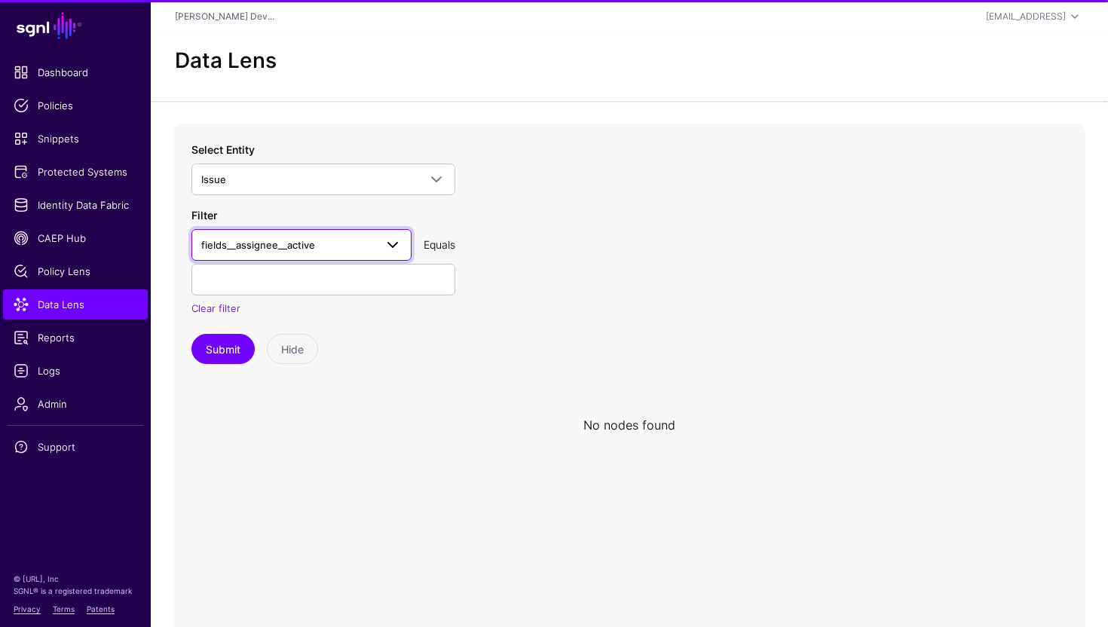
click at [290, 250] on span "fields__assignee__active" at bounding box center [258, 245] width 114 height 12
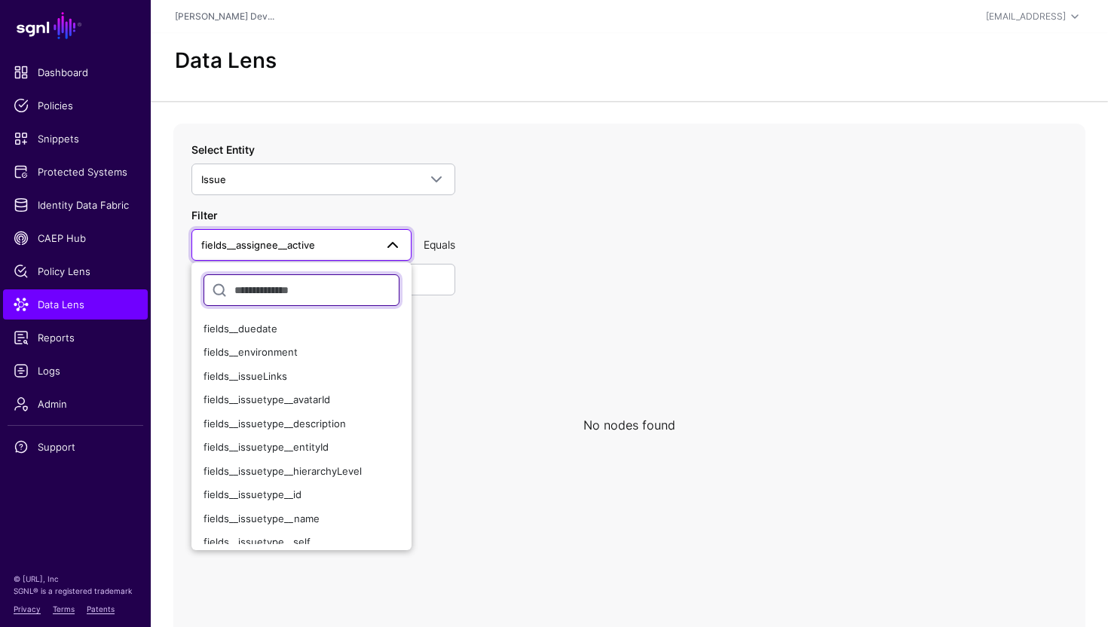
scroll to position [507, 0]
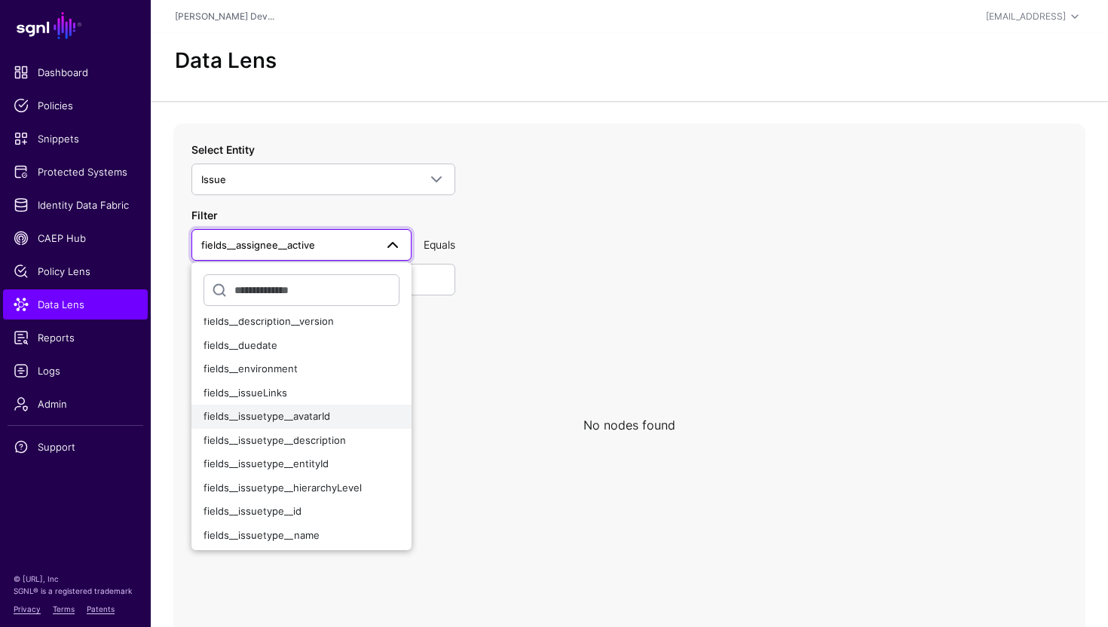
click at [321, 417] on span "fields__issuetype__avatarId" at bounding box center [267, 416] width 127 height 12
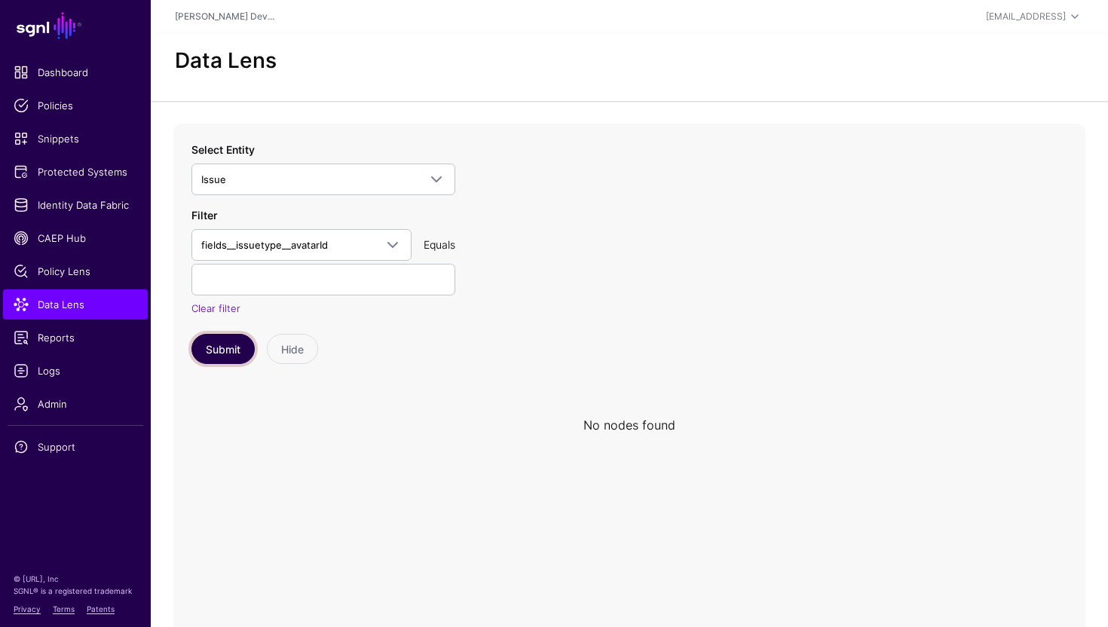
click at [222, 353] on button "Submit" at bounding box center [222, 349] width 63 height 30
click at [87, 201] on span "Identity Data Fabric" at bounding box center [76, 204] width 124 height 15
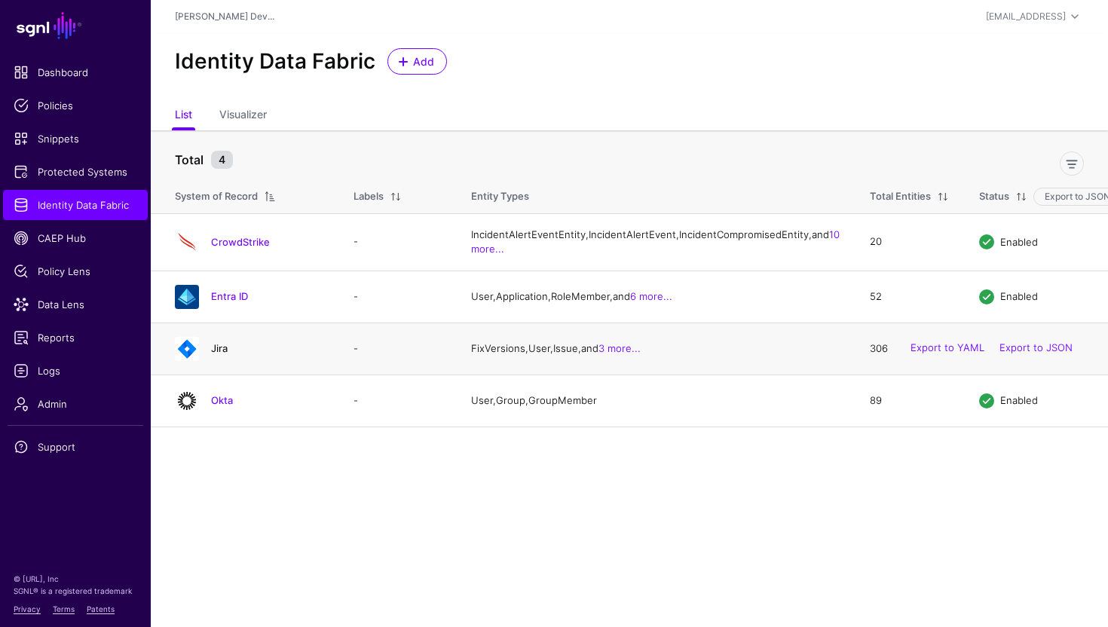
click at [216, 354] on link "Jira" at bounding box center [219, 348] width 17 height 12
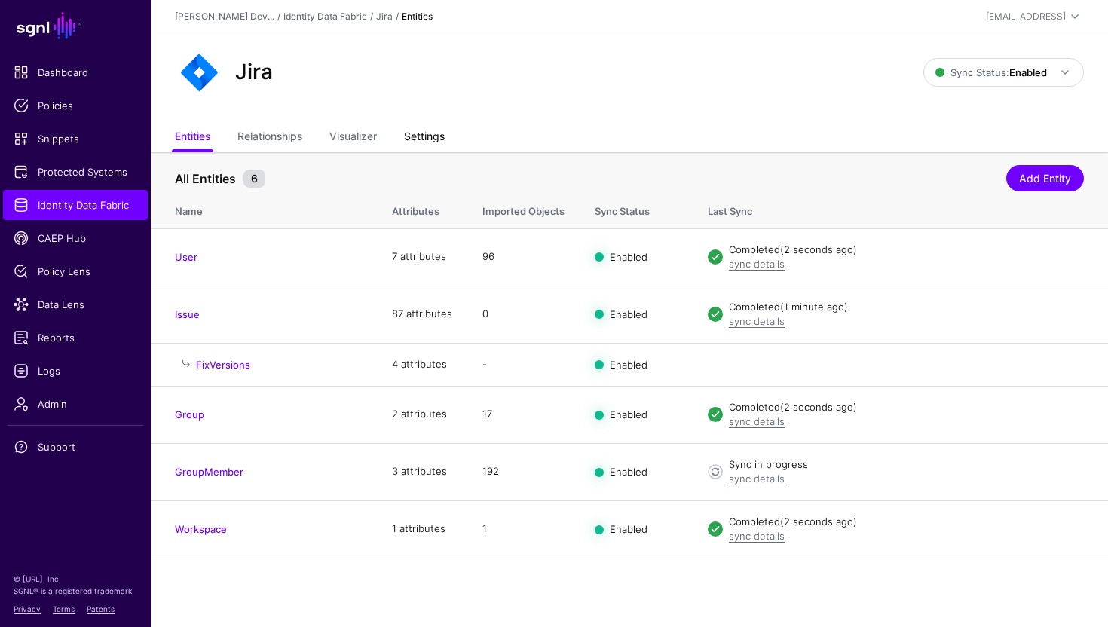
click at [436, 147] on link "Settings" at bounding box center [424, 138] width 41 height 29
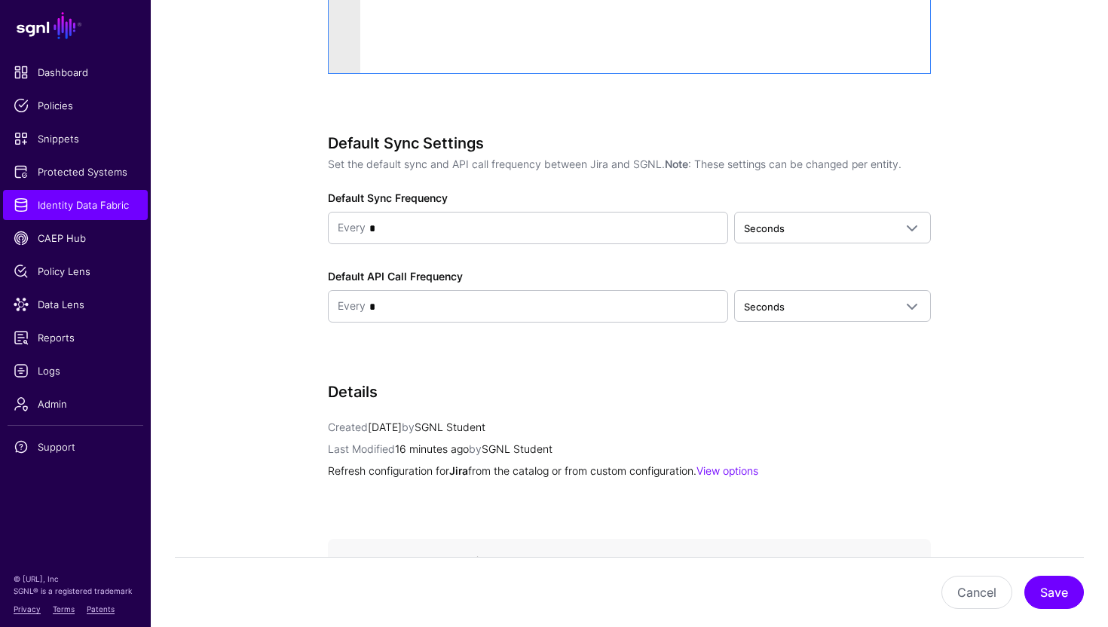
scroll to position [1386, 0]
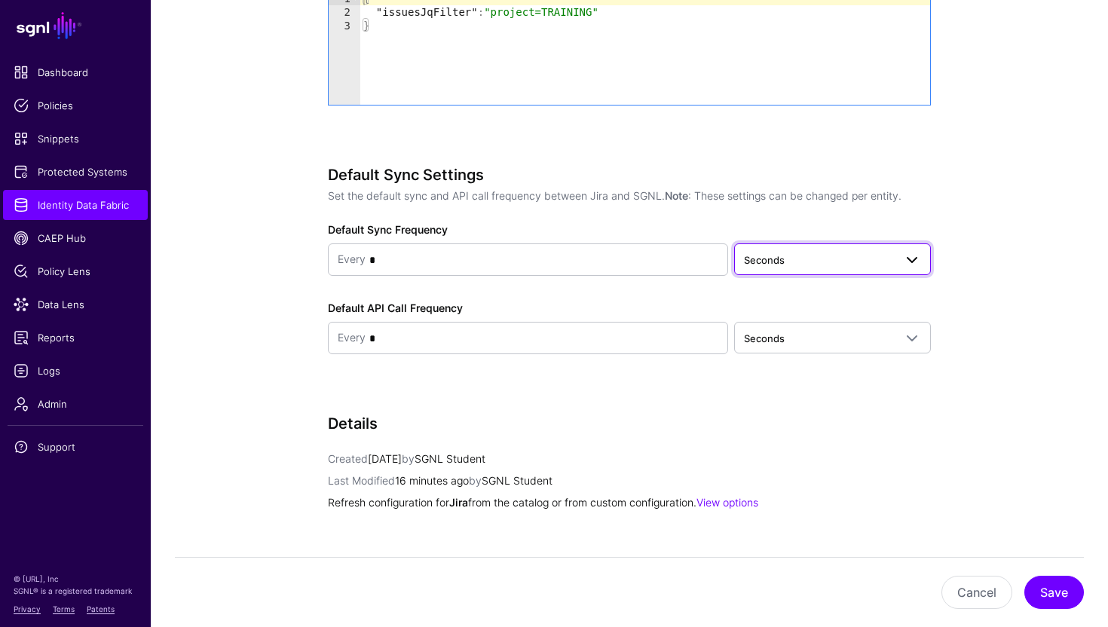
click at [768, 266] on span "Seconds" at bounding box center [832, 259] width 177 height 18
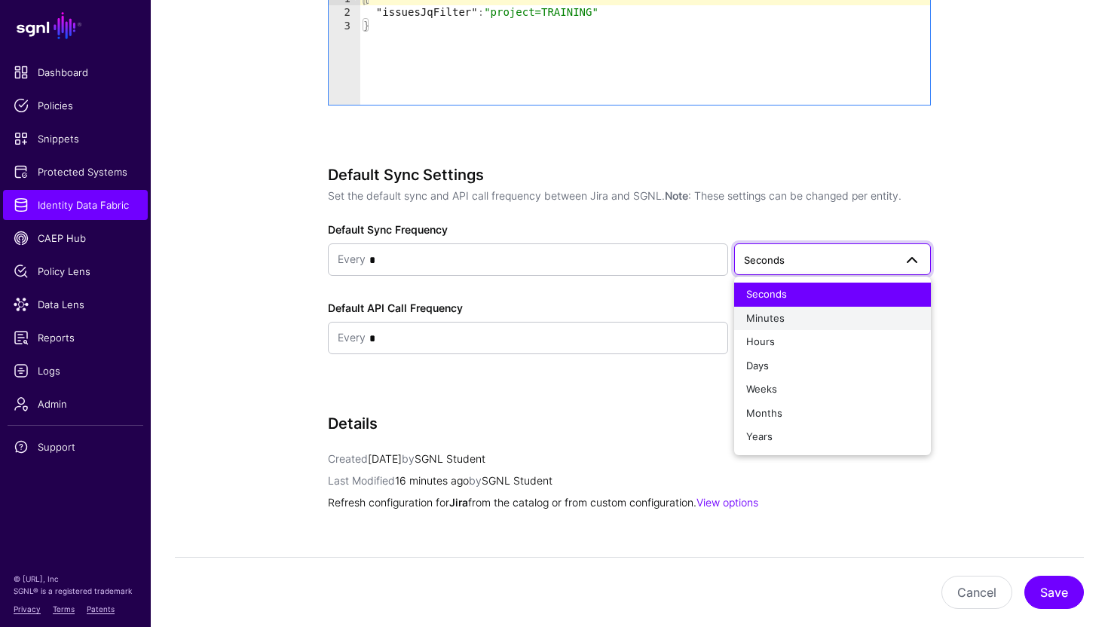
click at [788, 328] on button "Minutes" at bounding box center [832, 319] width 197 height 24
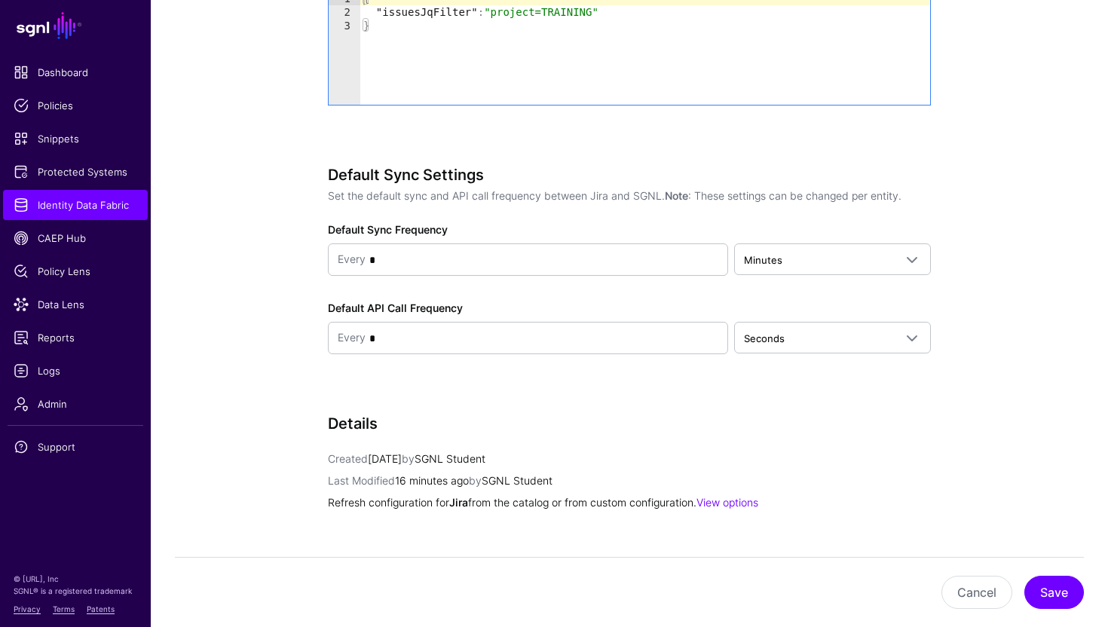
click at [773, 274] on div "Default Sync Settings Set the default sync and API call frequency between Jira …" at bounding box center [629, 281] width 603 height 231
click at [764, 268] on link "Minutes" at bounding box center [832, 259] width 197 height 32
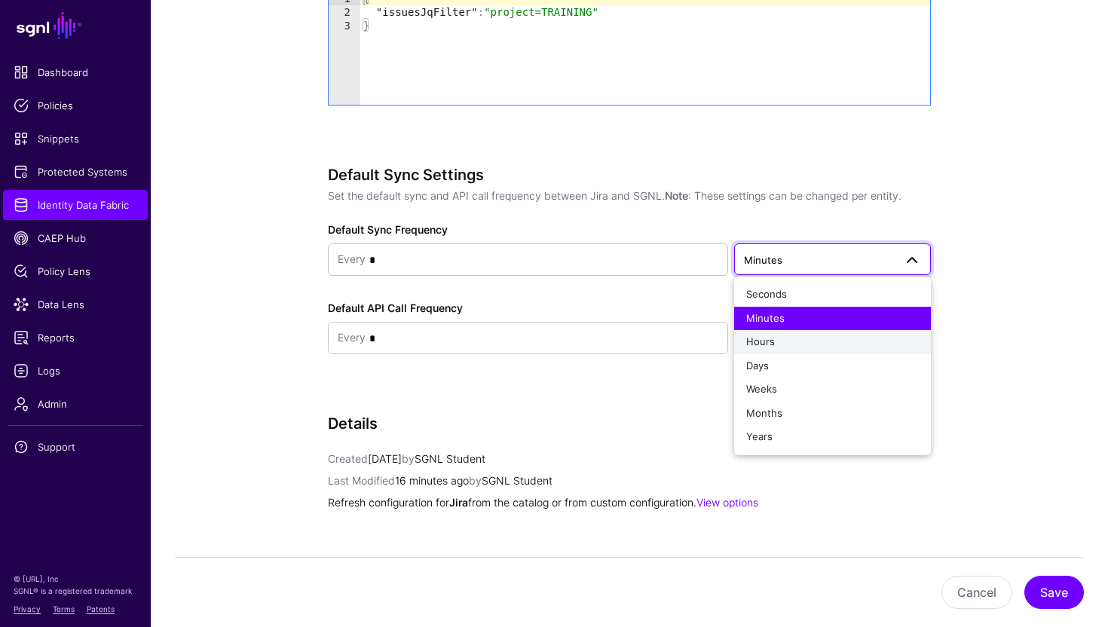
click at [780, 342] on div "Hours" at bounding box center [832, 342] width 173 height 15
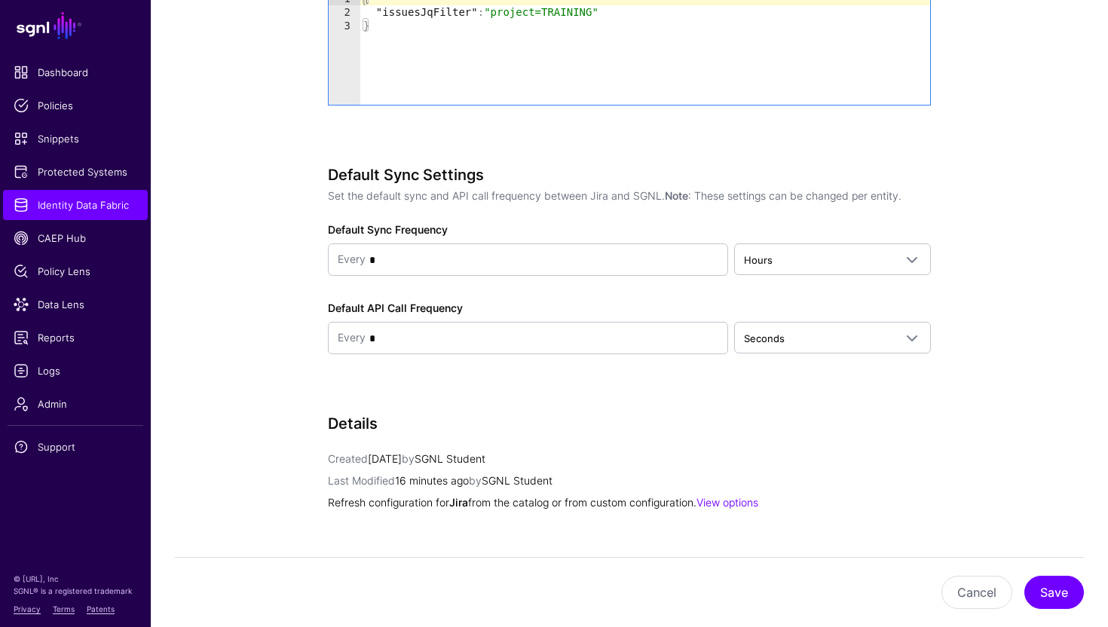
click at [731, 364] on div "Default Sync Settings Set the default sync and API call frequency between Jira …" at bounding box center [629, 281] width 603 height 231
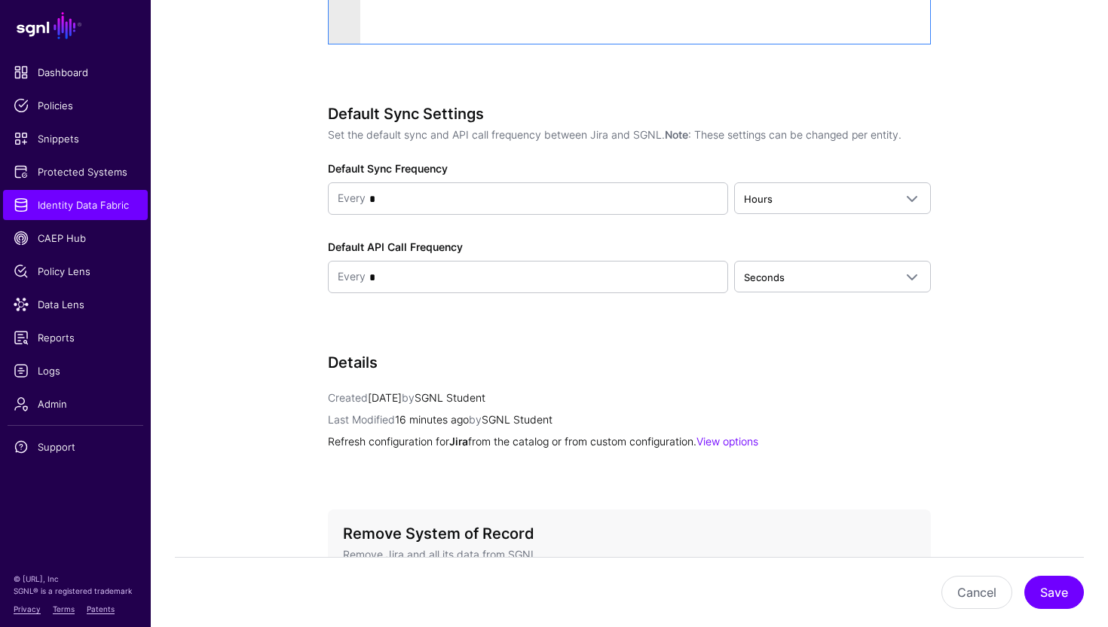
scroll to position [1585, 0]
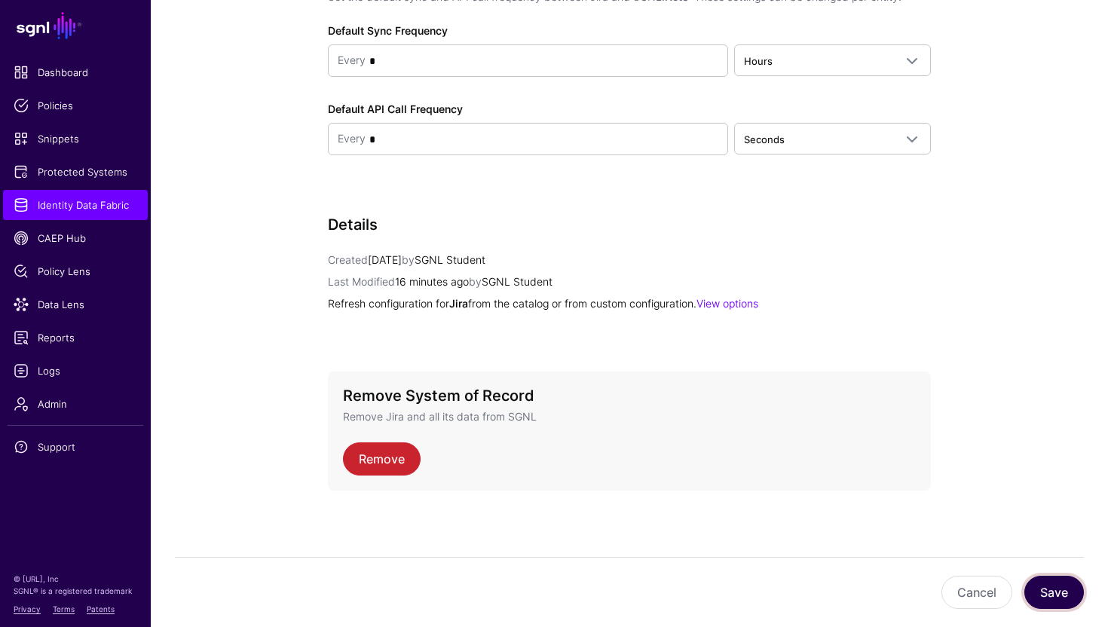
click at [1032, 580] on button "Save" at bounding box center [1054, 592] width 60 height 33
click at [61, 204] on span "Identity Data Fabric" at bounding box center [76, 204] width 124 height 15
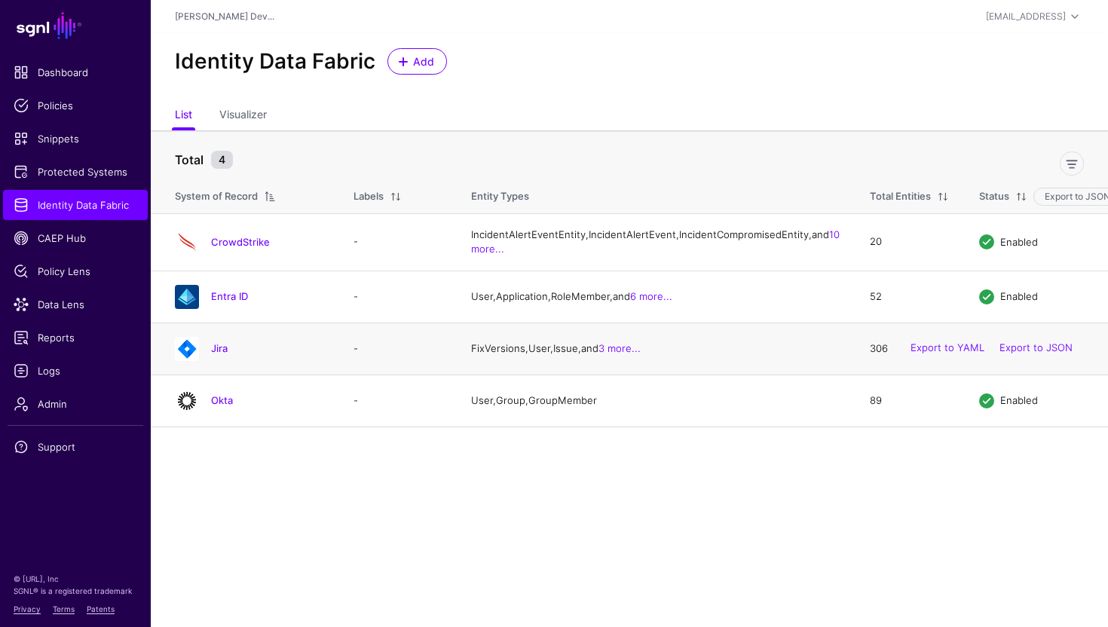
click at [220, 355] on h4 "Jira" at bounding box center [267, 348] width 112 height 14
click at [215, 354] on link "Jira" at bounding box center [219, 348] width 17 height 12
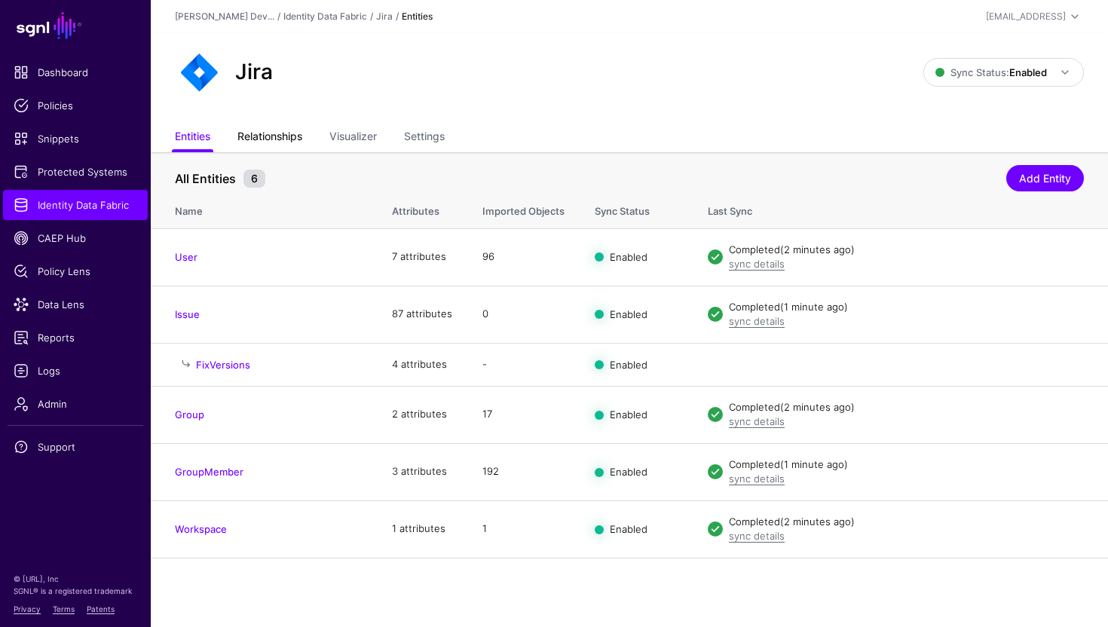
click at [283, 142] on link "Relationships" at bounding box center [269, 138] width 65 height 29
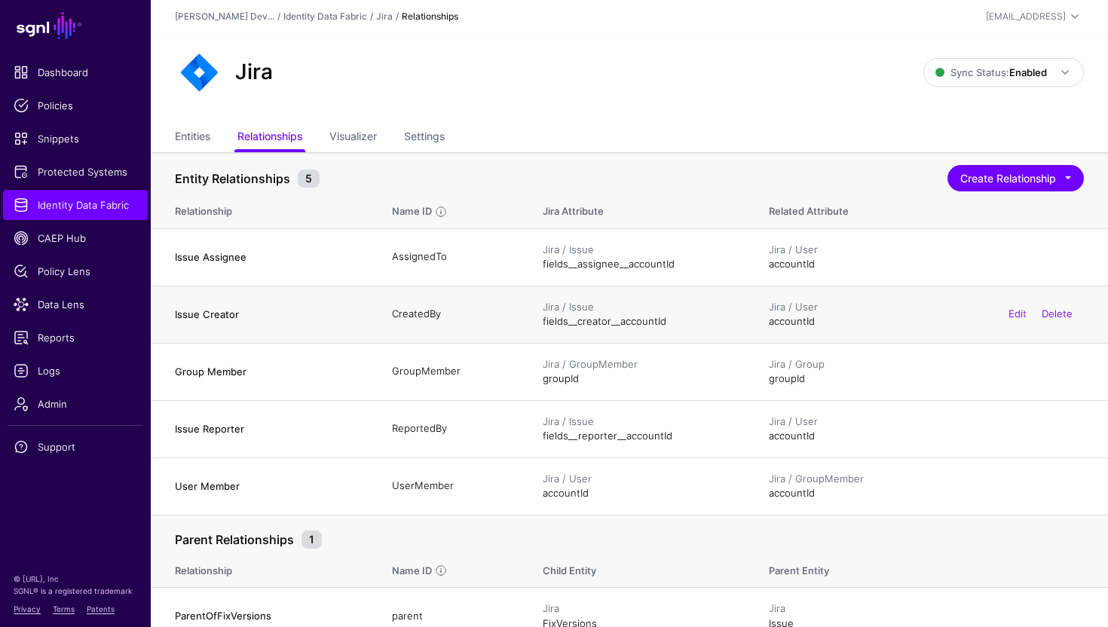
scroll to position [18, 0]
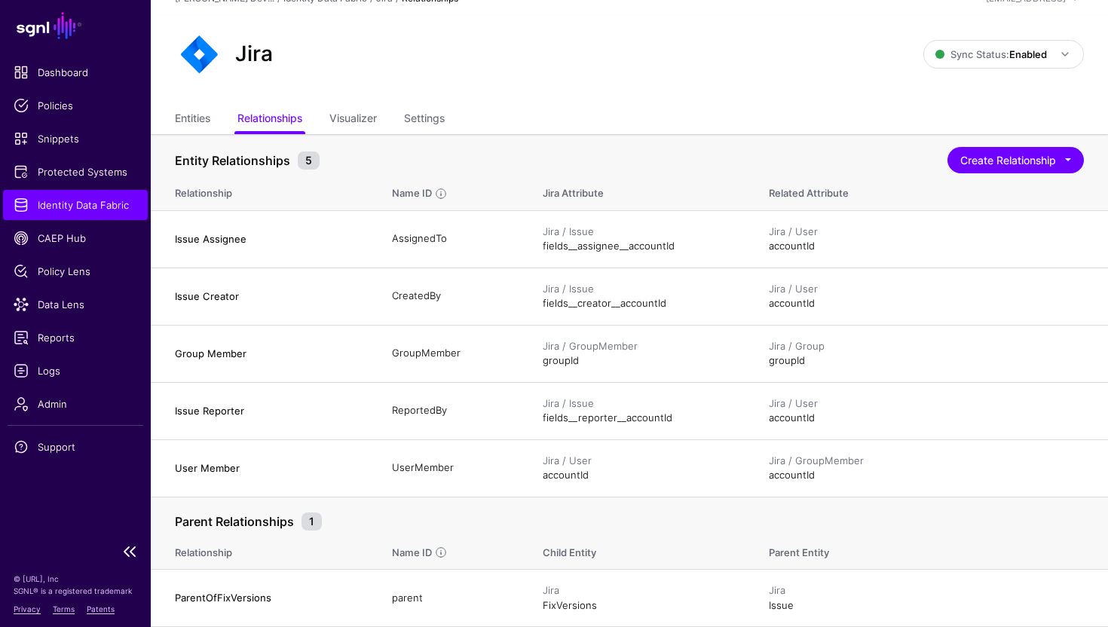
click at [36, 217] on link "Identity Data Fabric" at bounding box center [75, 205] width 145 height 30
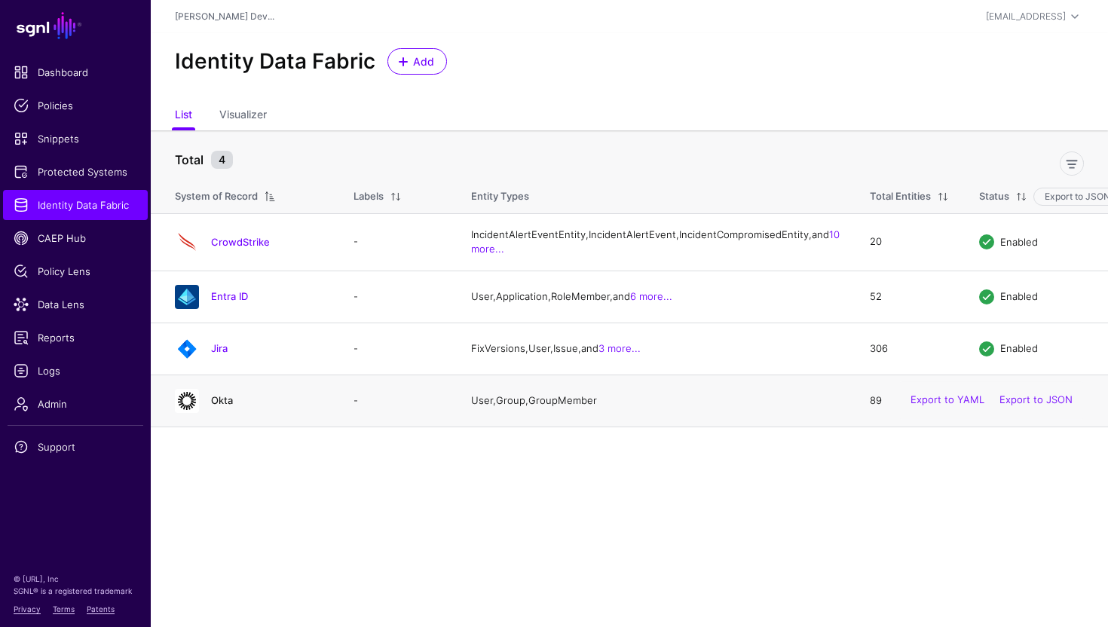
click at [217, 406] on link "Okta" at bounding box center [222, 400] width 22 height 12
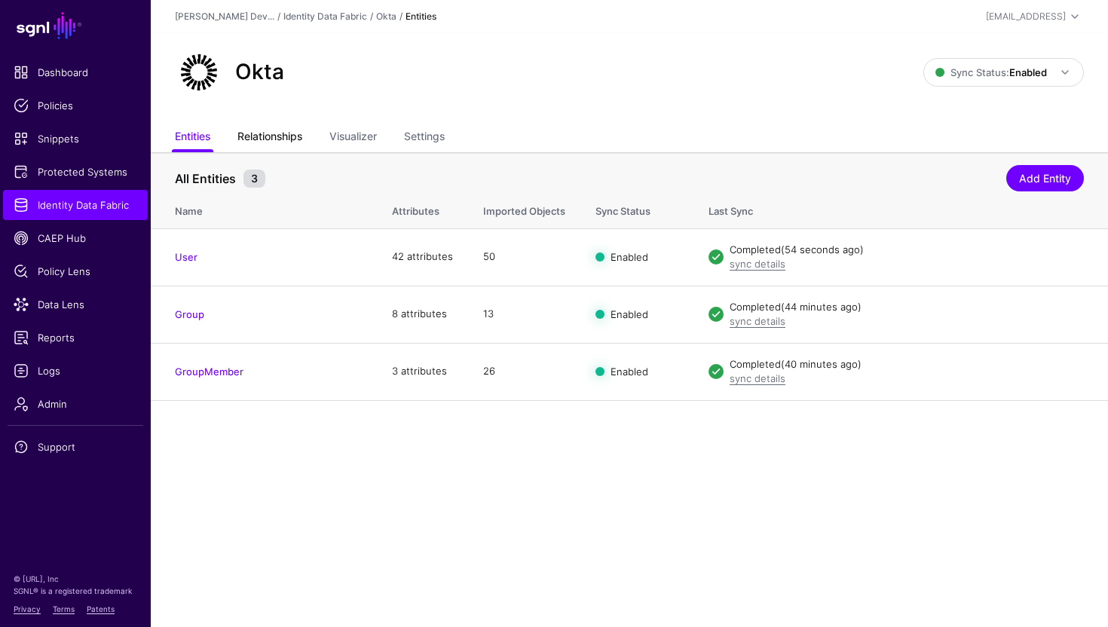
click at [275, 135] on link "Relationships" at bounding box center [269, 138] width 65 height 29
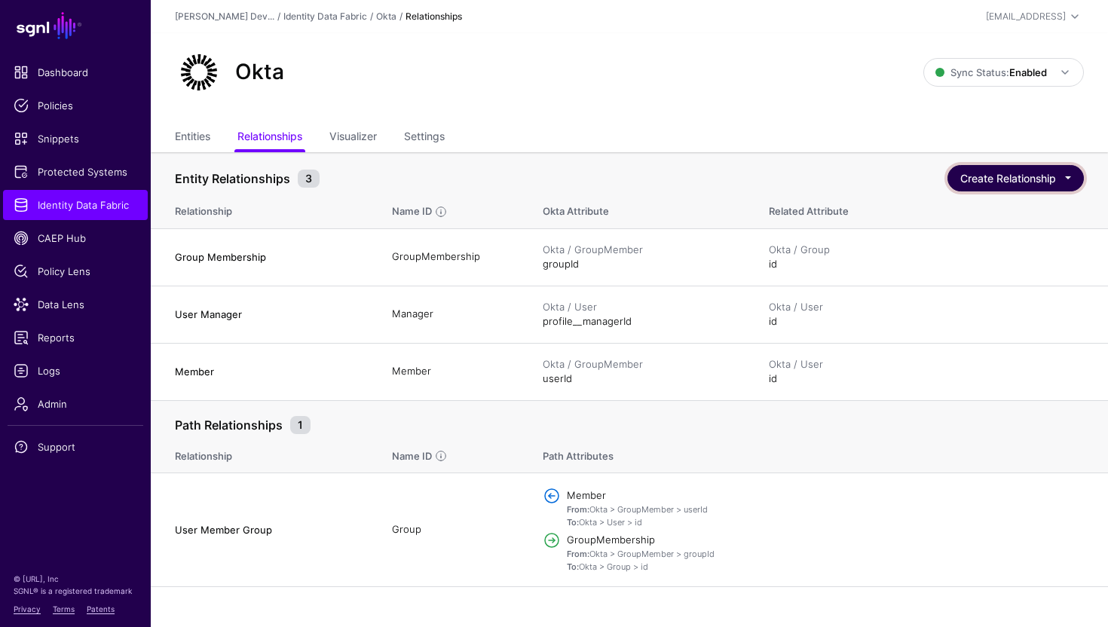
click at [984, 177] on button "Create Relationship" at bounding box center [1015, 178] width 136 height 26
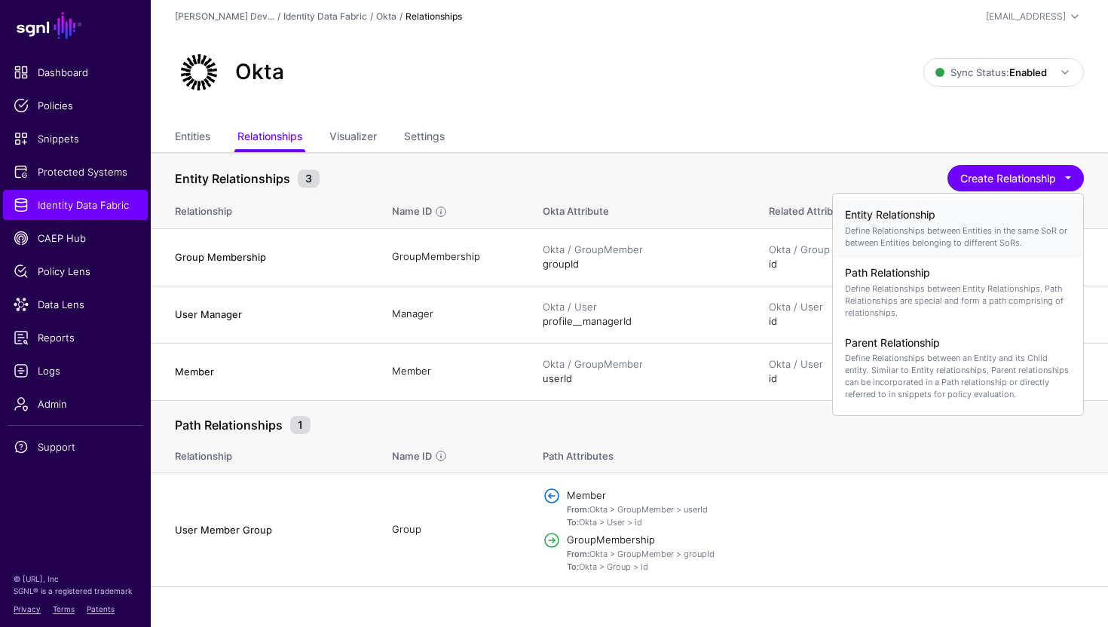
click at [929, 235] on p "Define Relationships between Entities in the same SoR or between Entities belon…" at bounding box center [958, 237] width 226 height 24
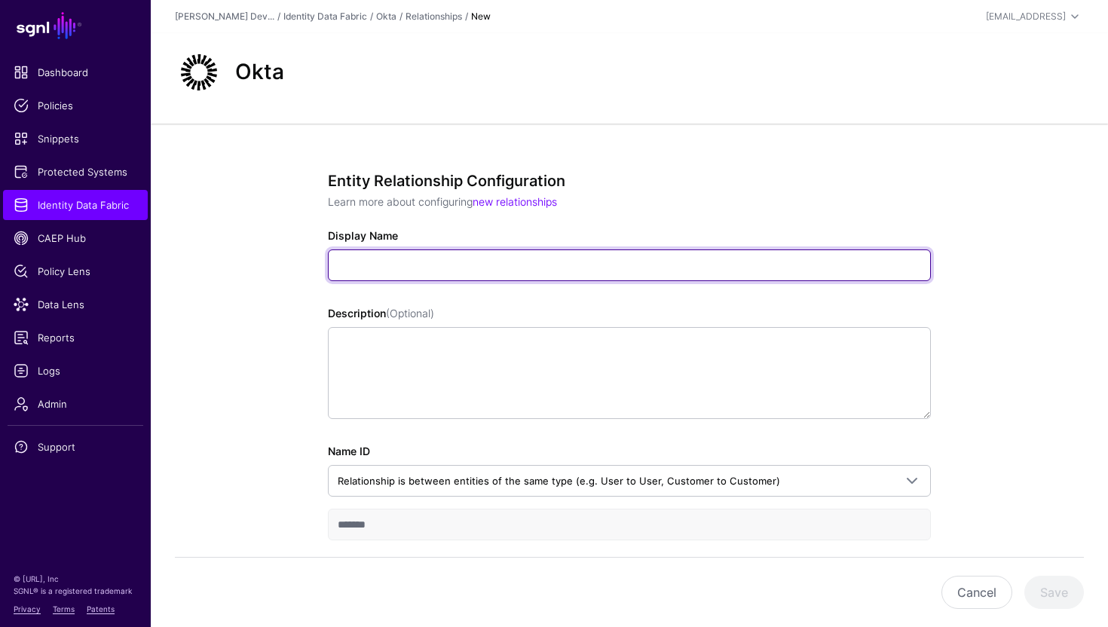
click at [494, 268] on input "Display Name" at bounding box center [629, 265] width 603 height 32
type input "**********"
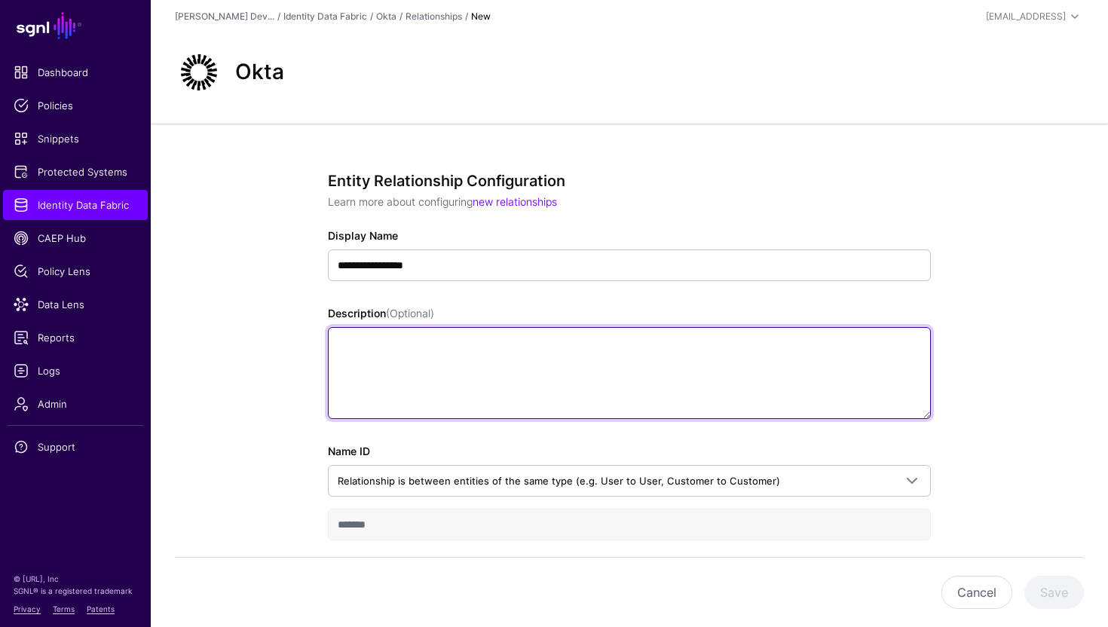
click at [454, 387] on textarea "Description (Optional)" at bounding box center [629, 373] width 603 height 92
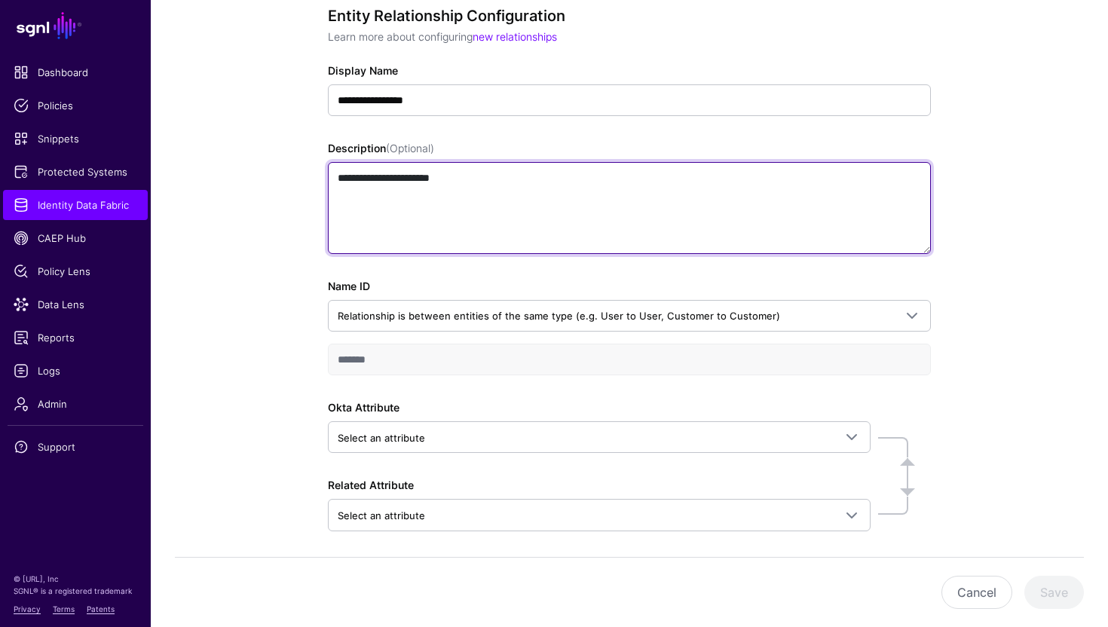
scroll to position [170, 0]
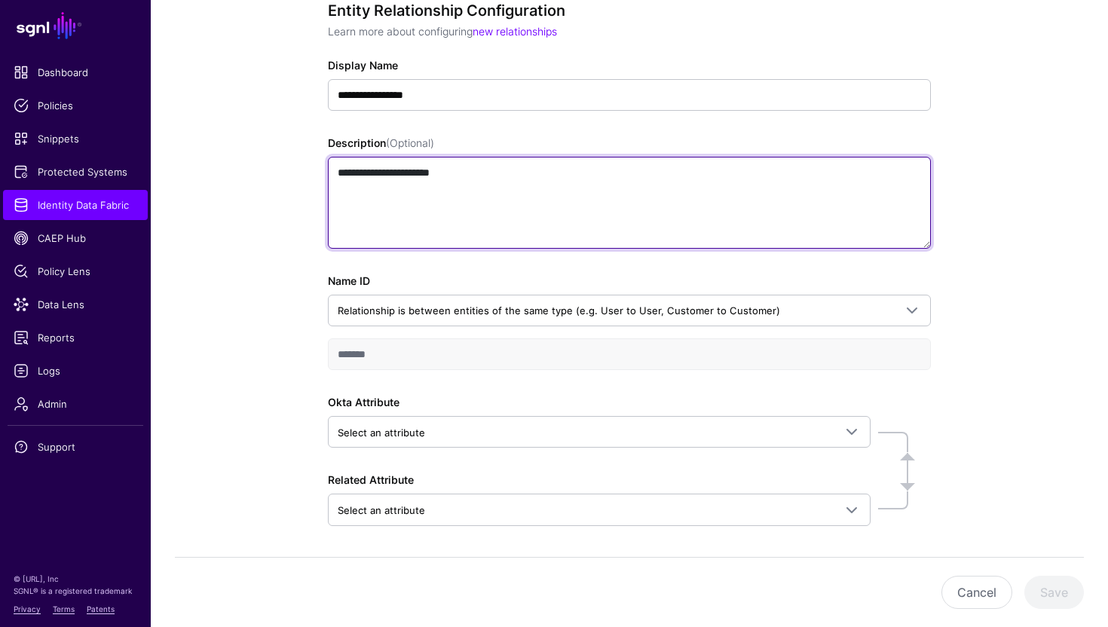
type textarea "**********"
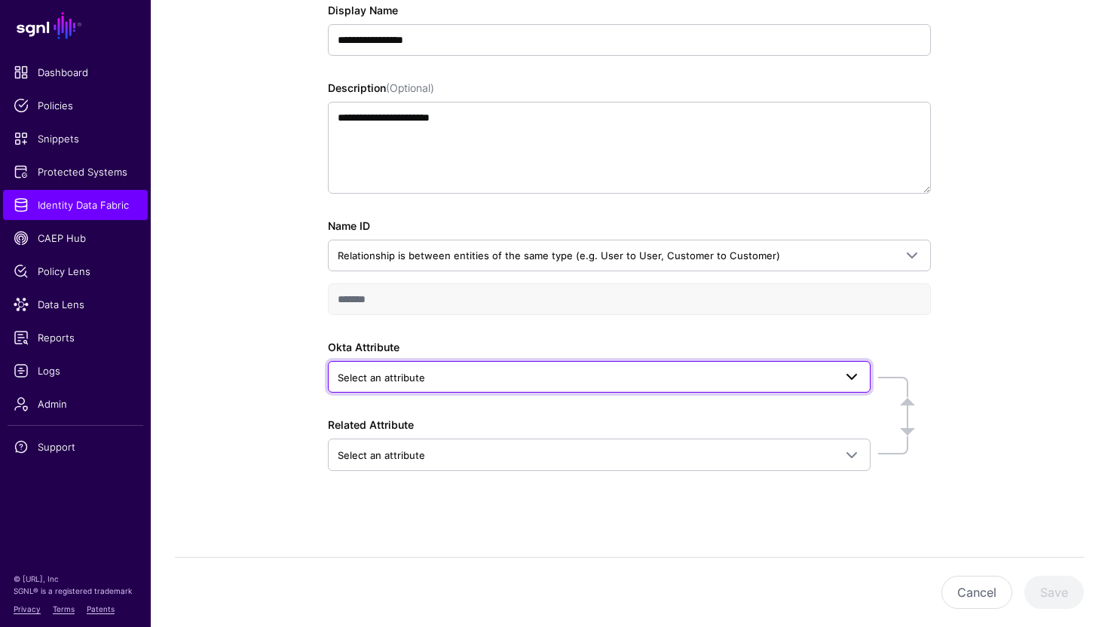
click at [429, 373] on span "Select an attribute" at bounding box center [586, 377] width 496 height 17
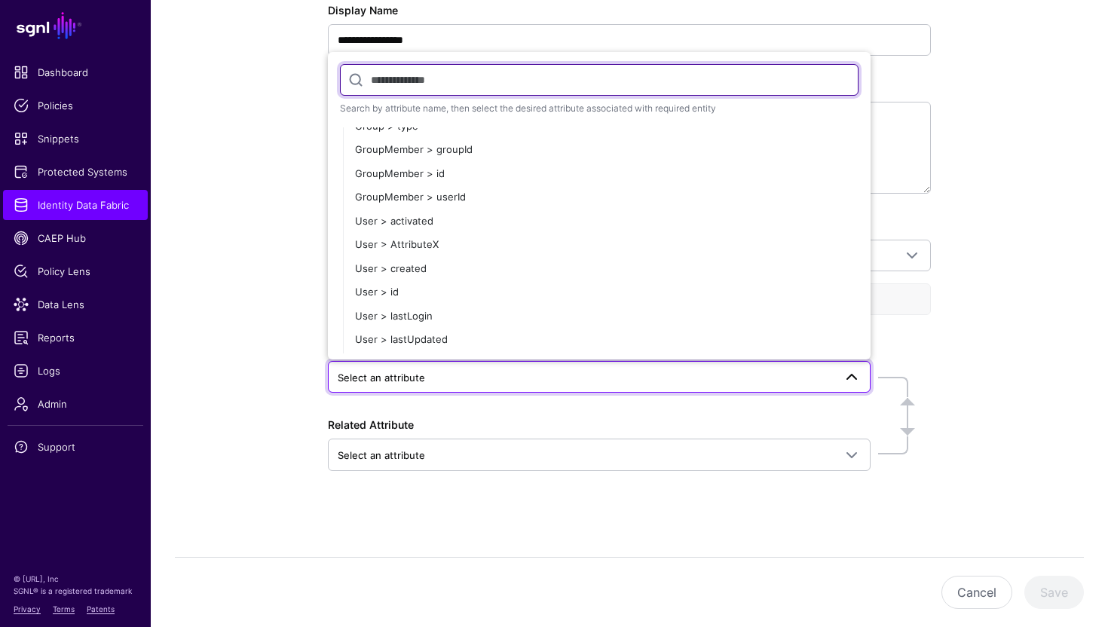
scroll to position [215, 0]
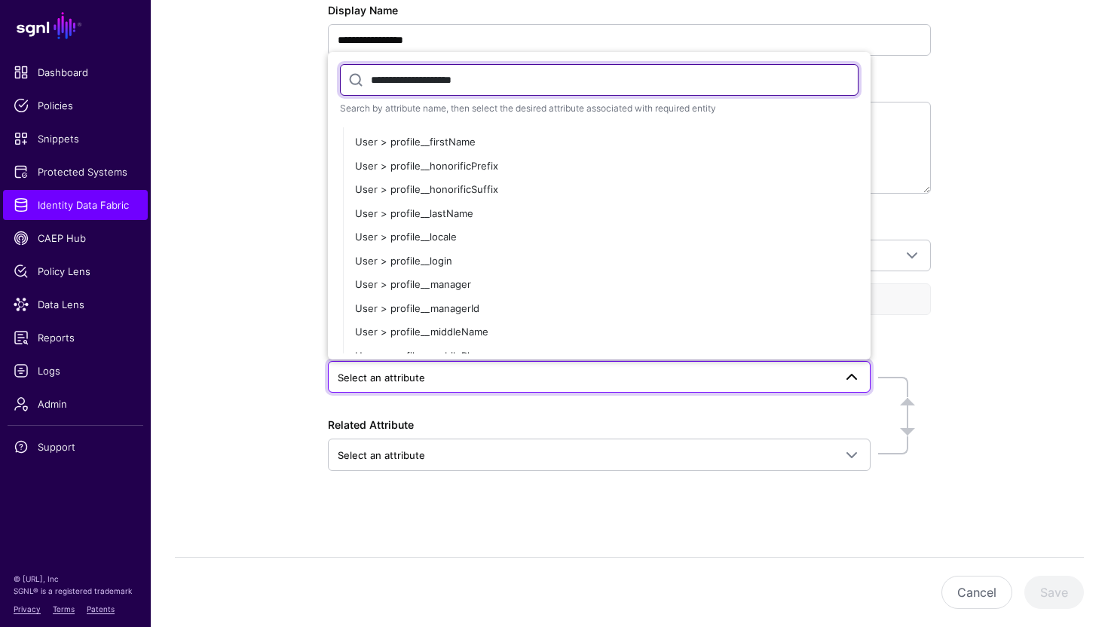
type input "**********"
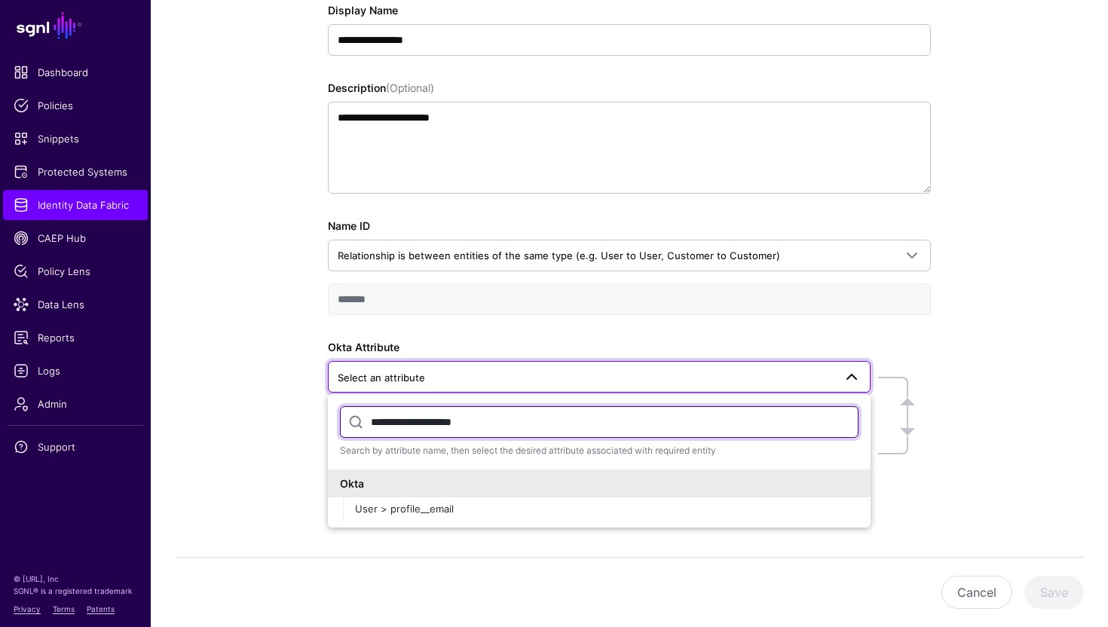
scroll to position [0, 0]
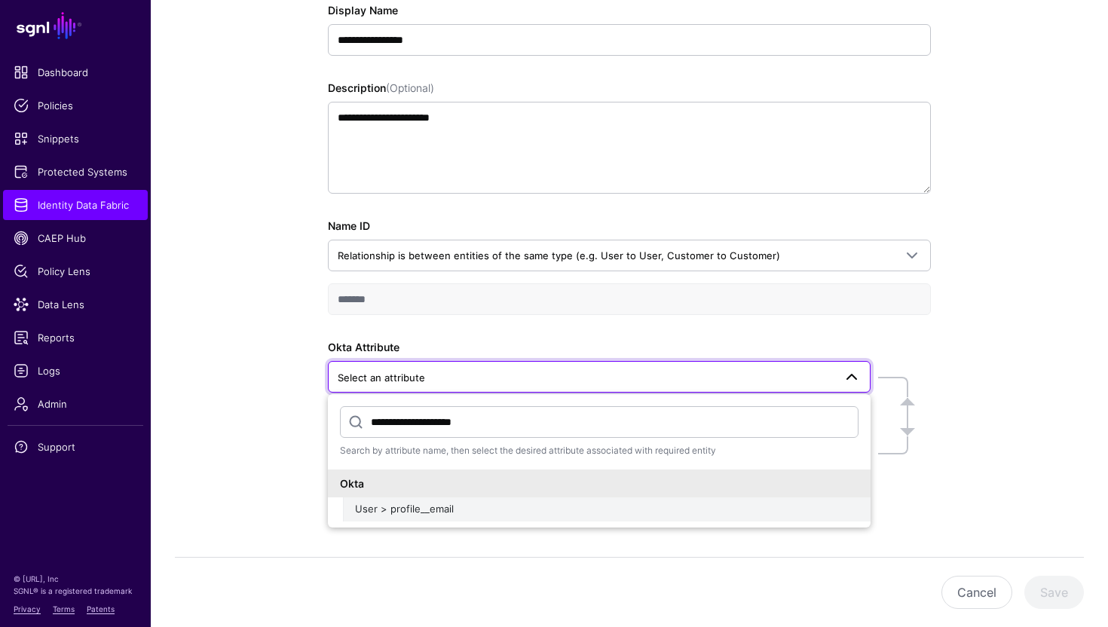
click at [440, 511] on span "User > profile__email" at bounding box center [404, 509] width 99 height 12
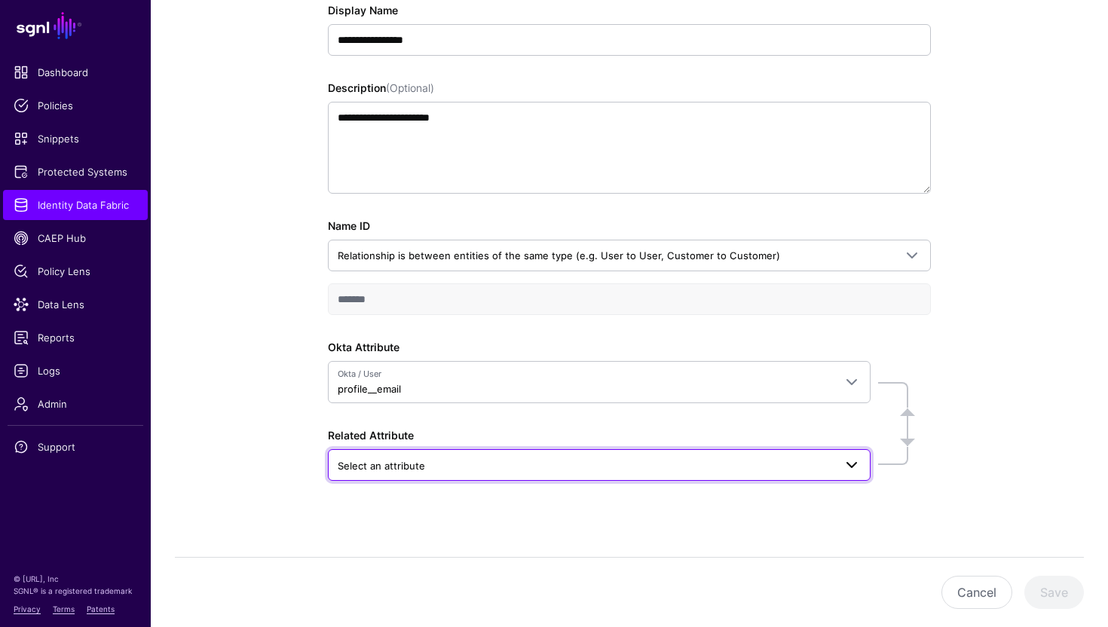
click at [452, 479] on link "Select an attribute" at bounding box center [599, 465] width 543 height 32
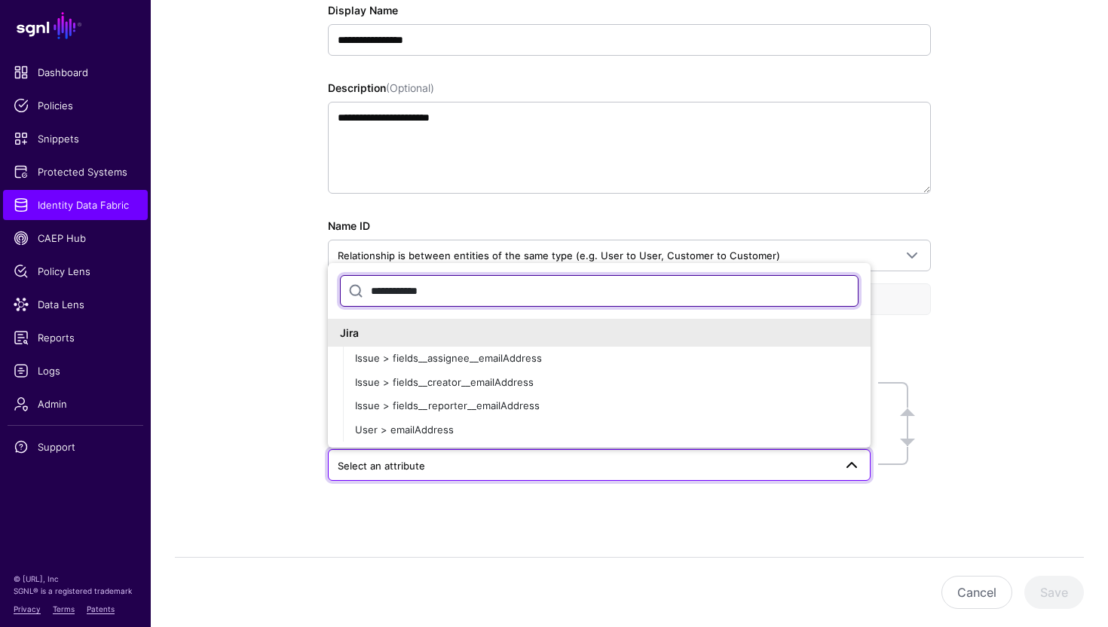
type input "**********"
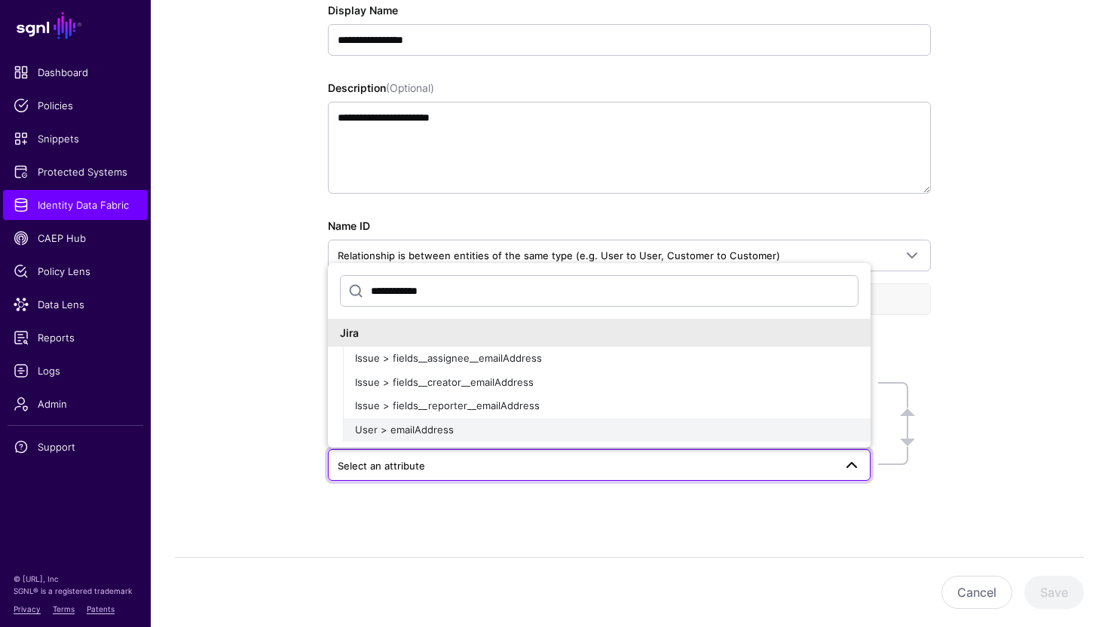
click at [468, 433] on div "User > emailAddress" at bounding box center [606, 430] width 503 height 15
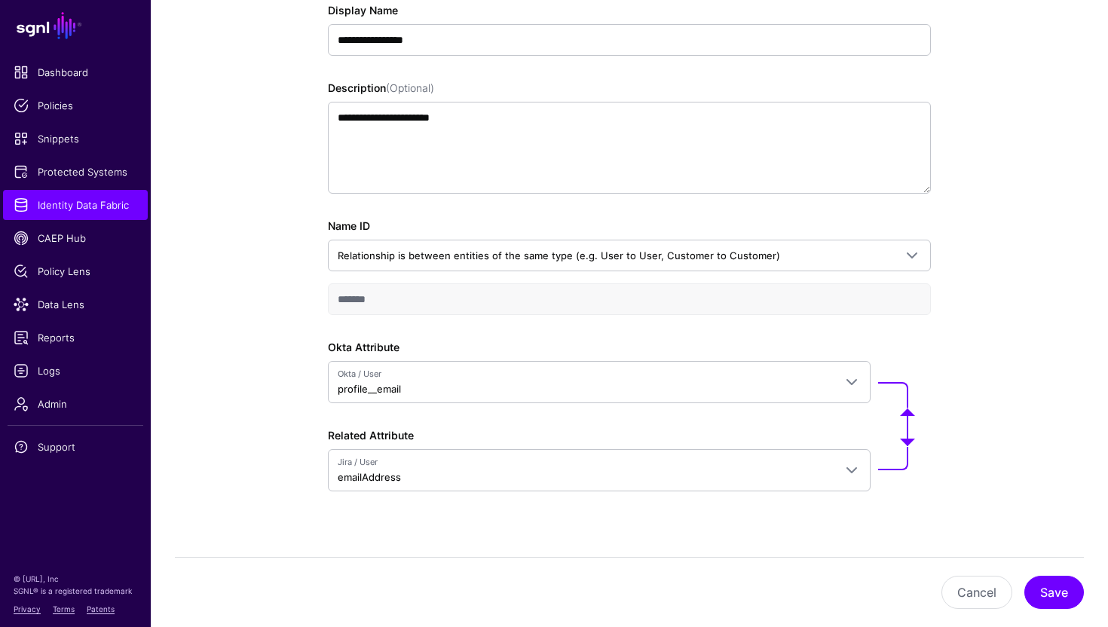
click at [298, 380] on div "**********" at bounding box center [629, 273] width 699 height 750
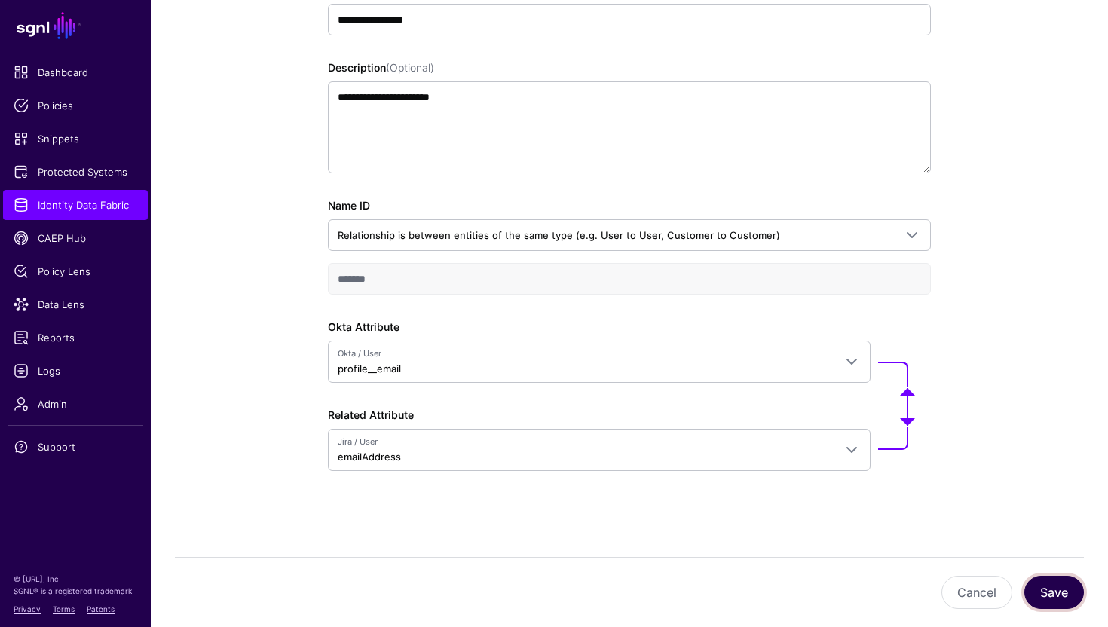
click at [1067, 586] on button "Save" at bounding box center [1054, 592] width 60 height 33
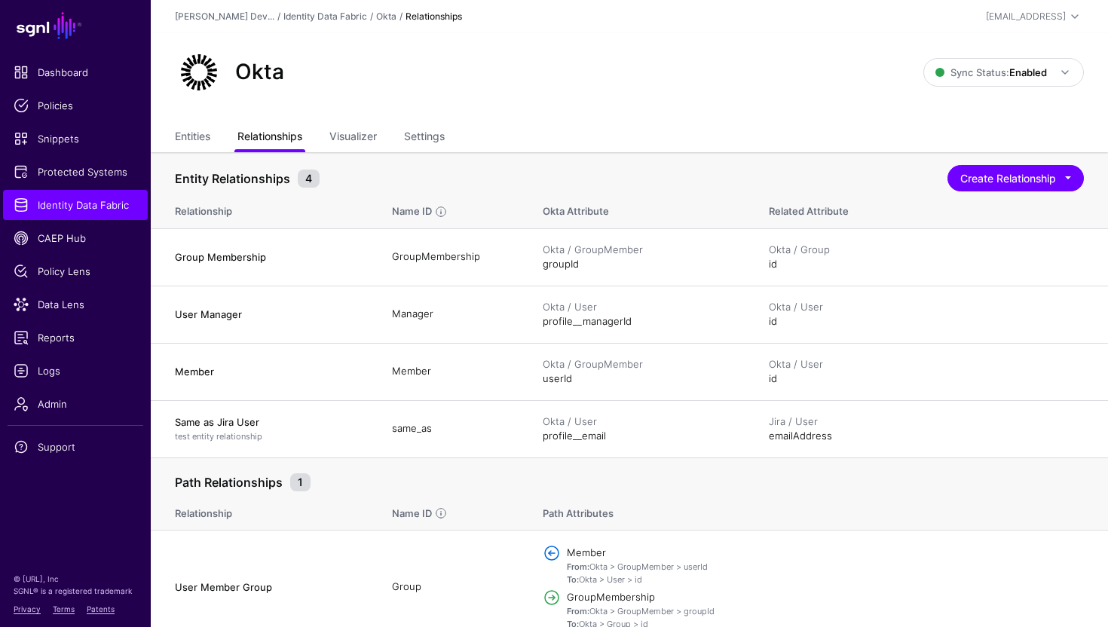
click at [263, 143] on link "Relationships" at bounding box center [269, 138] width 65 height 29
click at [90, 216] on link "Identity Data Fabric" at bounding box center [75, 205] width 145 height 30
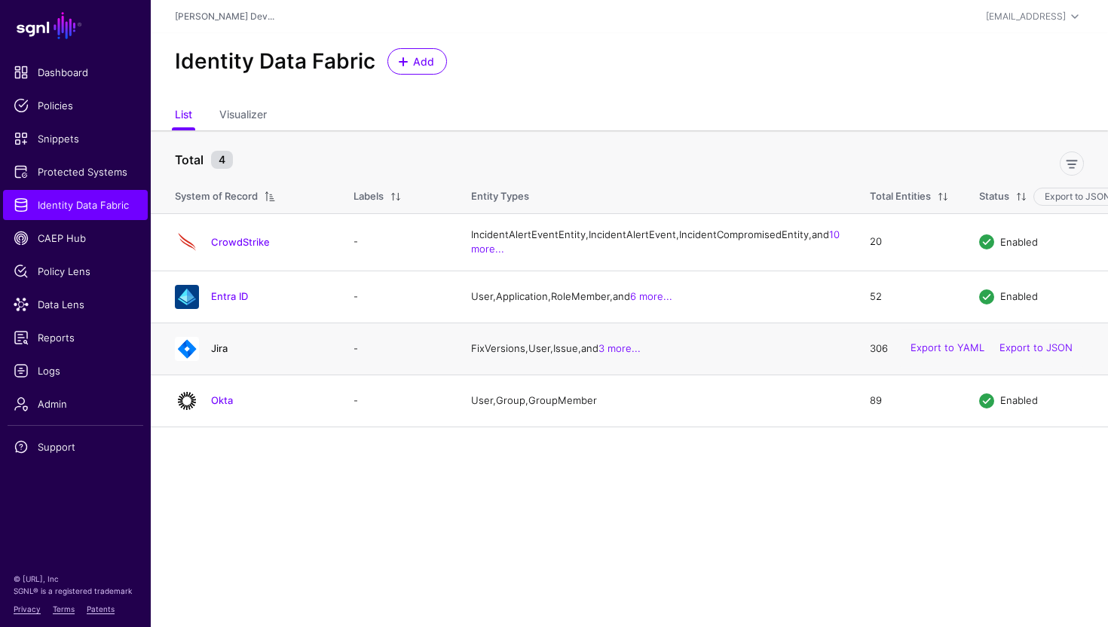
click at [220, 354] on link "Jira" at bounding box center [219, 348] width 17 height 12
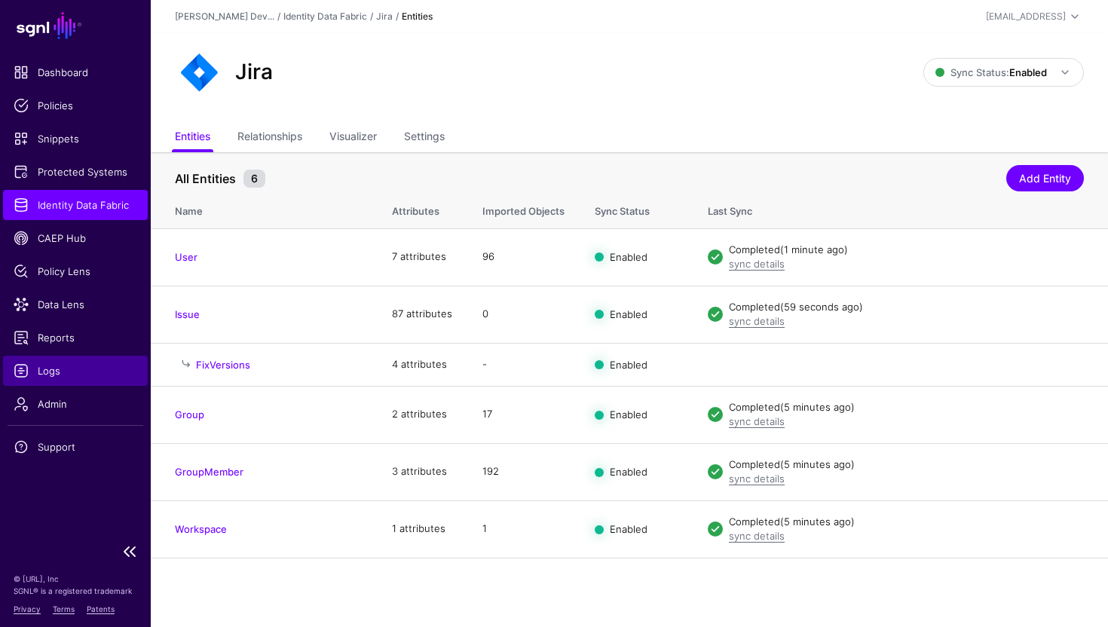
click at [72, 376] on span "Logs" at bounding box center [76, 370] width 124 height 15
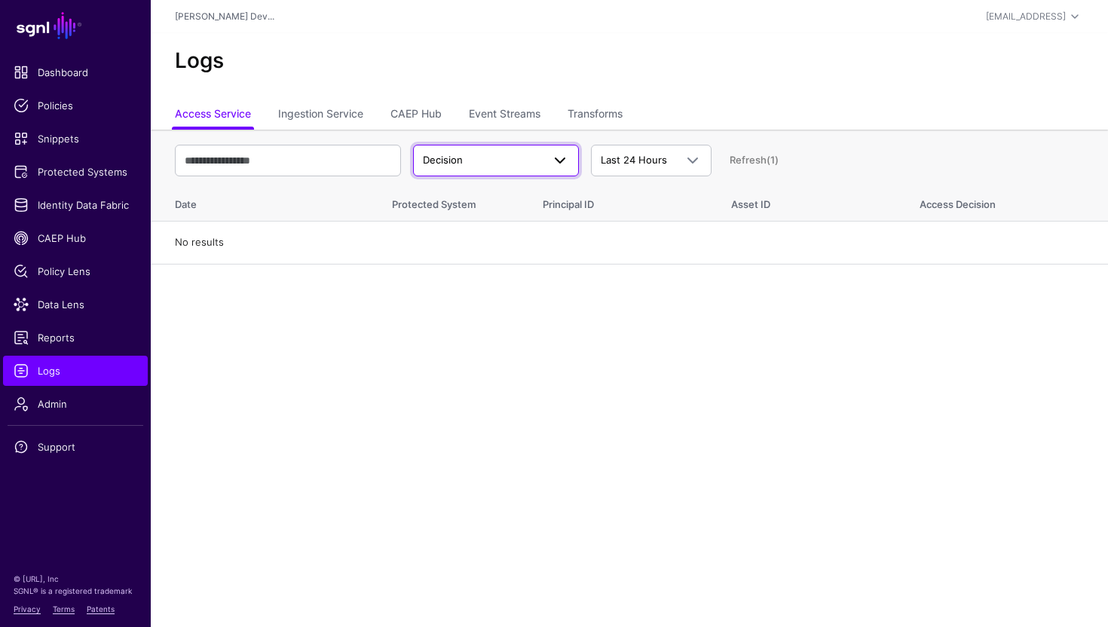
click at [521, 156] on span "Decision" at bounding box center [482, 160] width 119 height 15
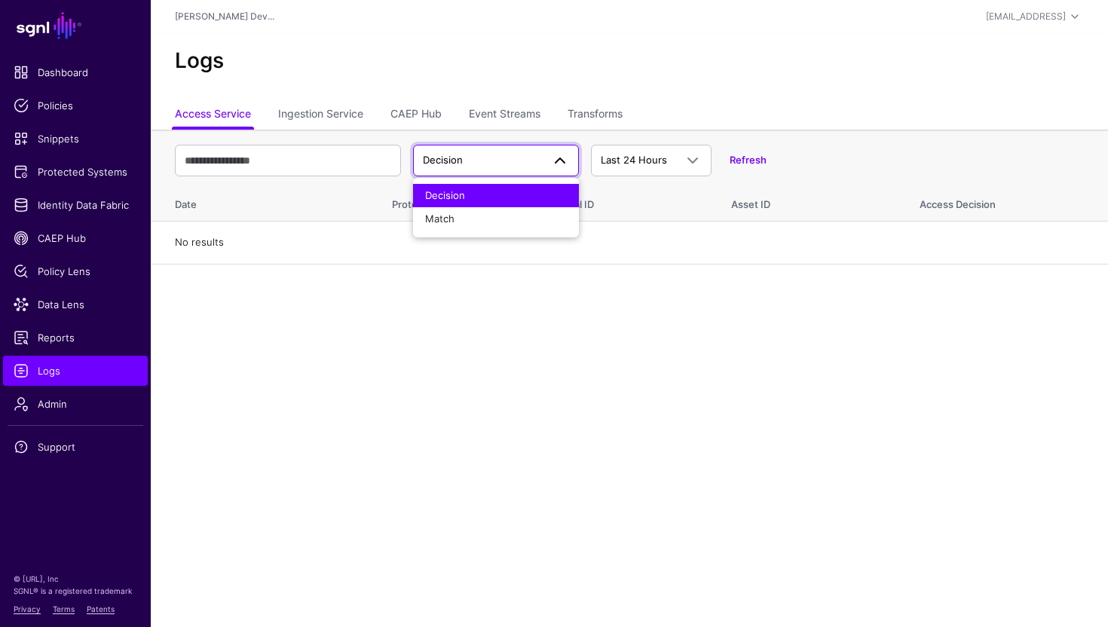
click at [604, 284] on main "SGNL Dashboard Policies Snippets Protected Systems Identity Data Fabric CAEP Hu…" at bounding box center [554, 313] width 1108 height 627
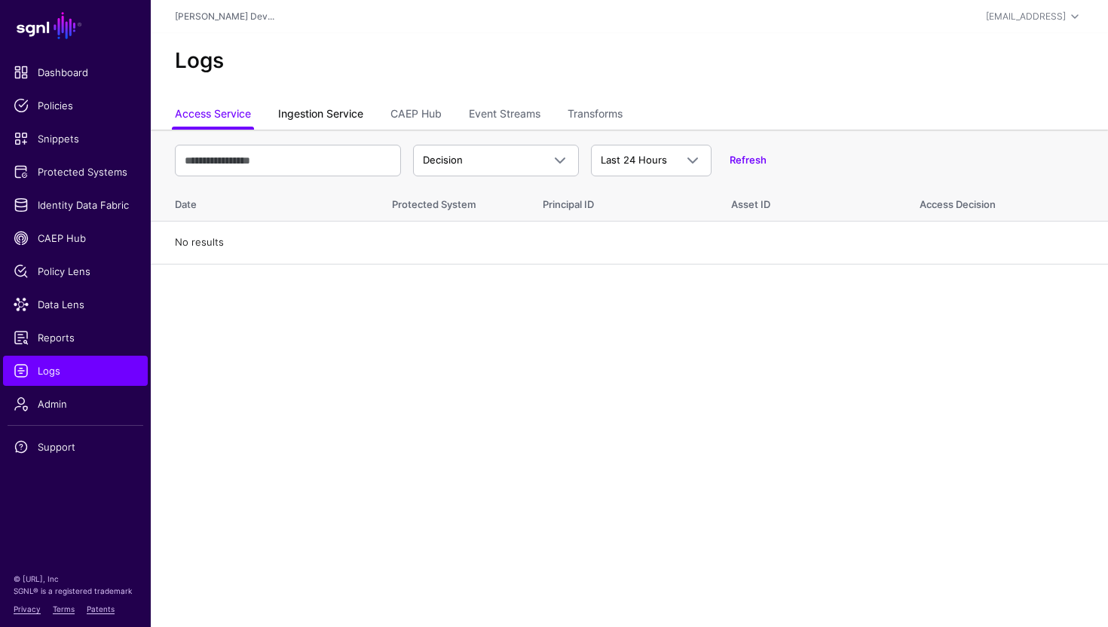
click at [325, 115] on link "Ingestion Service" at bounding box center [320, 115] width 85 height 29
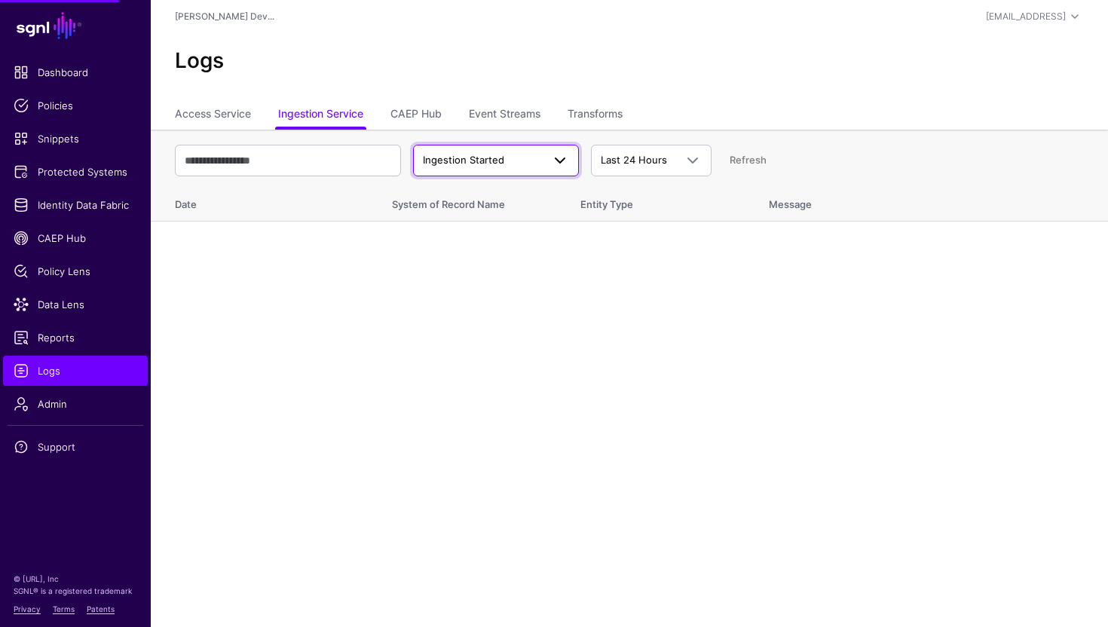
click at [534, 161] on span "Ingestion Started" at bounding box center [482, 160] width 119 height 15
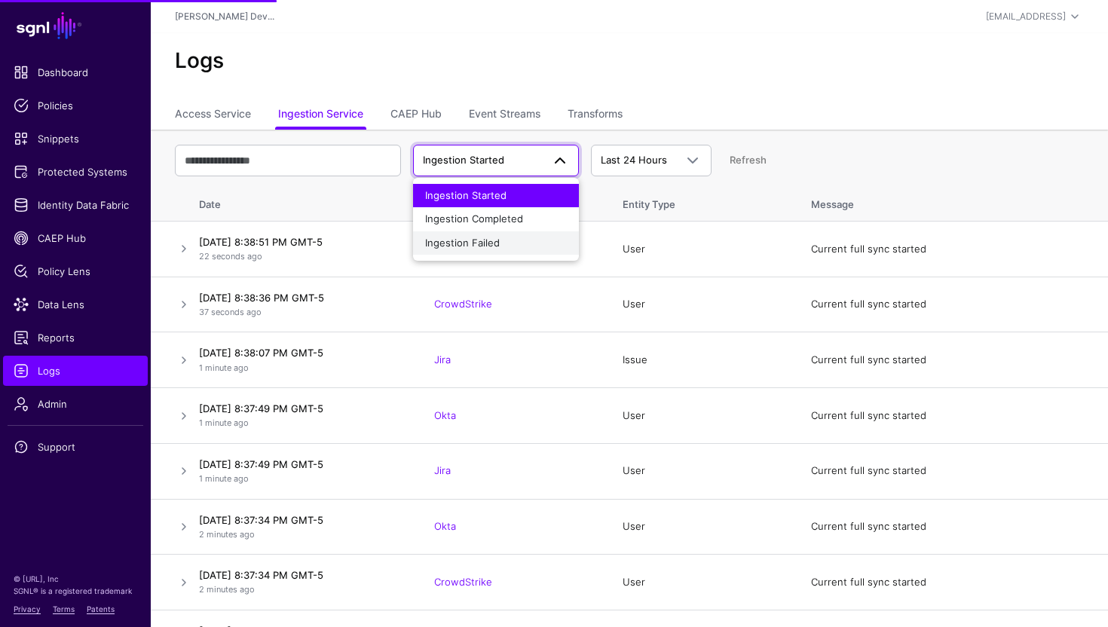
click at [520, 250] on button "Ingestion Failed" at bounding box center [496, 243] width 166 height 24
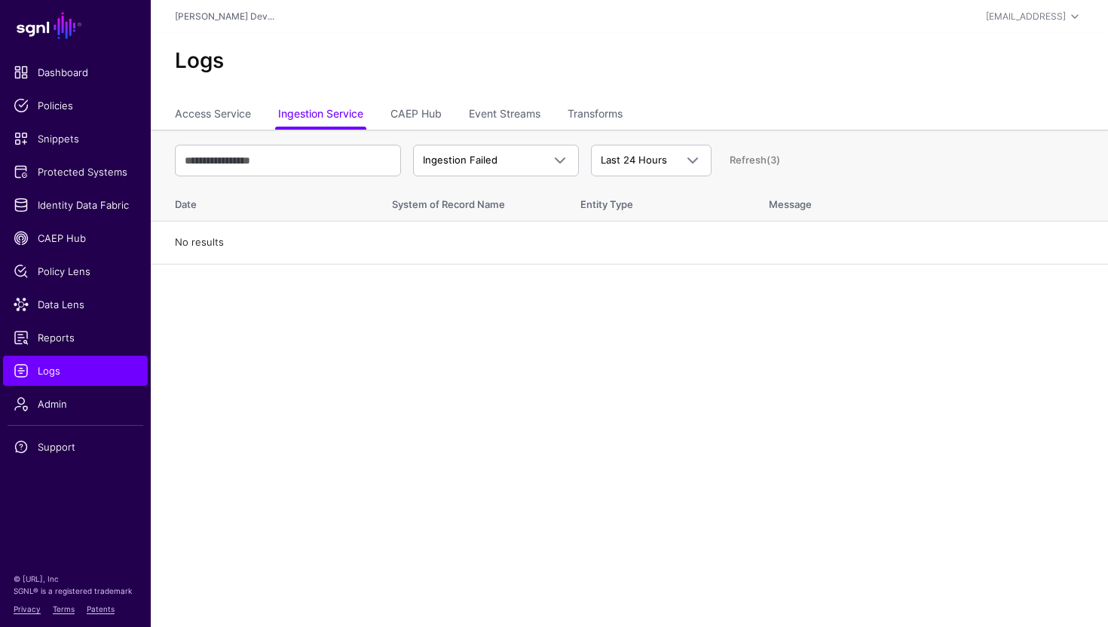
click at [363, 336] on main "SGNL Dashboard Policies Snippets Protected Systems Identity Data Fabric CAEP Hu…" at bounding box center [554, 313] width 1108 height 627
click at [91, 202] on span "Identity Data Fabric" at bounding box center [76, 204] width 124 height 15
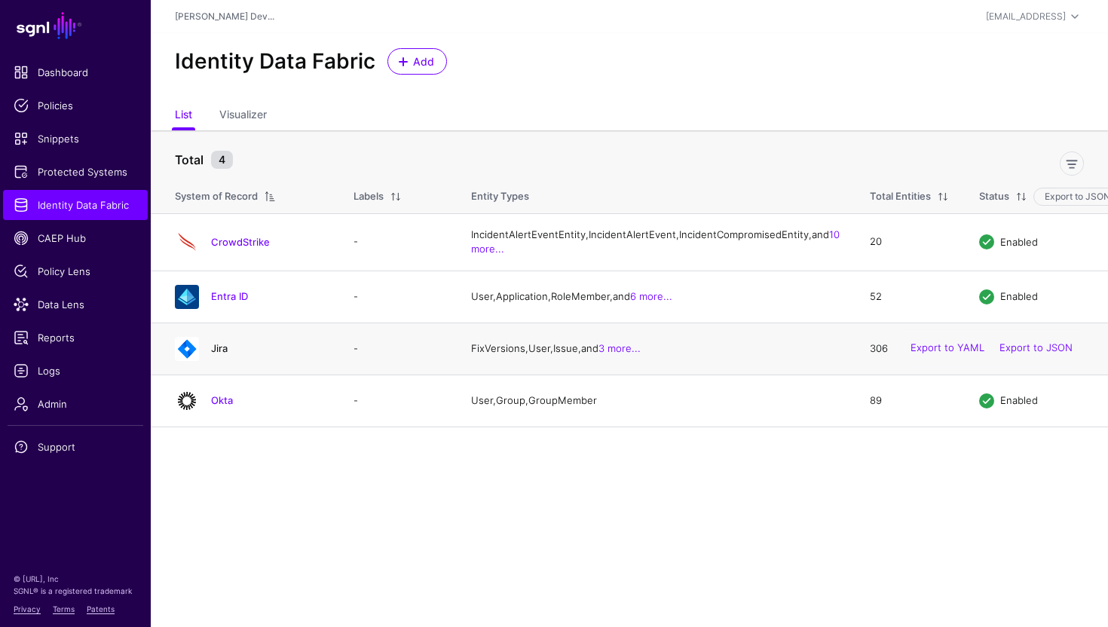
click at [222, 354] on link "Jira" at bounding box center [219, 348] width 17 height 12
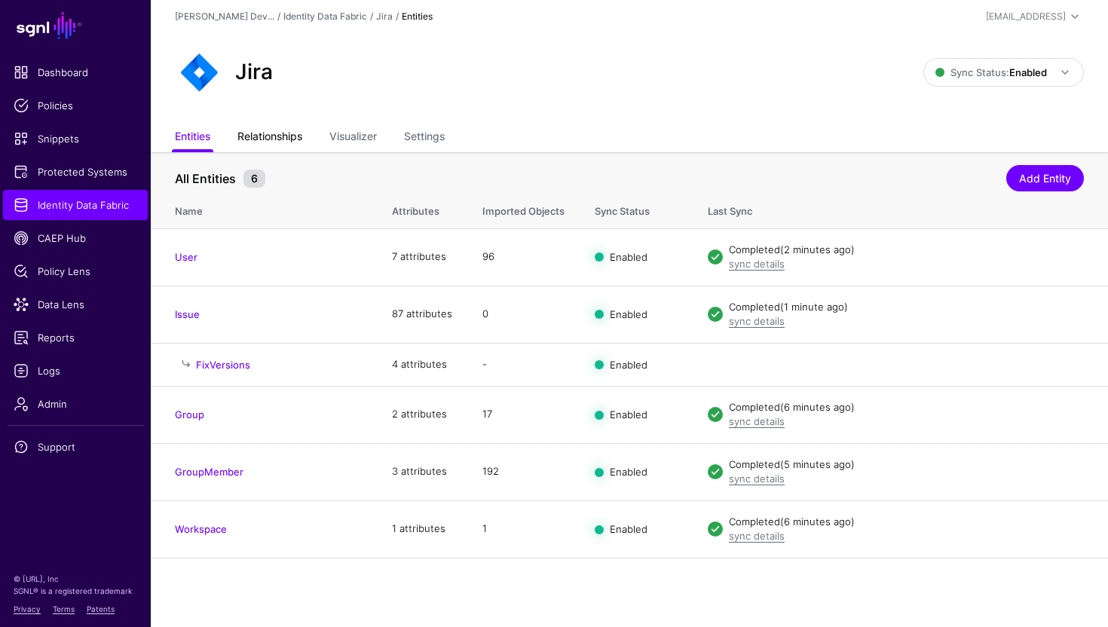
click at [269, 135] on link "Relationships" at bounding box center [269, 138] width 65 height 29
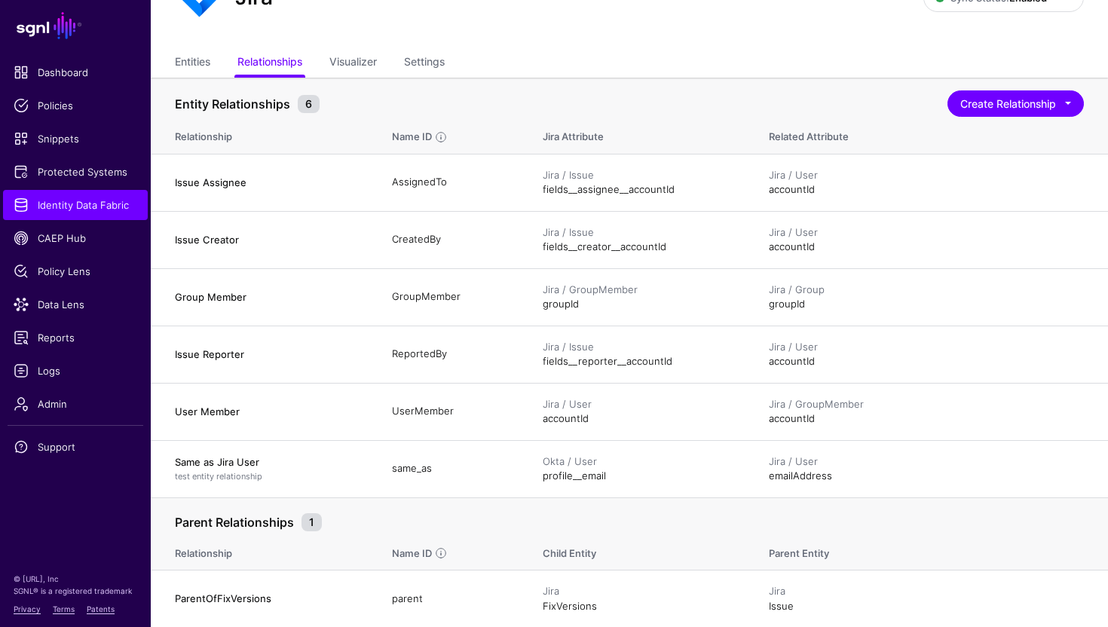
scroll to position [75, 0]
click at [403, 138] on div "Name ID" at bounding box center [411, 136] width 43 height 15
click at [398, 138] on div "Name ID" at bounding box center [411, 136] width 43 height 15
click at [1001, 115] on button "Create Relationship" at bounding box center [1015, 103] width 136 height 26
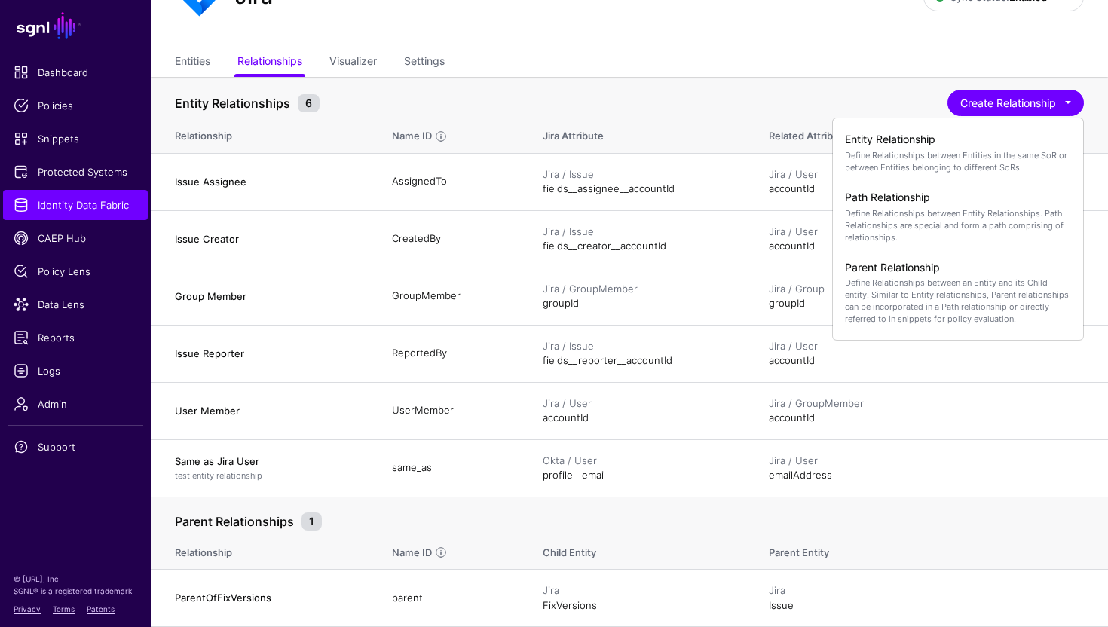
click at [669, 81] on th "Entity Relationships 6 Create Relationship Entity Relationship Define Relations…" at bounding box center [629, 95] width 957 height 37
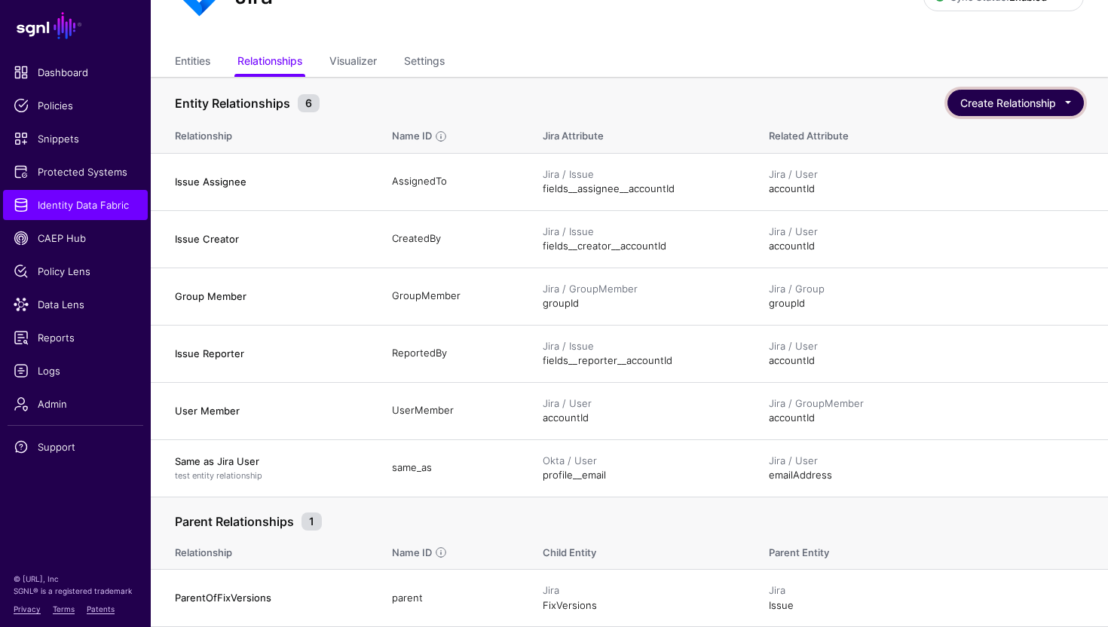
click at [1051, 109] on button "Create Relationship" at bounding box center [1015, 103] width 136 height 26
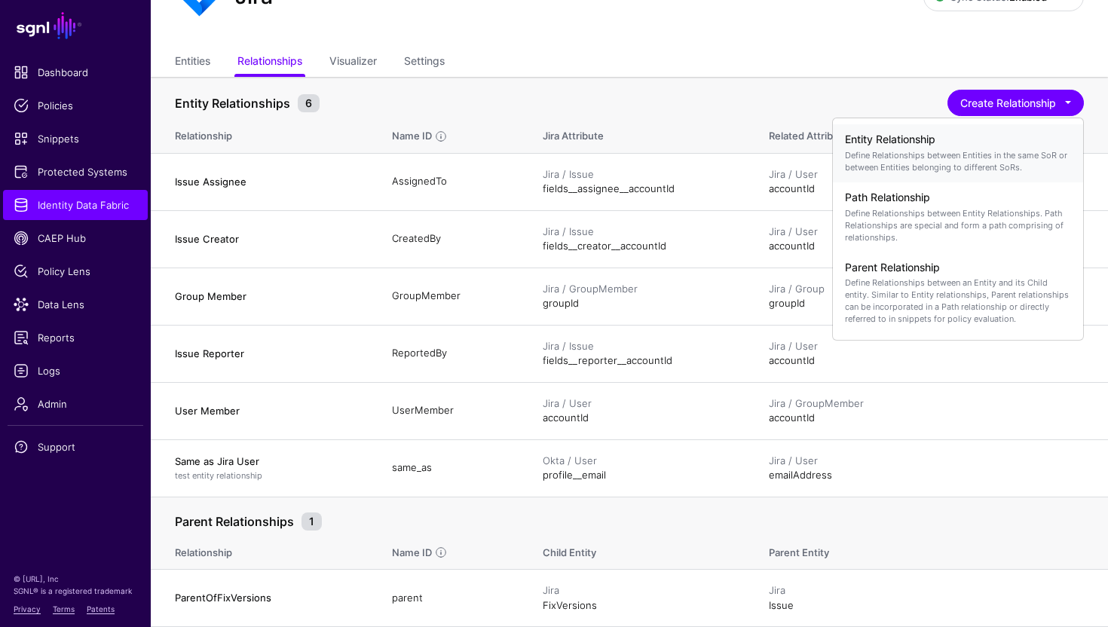
click at [959, 156] on p "Define Relationships between Entities in the same SoR or between Entities belon…" at bounding box center [958, 161] width 226 height 24
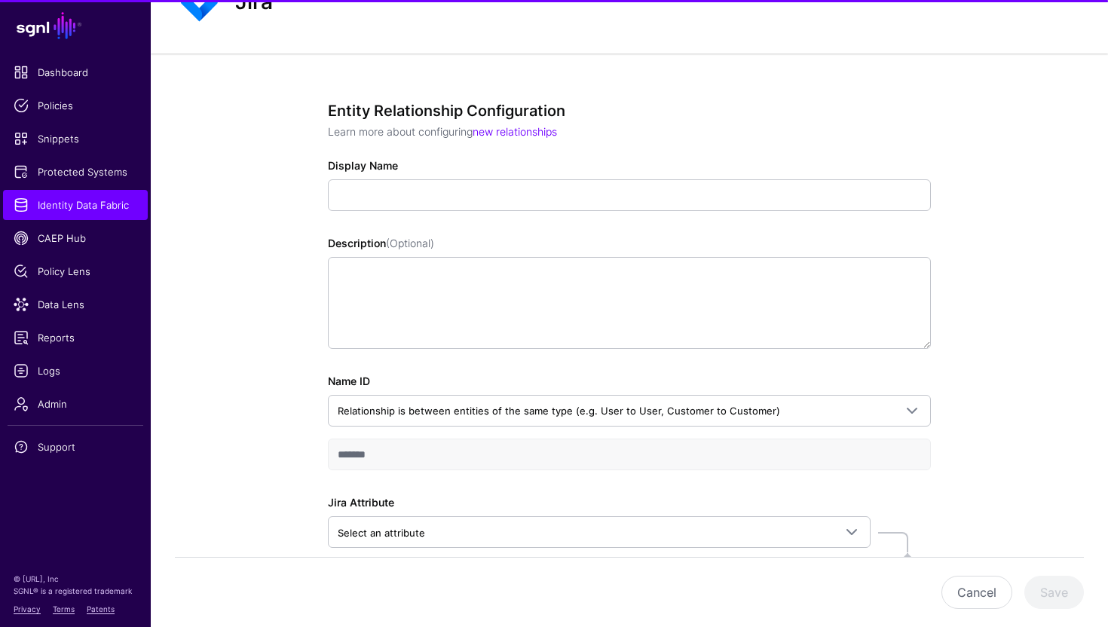
scroll to position [75, 0]
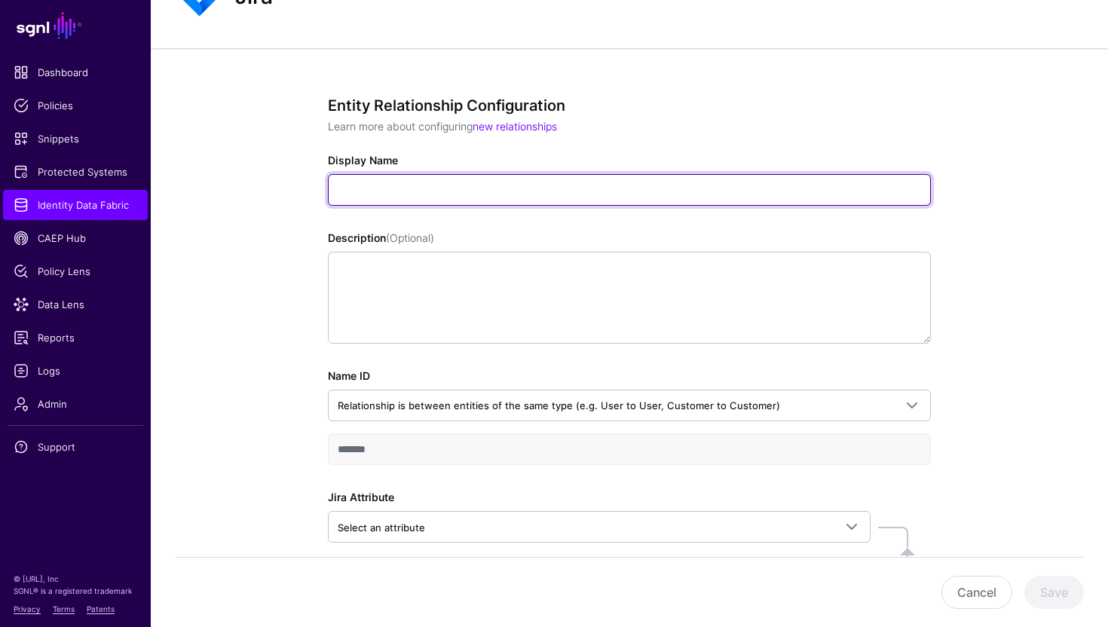
click at [436, 186] on input "Display Name" at bounding box center [629, 190] width 603 height 32
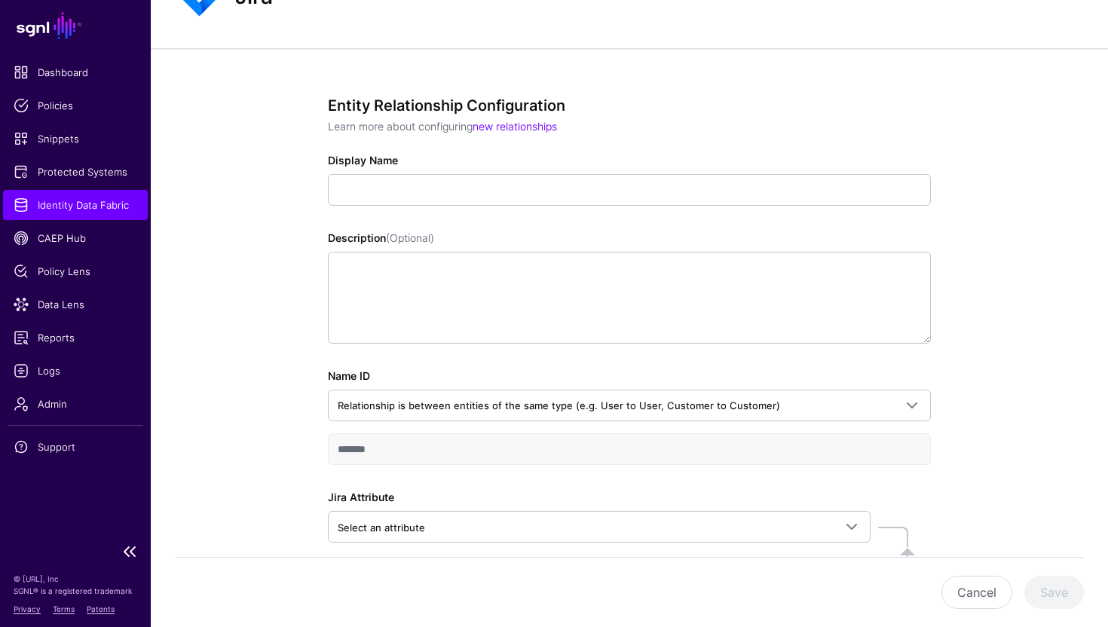
click at [76, 204] on span "Identity Data Fabric" at bounding box center [76, 204] width 124 height 15
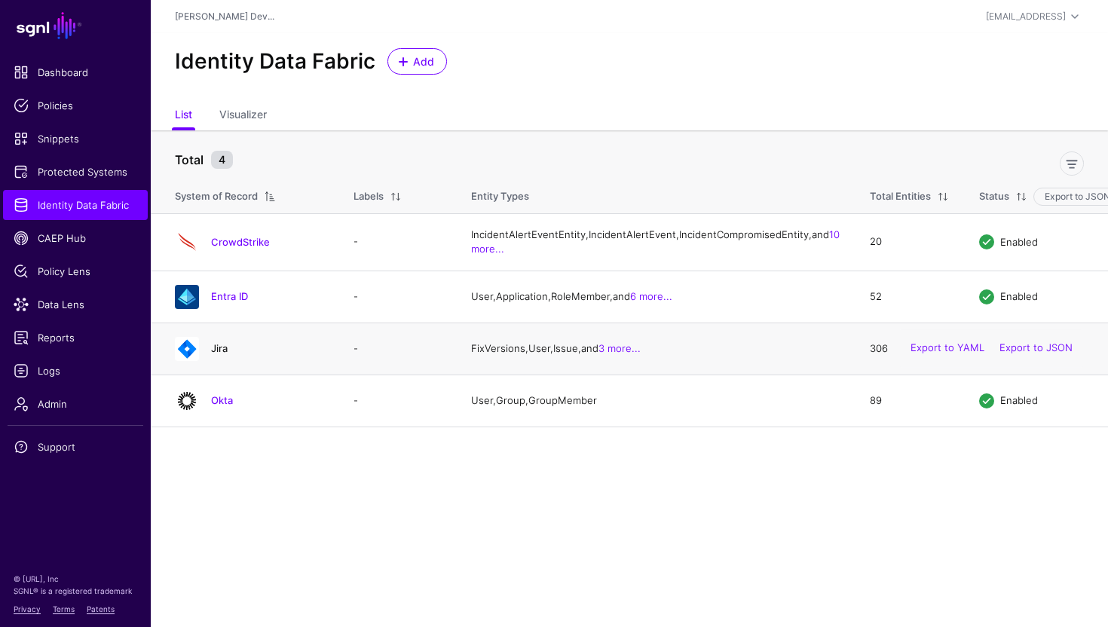
click at [222, 354] on link "Jira" at bounding box center [219, 348] width 17 height 12
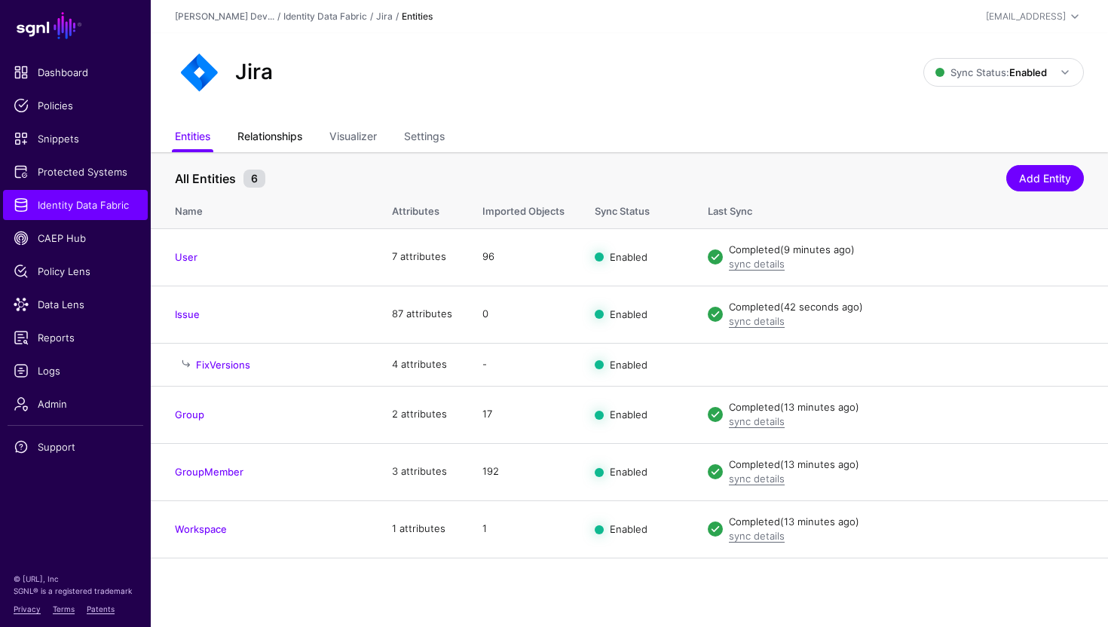
click at [274, 133] on link "Relationships" at bounding box center [269, 138] width 65 height 29
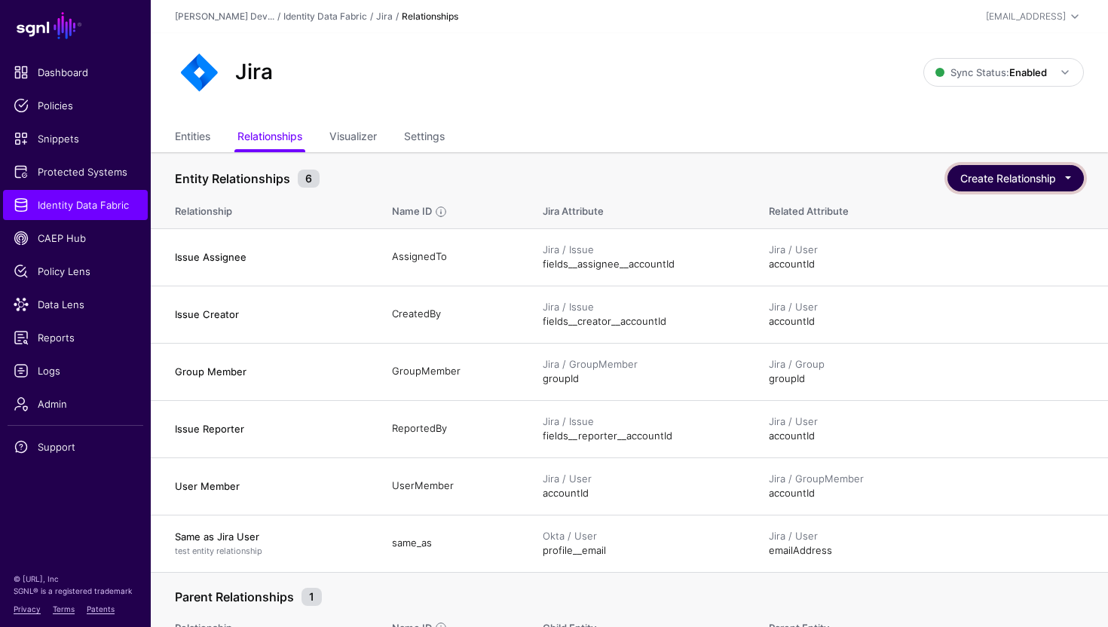
click at [1017, 179] on button "Create Relationship" at bounding box center [1015, 178] width 136 height 26
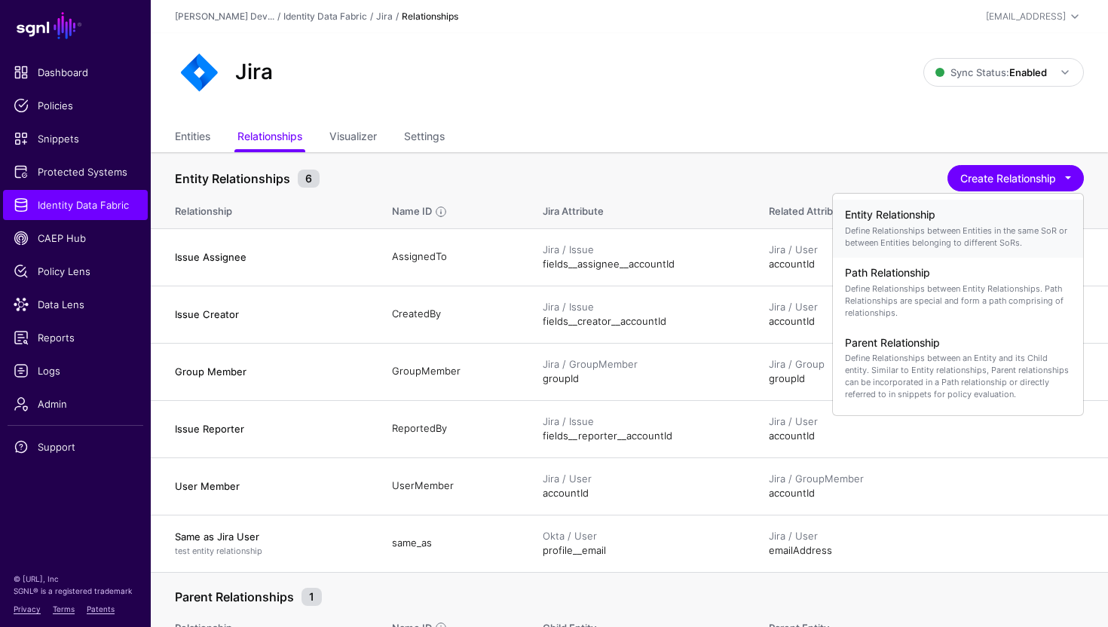
click at [987, 213] on h4 "Entity Relationship" at bounding box center [958, 215] width 226 height 13
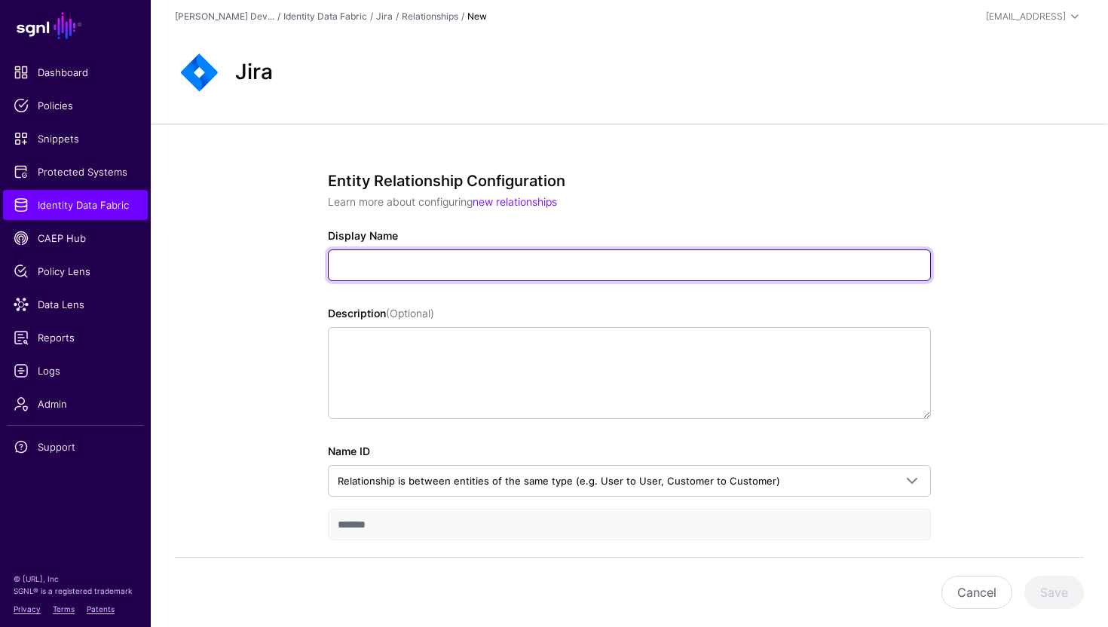
click at [510, 274] on input "Display Name" at bounding box center [629, 265] width 603 height 32
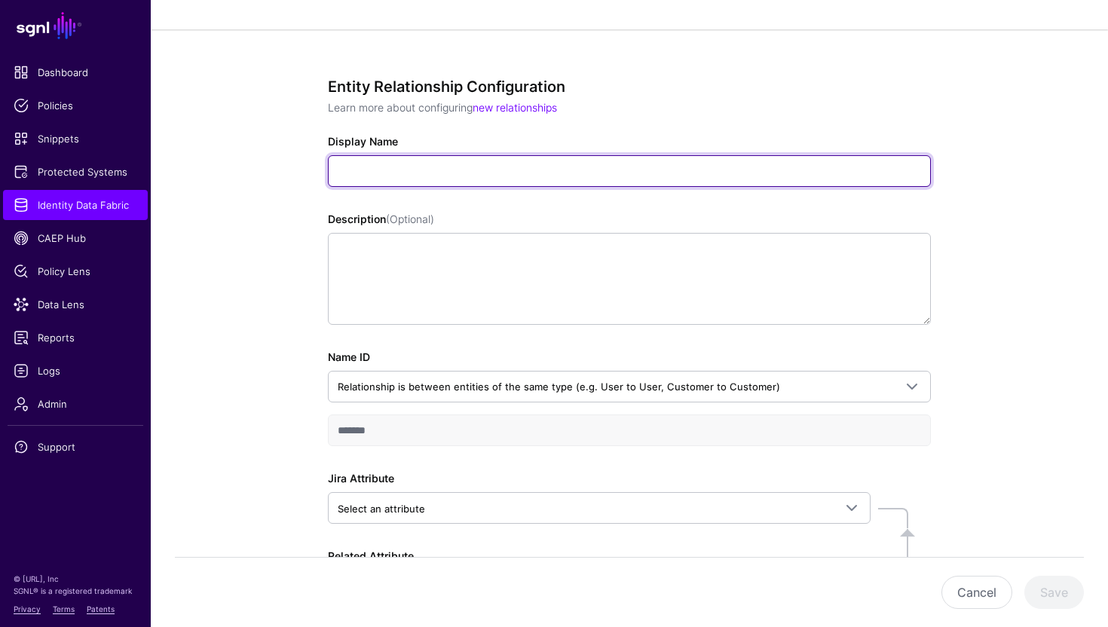
scroll to position [107, 0]
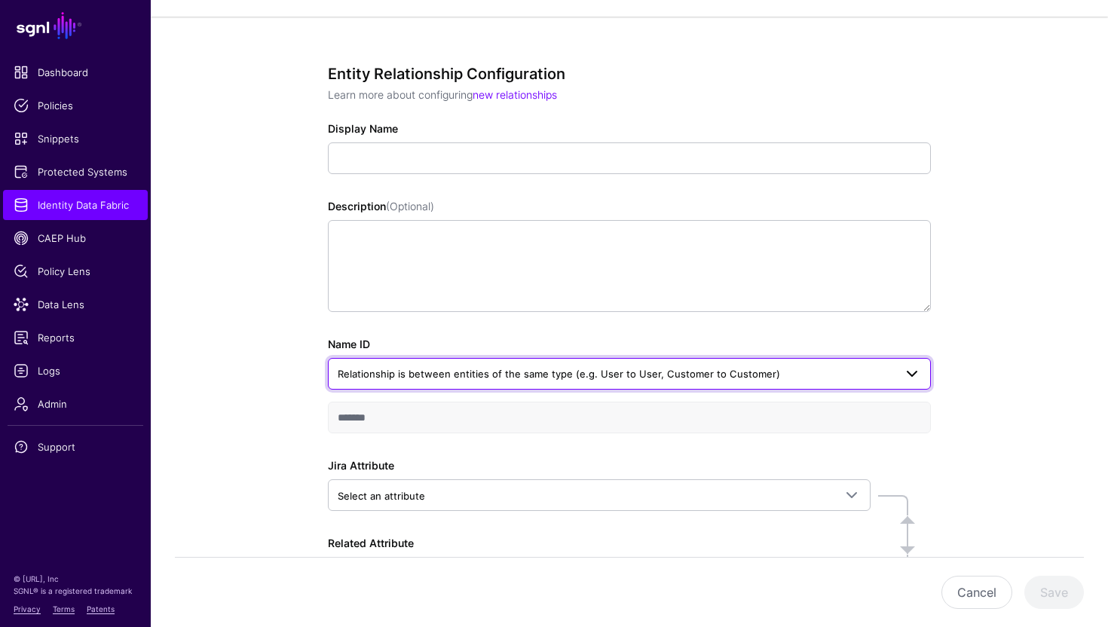
click at [803, 372] on span "Relationship is between entities of the same type (e.g. User to User, Customer …" at bounding box center [616, 374] width 556 height 17
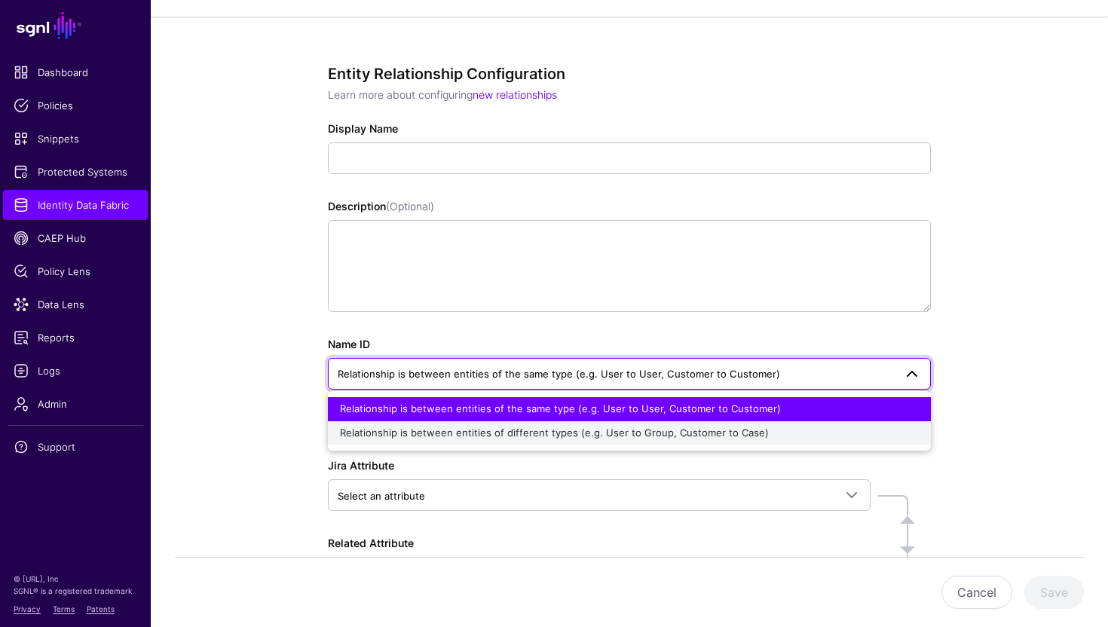
click at [570, 438] on span "Relationship is between entities of different types (e.g. User to Group, Custom…" at bounding box center [554, 433] width 429 height 12
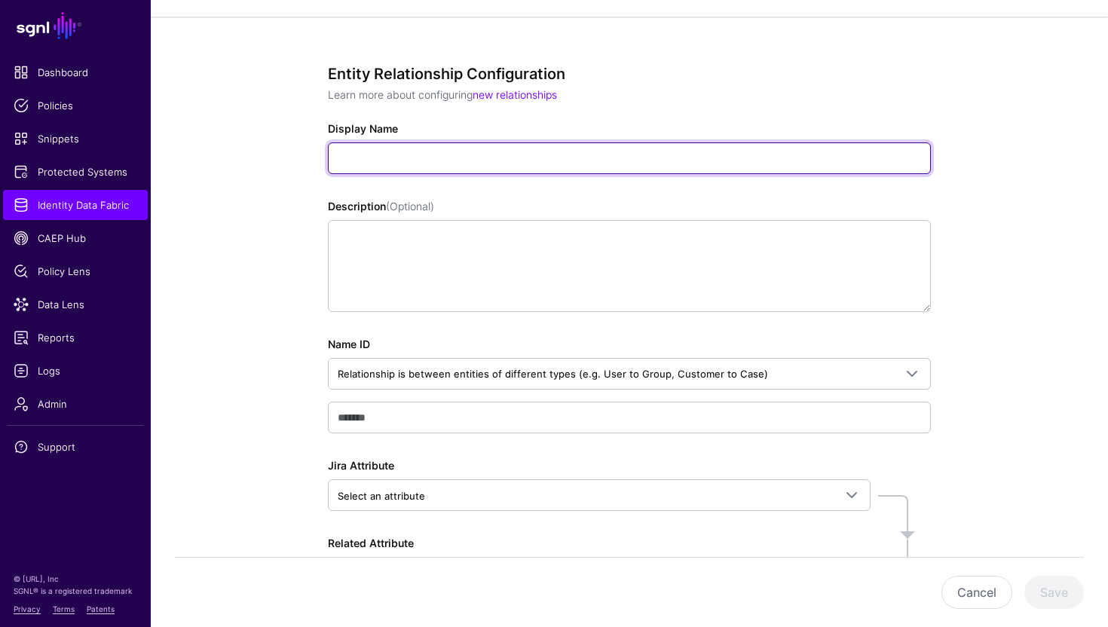
click at [470, 170] on input "Display Name" at bounding box center [629, 158] width 603 height 32
paste input "**********"
type input "**********"
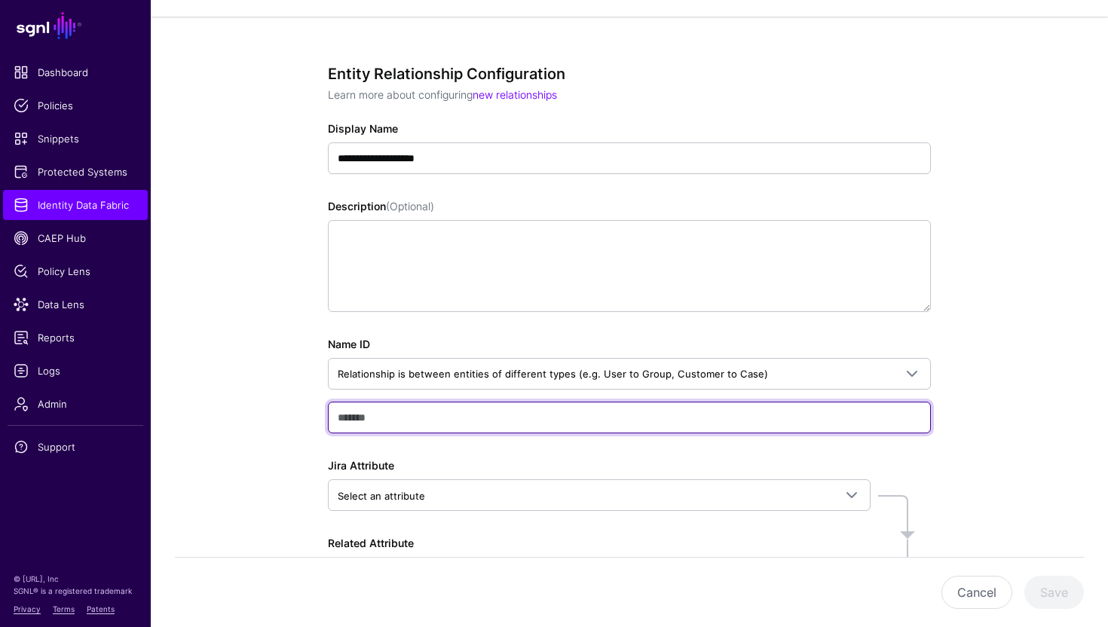
type input "**********"
click at [427, 412] on input "**********" at bounding box center [629, 418] width 603 height 32
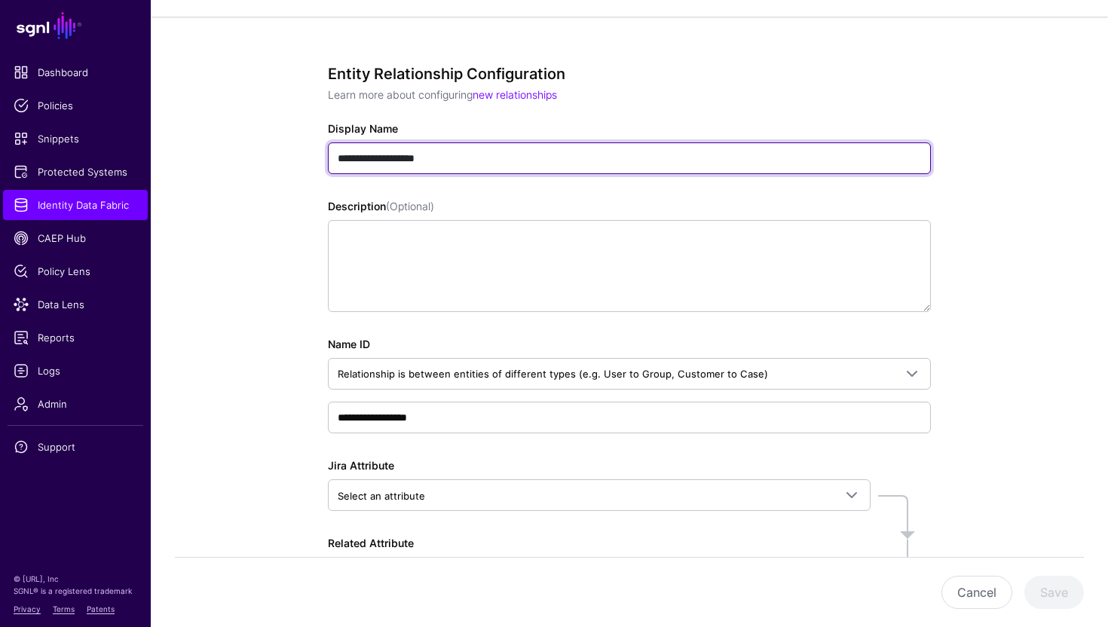
click at [473, 158] on input "**********" at bounding box center [629, 158] width 603 height 32
type input "**********"
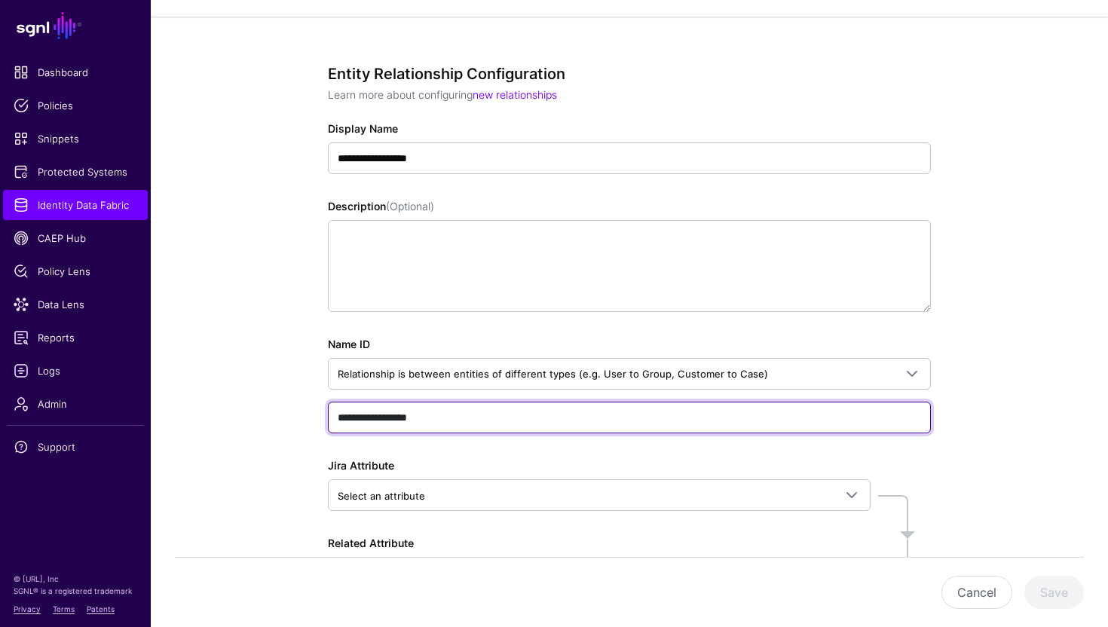
click at [488, 424] on input "**********" at bounding box center [629, 418] width 603 height 32
click at [344, 418] on input "**********" at bounding box center [629, 418] width 603 height 32
click at [368, 420] on input "**********" at bounding box center [629, 418] width 603 height 32
click at [415, 421] on input "**********" at bounding box center [629, 418] width 603 height 32
type input "**********"
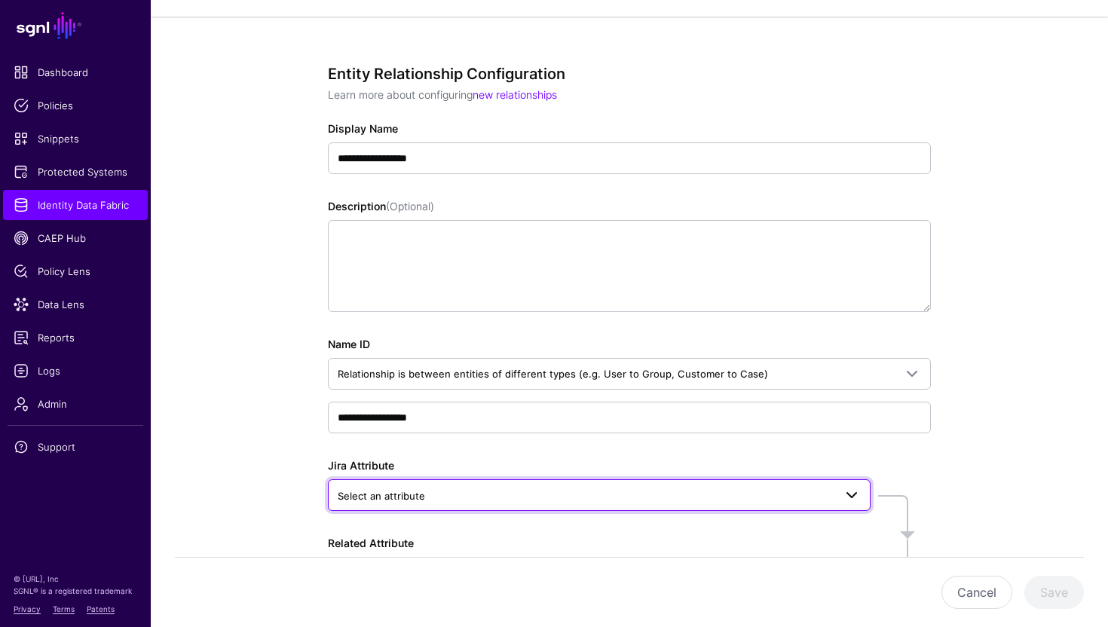
click at [461, 499] on span "Select an attribute" at bounding box center [586, 496] width 496 height 17
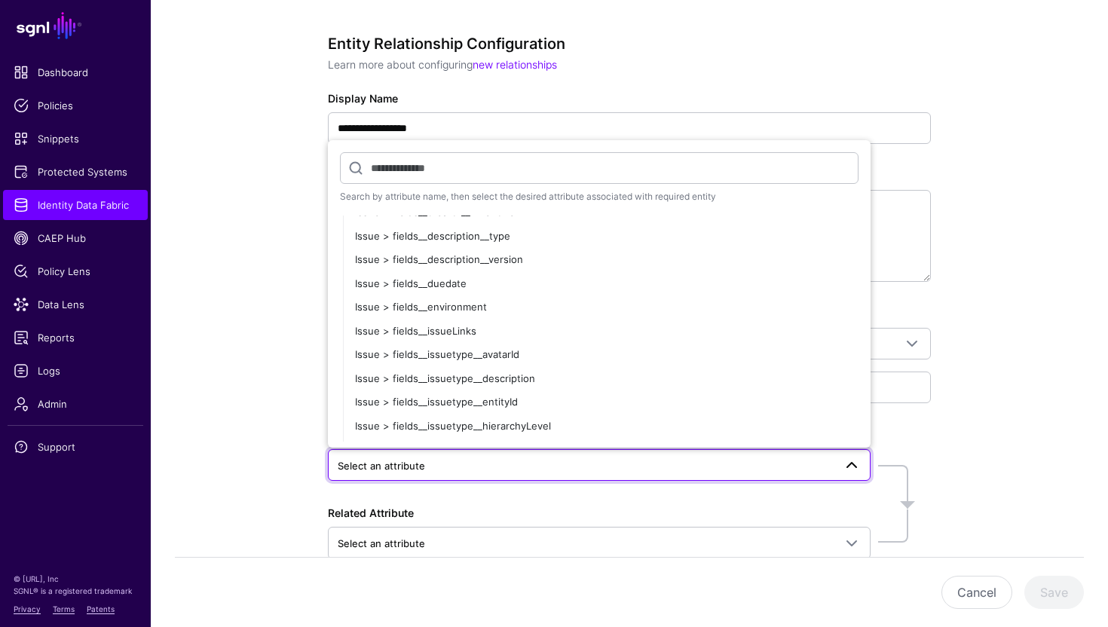
scroll to position [764, 0]
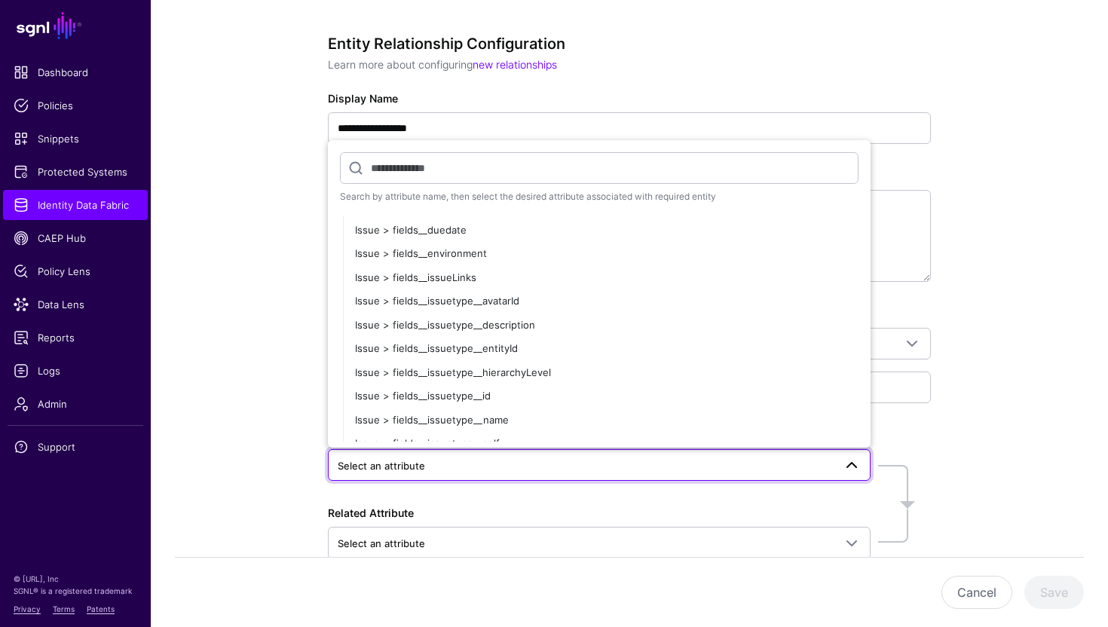
click at [461, 165] on input "text" at bounding box center [599, 168] width 519 height 32
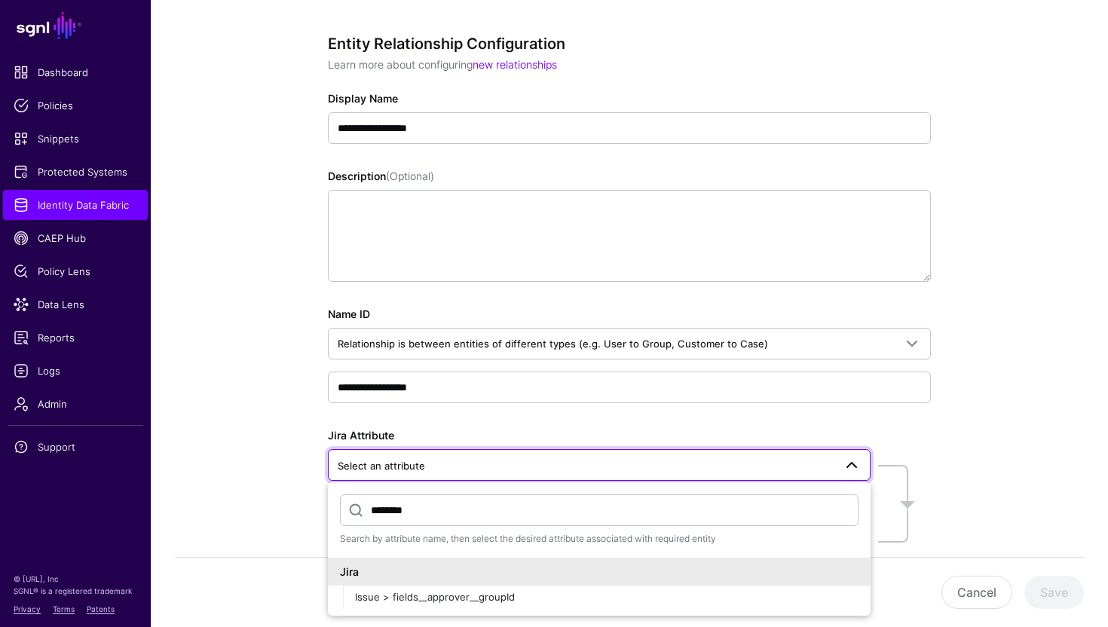
scroll to position [0, 0]
type input "********"
click at [432, 607] on button "Issue > fields__approver__groupId" at bounding box center [607, 598] width 528 height 24
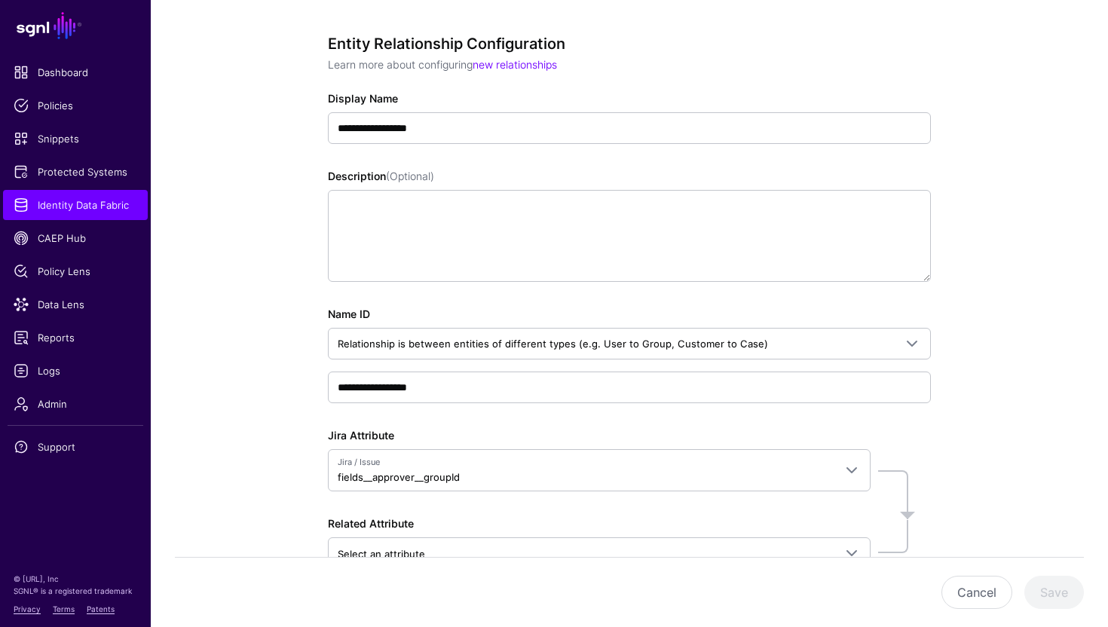
click at [278, 493] on div "**********" at bounding box center [629, 355] width 957 height 739
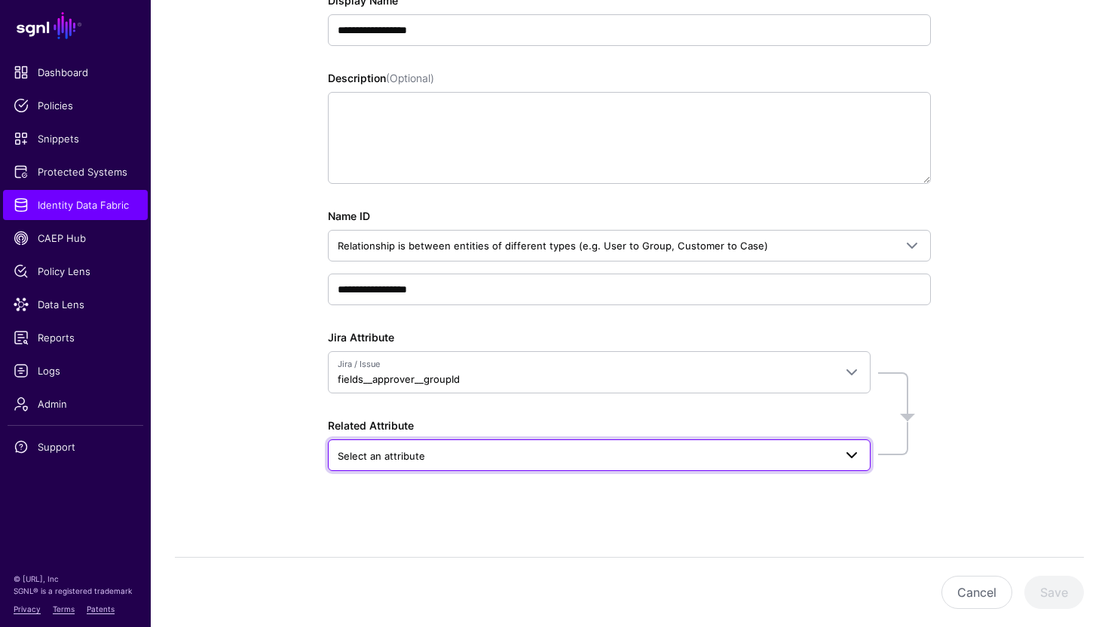
click at [477, 448] on span "Select an attribute" at bounding box center [586, 456] width 496 height 17
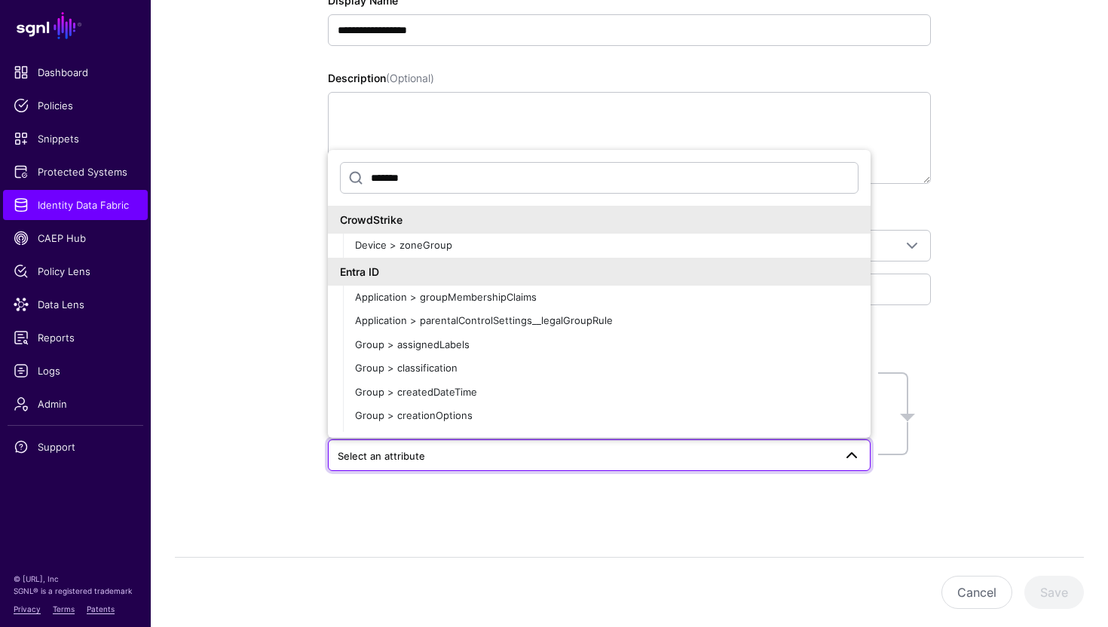
type input "*******"
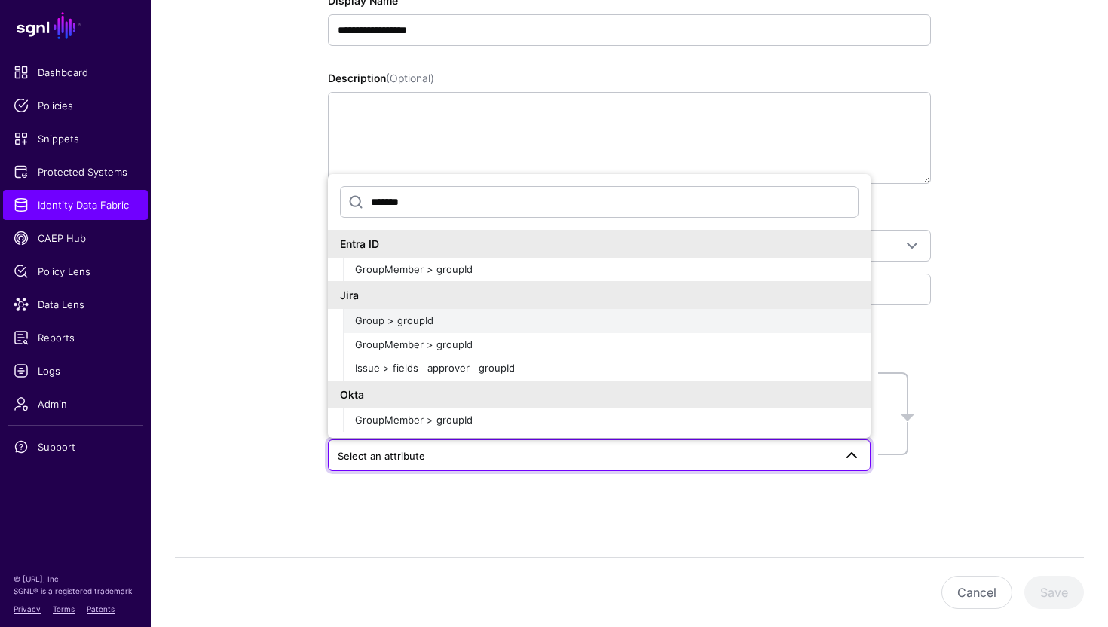
click at [397, 323] on span "Group > groupId" at bounding box center [394, 320] width 78 height 12
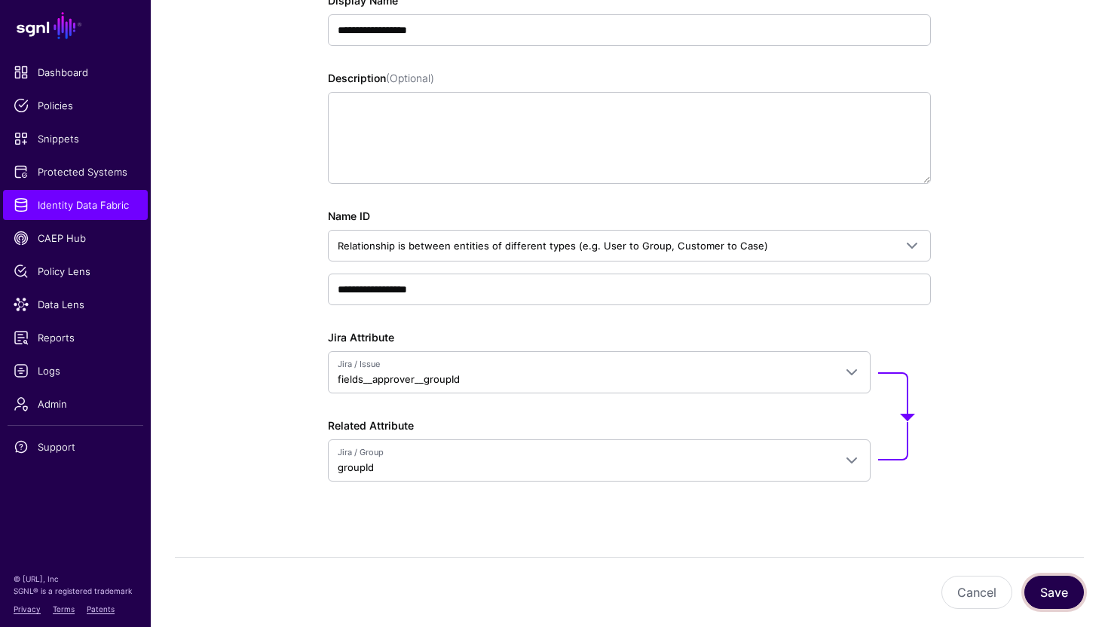
click at [1048, 590] on button "Save" at bounding box center [1054, 592] width 60 height 33
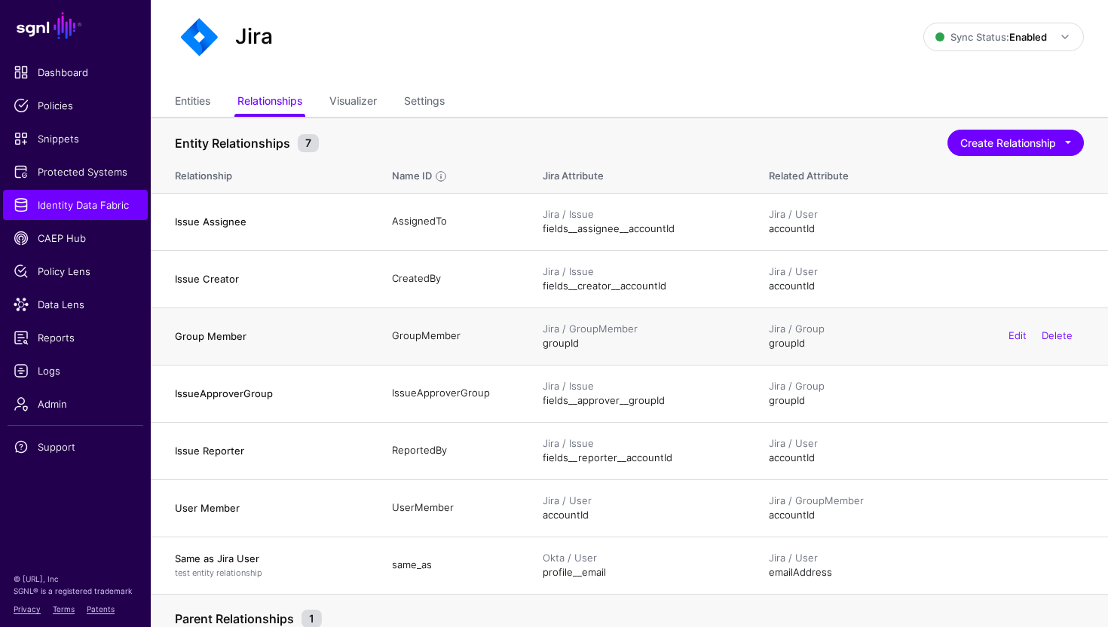
scroll to position [59, 0]
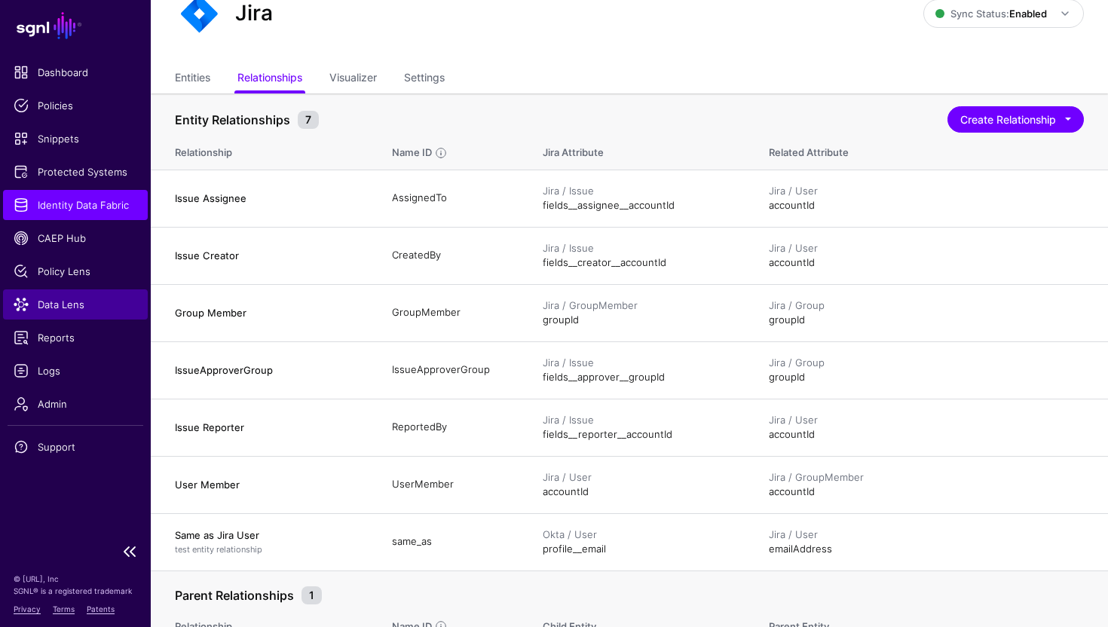
click at [85, 307] on span "Data Lens" at bounding box center [76, 304] width 124 height 15
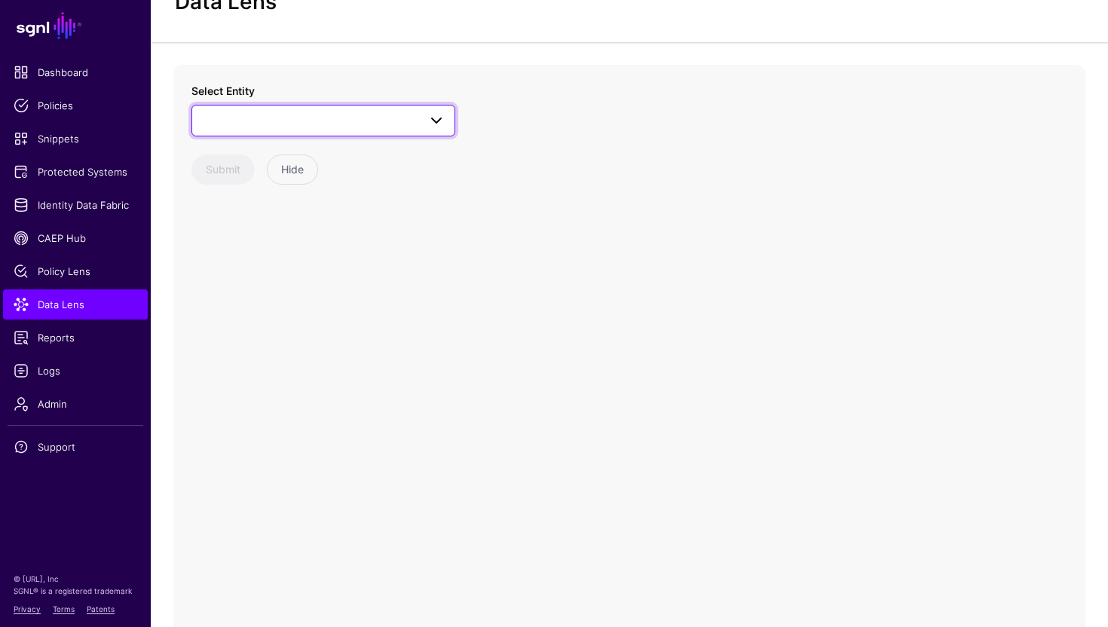
click at [361, 115] on span at bounding box center [323, 121] width 244 height 18
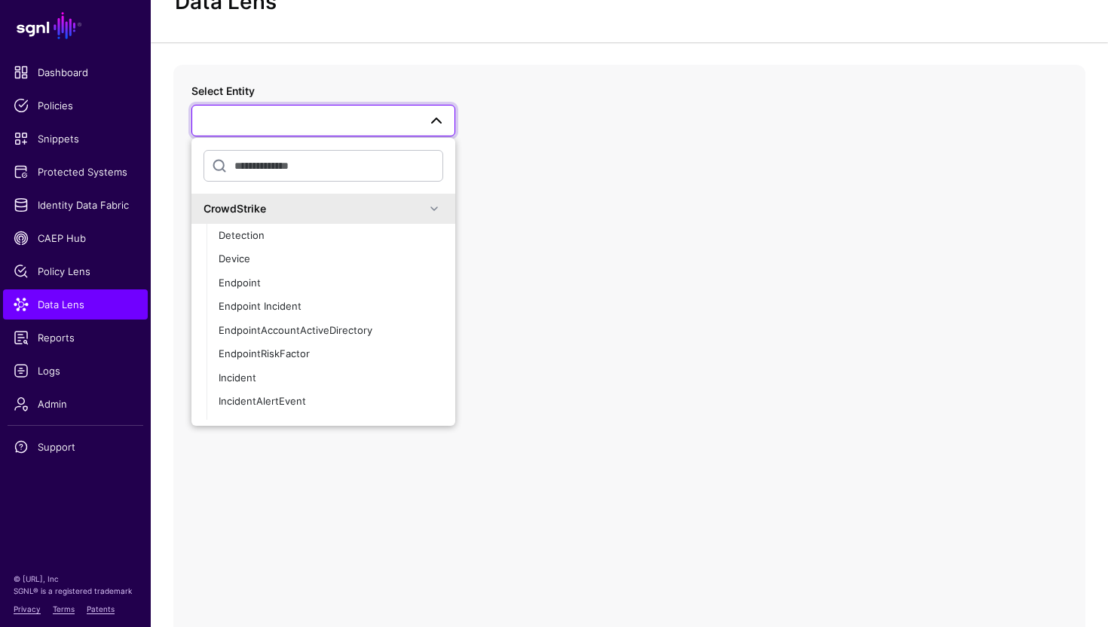
click at [372, 212] on div "CrowdStrike" at bounding box center [315, 208] width 222 height 16
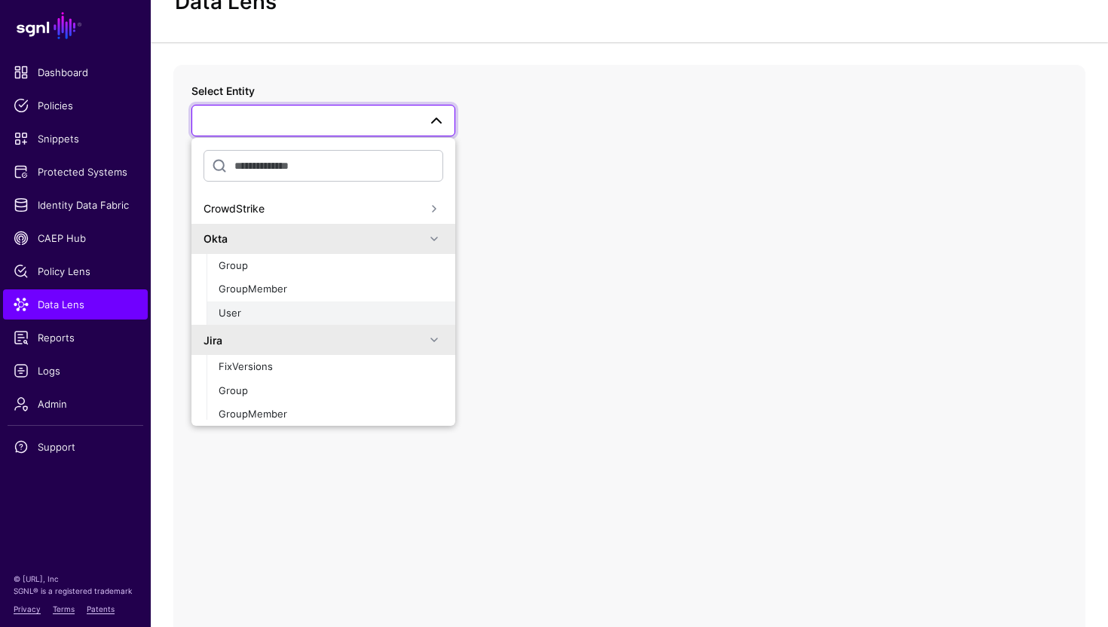
click at [326, 306] on div "User" at bounding box center [331, 313] width 225 height 15
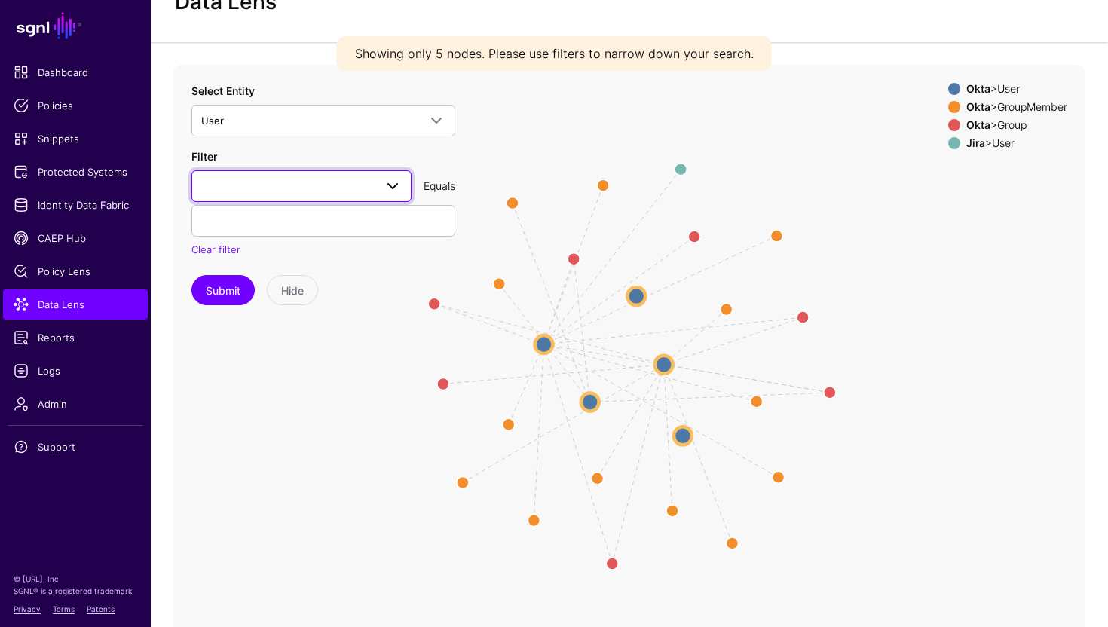
click at [303, 181] on span at bounding box center [301, 186] width 200 height 18
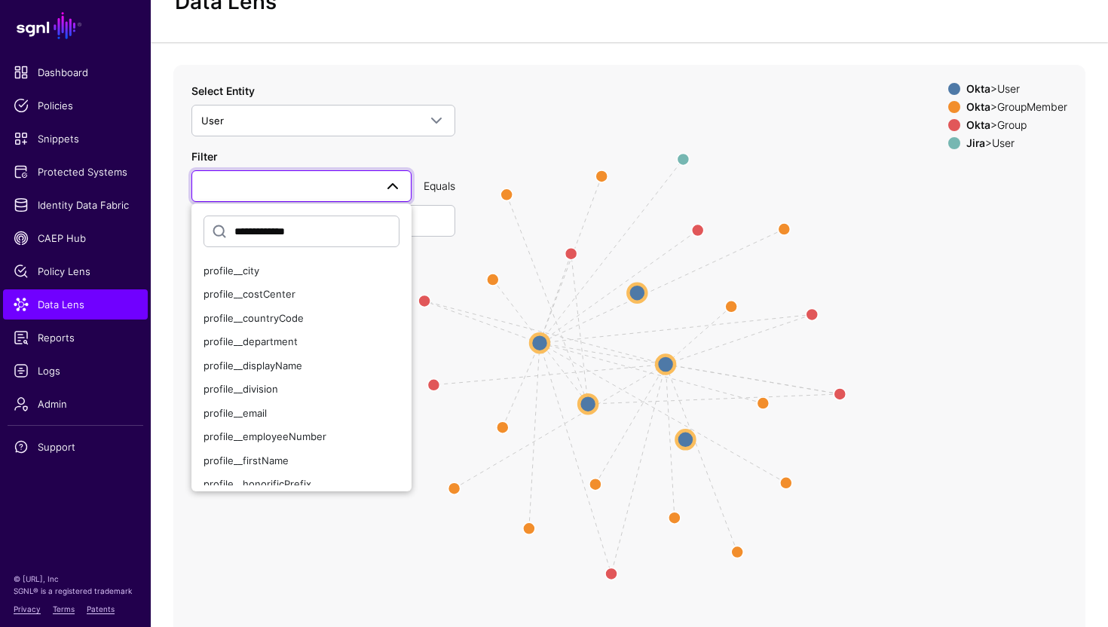
click at [191, 275] on button "Submit" at bounding box center [222, 290] width 63 height 30
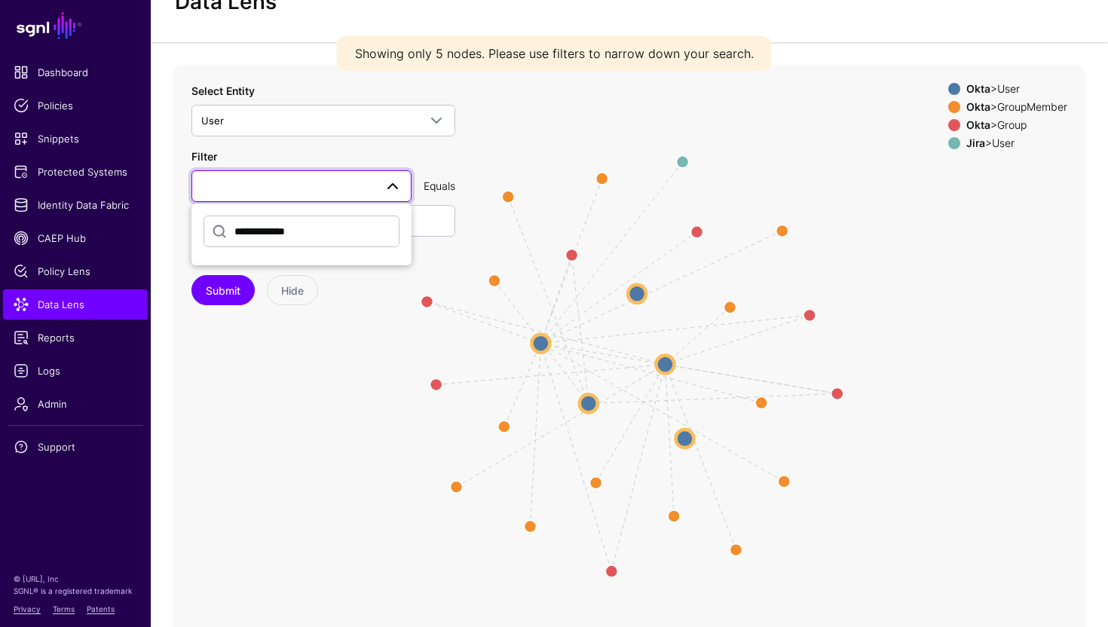
click at [191, 275] on button "Submit" at bounding box center [222, 290] width 63 height 30
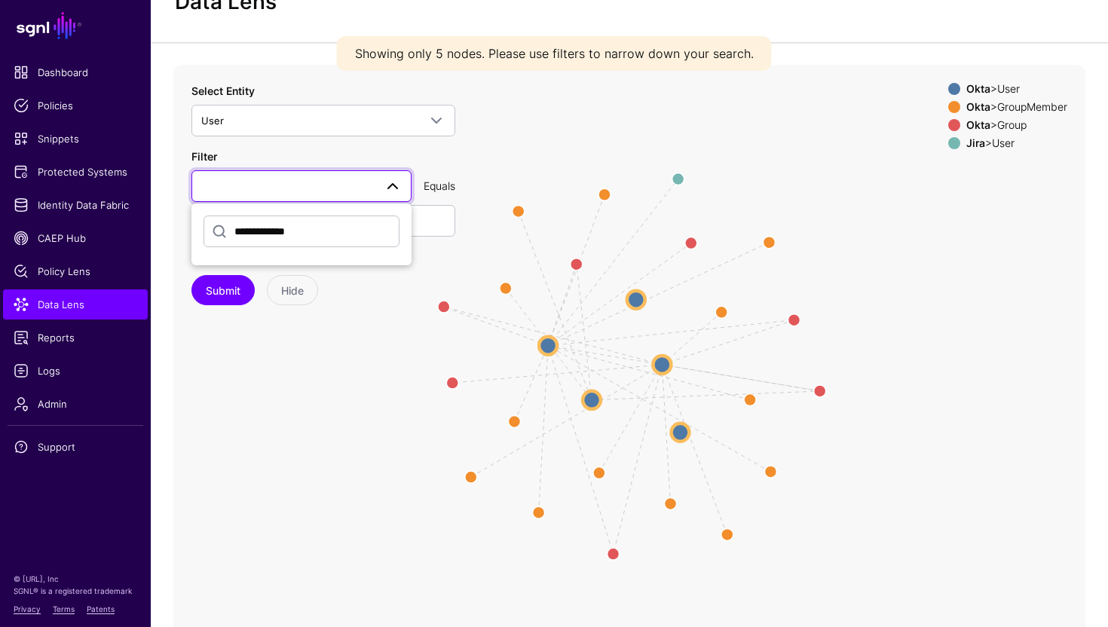
click at [273, 232] on input "**********" at bounding box center [302, 232] width 196 height 32
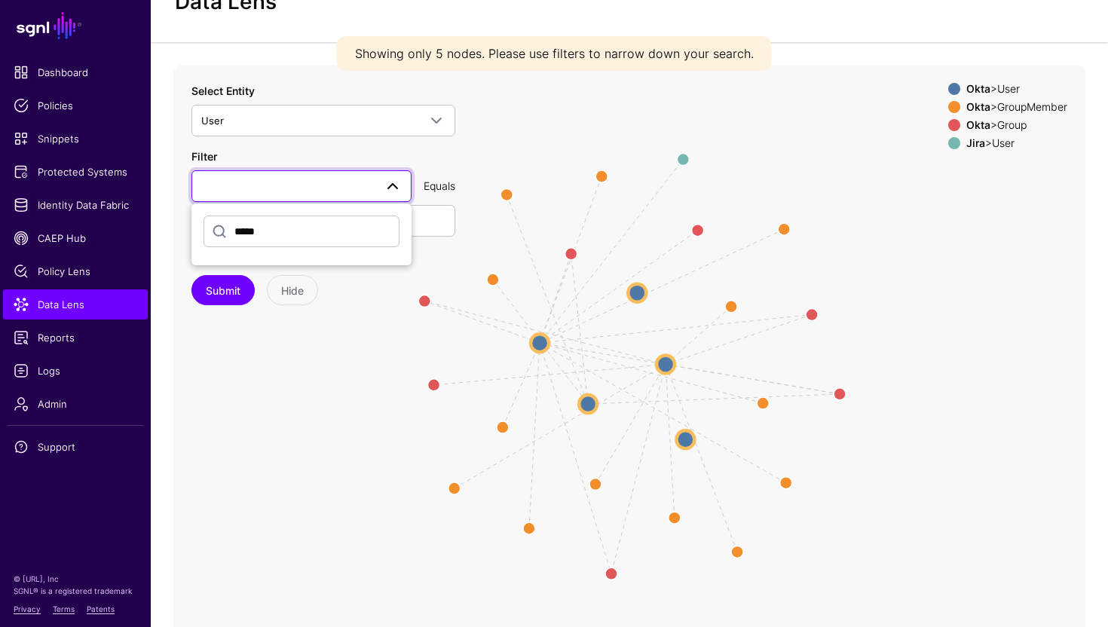
type input "*****"
click at [191, 275] on button "Submit" at bounding box center [222, 290] width 63 height 30
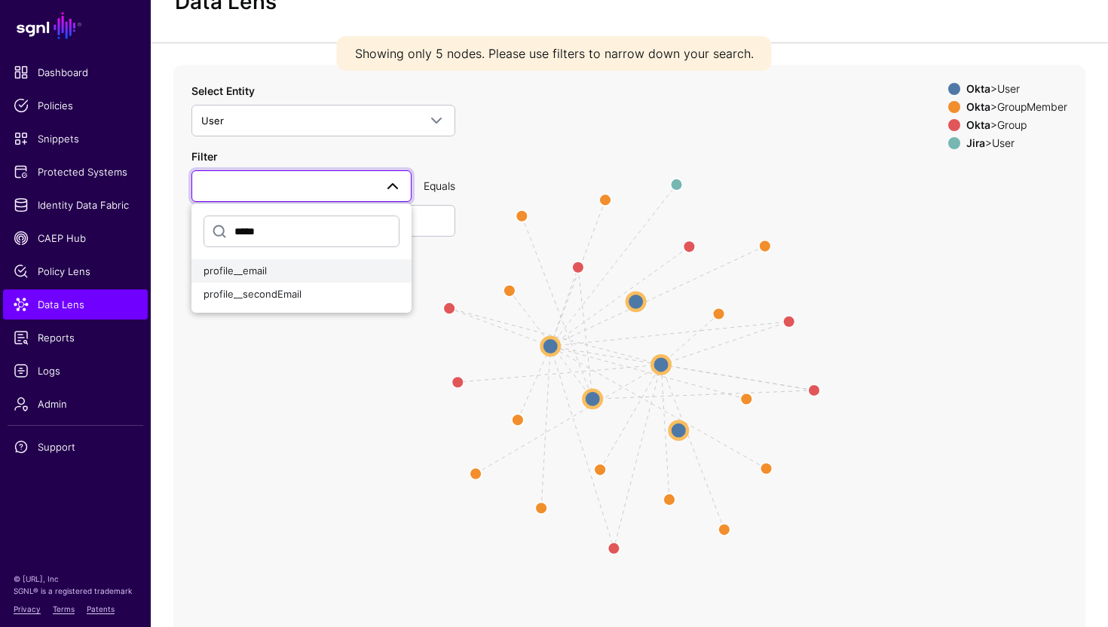
click at [296, 275] on div "profile__email" at bounding box center [302, 271] width 196 height 15
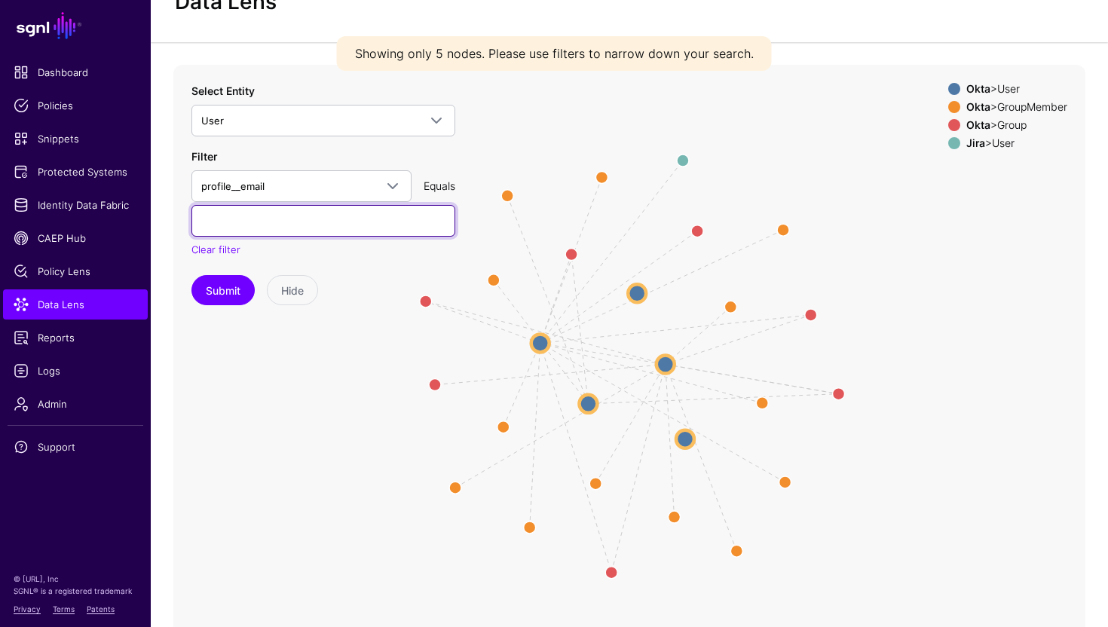
click at [289, 212] on input "text" at bounding box center [323, 221] width 264 height 32
type input "**********"
click at [191, 275] on button "Submit" at bounding box center [222, 290] width 63 height 30
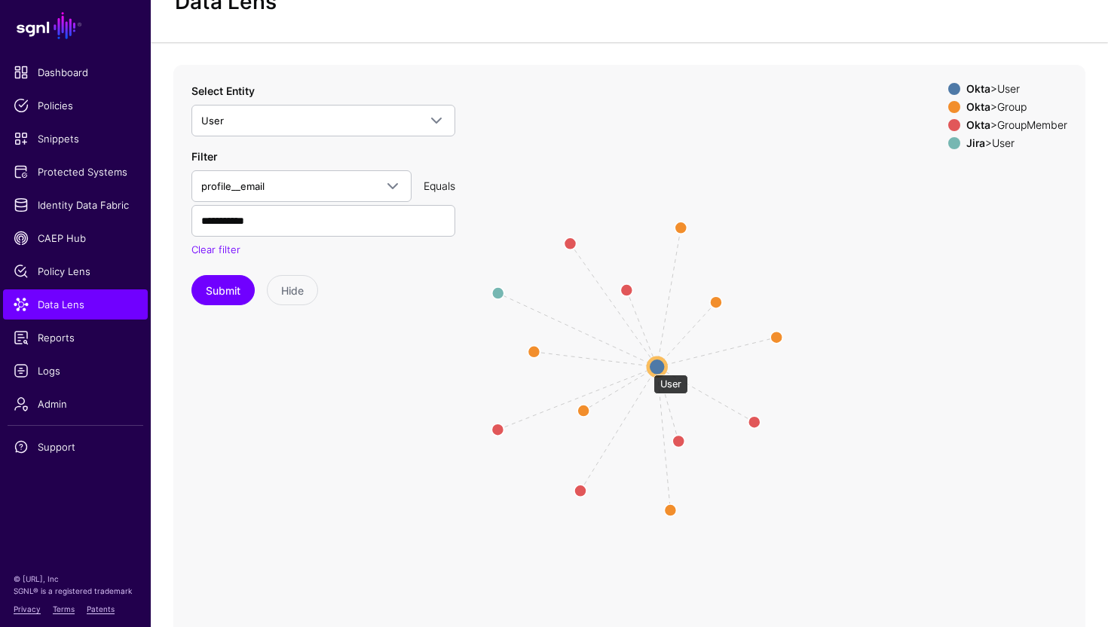
click at [650, 367] on circle at bounding box center [657, 366] width 18 height 18
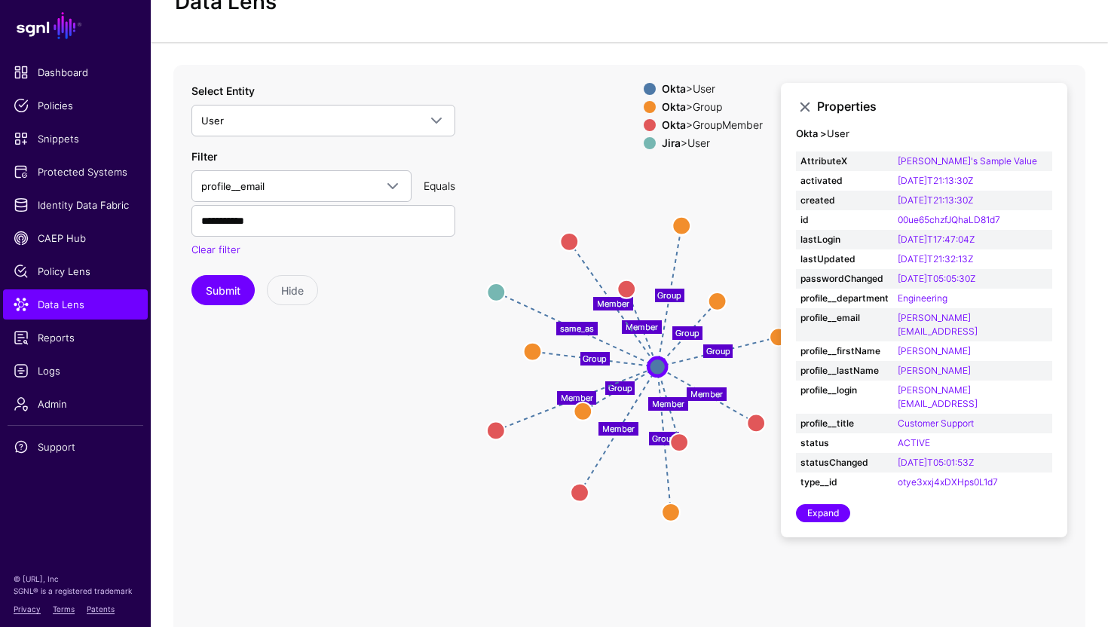
click at [371, 430] on icon "same_as Group Group Group Group Group Group Member Member Member Member Member …" at bounding box center [629, 366] width 912 height 603
click at [639, 213] on icon "same_as Group Group Group Group Group Group Member Member Member Member Member …" at bounding box center [629, 366] width 912 height 603
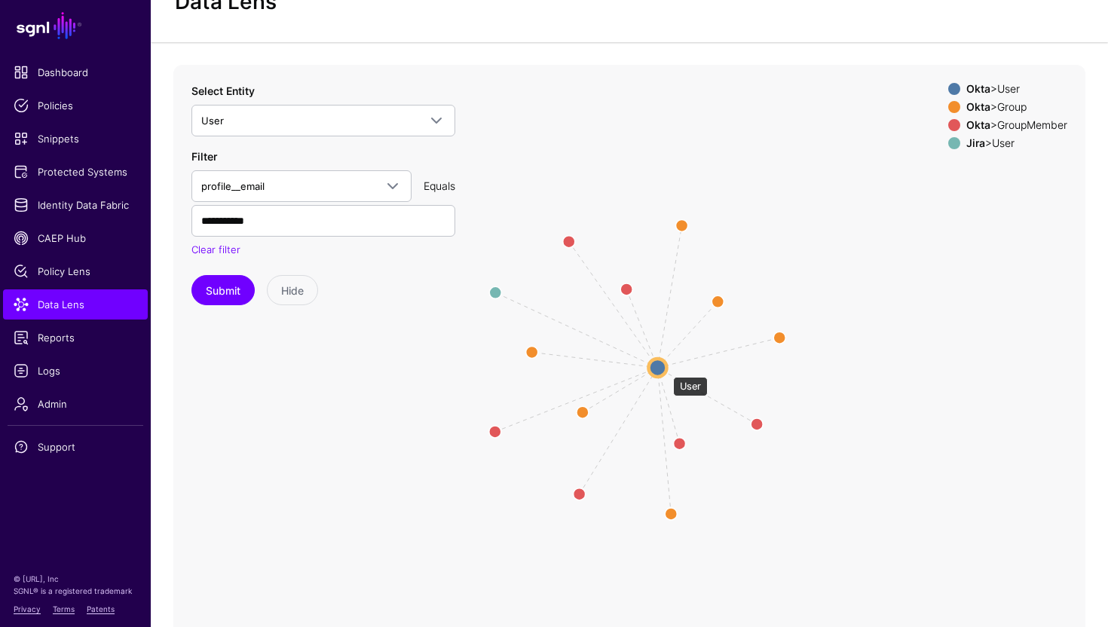
click at [665, 369] on circle at bounding box center [657, 367] width 18 height 18
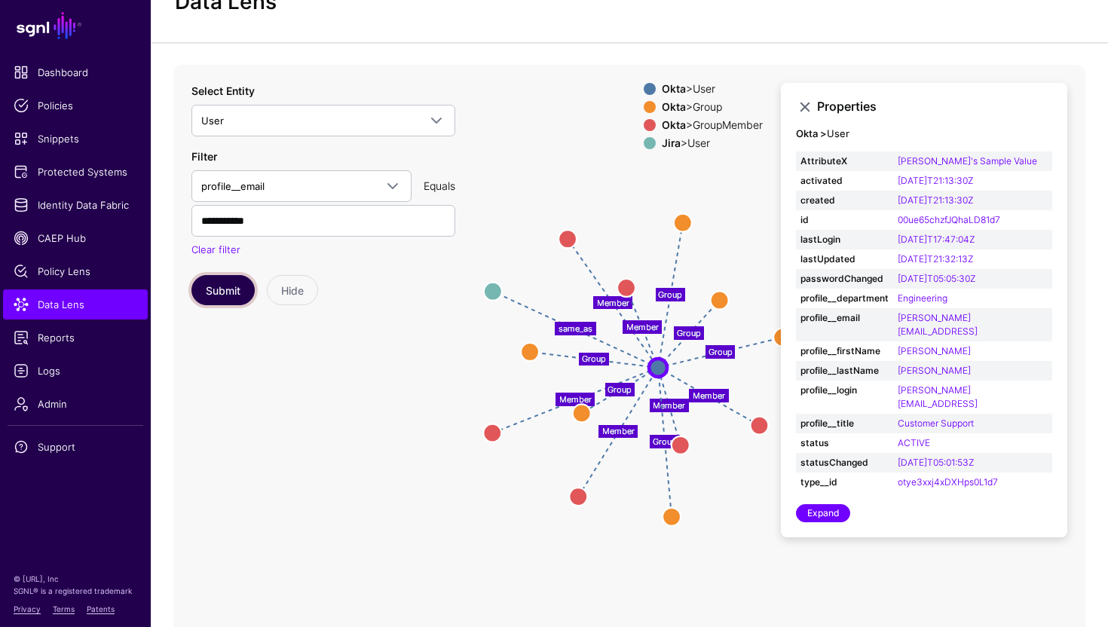
click at [236, 286] on button "Submit" at bounding box center [222, 290] width 63 height 30
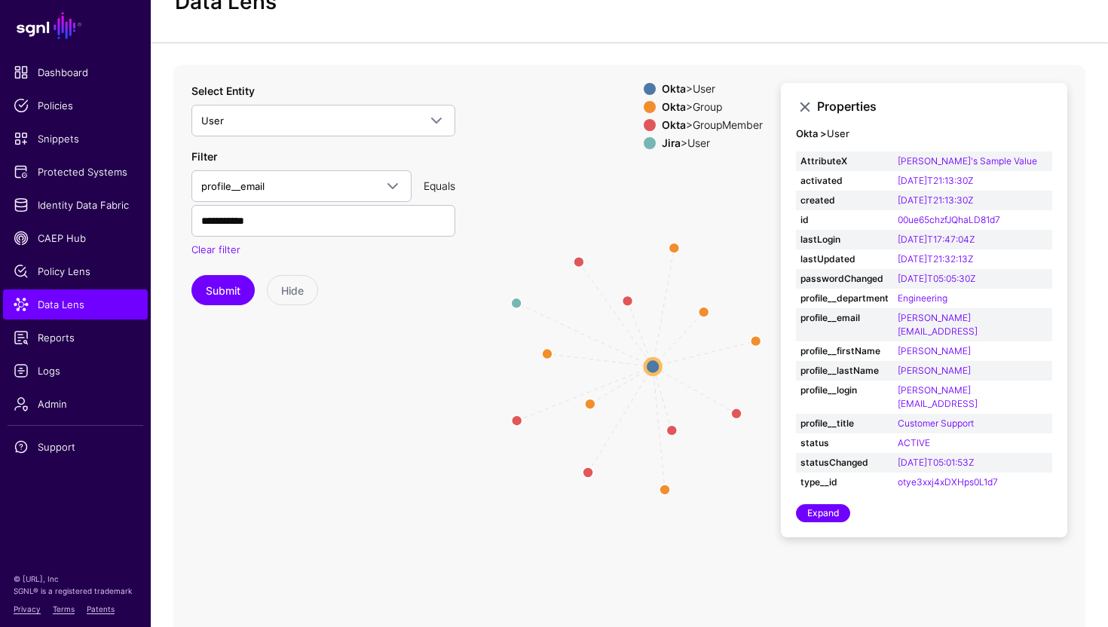
click at [660, 366] on circle at bounding box center [653, 367] width 16 height 16
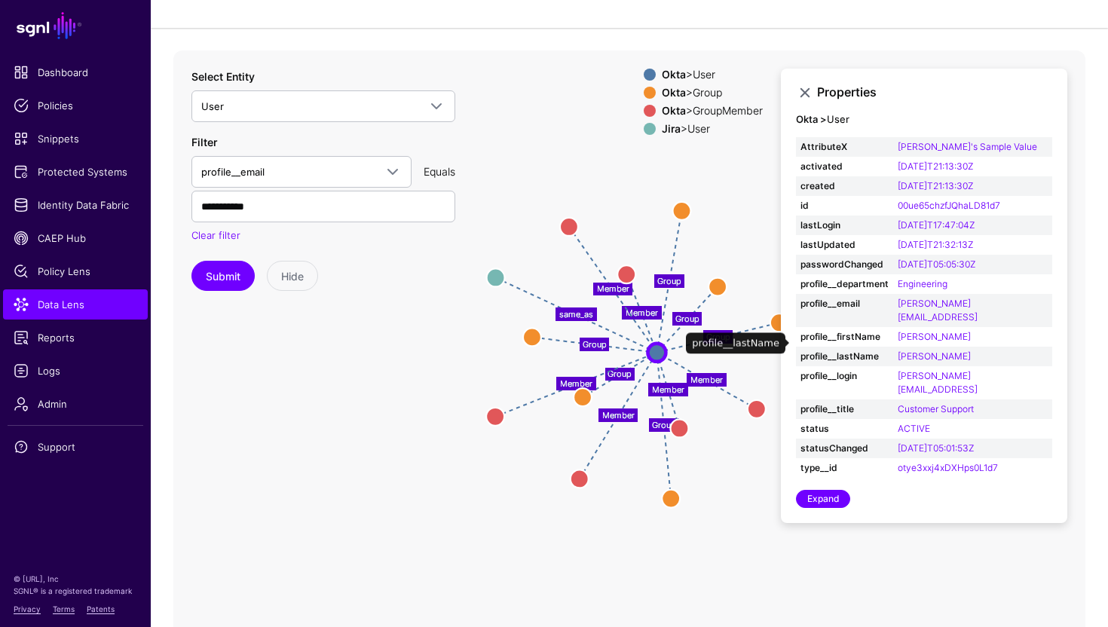
scroll to position [79, 0]
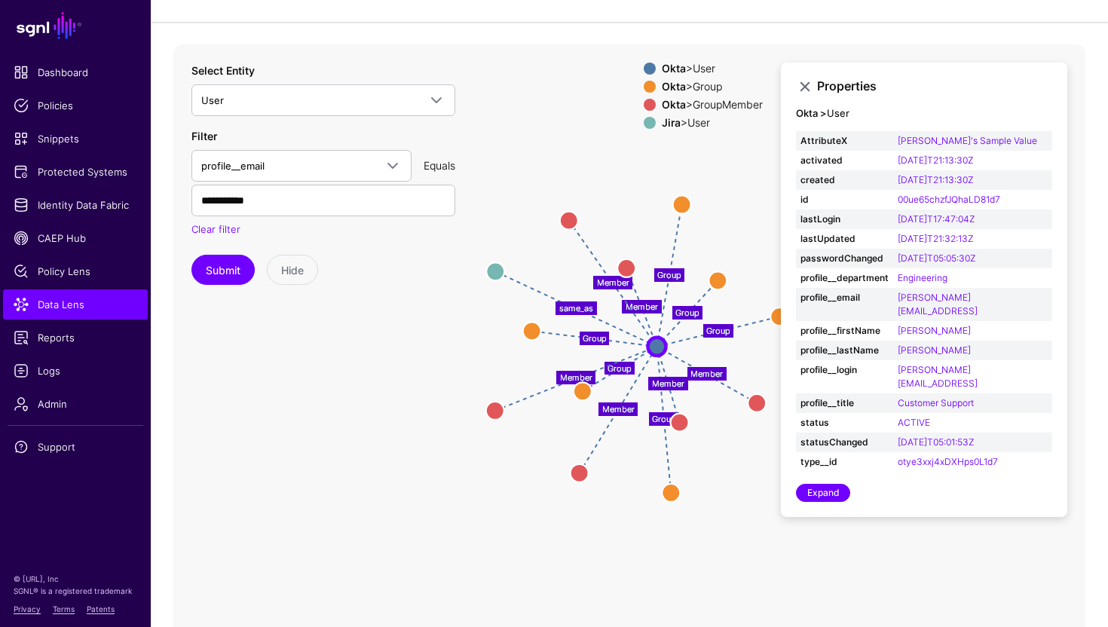
click at [489, 356] on icon "same_as Group Group Group Group Group Group Member Member Member Member Member …" at bounding box center [629, 345] width 912 height 603
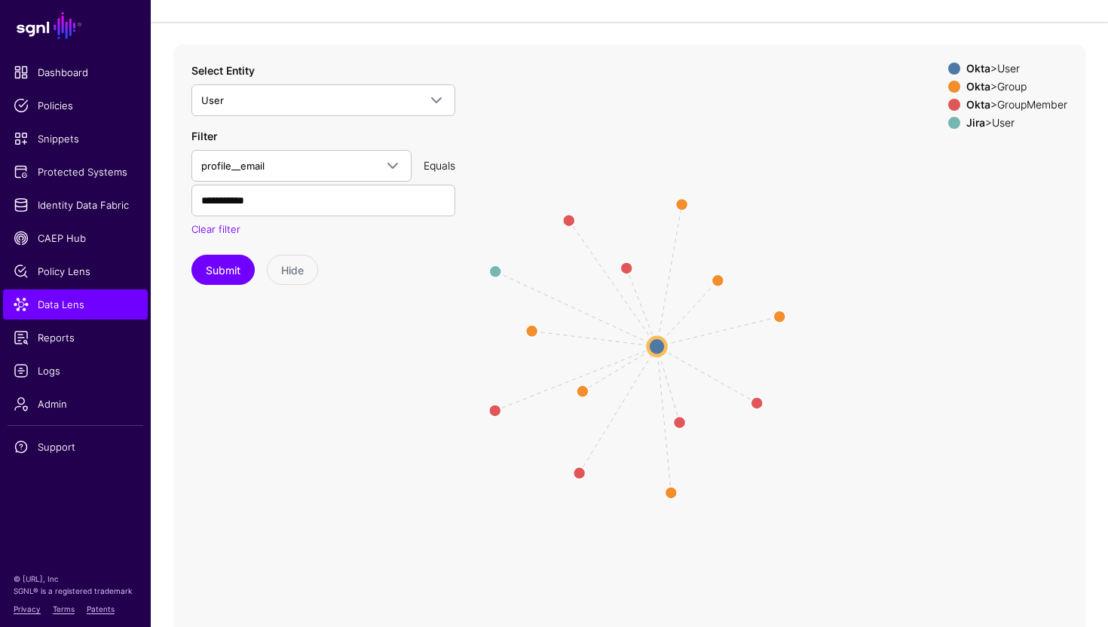
click at [501, 268] on icon "same_as Group Group Group Group Group Group Member Member Member Member Member …" at bounding box center [629, 345] width 912 height 603
click at [496, 271] on circle at bounding box center [495, 271] width 24 height 24
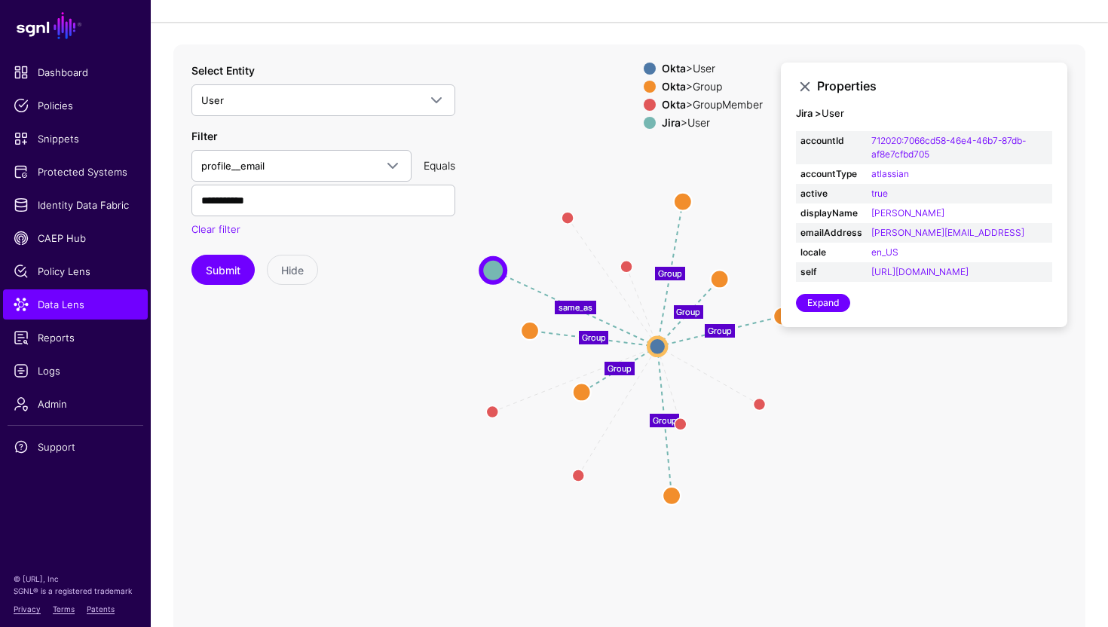
click at [452, 317] on icon "Member Member Member Member Member Member Group Group Group Group Group Group s…" at bounding box center [629, 345] width 912 height 603
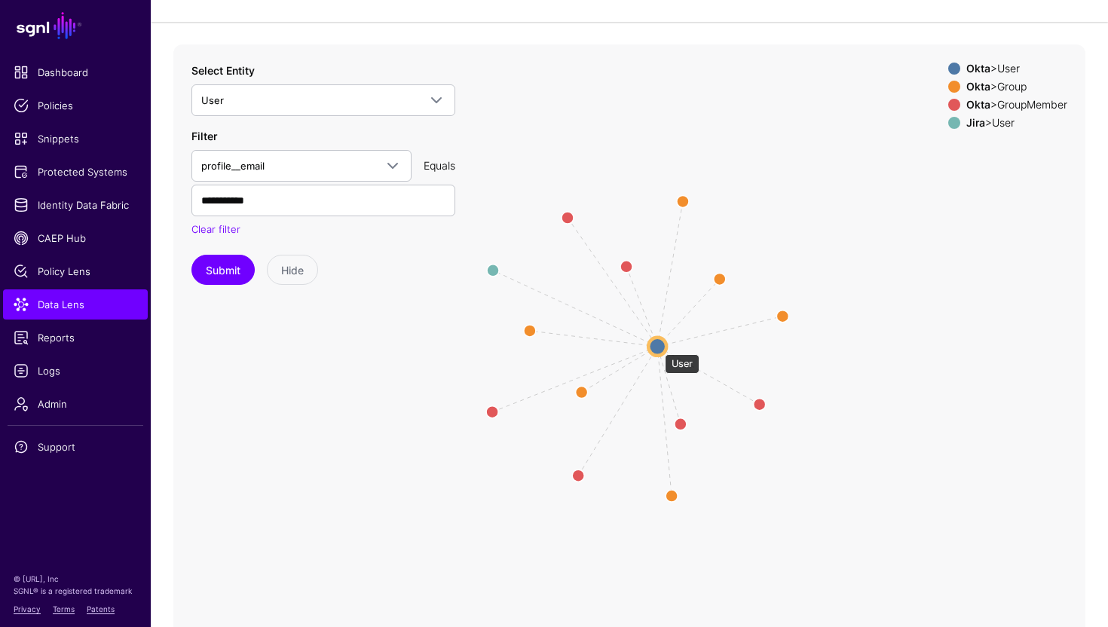
click at [657, 347] on circle at bounding box center [657, 346] width 18 height 18
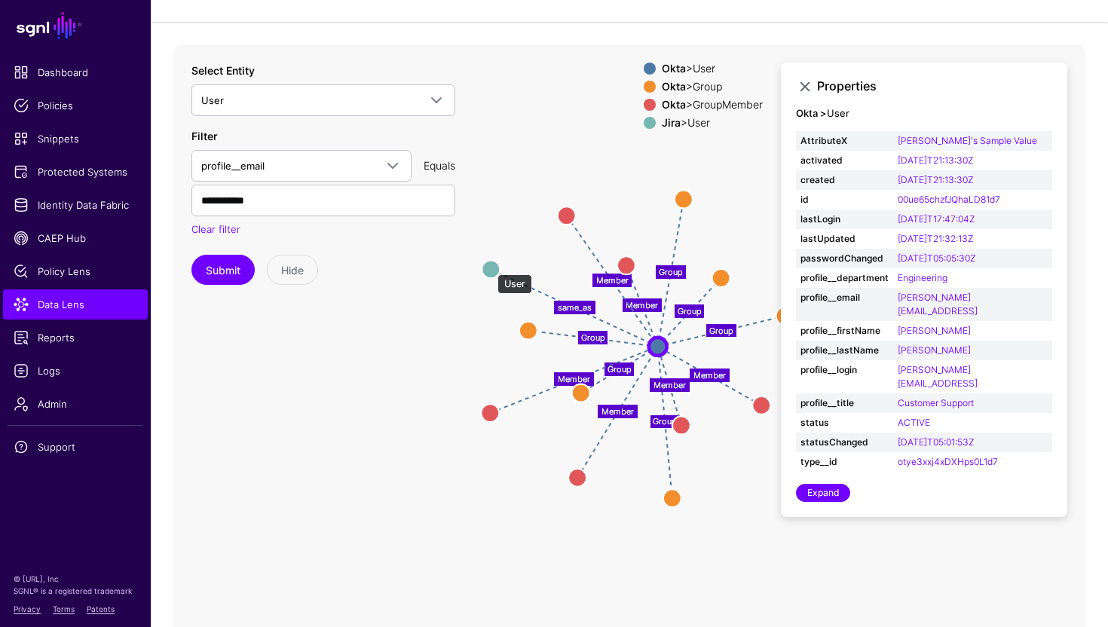
click at [490, 267] on circle at bounding box center [491, 269] width 18 height 18
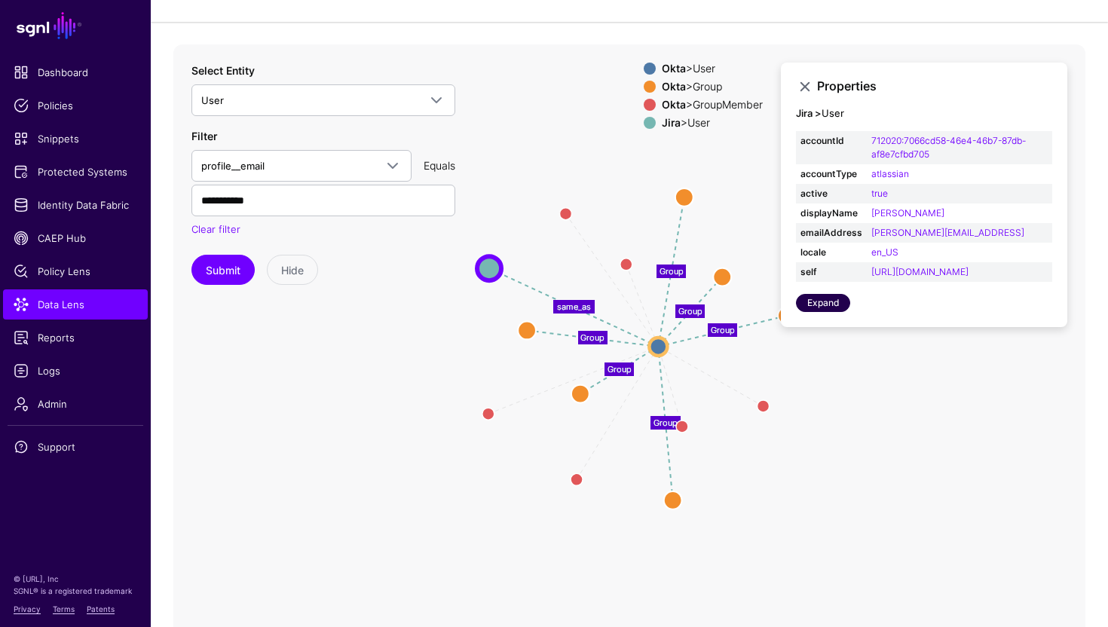
click at [826, 312] on link "Expand" at bounding box center [823, 303] width 54 height 18
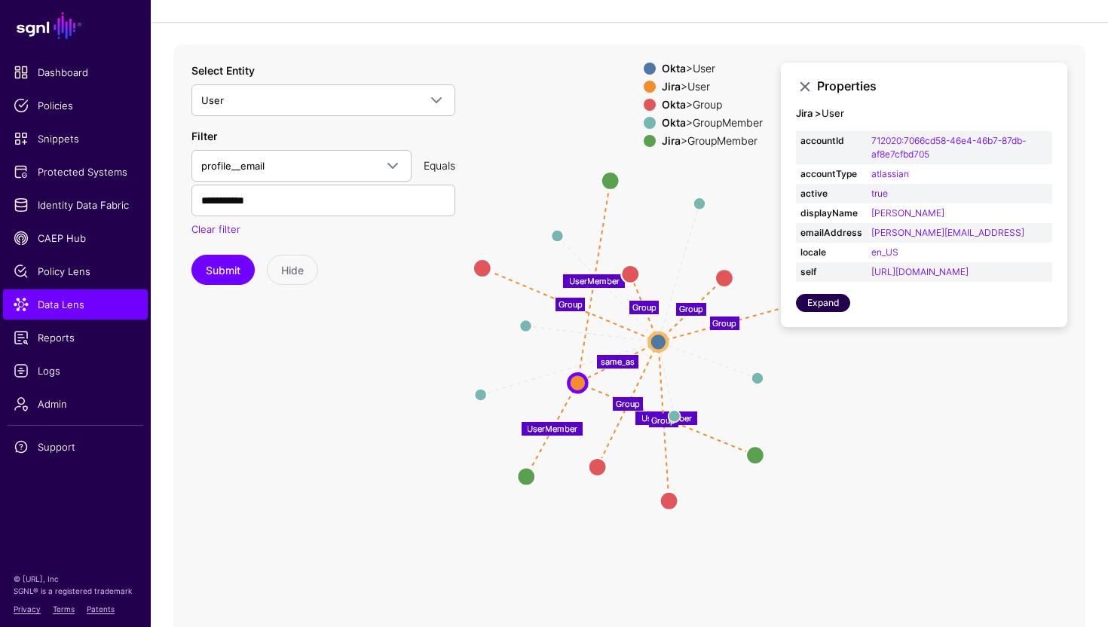
click at [818, 312] on link "Expand" at bounding box center [823, 303] width 54 height 18
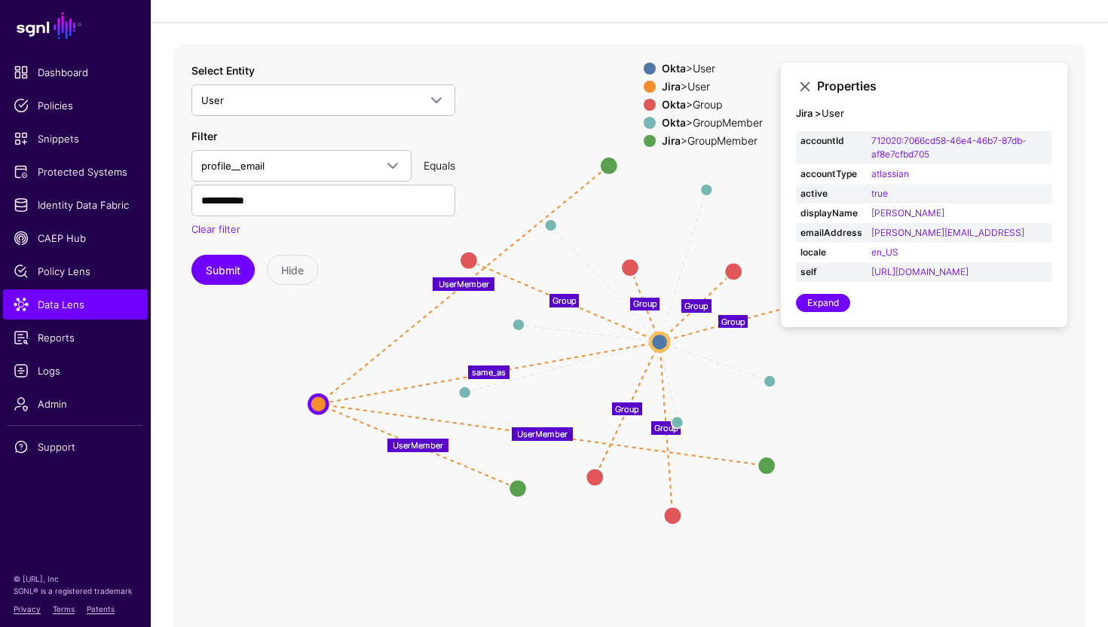
drag, startPoint x: 575, startPoint y: 380, endPoint x: 308, endPoint y: 412, distance: 269.5
click at [309, 412] on circle at bounding box center [318, 404] width 18 height 18
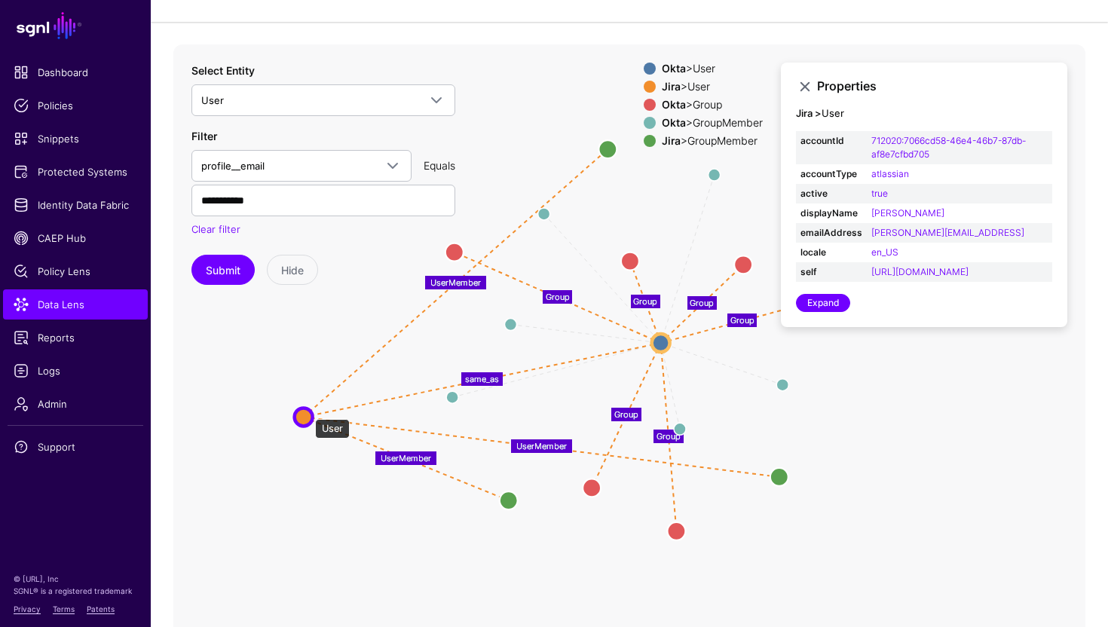
click at [308, 412] on circle at bounding box center [304, 417] width 18 height 18
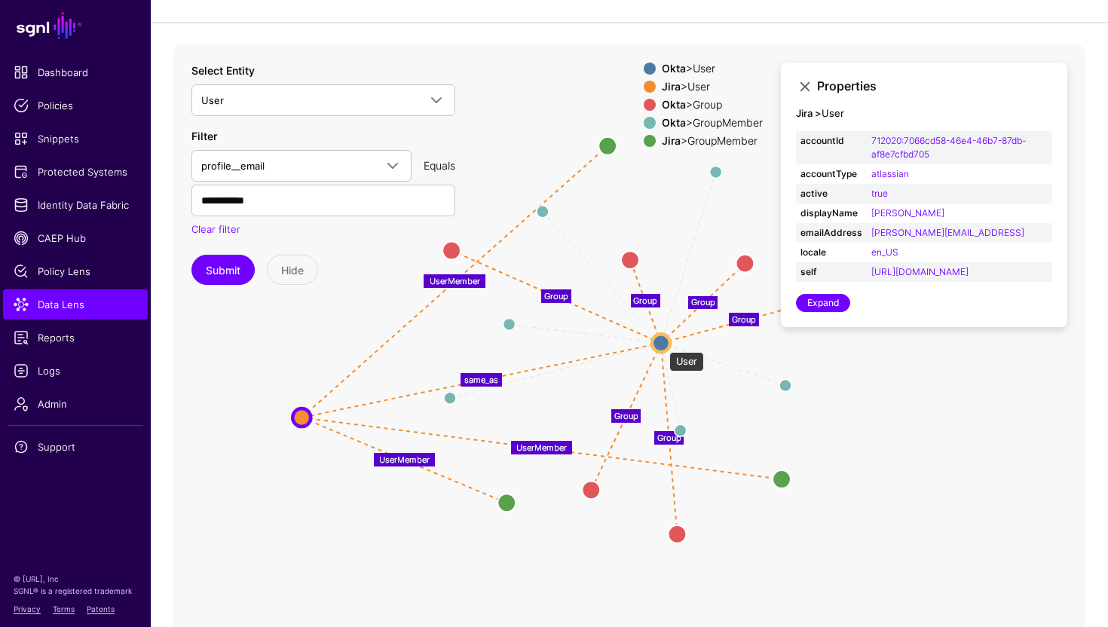
click at [662, 344] on circle at bounding box center [661, 343] width 18 height 18
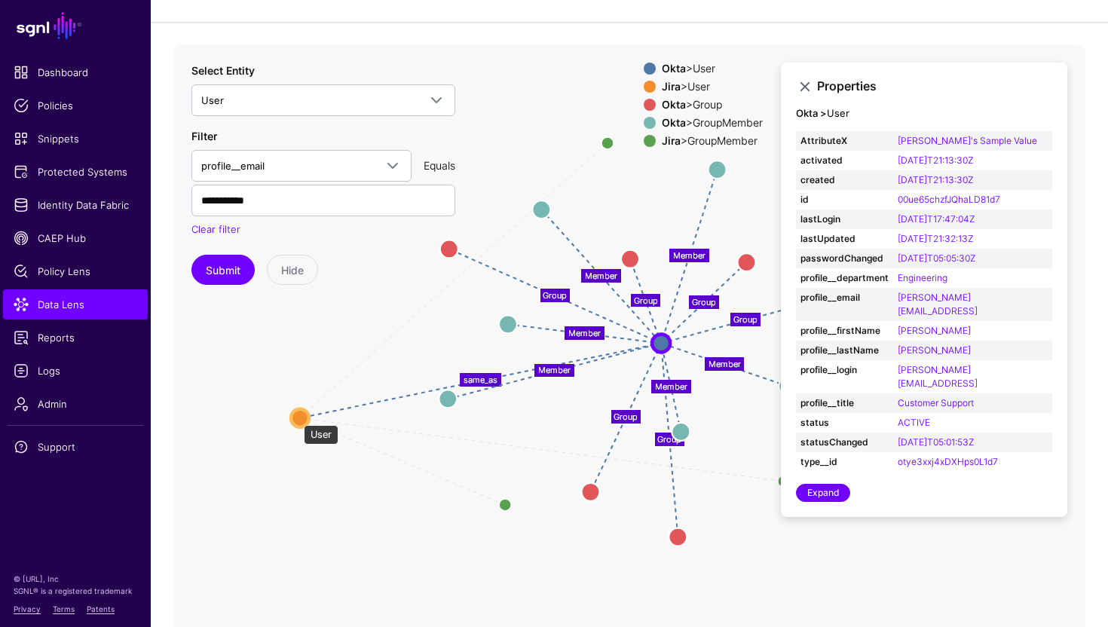
click at [296, 414] on circle at bounding box center [300, 418] width 18 height 18
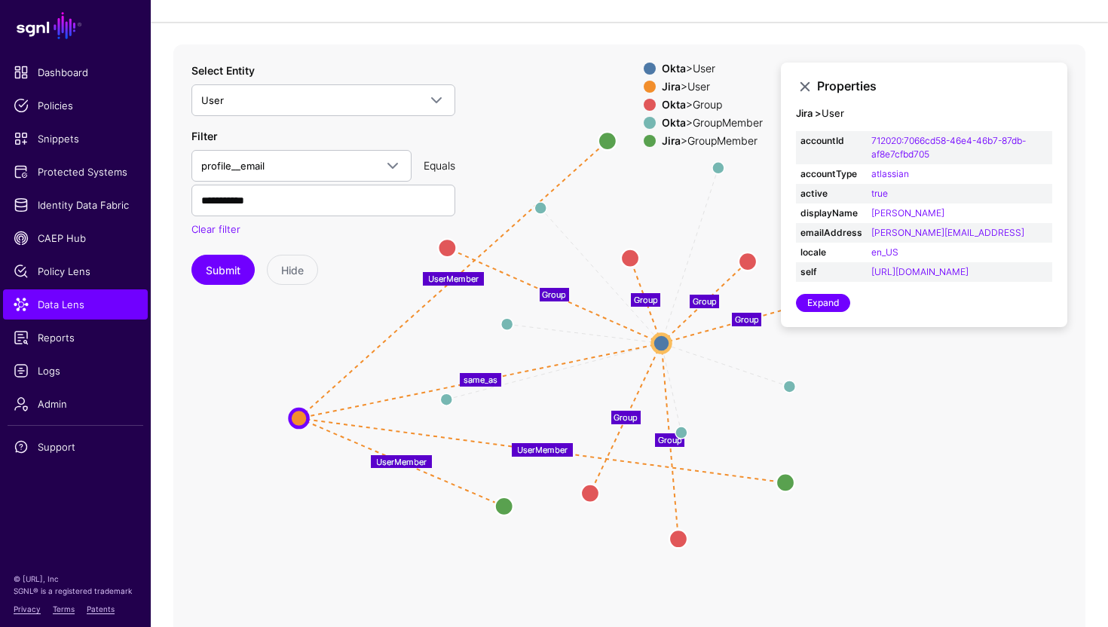
click at [648, 69] on div at bounding box center [650, 69] width 18 height 12
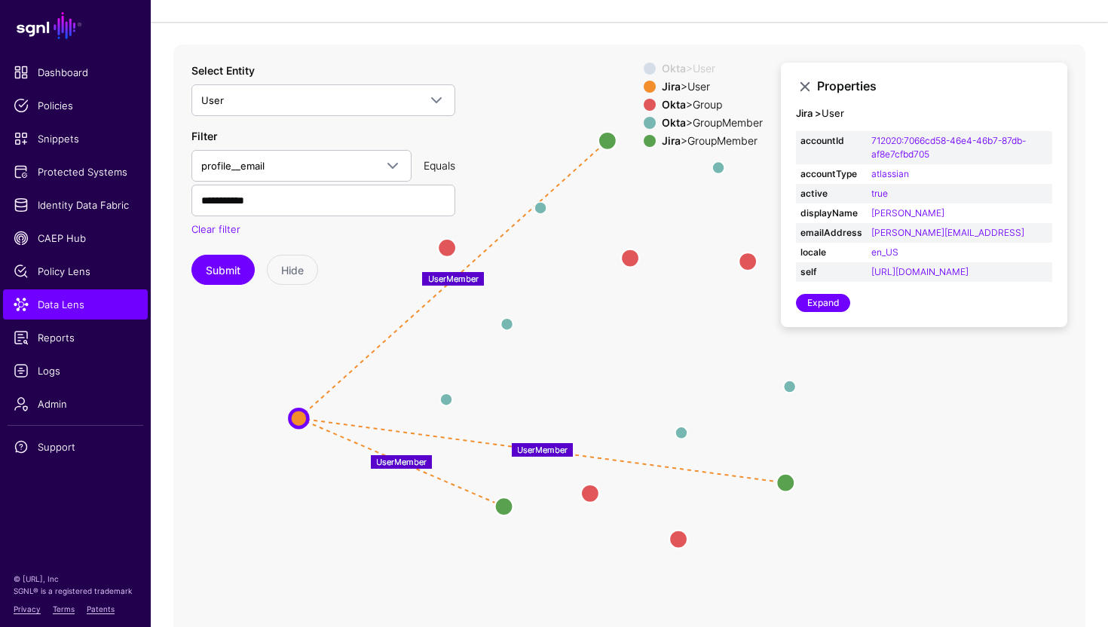
click at [648, 69] on div at bounding box center [650, 69] width 18 height 12
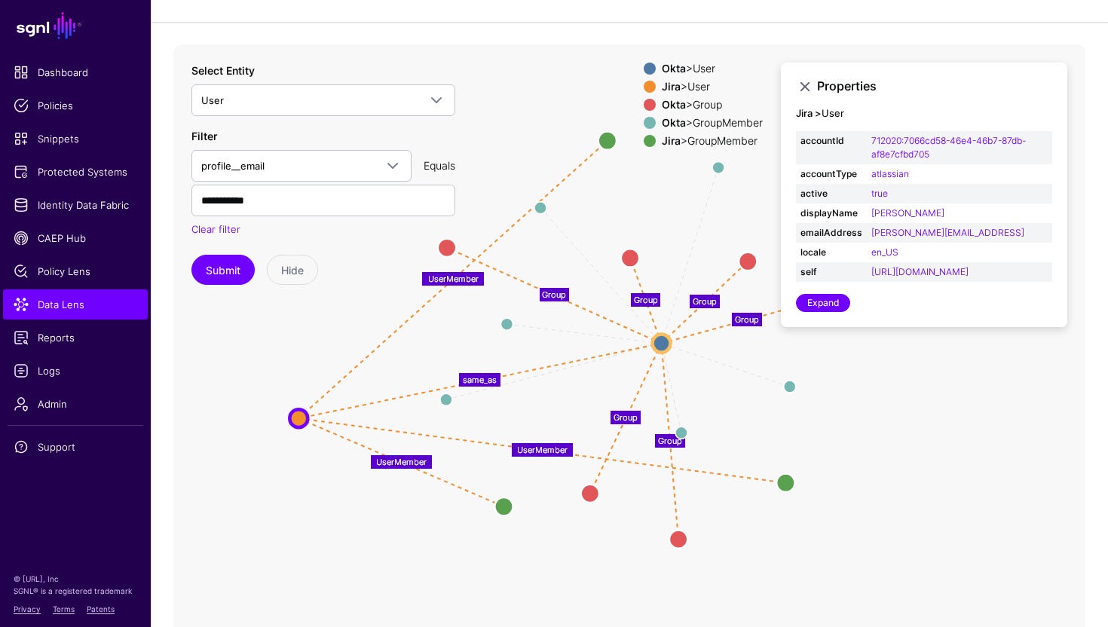
click at [644, 67] on span at bounding box center [650, 69] width 12 height 12
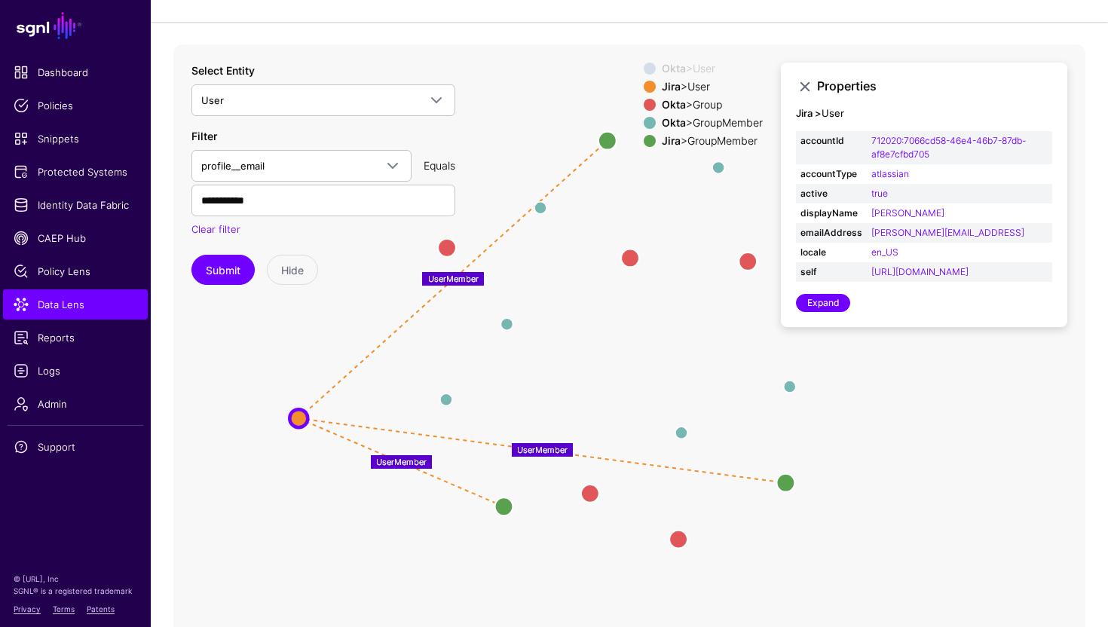
click at [644, 106] on span at bounding box center [650, 105] width 12 height 12
click at [645, 123] on span at bounding box center [650, 123] width 12 height 12
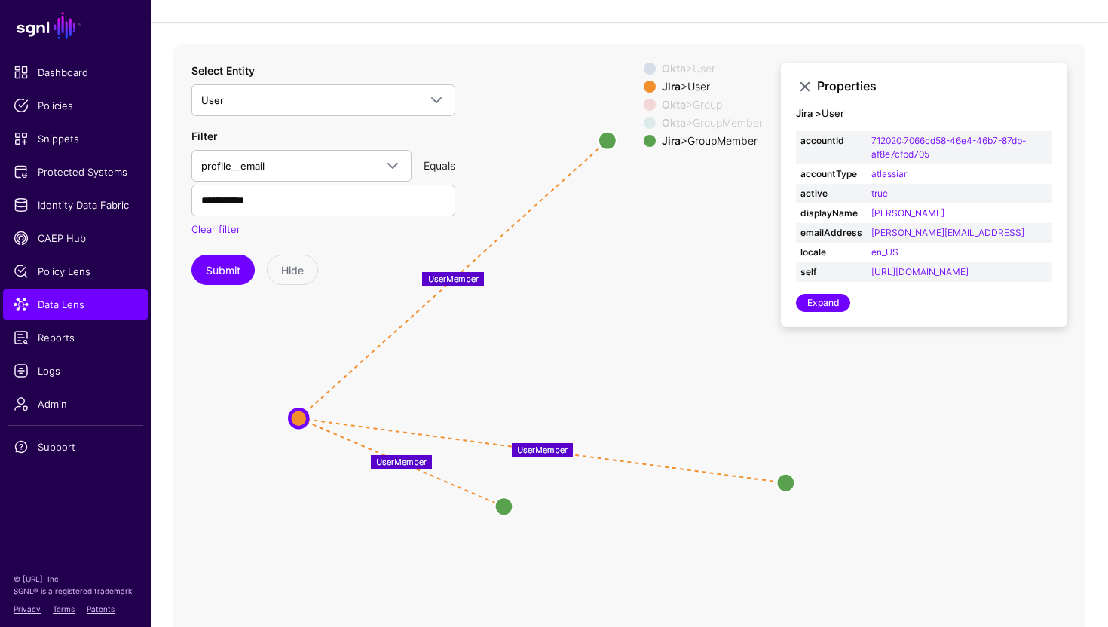
click at [644, 106] on span at bounding box center [650, 105] width 12 height 12
click at [645, 124] on span at bounding box center [650, 123] width 12 height 12
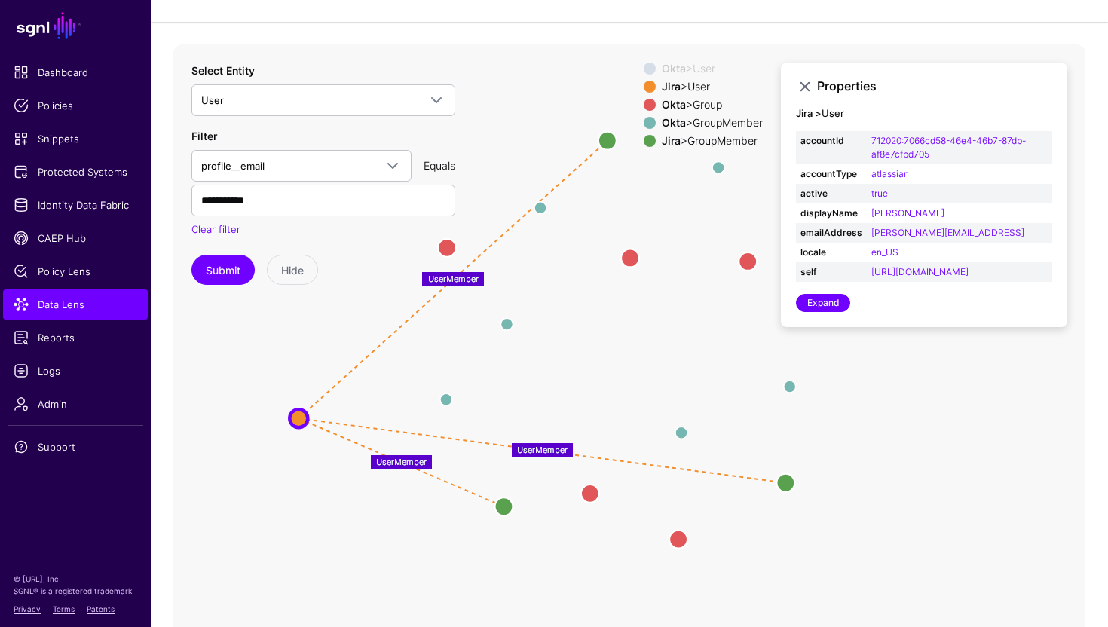
click at [644, 71] on span at bounding box center [650, 69] width 12 height 12
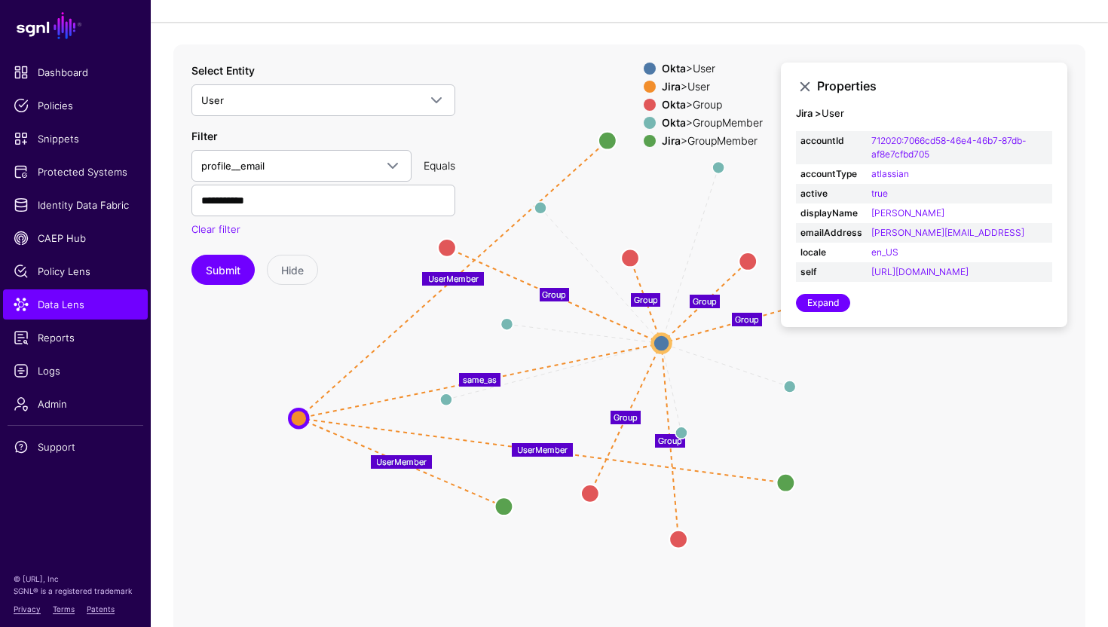
click at [644, 138] on span at bounding box center [650, 141] width 12 height 12
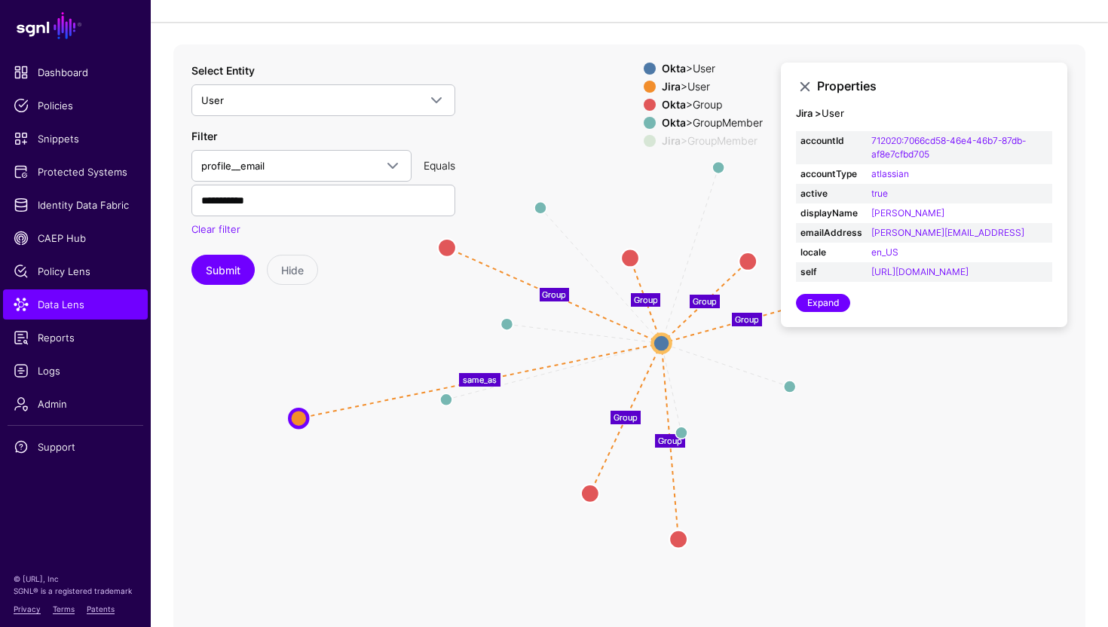
click at [644, 138] on span at bounding box center [650, 141] width 12 height 12
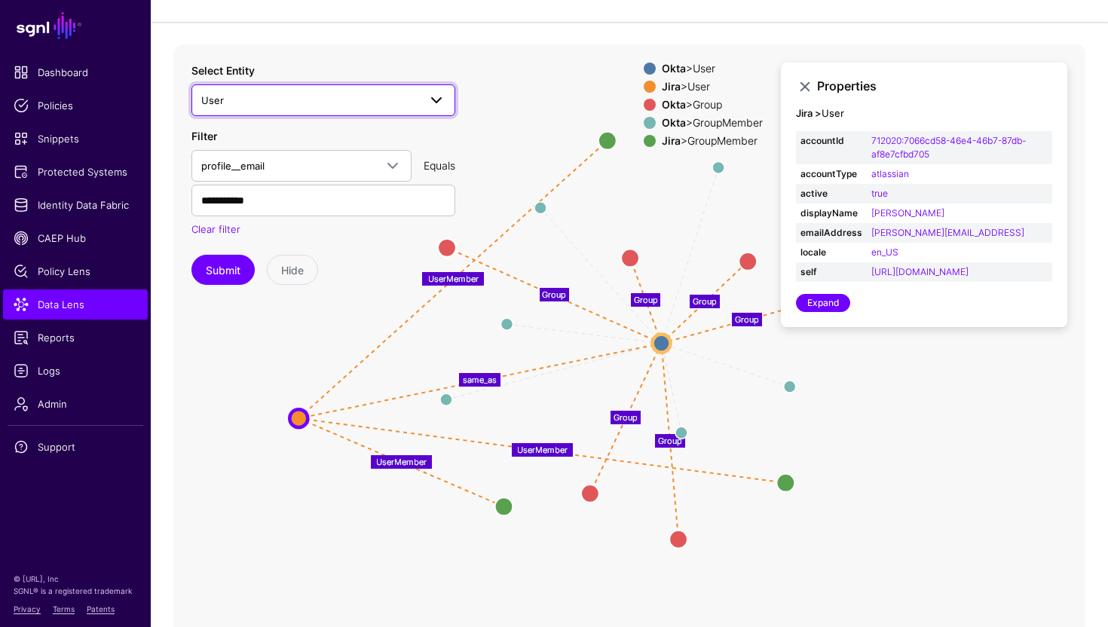
click at [359, 91] on span "User" at bounding box center [323, 100] width 244 height 18
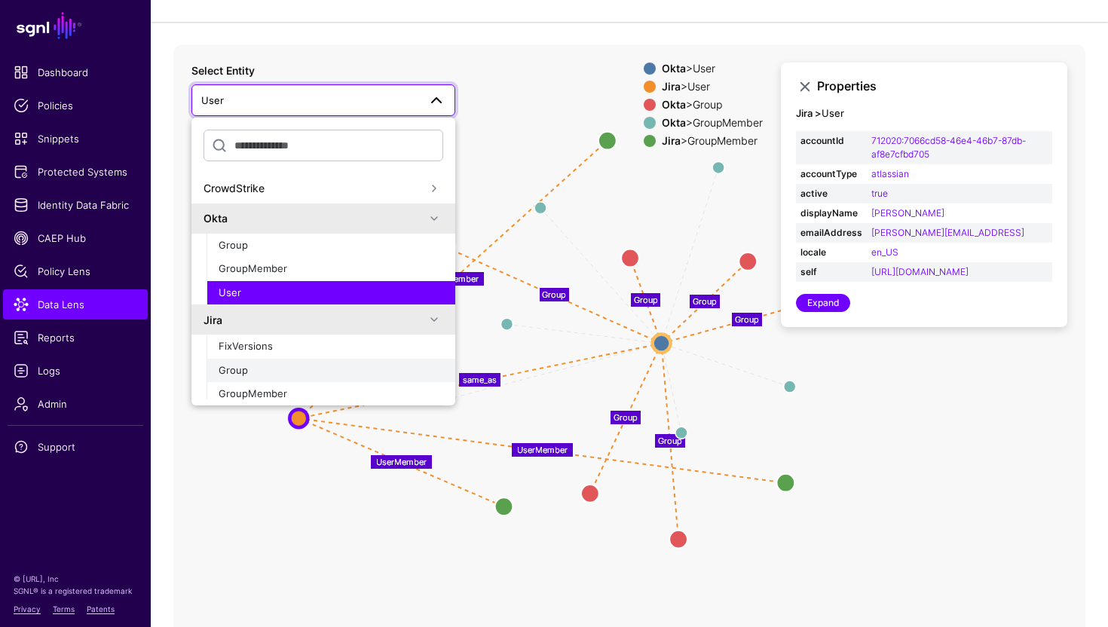
click at [293, 372] on div "Group" at bounding box center [331, 370] width 225 height 15
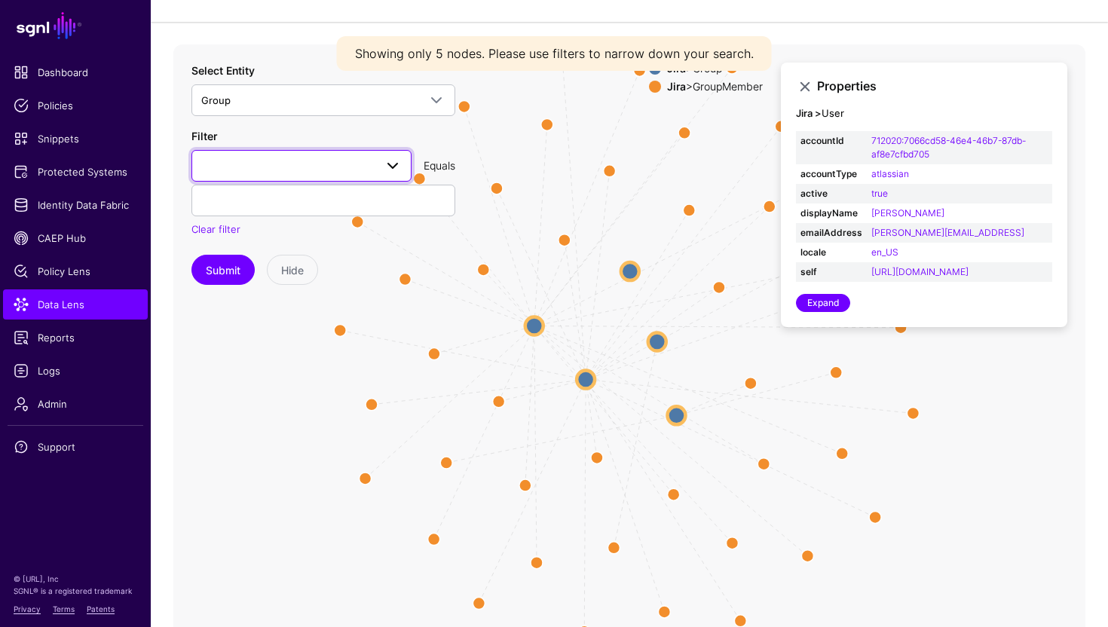
click at [304, 167] on span at bounding box center [301, 166] width 200 height 18
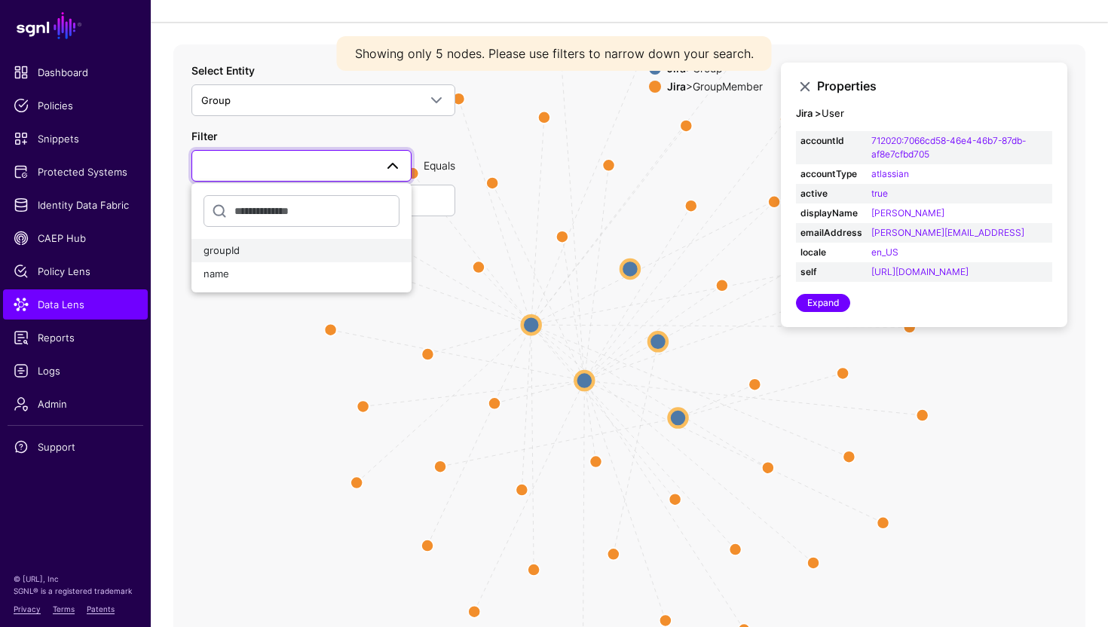
click at [283, 251] on div "groupId" at bounding box center [302, 250] width 196 height 15
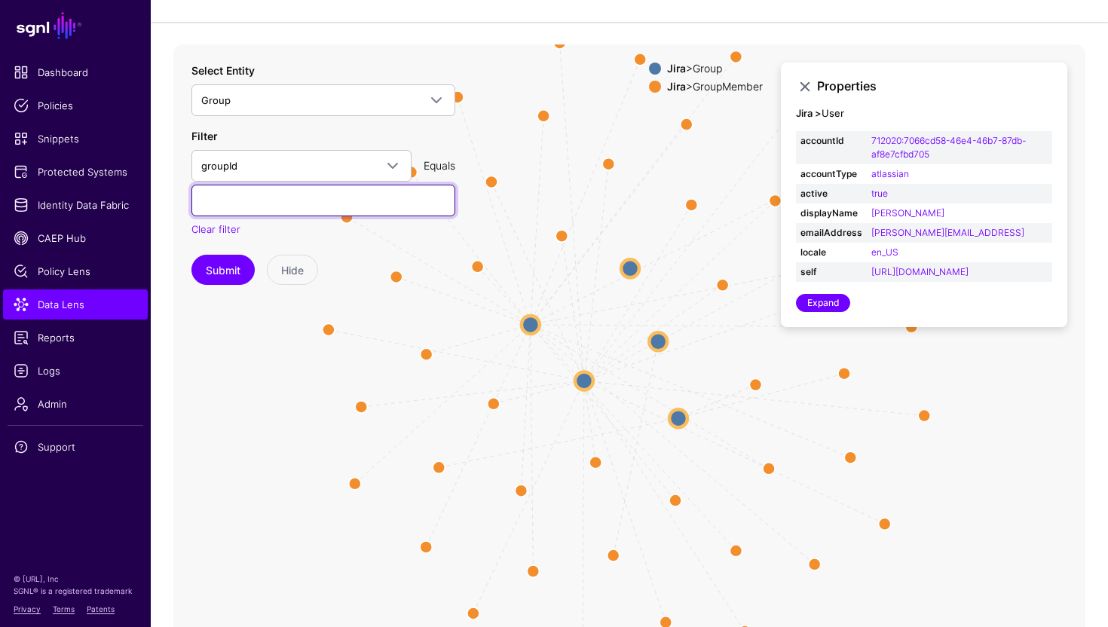
click at [272, 189] on input "text" at bounding box center [323, 201] width 264 height 32
paste input "**********"
type input "**********"
click at [191, 255] on button "Submit" at bounding box center [222, 270] width 63 height 30
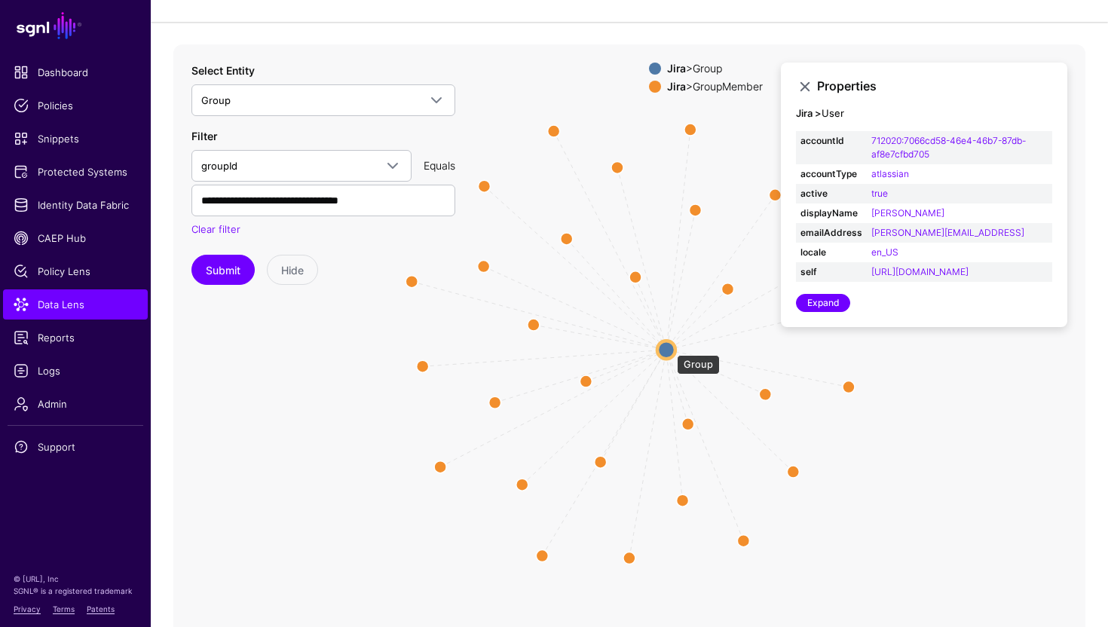
click at [669, 348] on circle at bounding box center [666, 350] width 18 height 18
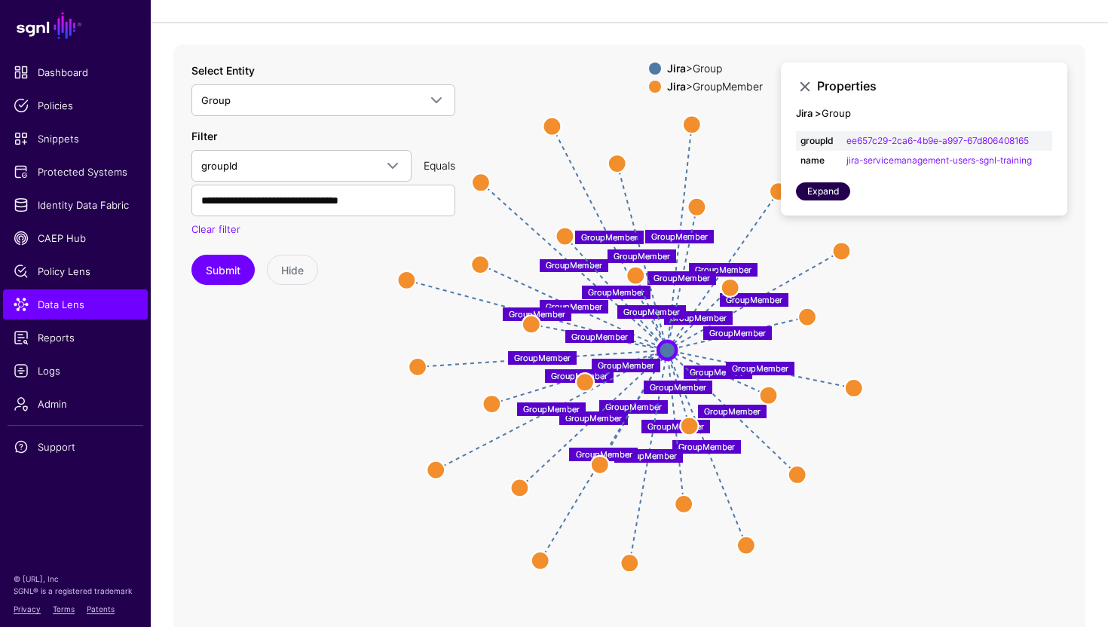
click at [816, 194] on link "Expand" at bounding box center [823, 191] width 54 height 18
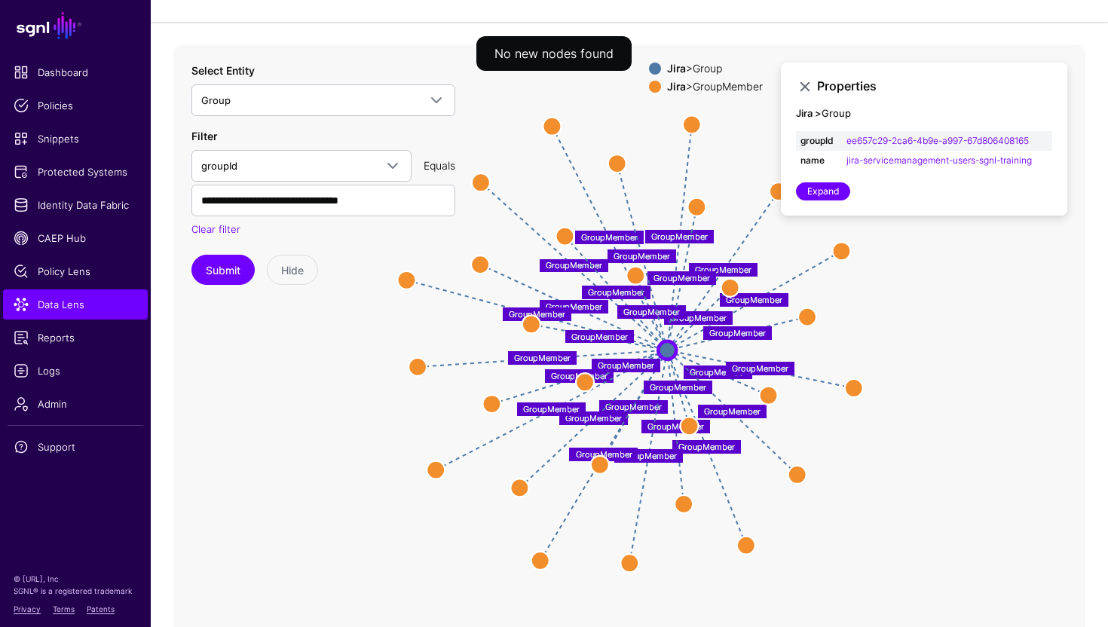
click at [776, 265] on icon "GroupMember GroupMember GroupMember GroupMember GroupMember GroupMember GroupMe…" at bounding box center [629, 345] width 912 height 603
click at [630, 353] on icon "GroupMember GroupMember GroupMember GroupMember GroupMember GroupMember GroupMe…" at bounding box center [629, 345] width 912 height 603
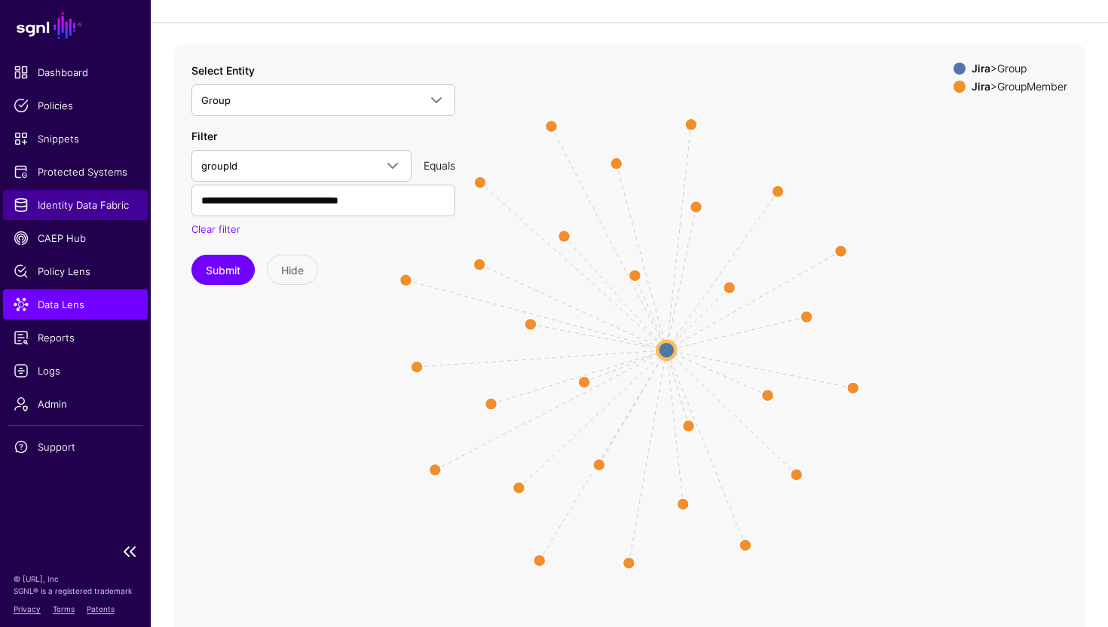
click at [104, 209] on span "Identity Data Fabric" at bounding box center [76, 204] width 124 height 15
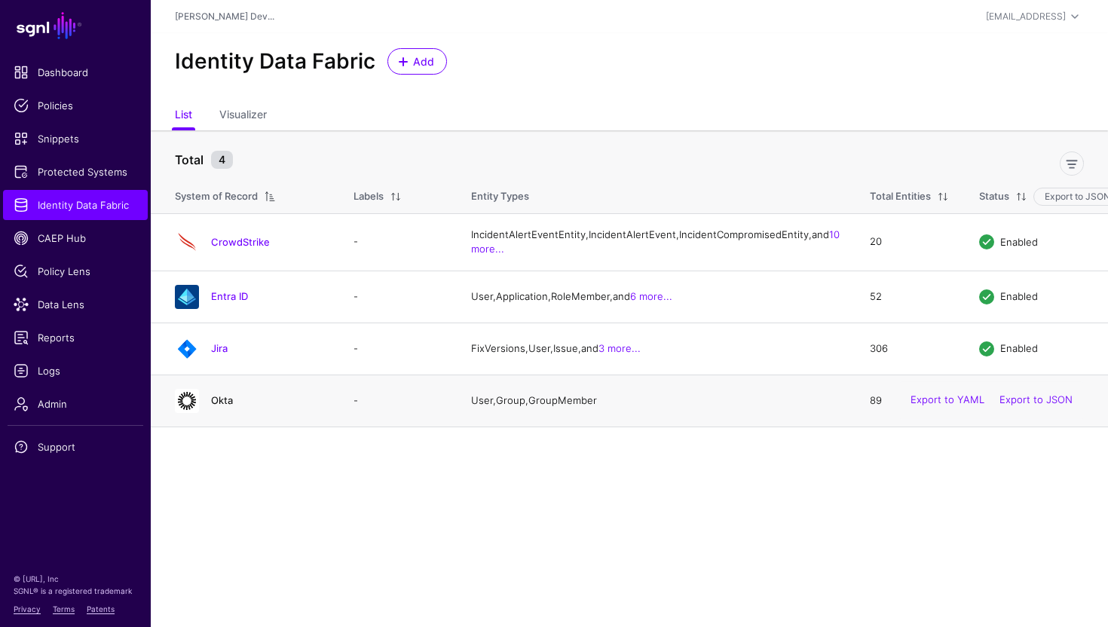
click at [220, 406] on link "Okta" at bounding box center [222, 400] width 22 height 12
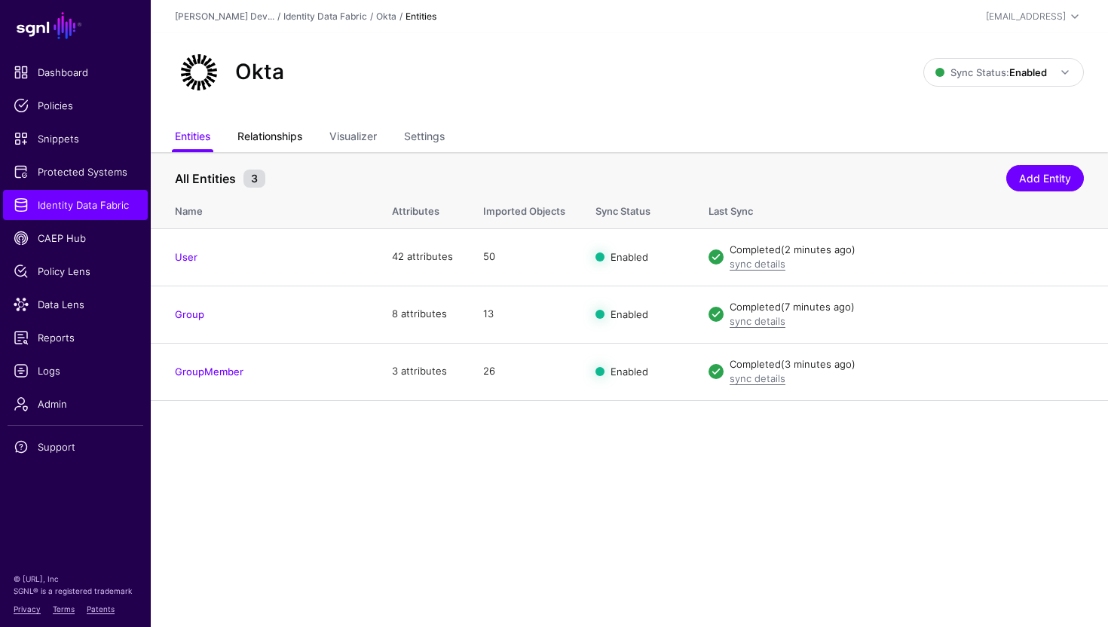
click at [295, 139] on link "Relationships" at bounding box center [269, 138] width 65 height 29
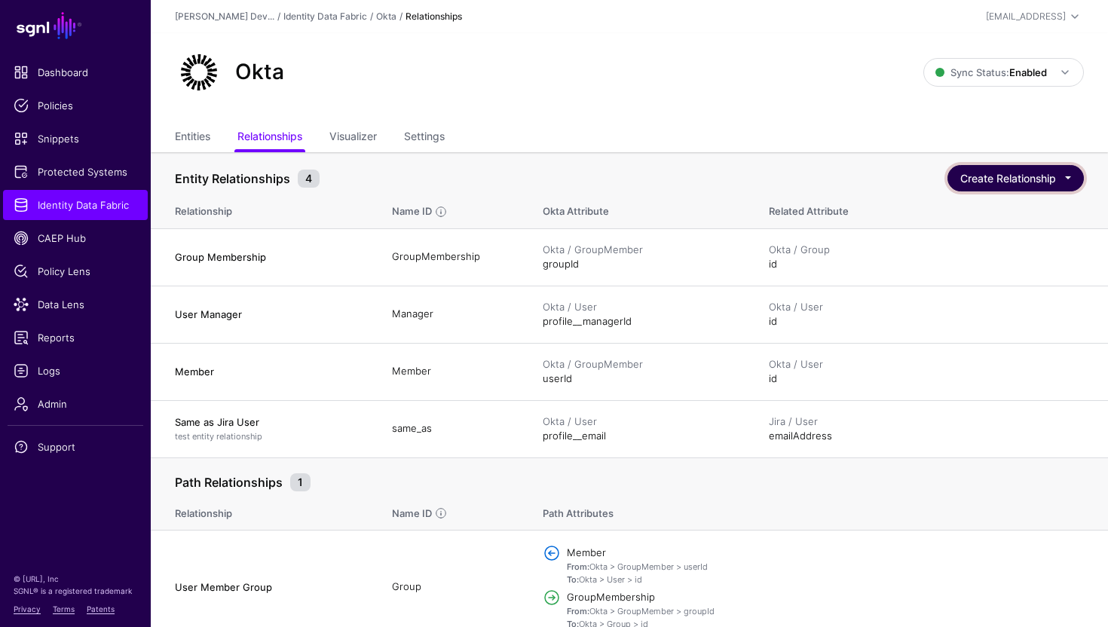
click at [967, 177] on button "Create Relationship" at bounding box center [1015, 178] width 136 height 26
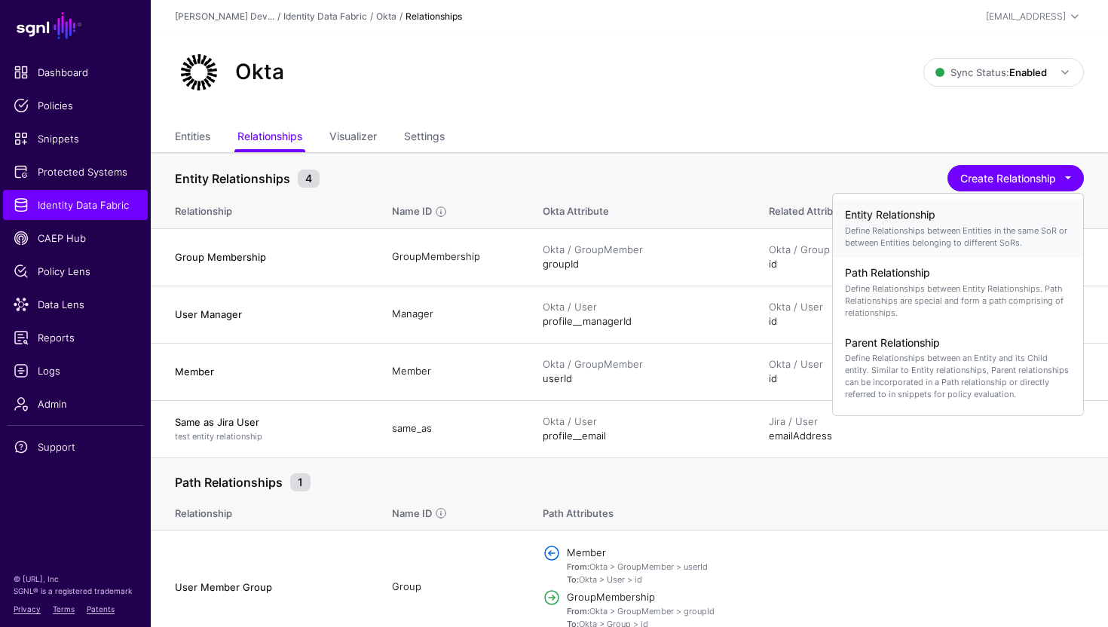
click at [901, 222] on div "Entity Relationship Define Relationships between Entities in the same SoR or be…" at bounding box center [958, 229] width 226 height 52
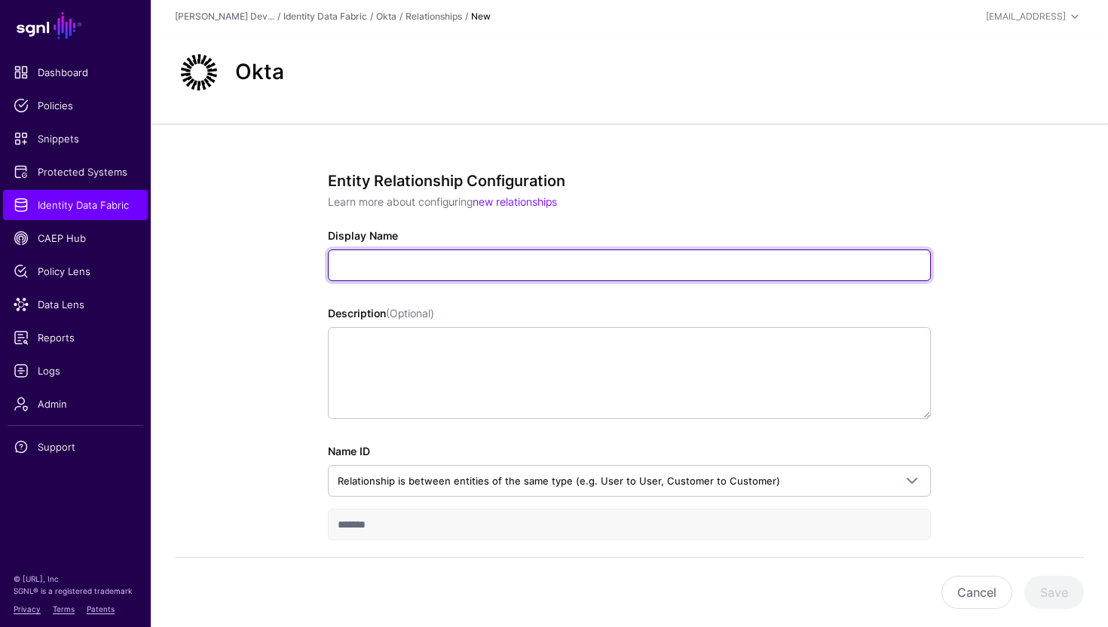
click at [433, 274] on input "Display Name" at bounding box center [629, 265] width 603 height 32
paste input "**********"
type input "**********"
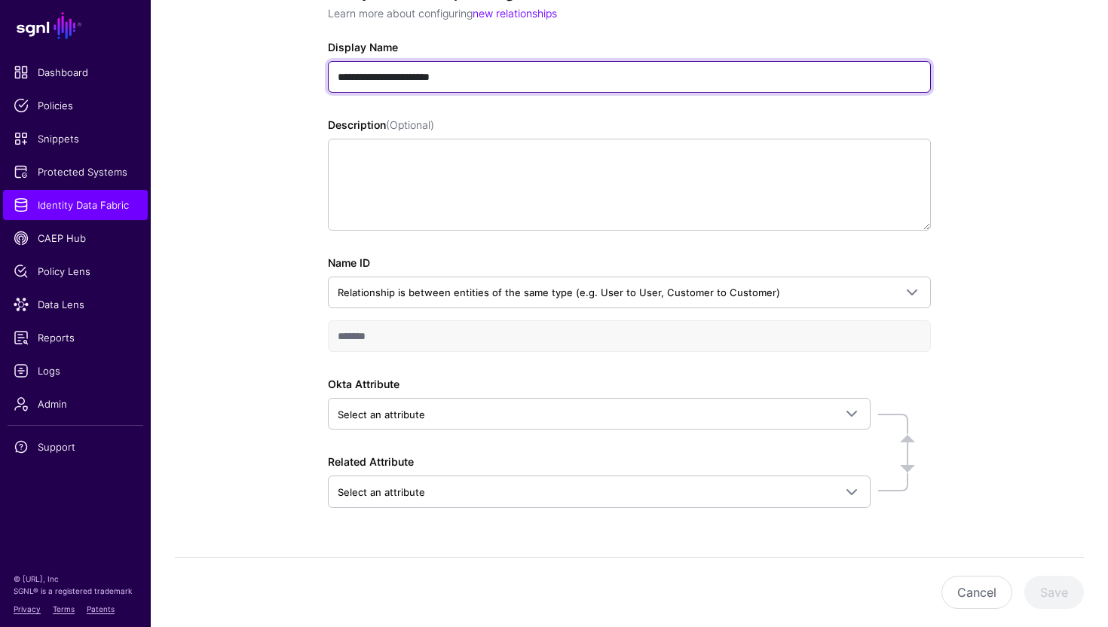
scroll to position [225, 0]
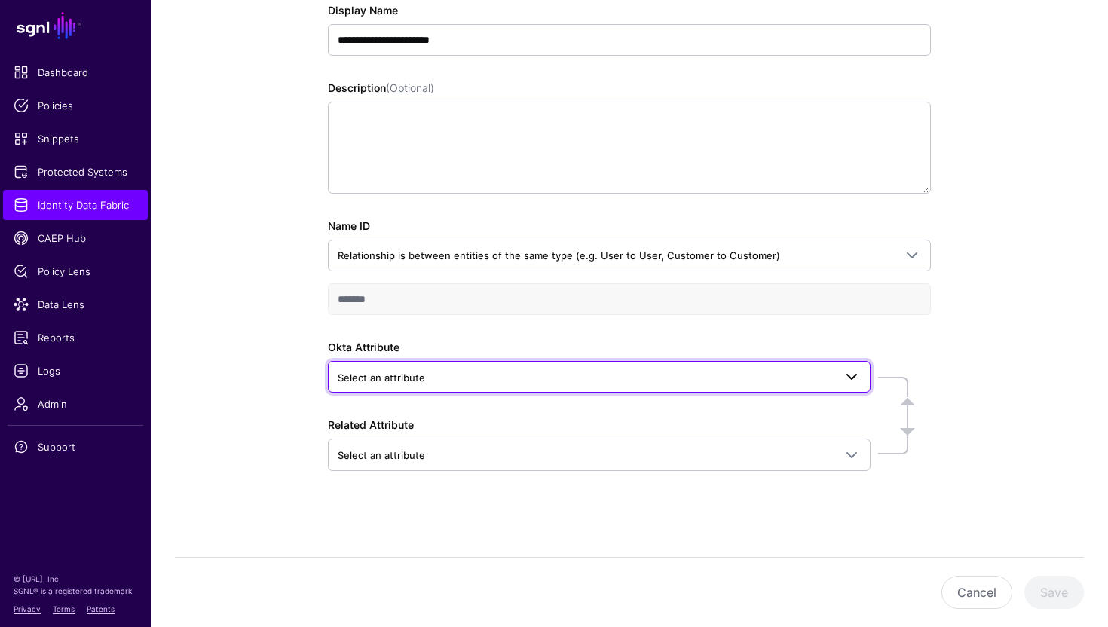
click at [464, 389] on link "Select an attribute" at bounding box center [599, 377] width 543 height 32
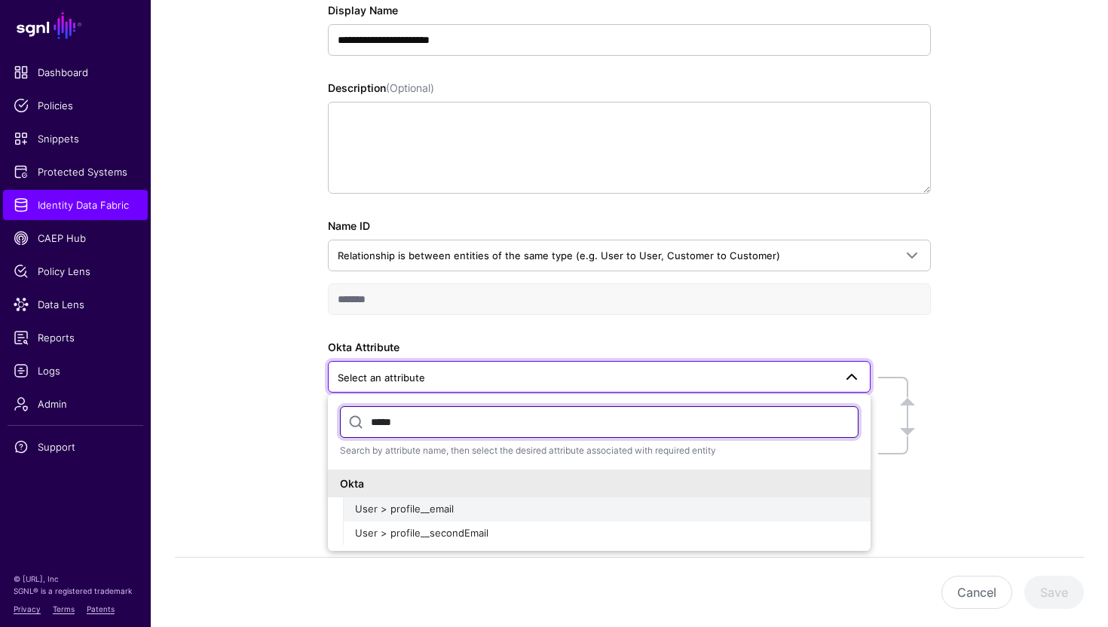
type input "*****"
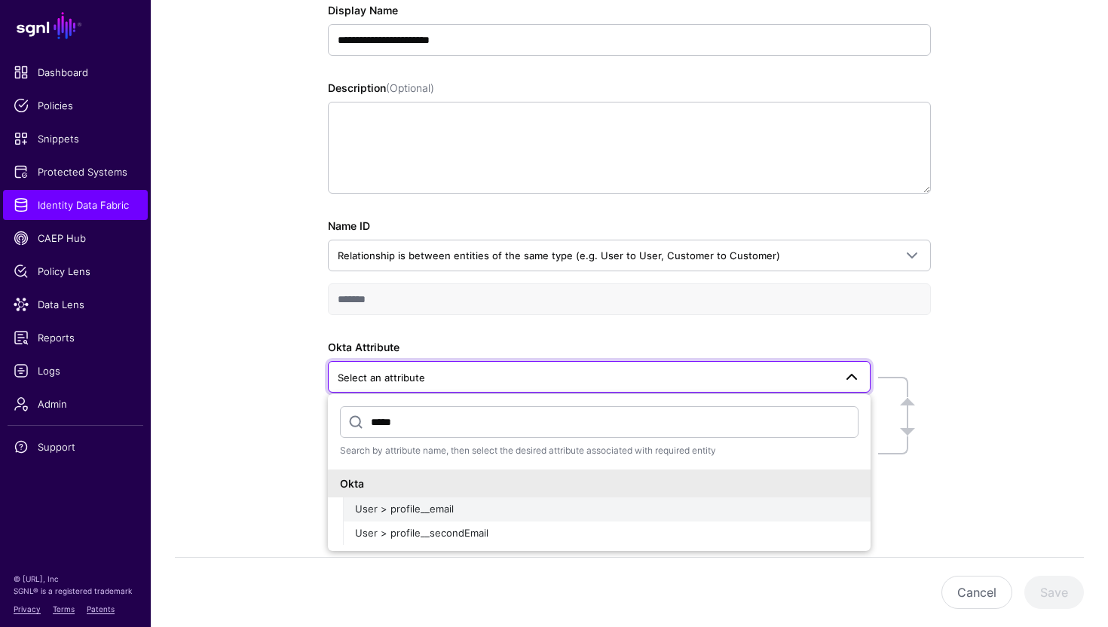
click at [476, 510] on div "User > profile__email" at bounding box center [606, 509] width 503 height 15
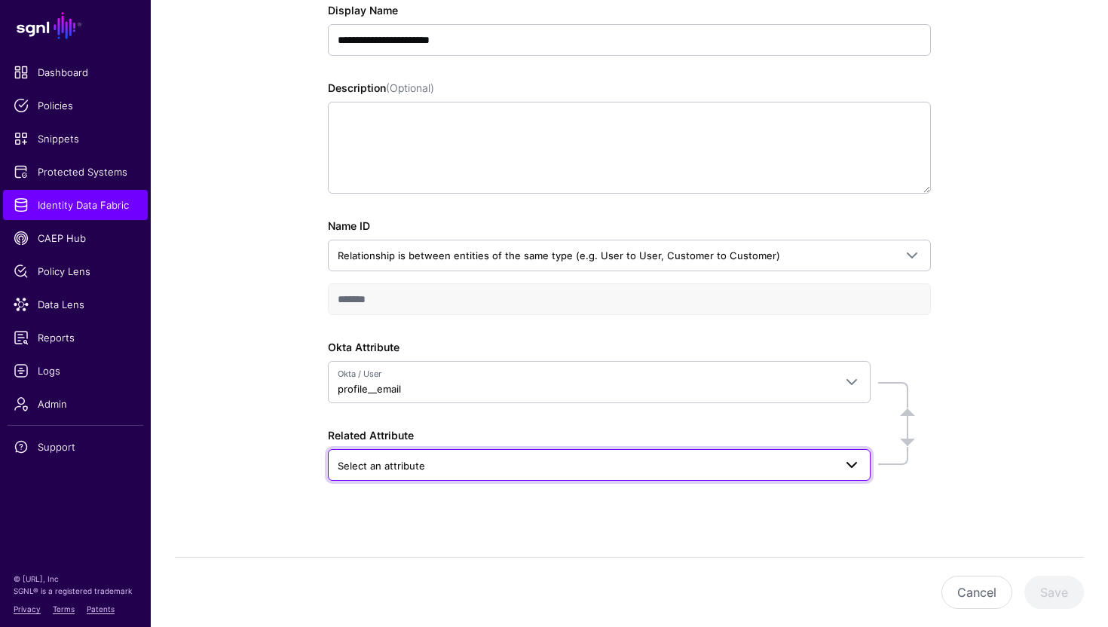
click at [476, 463] on span "Select an attribute" at bounding box center [586, 466] width 496 height 17
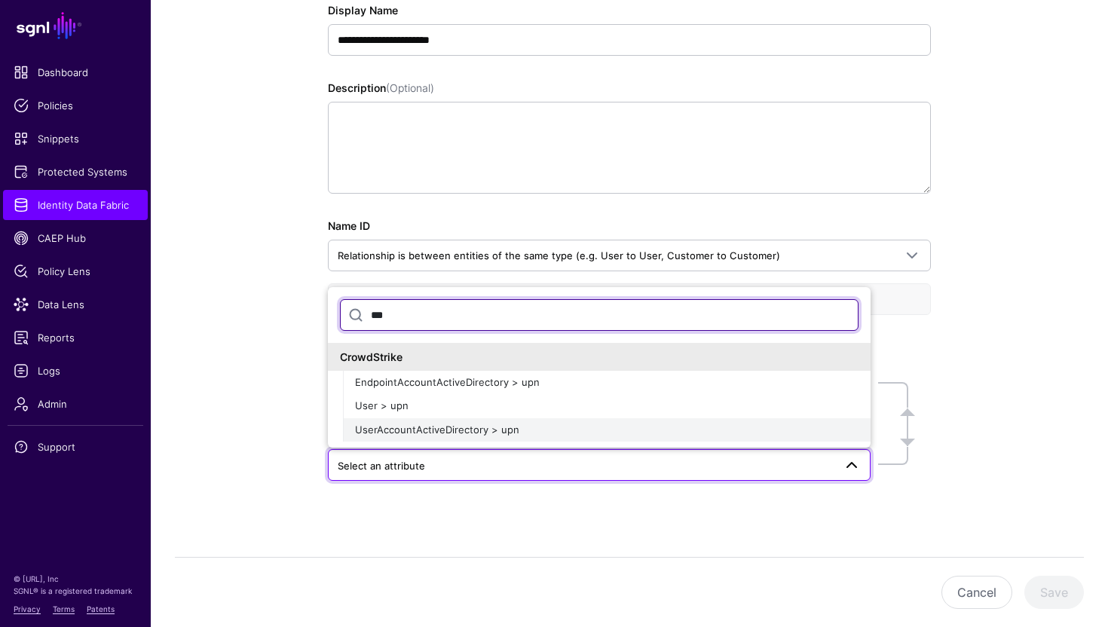
type input "***"
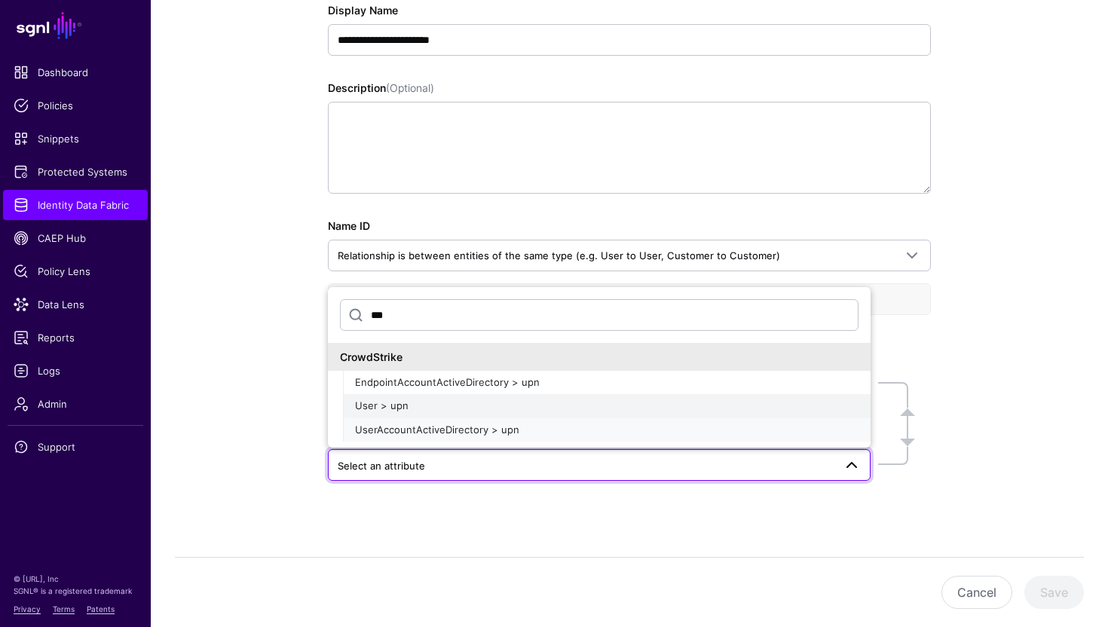
drag, startPoint x: 442, startPoint y: 417, endPoint x: 432, endPoint y: 405, distance: 15.5
click at [432, 404] on ul "EndpointAccountActiveDirectory > upn User > upn UserAccountActiveDirectory > upn" at bounding box center [607, 407] width 528 height 72
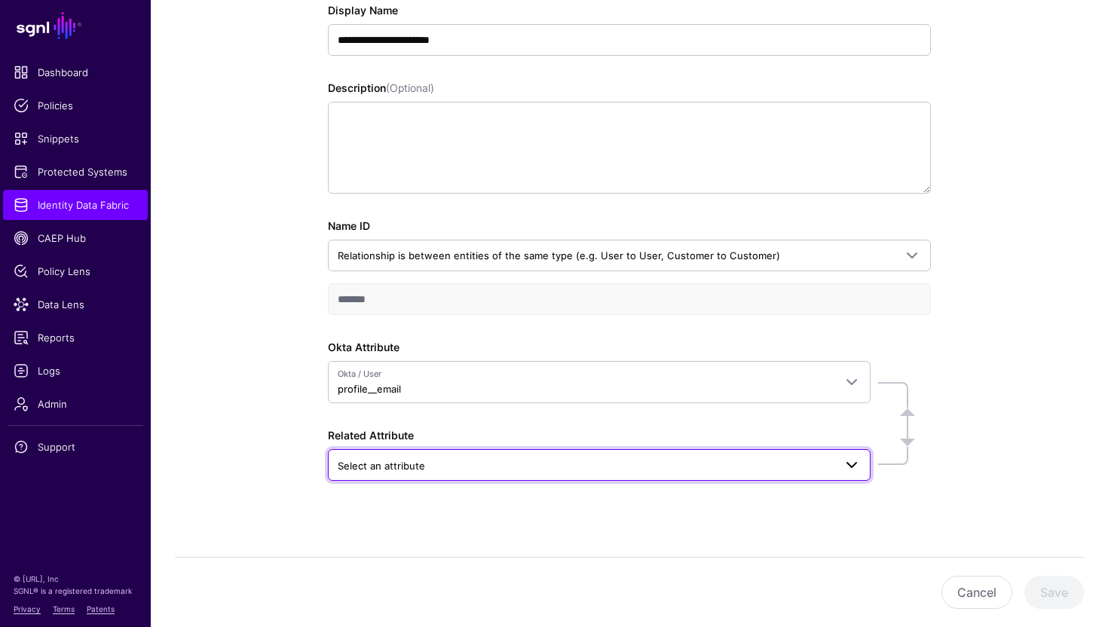
click at [463, 461] on span "Select an attribute" at bounding box center [586, 466] width 496 height 17
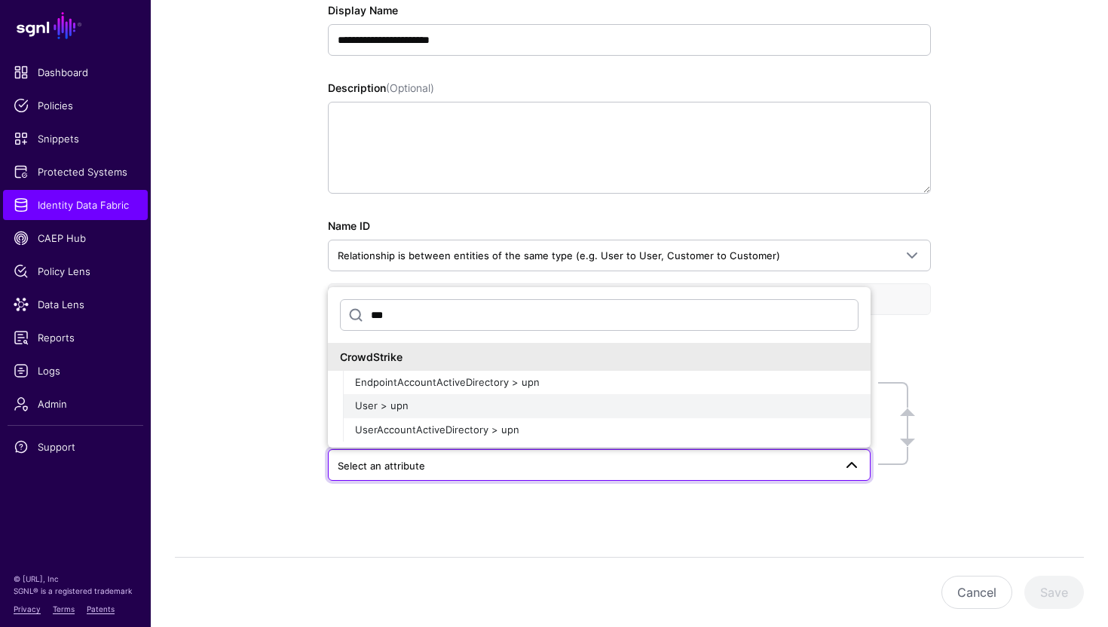
click at [445, 399] on div "User > upn" at bounding box center [606, 406] width 503 height 15
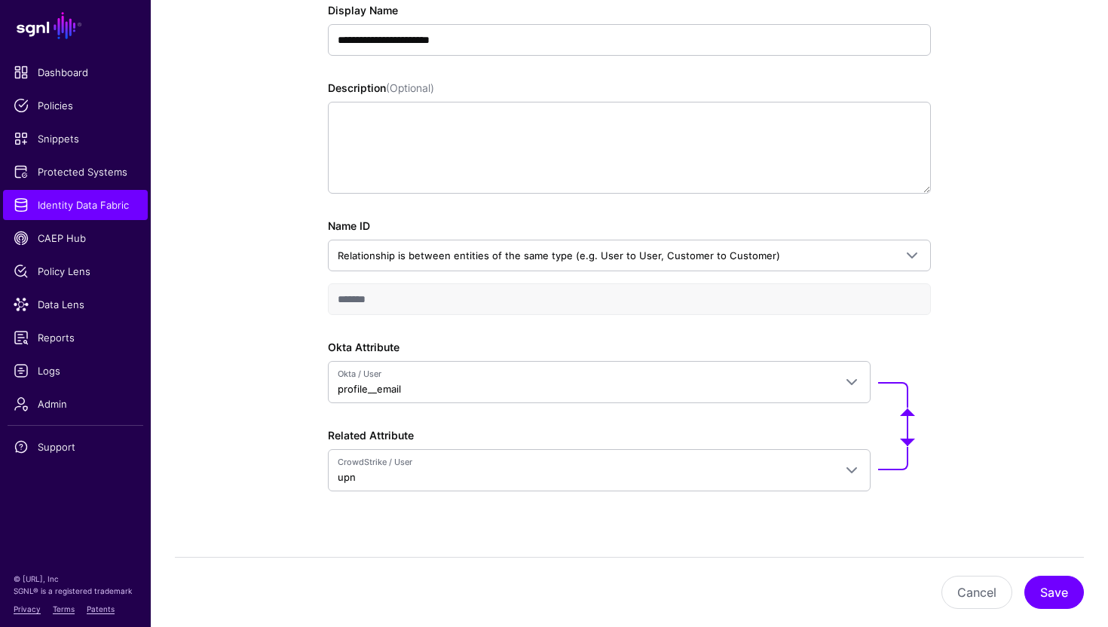
click at [280, 374] on div "**********" at bounding box center [629, 273] width 699 height 750
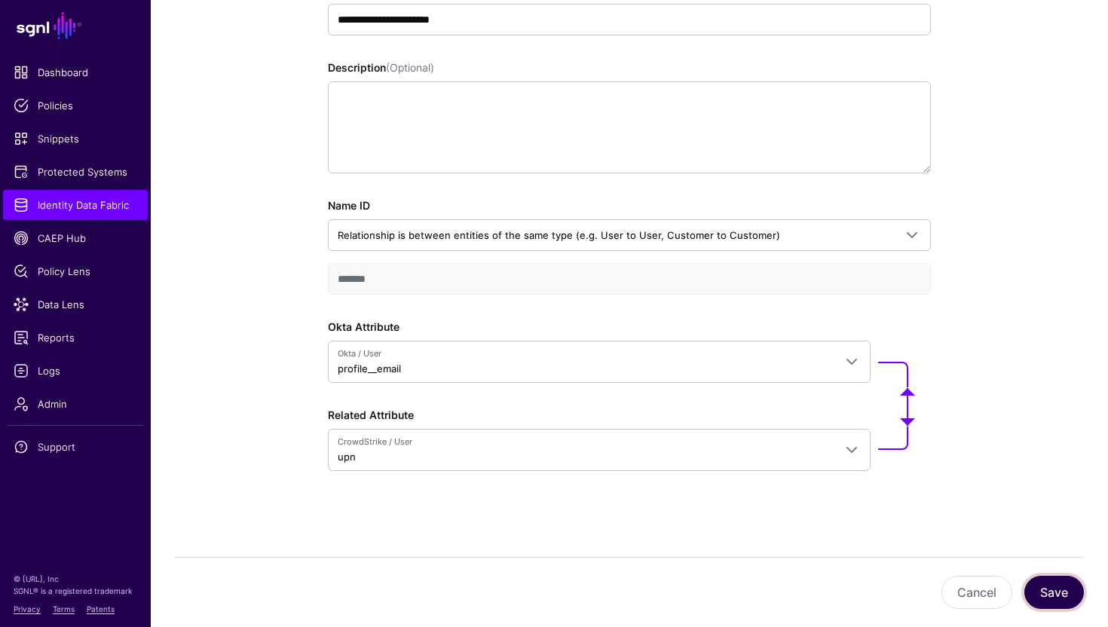
click at [1054, 596] on button "Save" at bounding box center [1054, 592] width 60 height 33
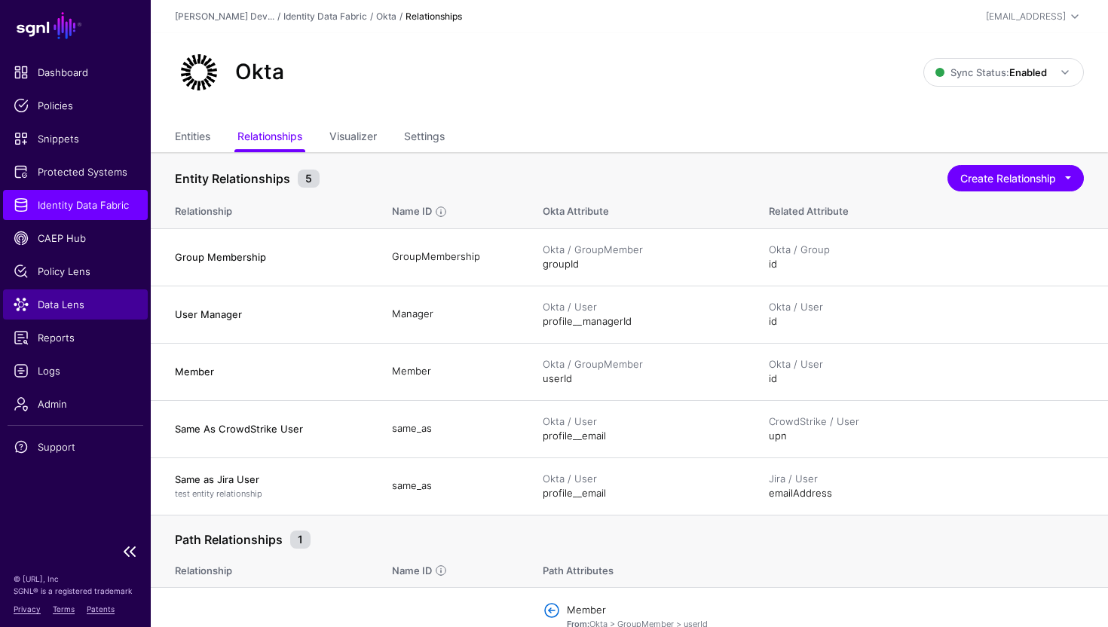
click at [87, 311] on span "Data Lens" at bounding box center [76, 304] width 124 height 15
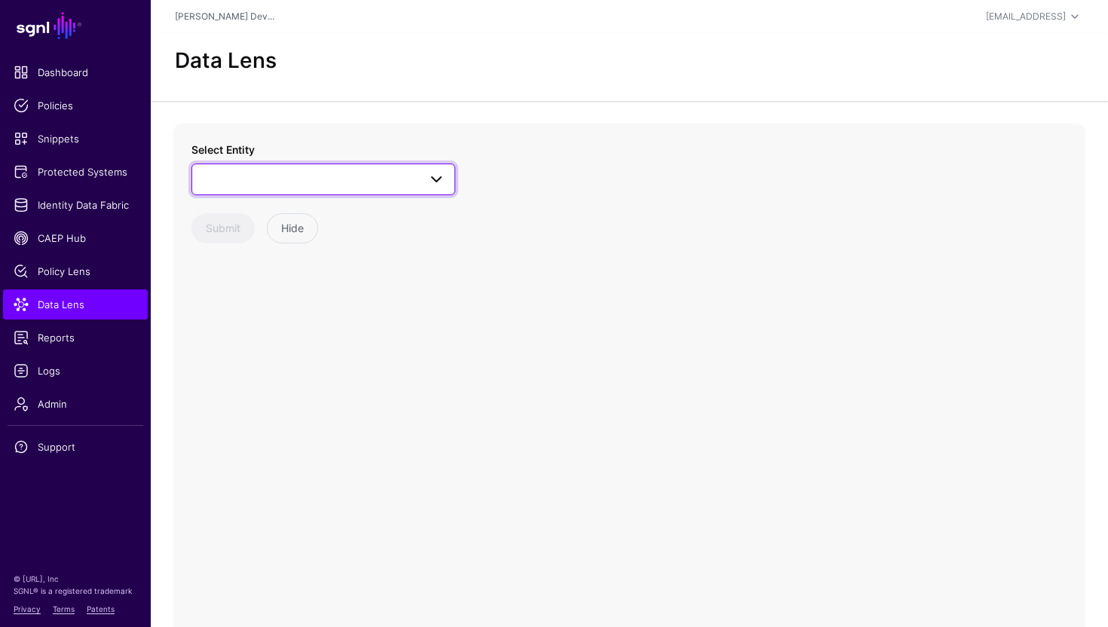
click at [301, 184] on span at bounding box center [323, 179] width 244 height 18
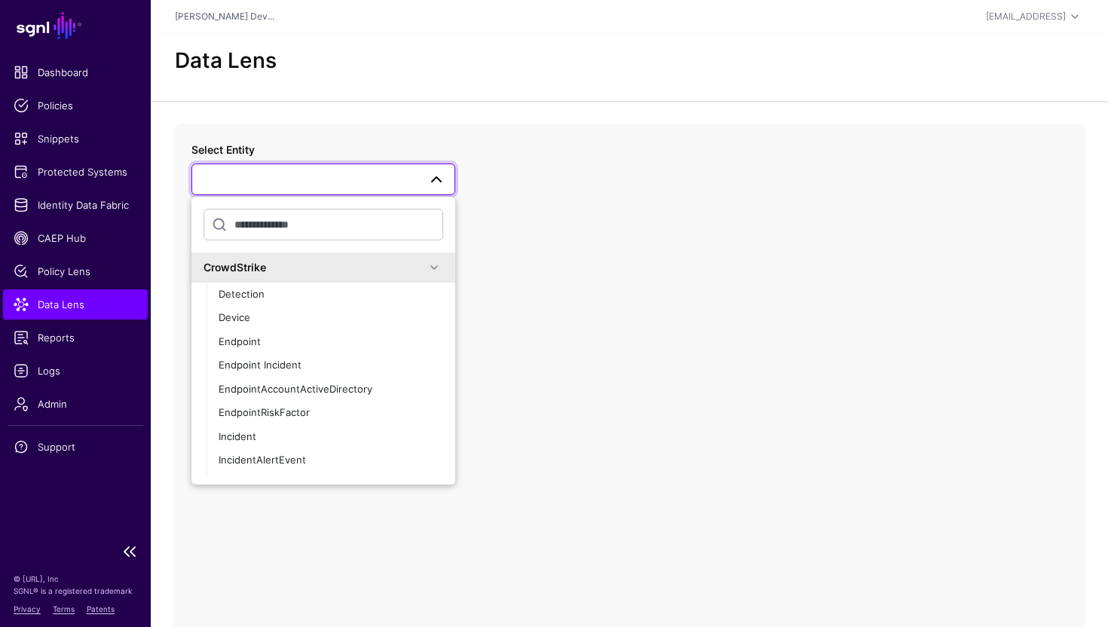
click at [92, 308] on span "Data Lens" at bounding box center [76, 304] width 124 height 15
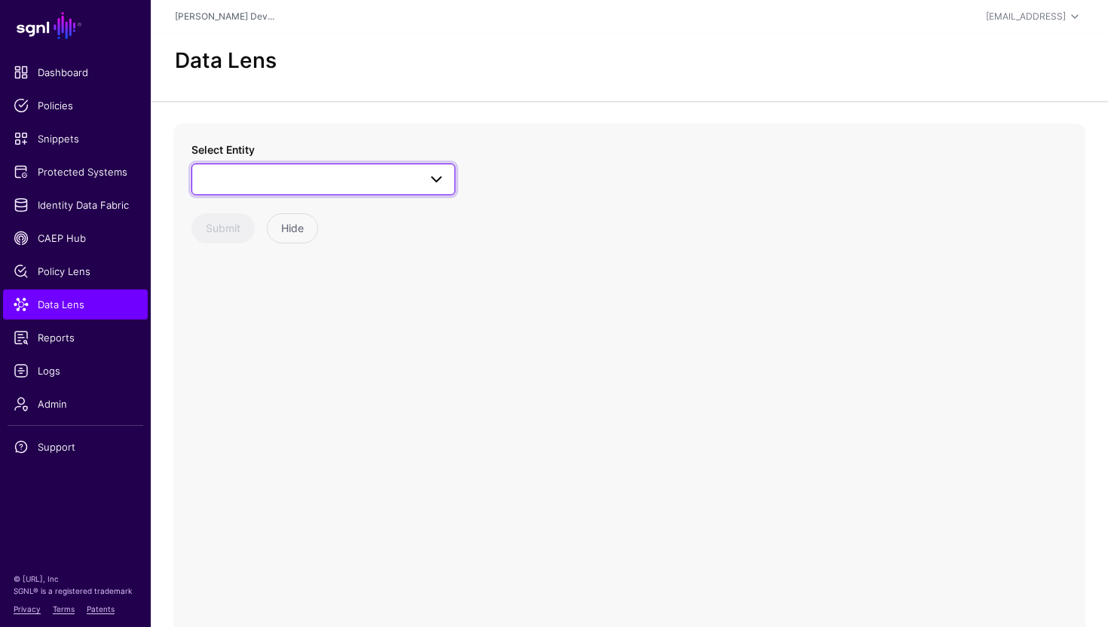
click at [265, 184] on span at bounding box center [323, 179] width 244 height 18
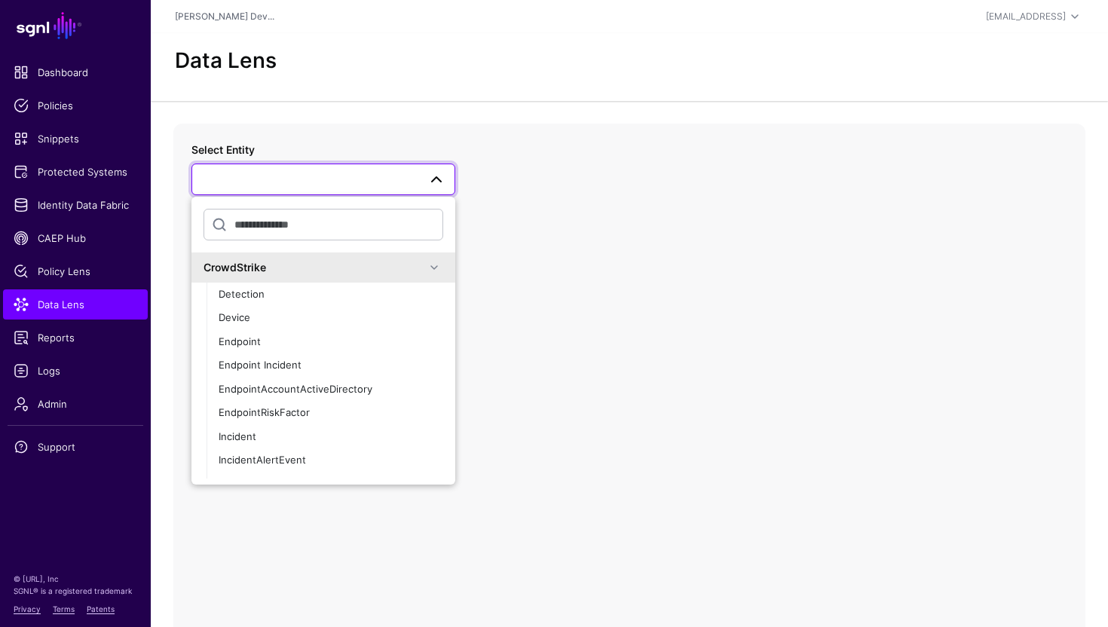
click at [344, 268] on div "CrowdStrike" at bounding box center [315, 267] width 222 height 16
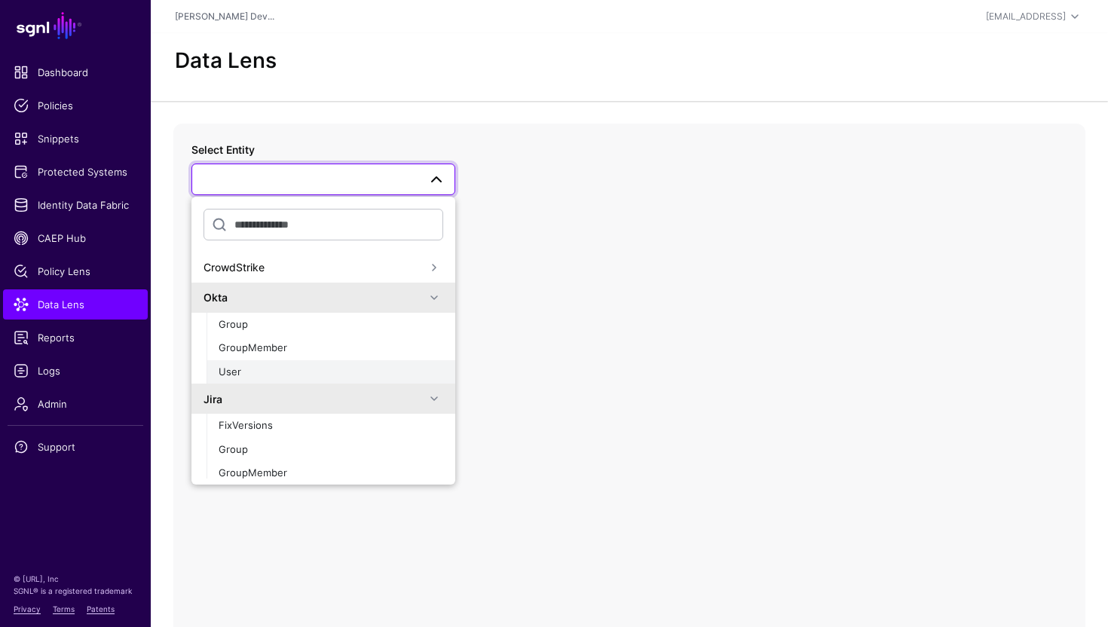
click at [275, 366] on div "User" at bounding box center [331, 372] width 225 height 15
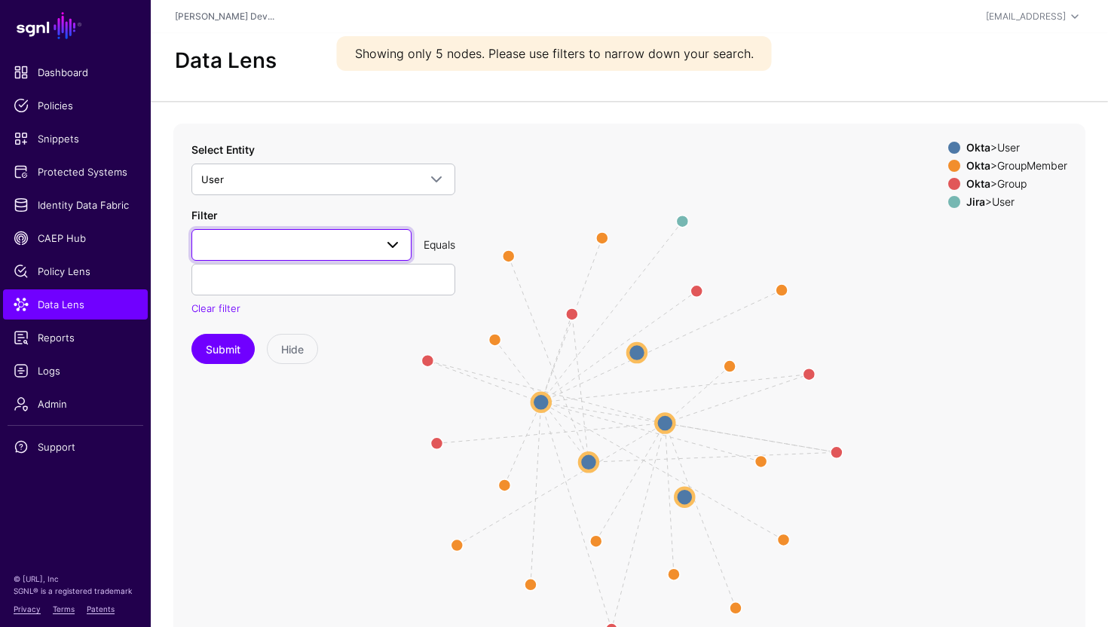
click at [251, 255] on link at bounding box center [301, 245] width 220 height 32
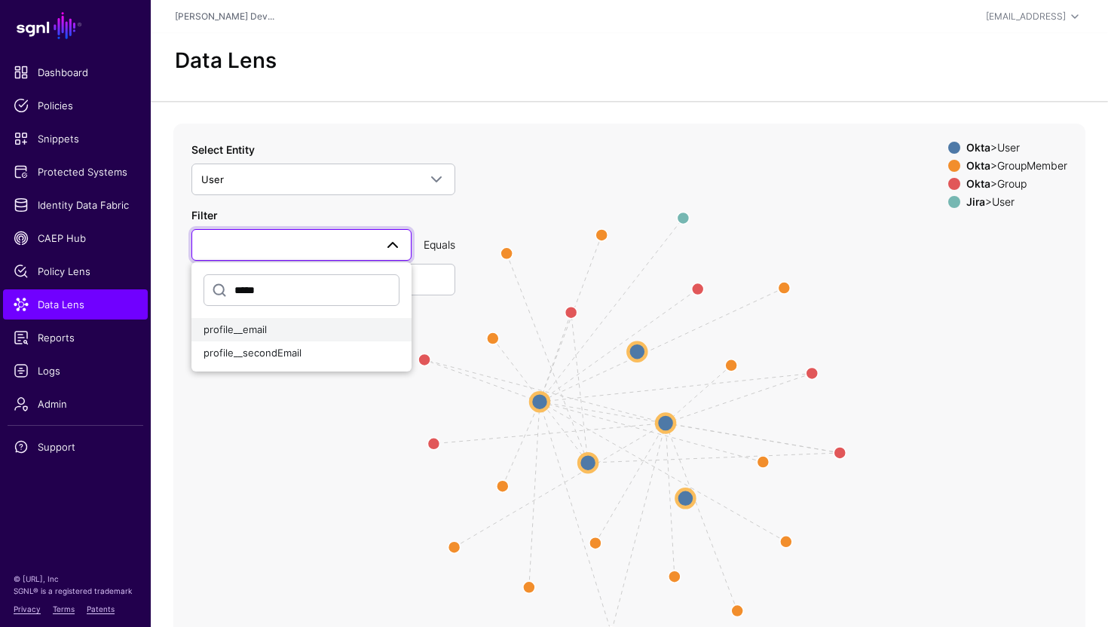
type input "*****"
click at [274, 331] on div "profile__email" at bounding box center [302, 330] width 196 height 15
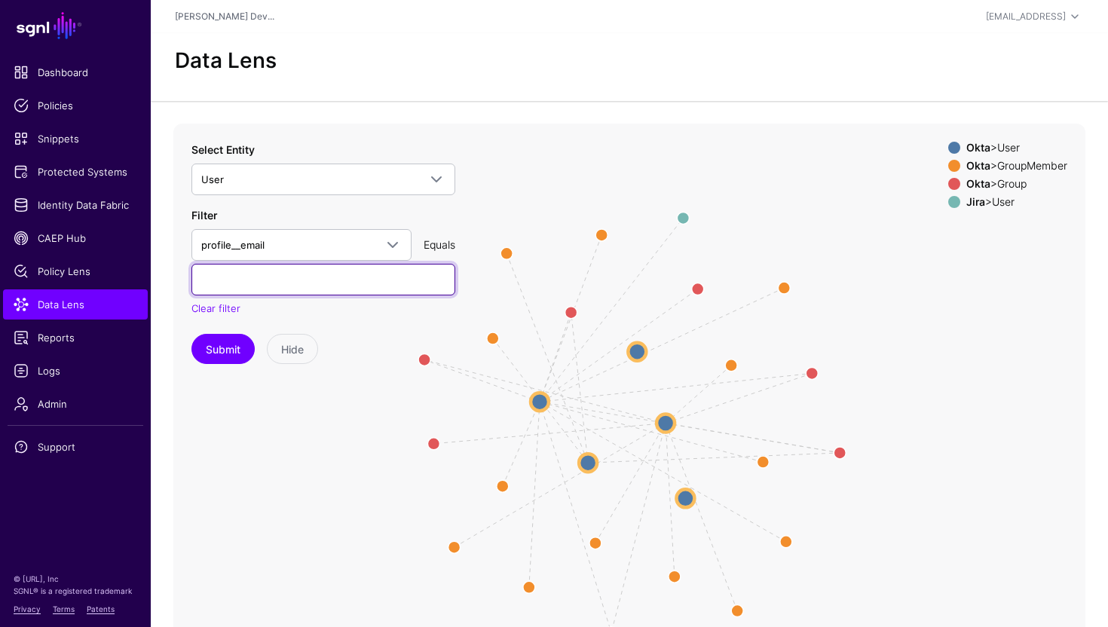
click at [252, 293] on input "text" at bounding box center [323, 280] width 264 height 32
type input "**********"
click at [191, 334] on button "Submit" at bounding box center [222, 349] width 63 height 30
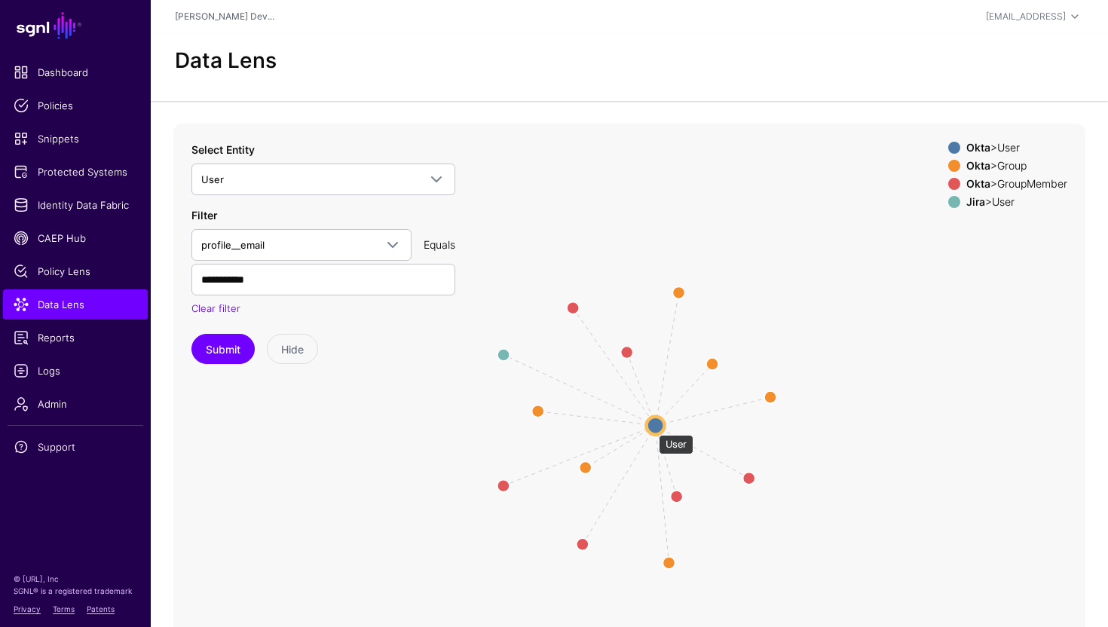
click at [651, 427] on circle at bounding box center [656, 425] width 18 height 18
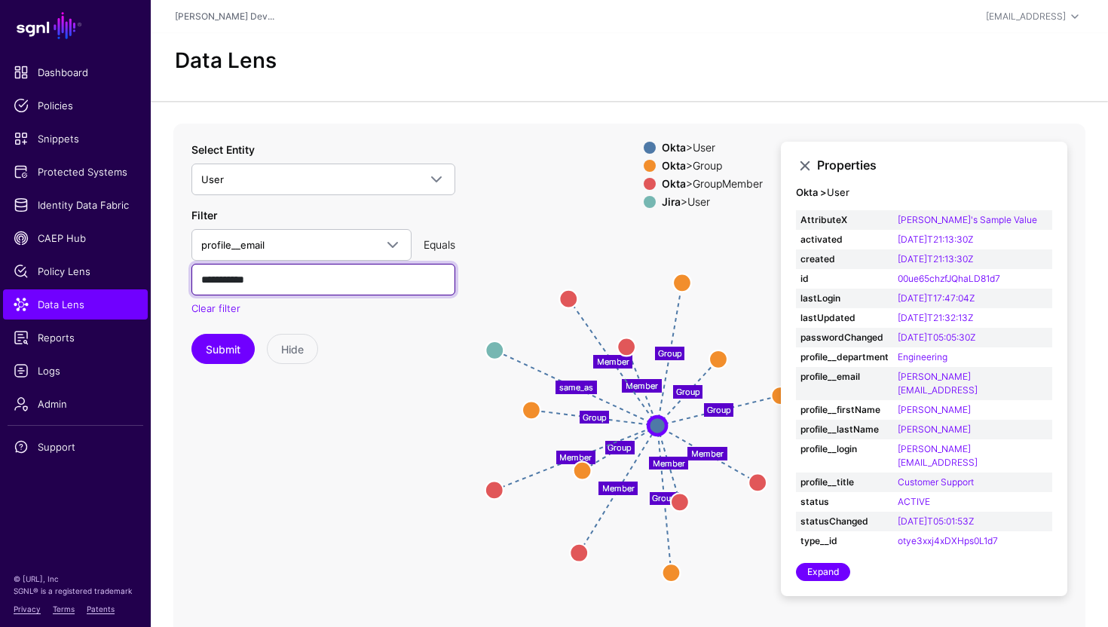
click at [299, 275] on input "**********" at bounding box center [323, 280] width 264 height 32
type input "**********"
click at [378, 323] on div "**********" at bounding box center [323, 253] width 264 height 223
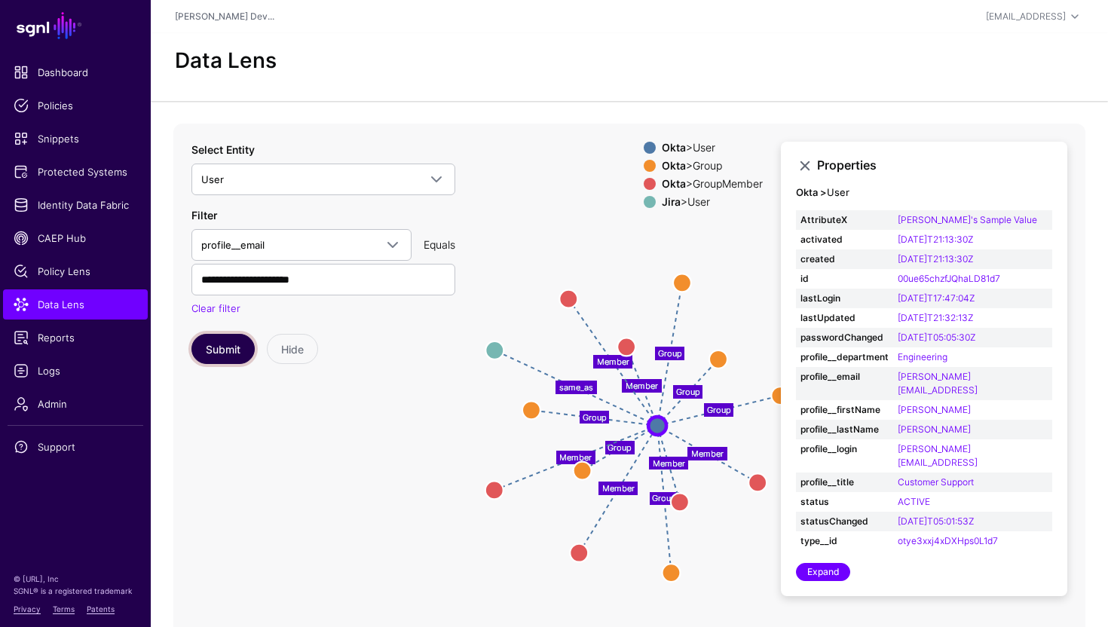
click at [217, 353] on button "Submit" at bounding box center [222, 349] width 63 height 30
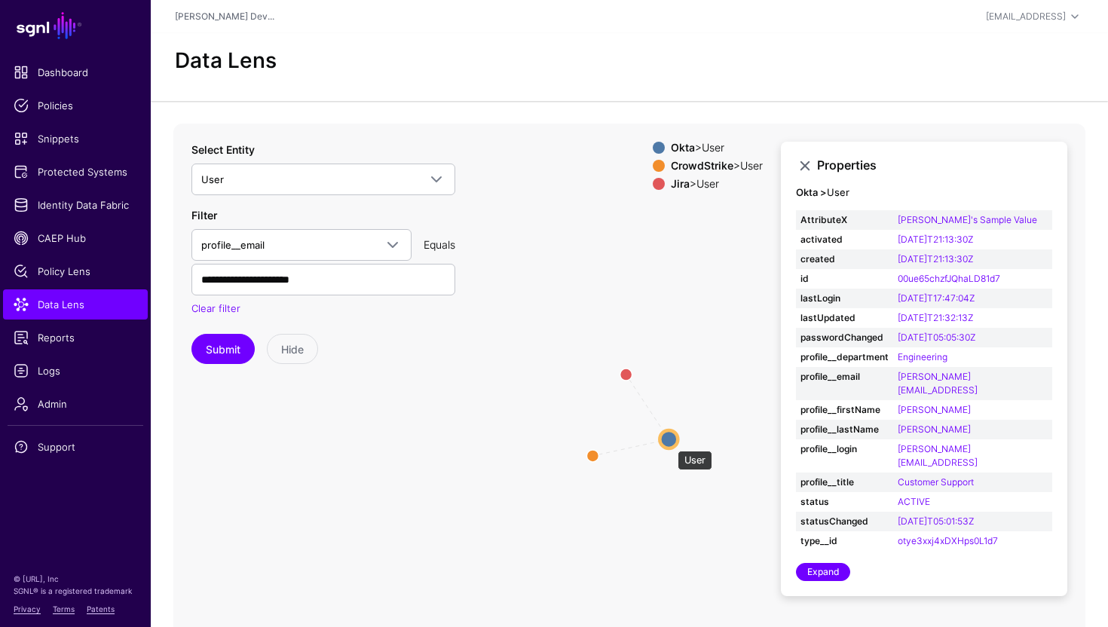
click at [670, 443] on circle at bounding box center [669, 439] width 18 height 18
